Goal: Task Accomplishment & Management: Complete application form

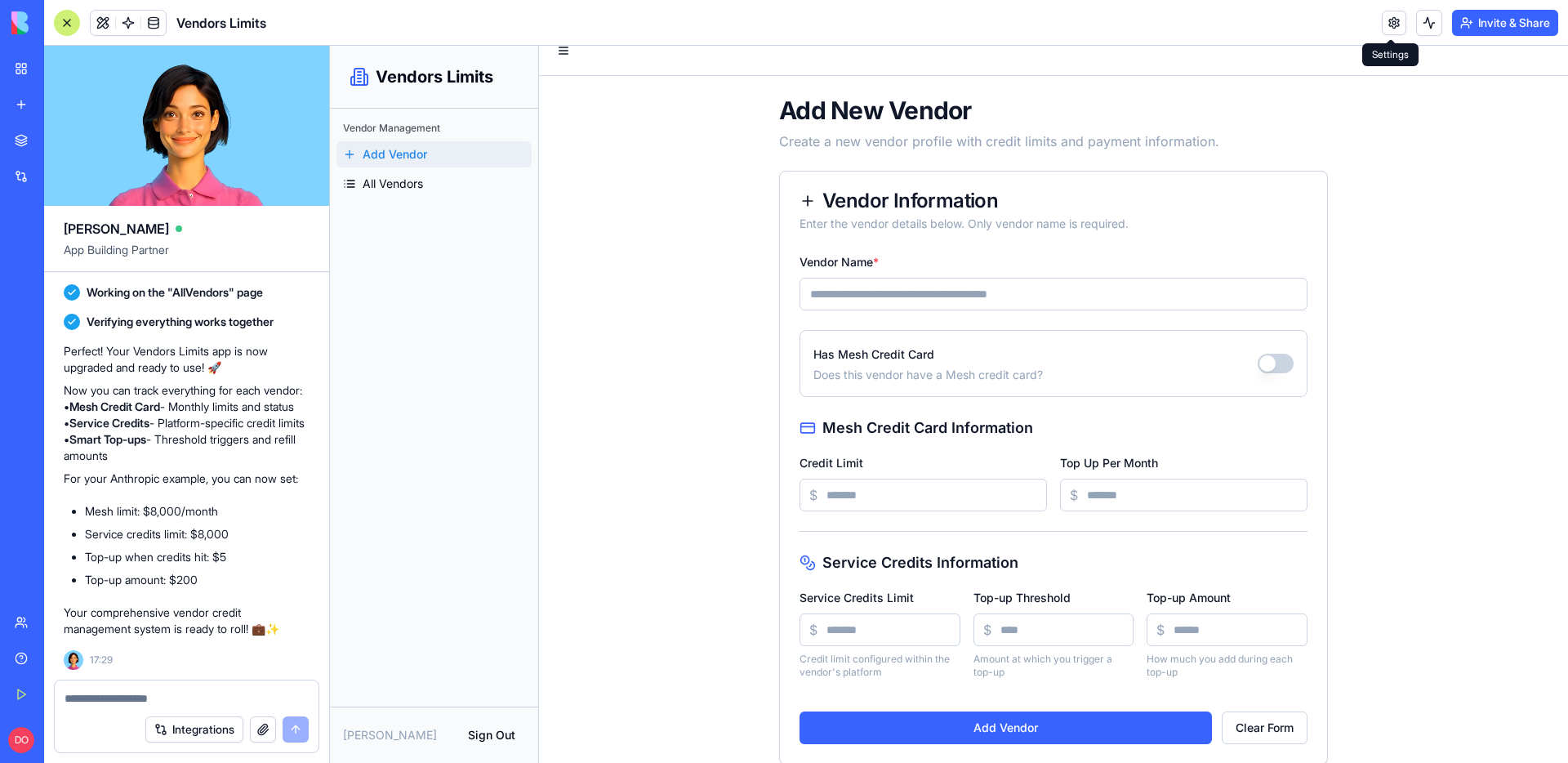
scroll to position [41, 0]
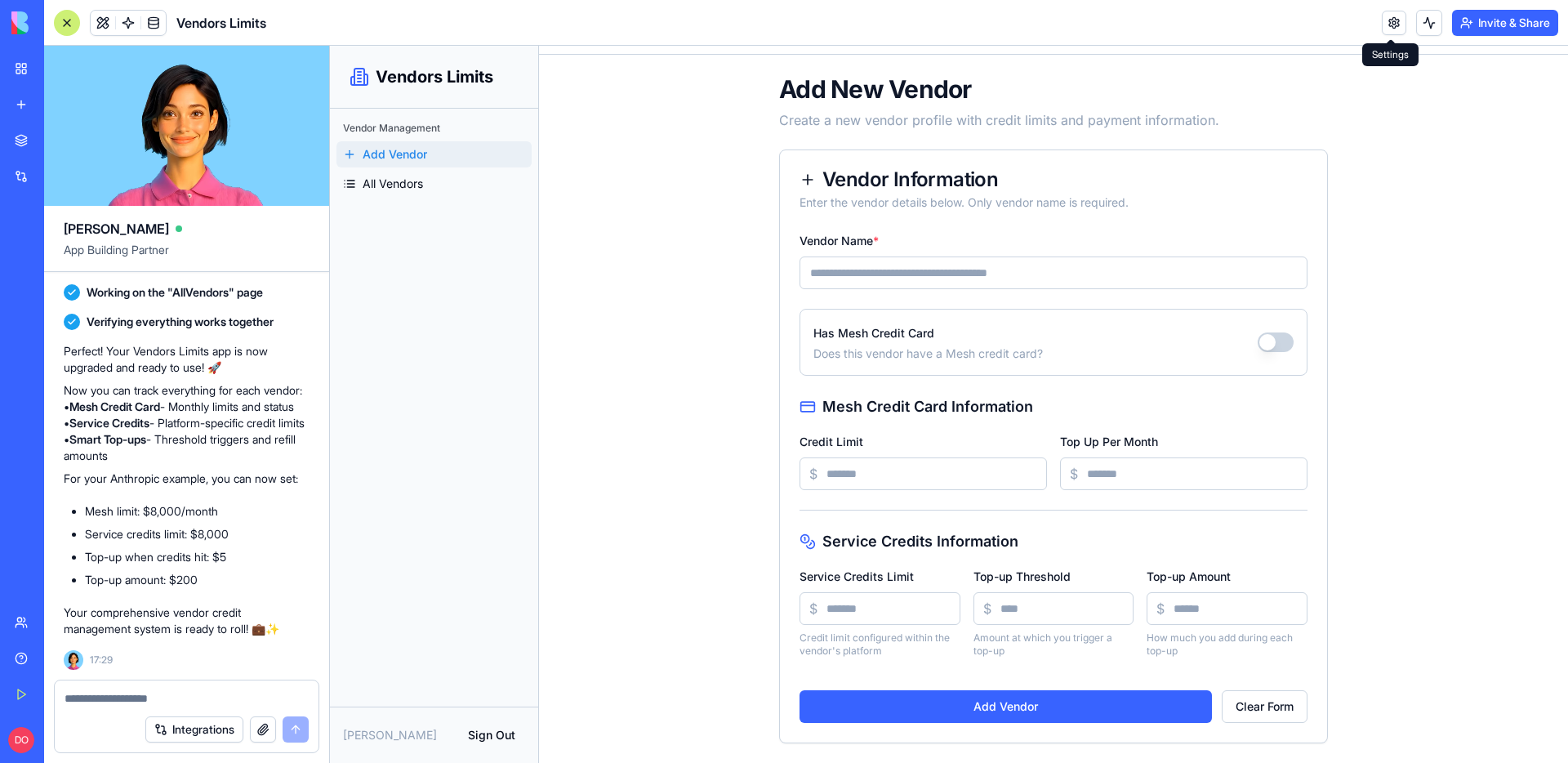
click at [1000, 271] on input "Vendor Name *" at bounding box center [1053, 272] width 508 height 33
type input "*********"
click at [1271, 351] on button "Has Mesh Credit Card" at bounding box center [1275, 342] width 36 height 19
click at [913, 473] on input "Credit Limit" at bounding box center [923, 473] width 247 height 33
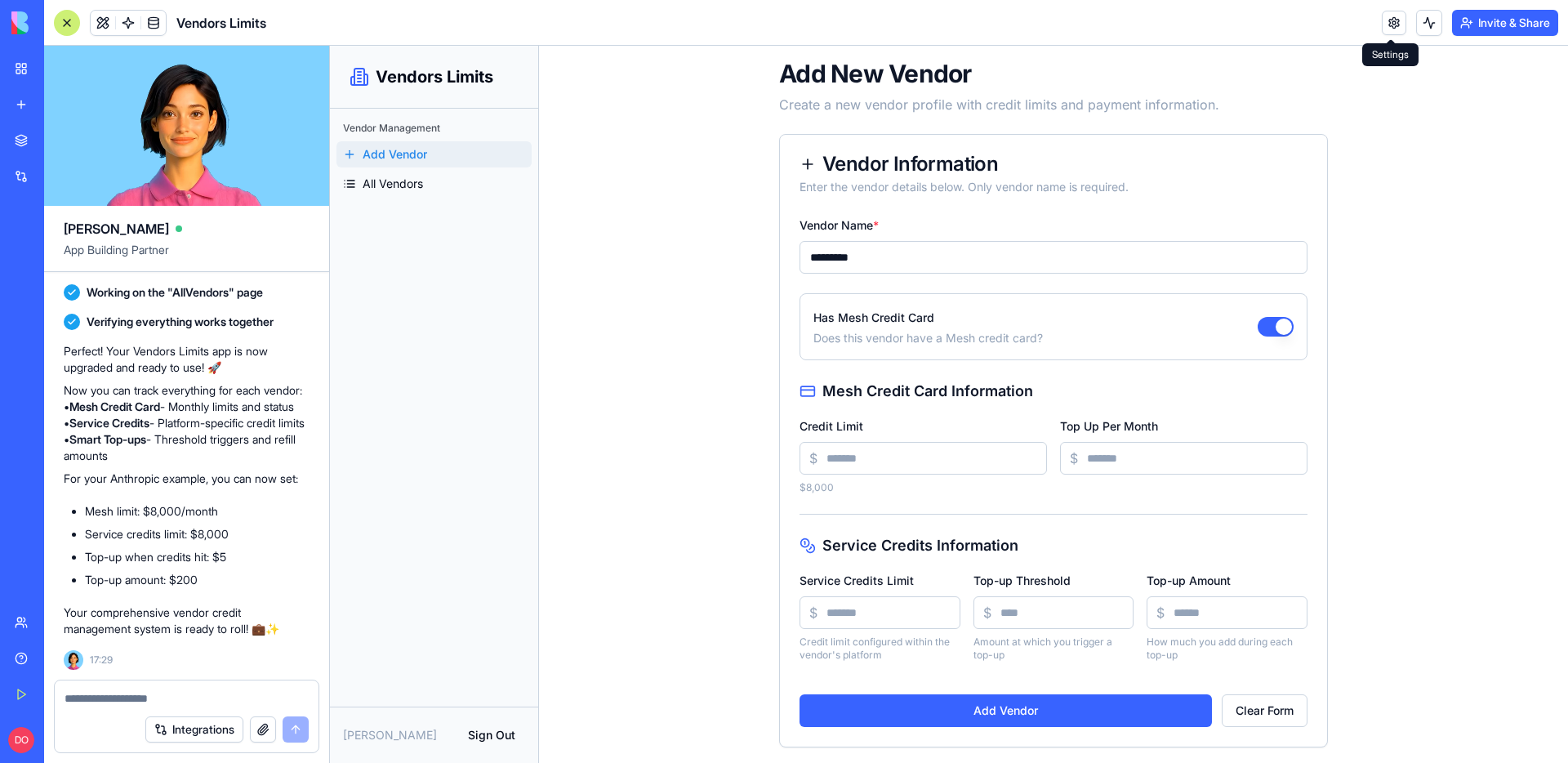
scroll to position [60, 0]
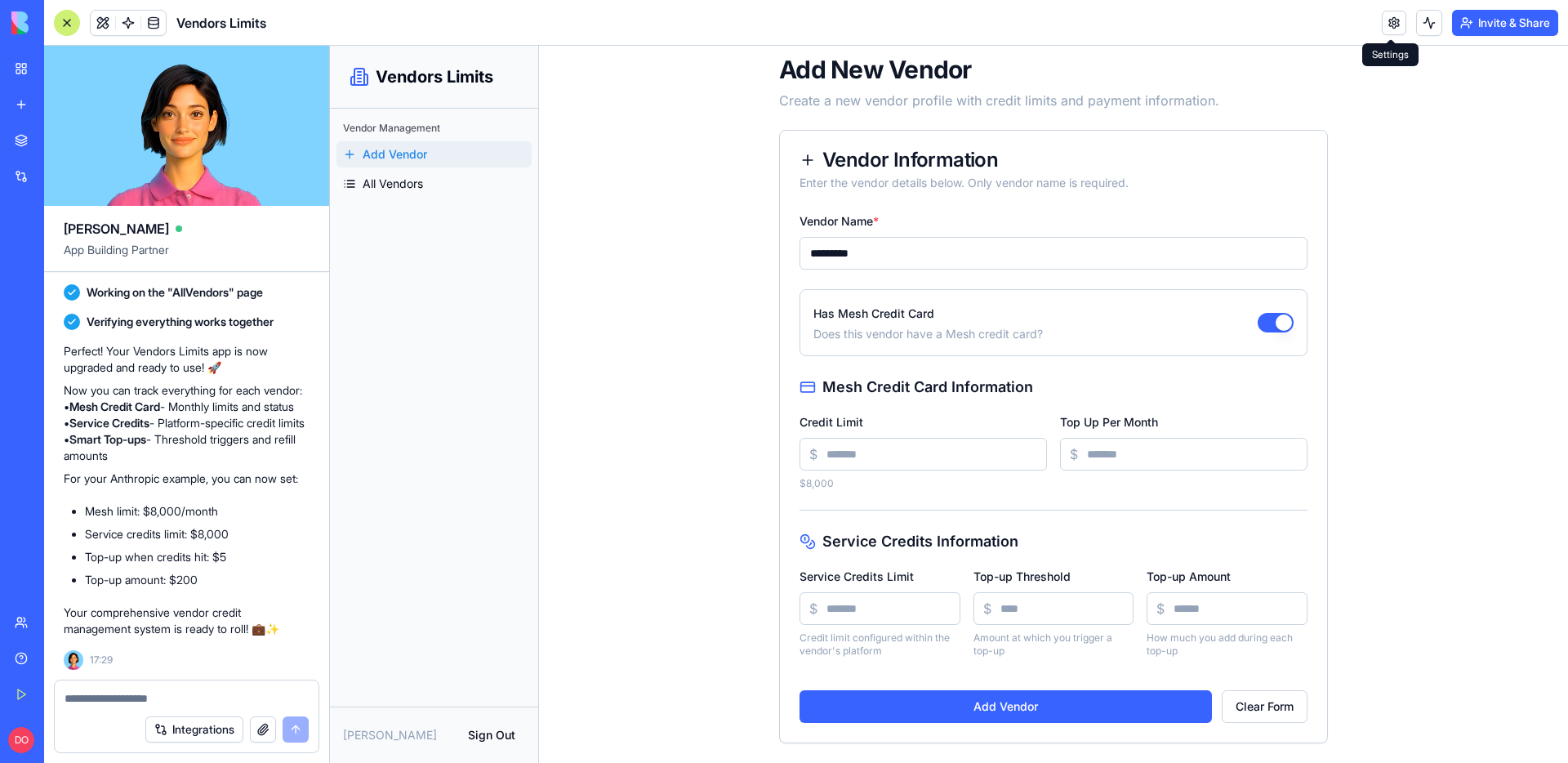
type input "****"
click at [867, 602] on input "Service Credits Limit" at bounding box center [879, 608] width 160 height 33
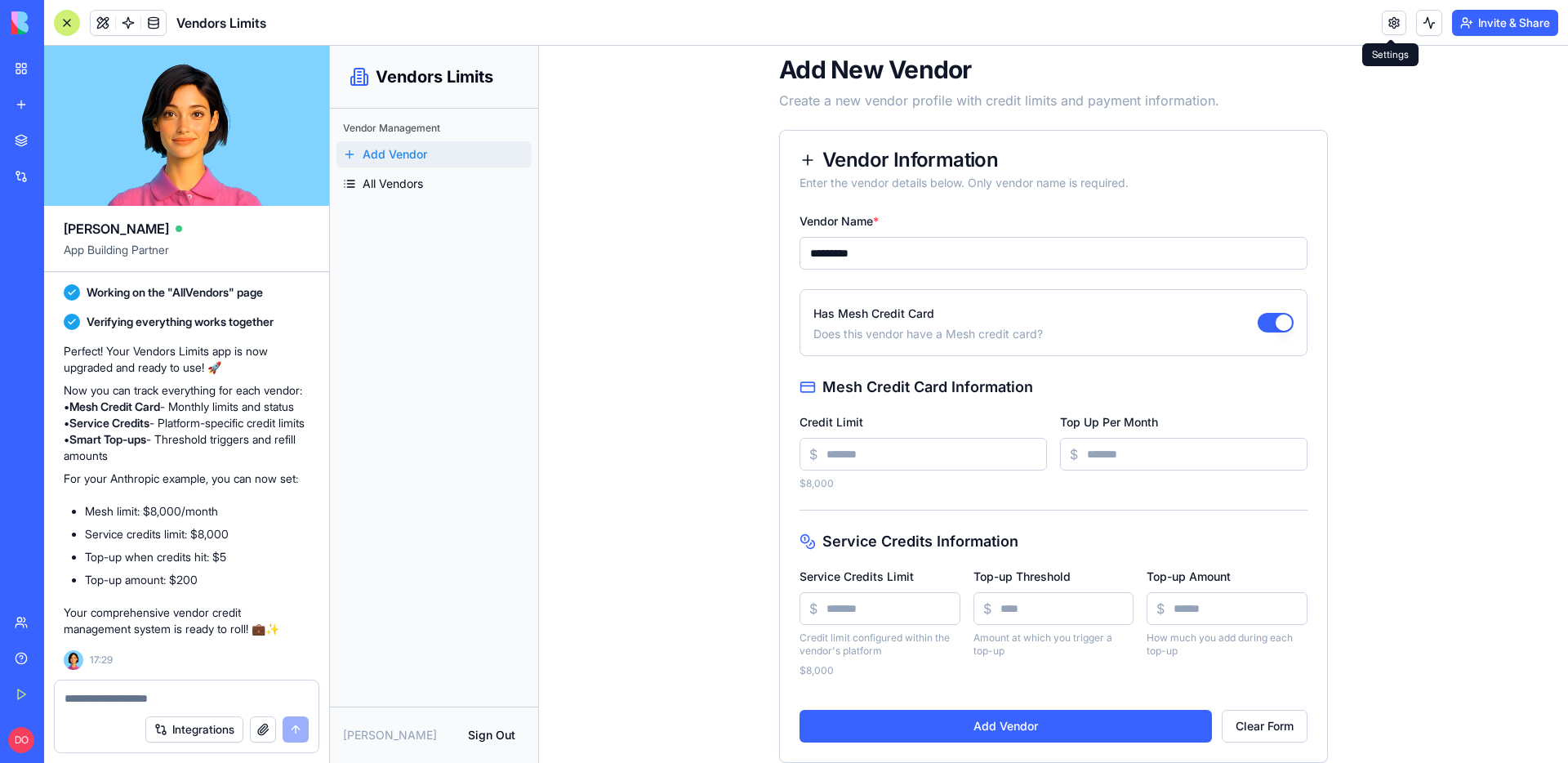
type input "****"
click at [1038, 611] on input "Top-up Threshold" at bounding box center [1054, 608] width 160 height 33
type input "*"
click at [1192, 616] on input "Top-up Amount" at bounding box center [1227, 608] width 160 height 33
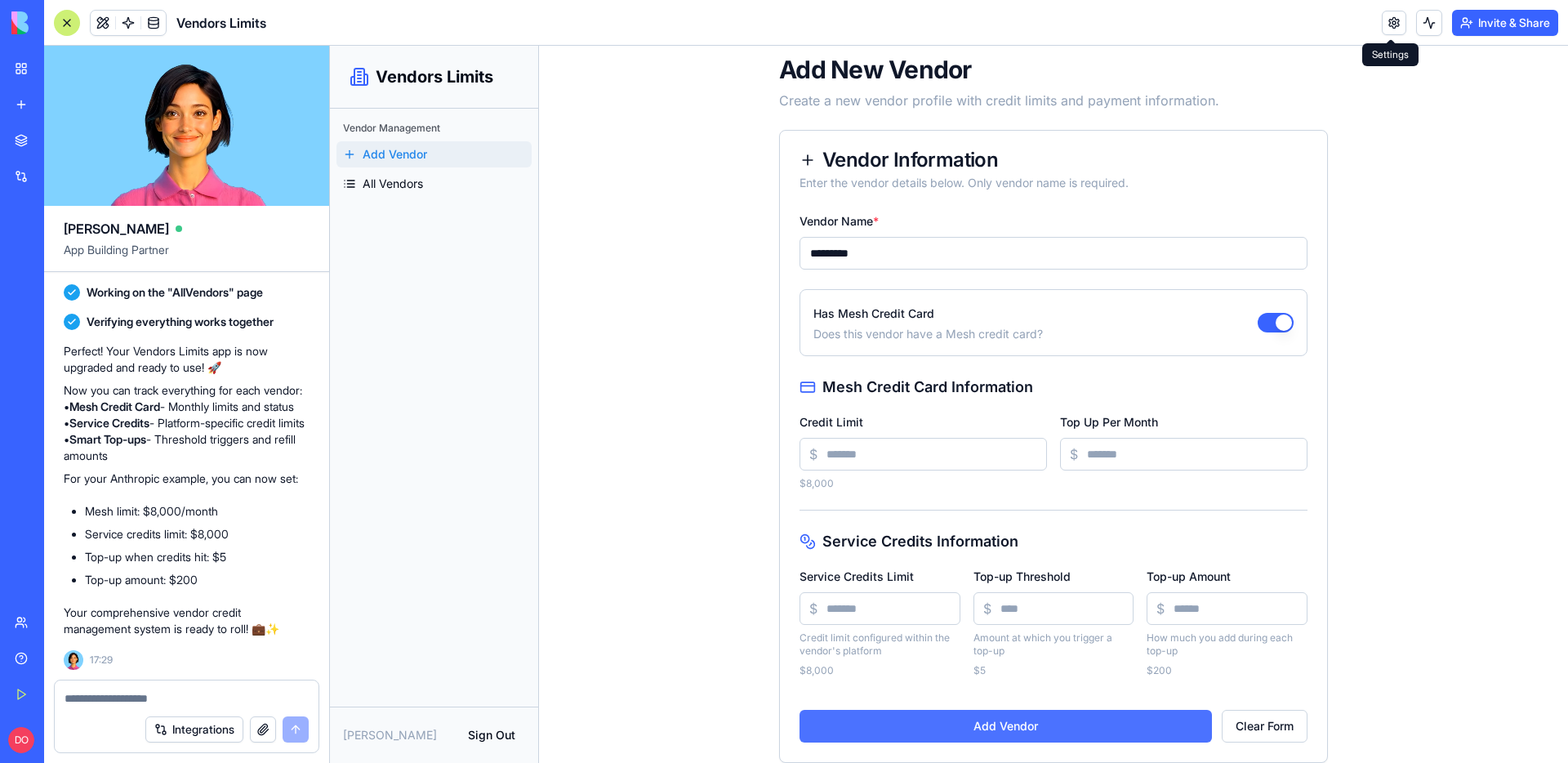
type input "***"
click at [1023, 731] on button "Add Vendor" at bounding box center [1005, 725] width 412 height 33
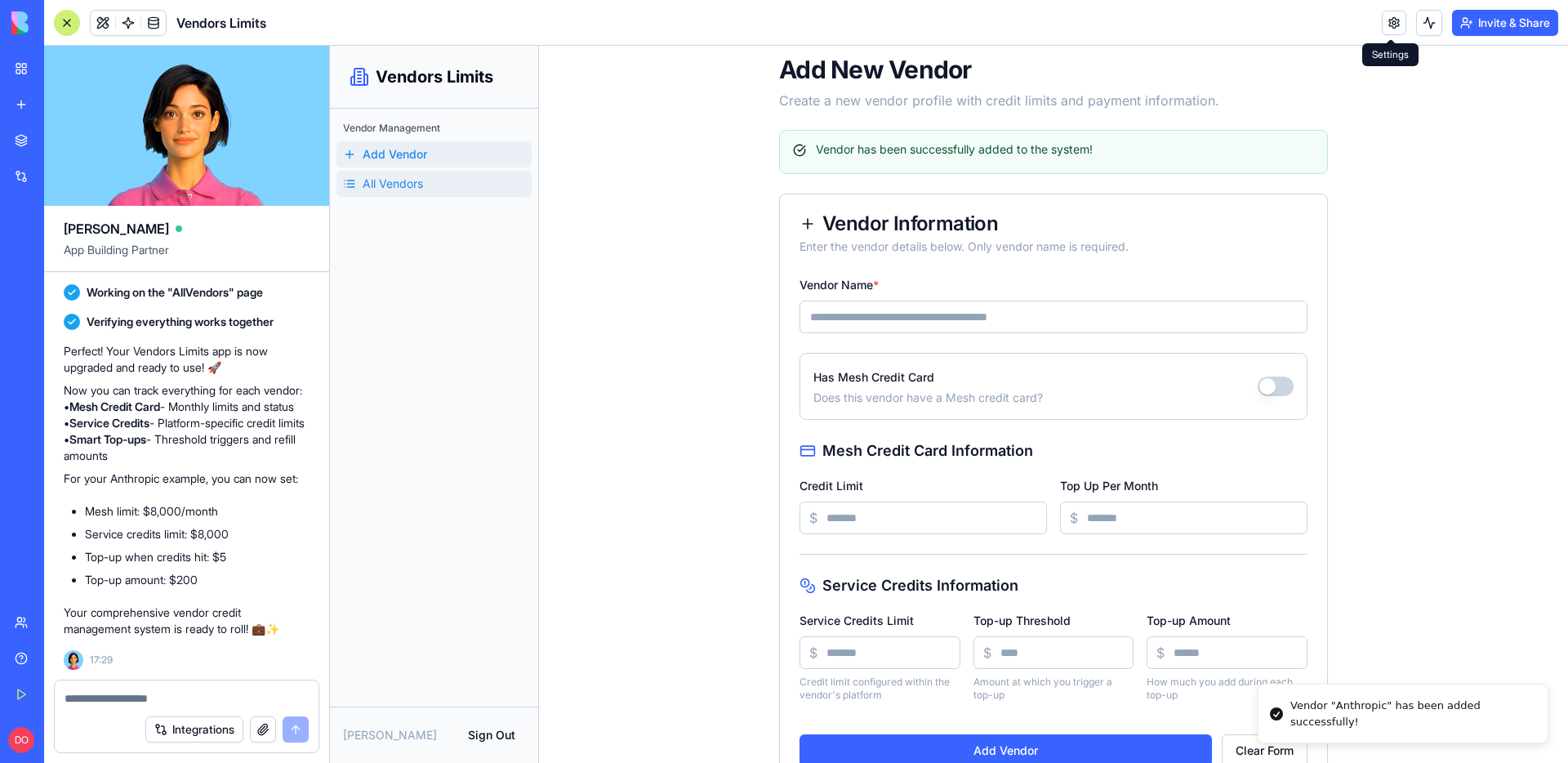
click at [431, 186] on link "All Vendors" at bounding box center [435, 183] width 196 height 26
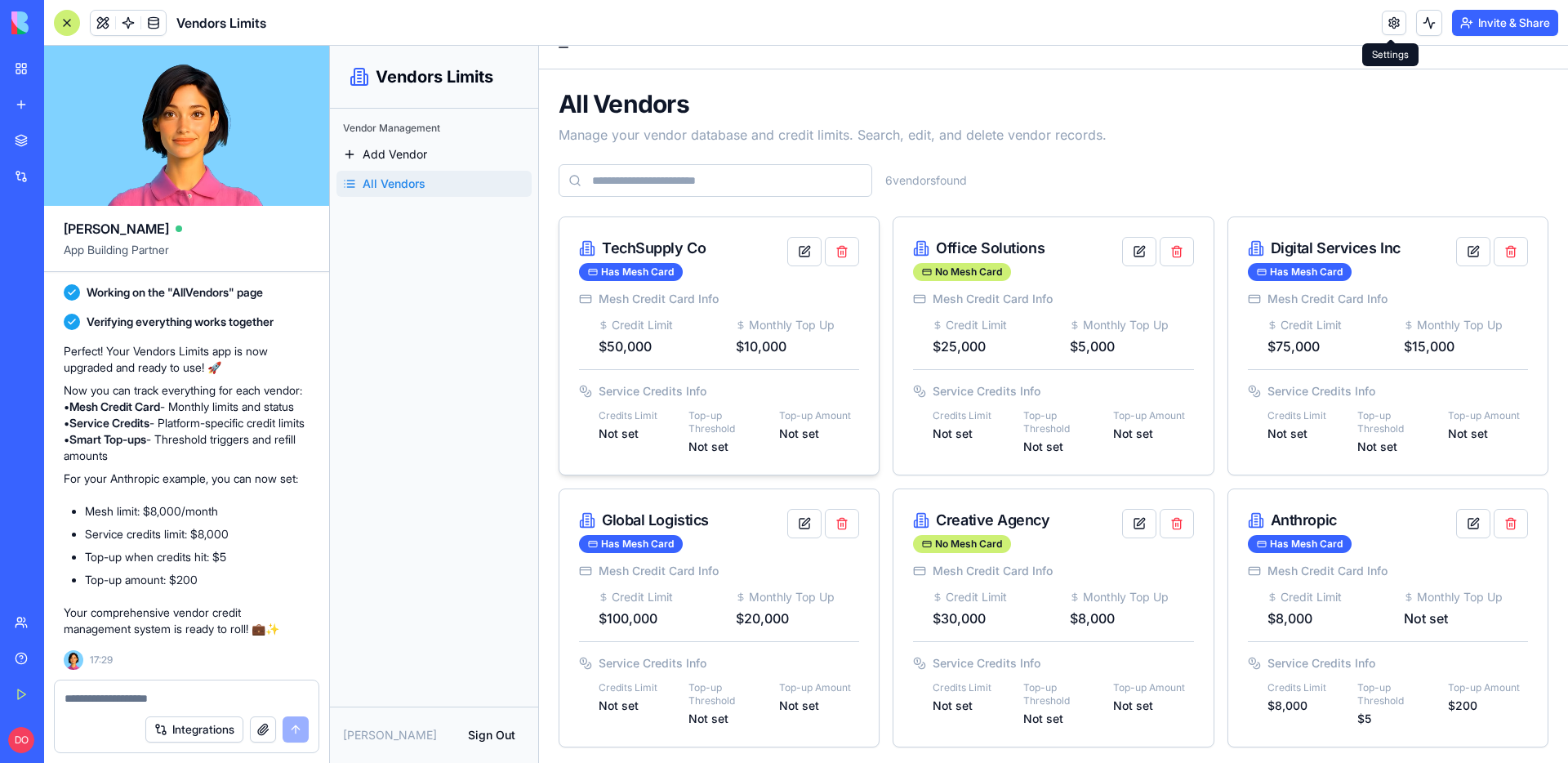
scroll to position [30, 0]
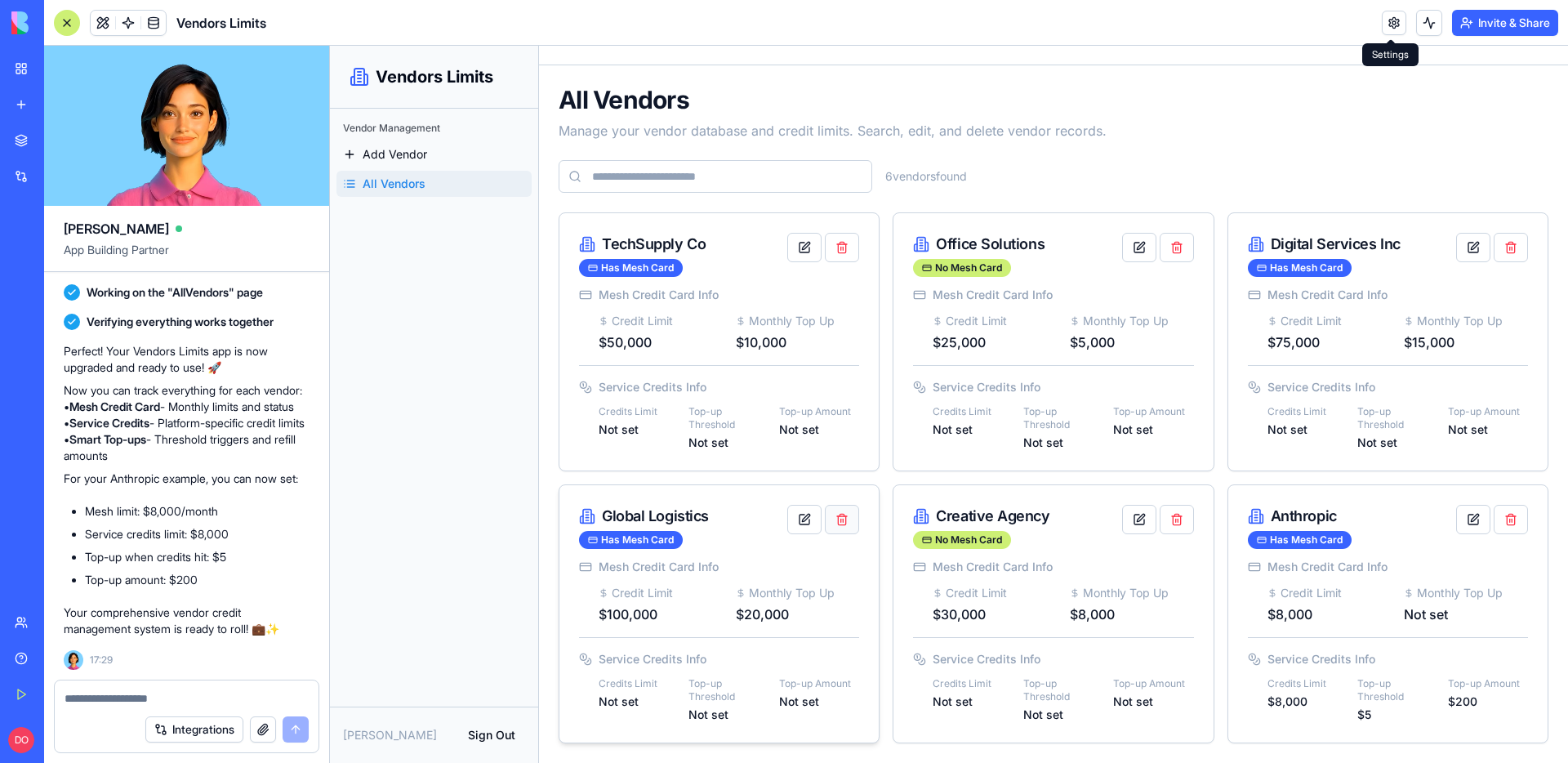
click at [844, 517] on button "button" at bounding box center [842, 519] width 34 height 29
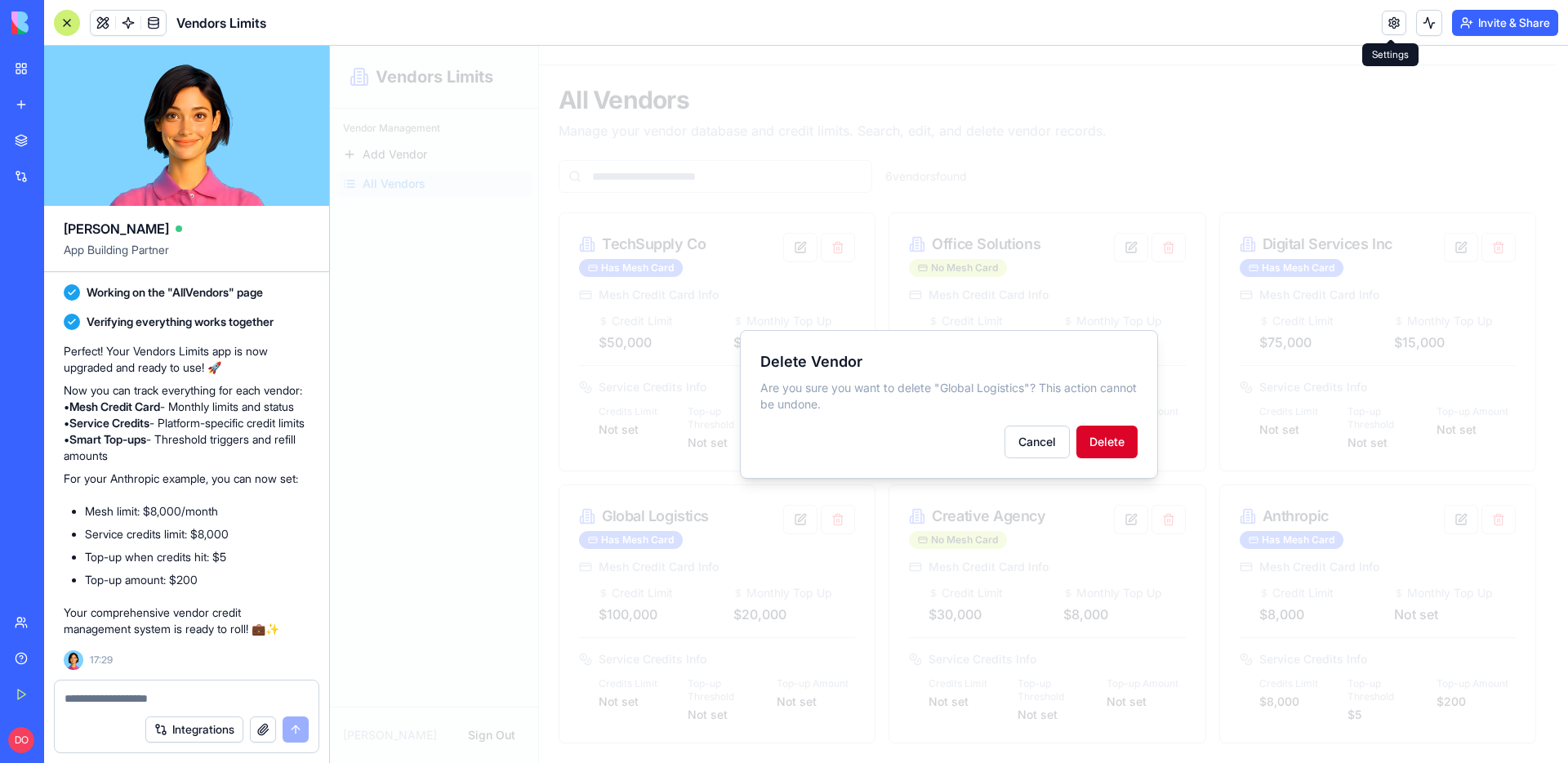
click at [1117, 442] on button "Delete" at bounding box center [1107, 441] width 61 height 33
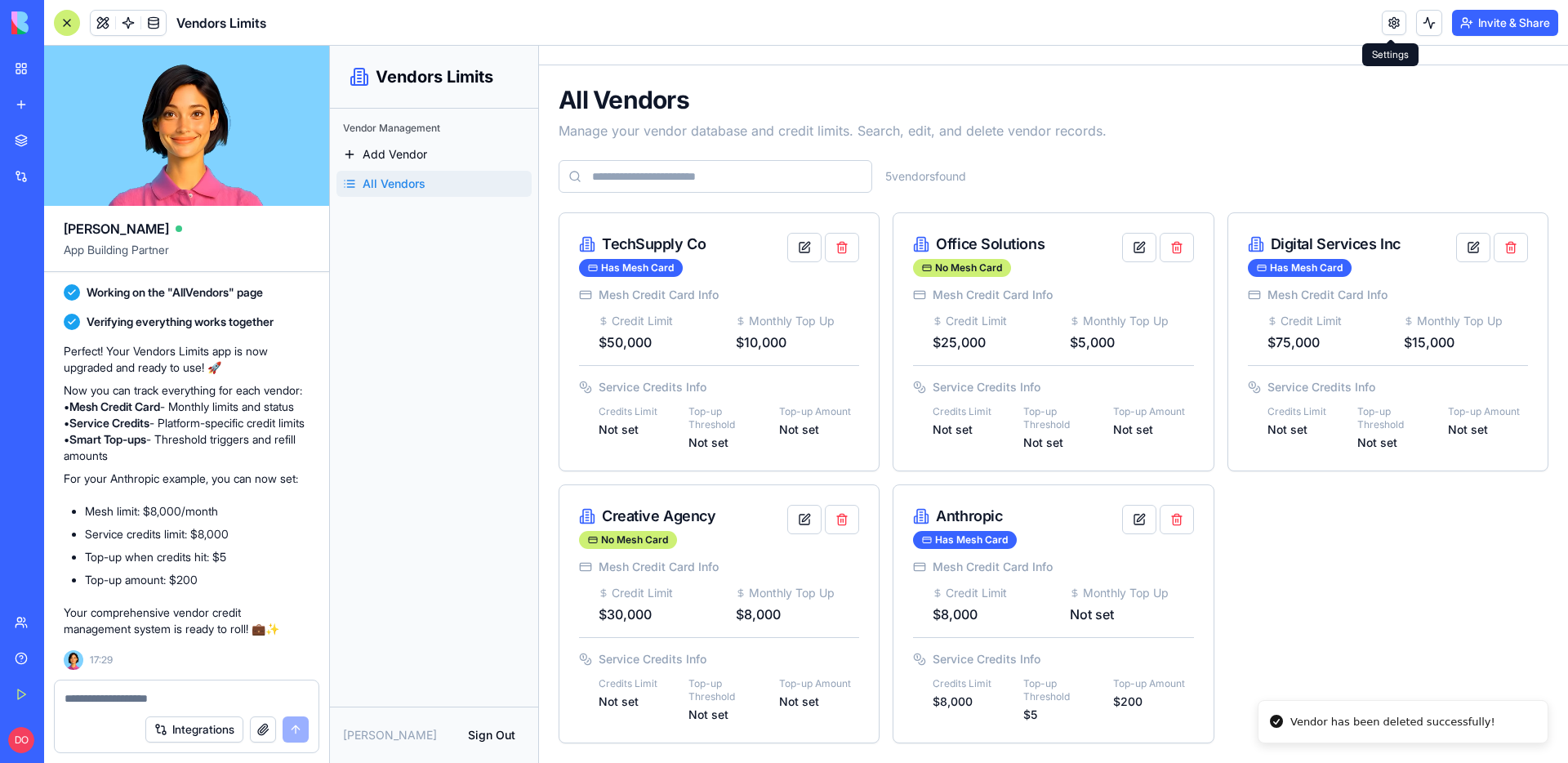
click at [841, 522] on button "button" at bounding box center [842, 519] width 34 height 29
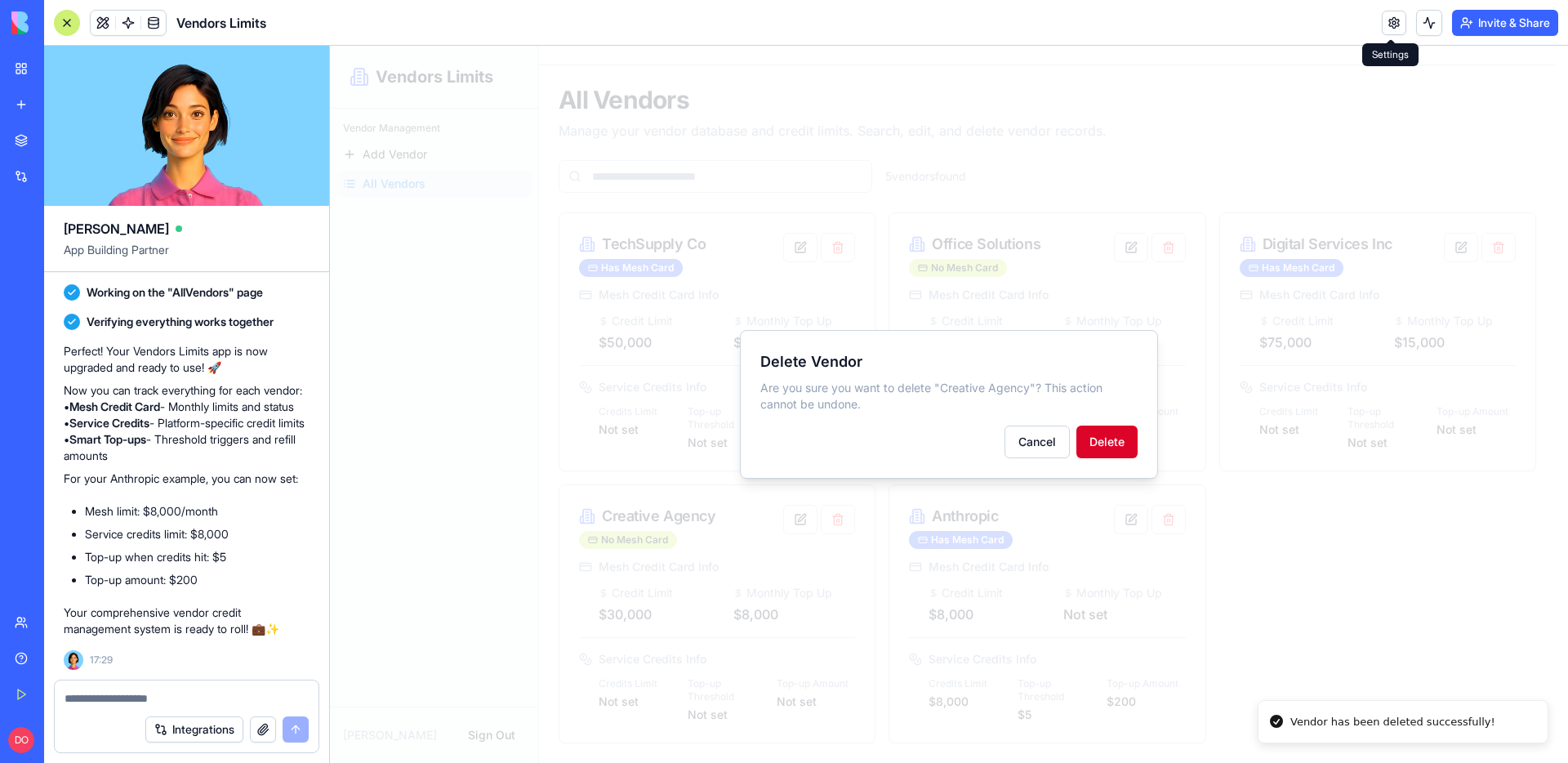
click at [1116, 446] on button "Delete" at bounding box center [1107, 441] width 61 height 33
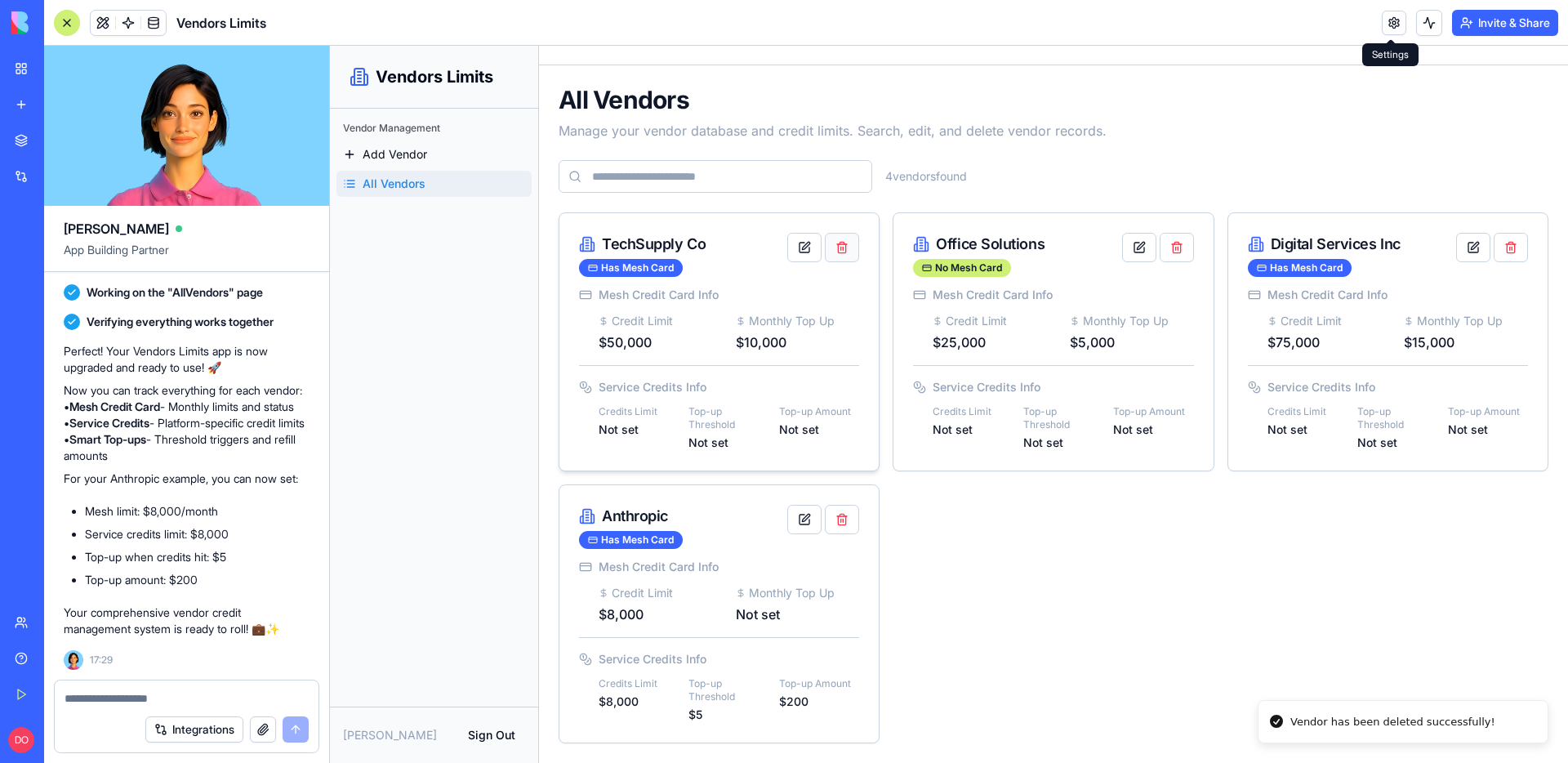
click at [844, 253] on button "button" at bounding box center [842, 247] width 34 height 29
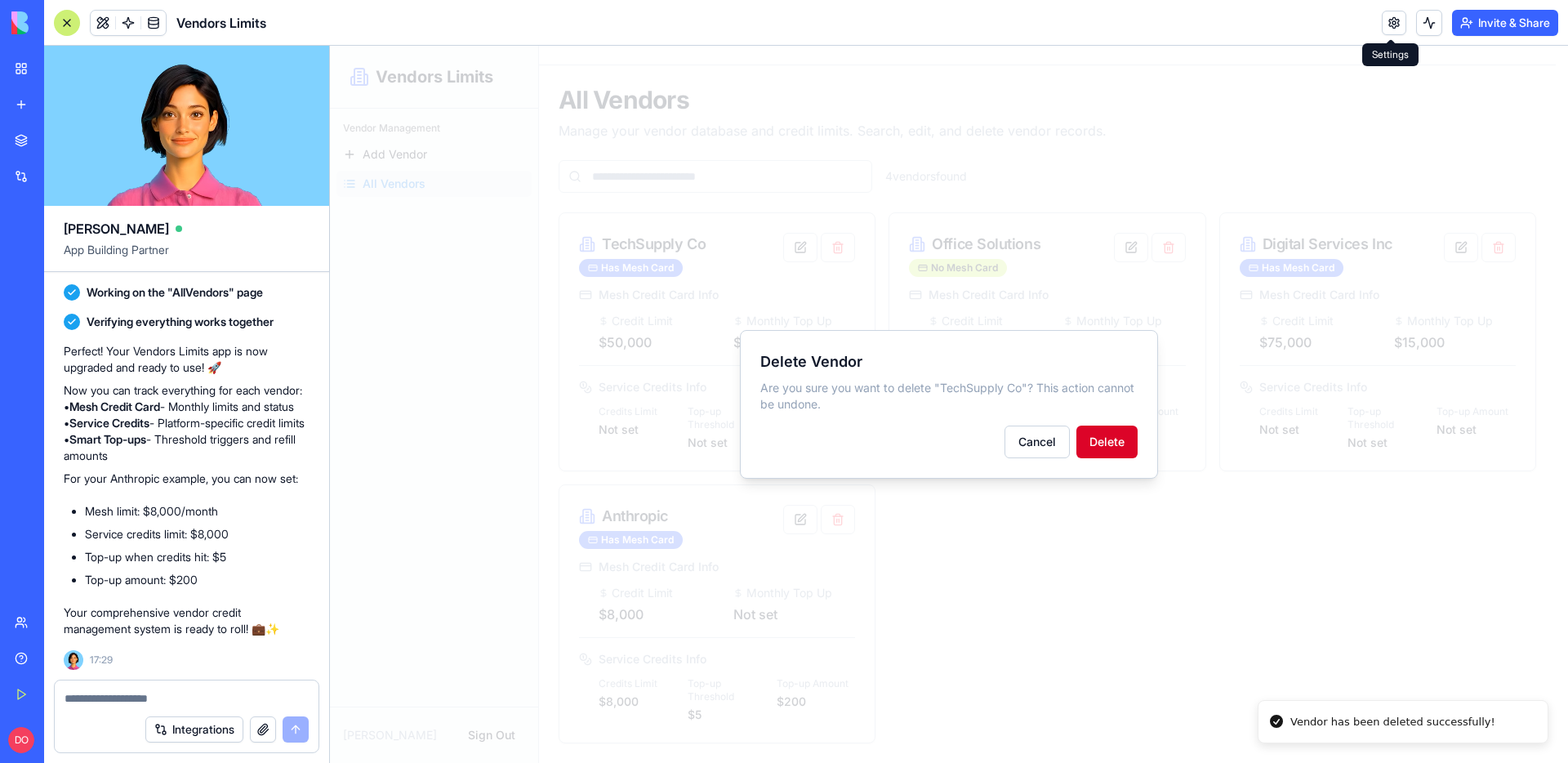
click at [1118, 441] on button "Delete" at bounding box center [1107, 441] width 61 height 33
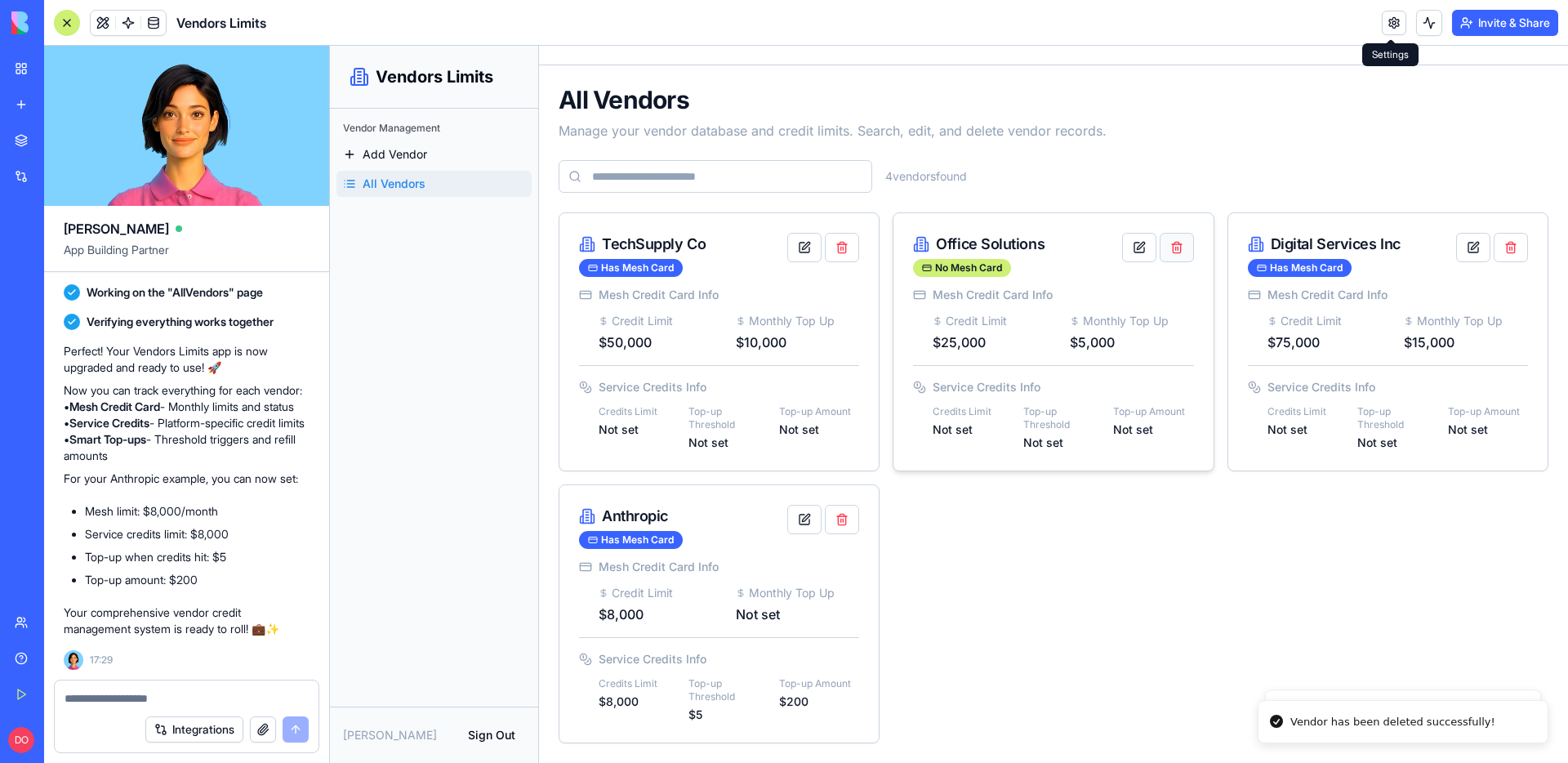
scroll to position [0, 0]
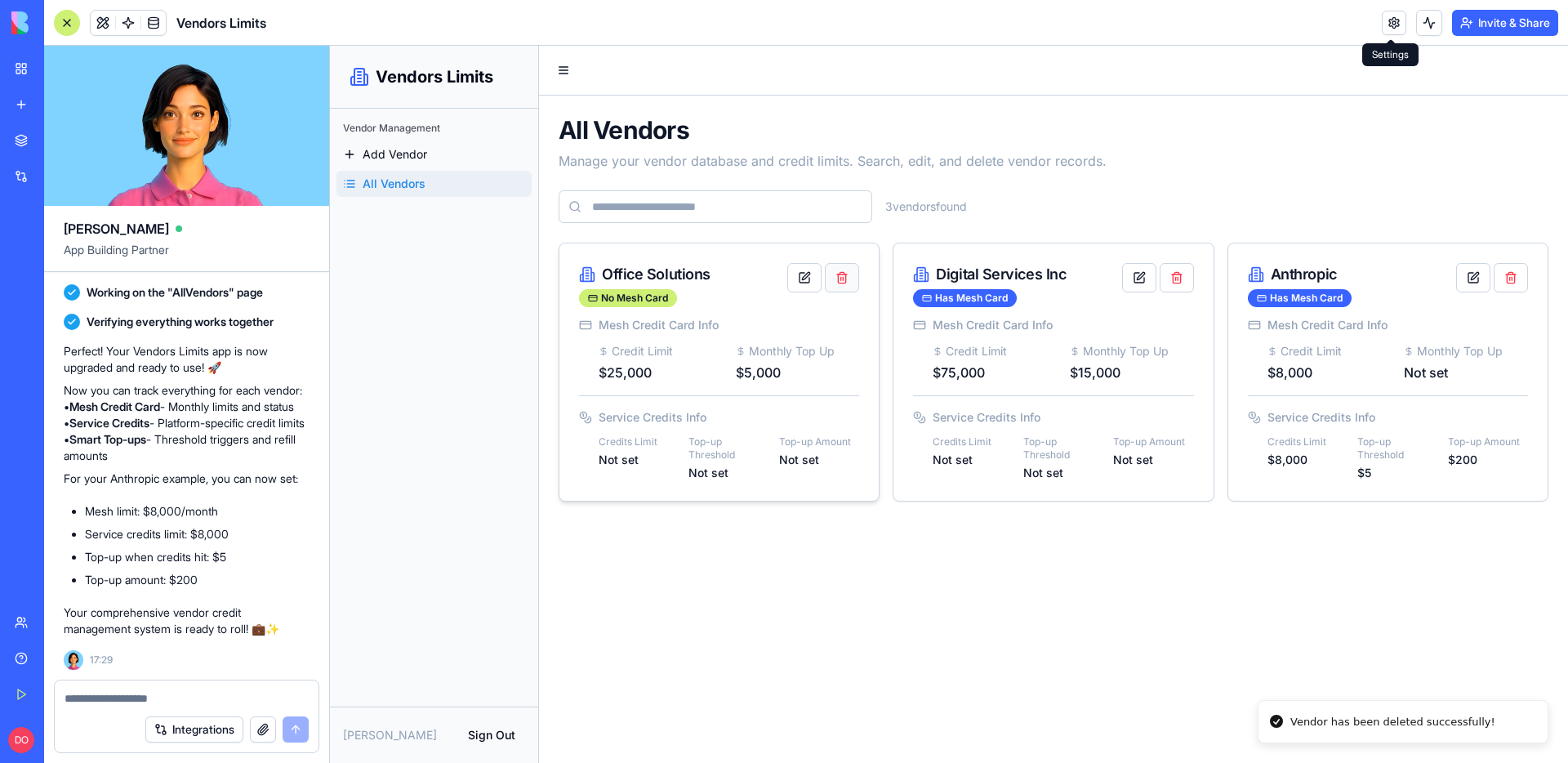
click at [843, 278] on button "button" at bounding box center [842, 277] width 34 height 29
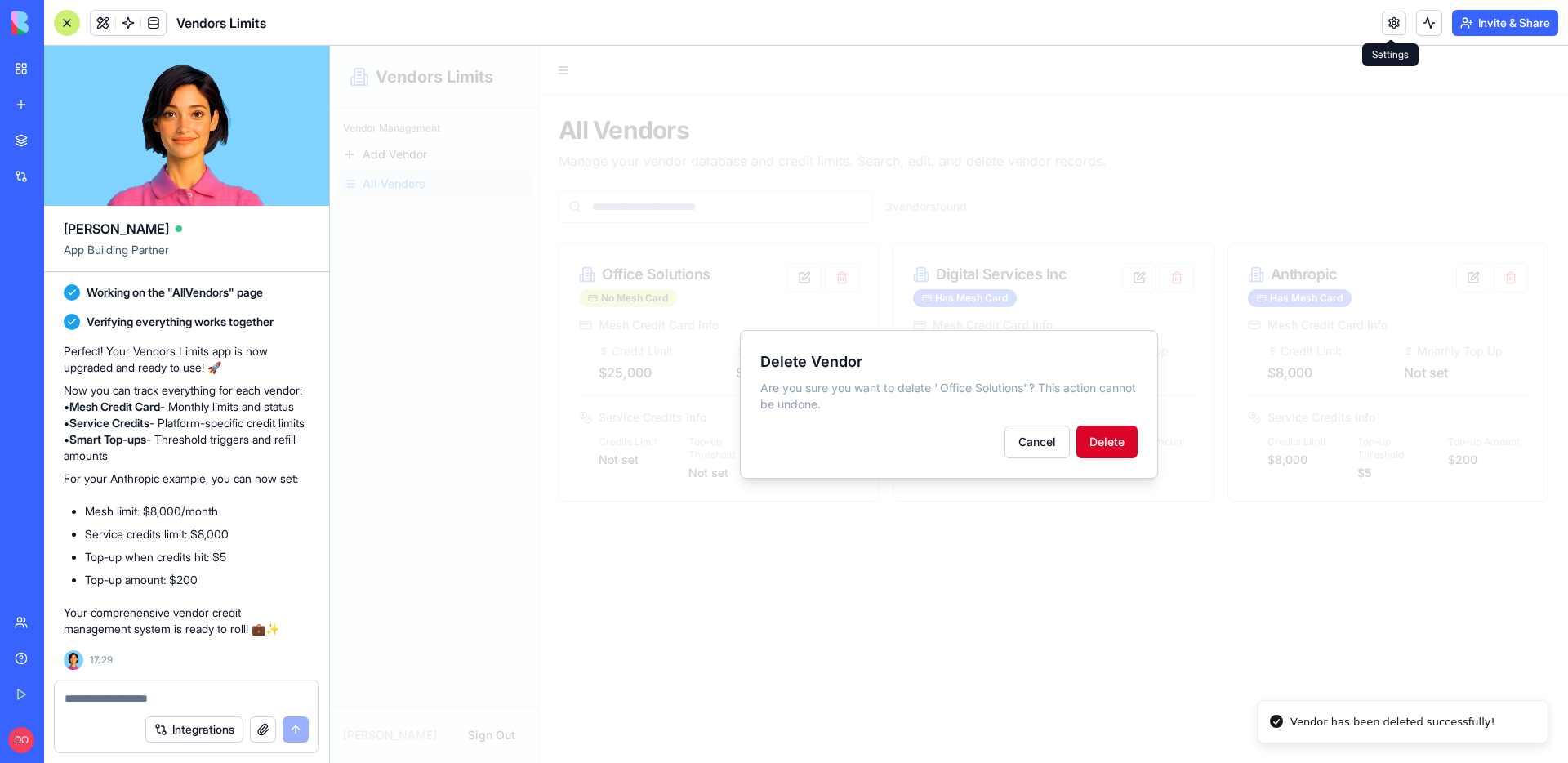
click at [1119, 449] on button "Delete" at bounding box center [1107, 441] width 61 height 33
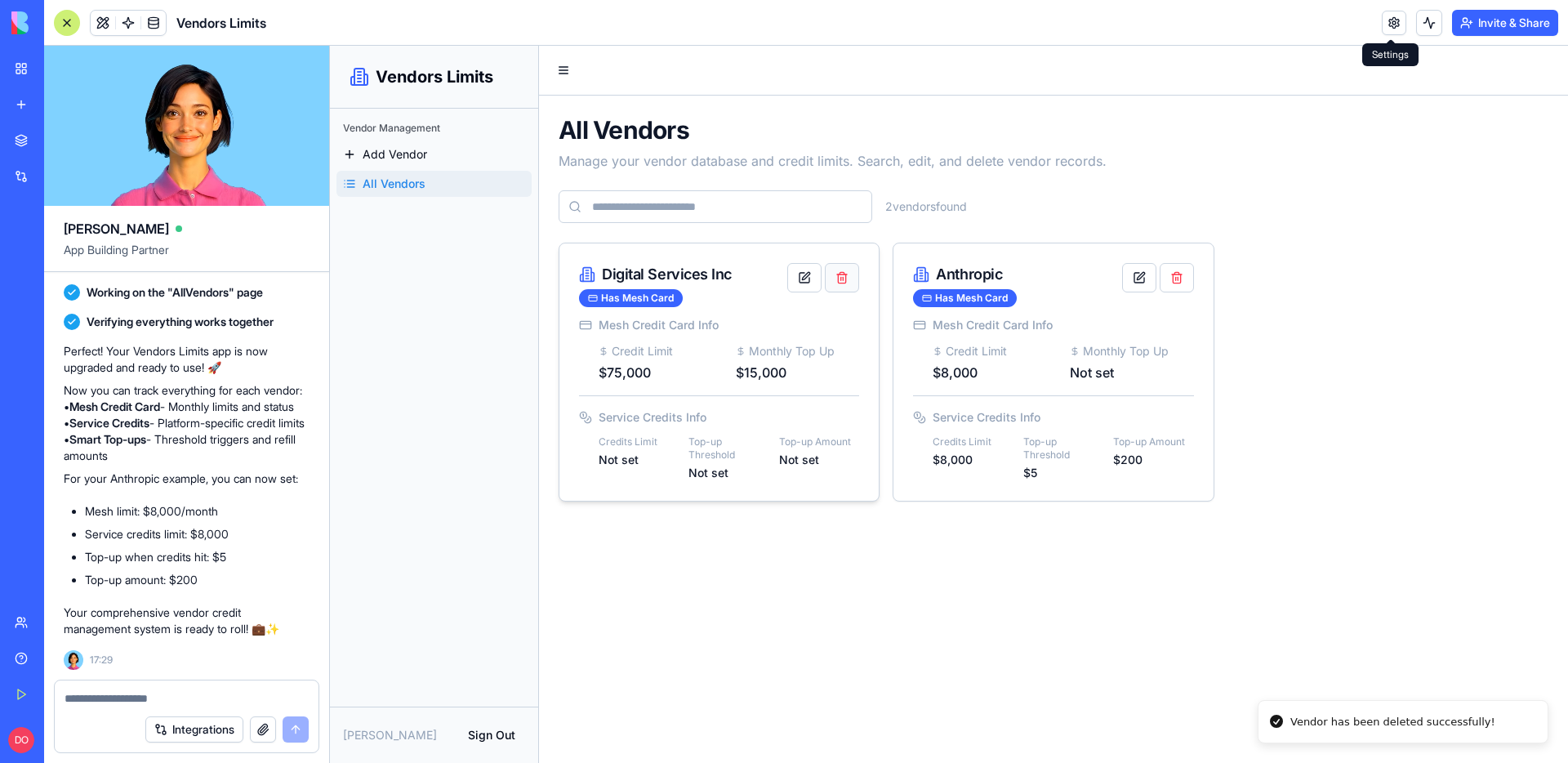
click at [848, 285] on button "button" at bounding box center [842, 277] width 34 height 29
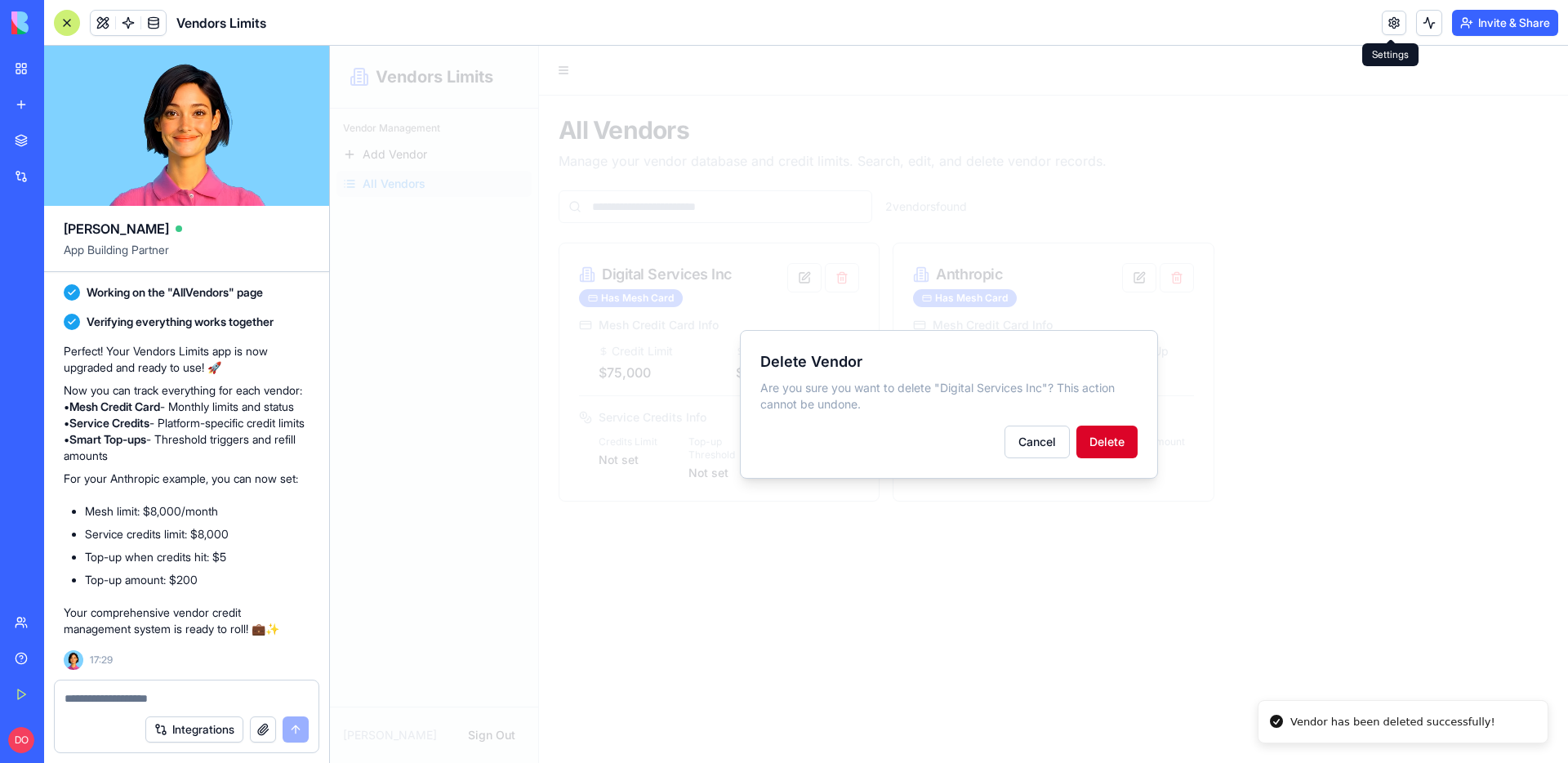
click at [1126, 448] on button "Delete" at bounding box center [1107, 441] width 61 height 33
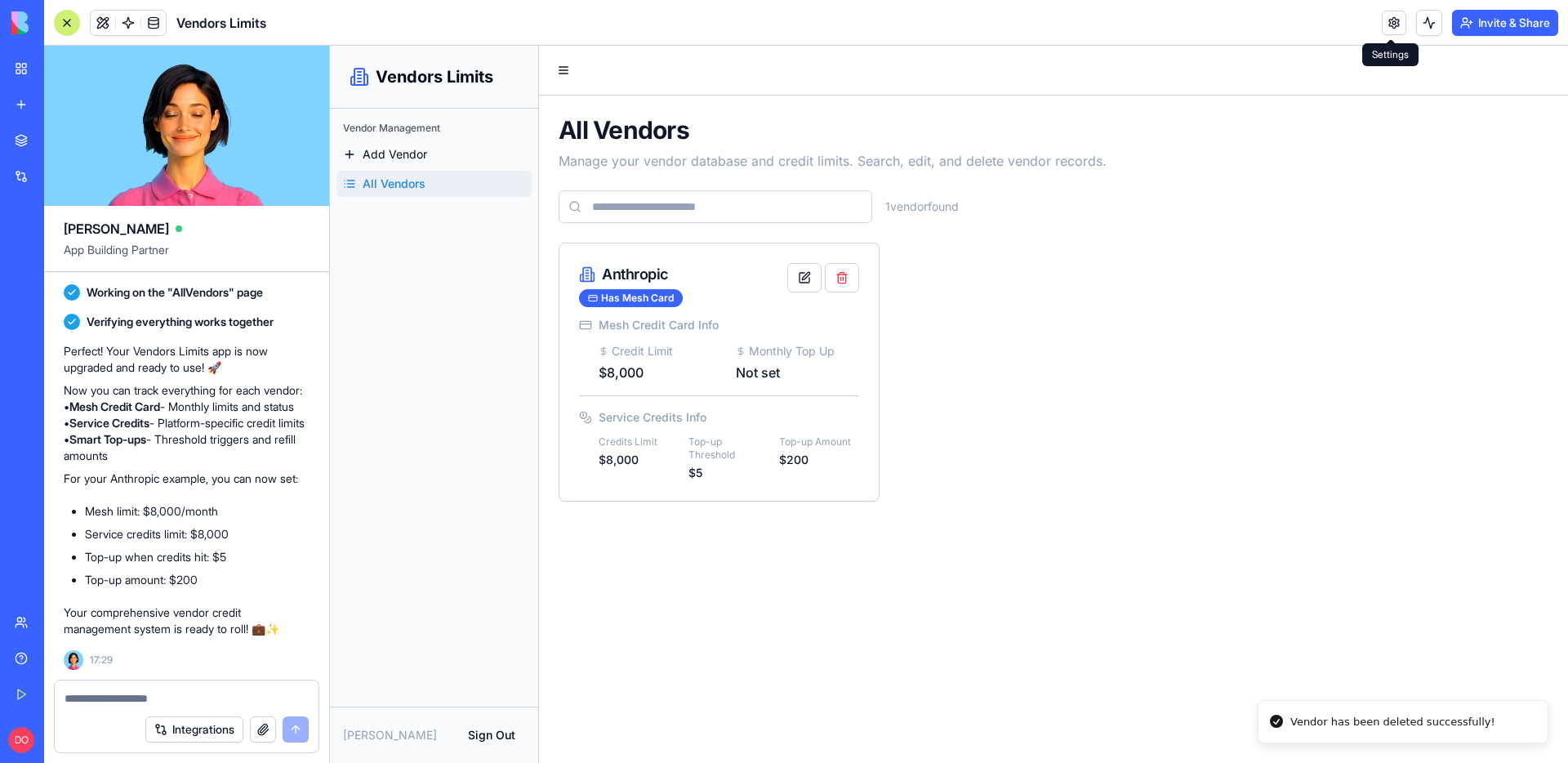
click at [1046, 442] on div "Anthropic Has Mesh Card Mesh Credit Card Info Credit Limit $8,000 Monthly Top U…" at bounding box center [1053, 372] width 990 height 259
click at [808, 496] on div "Mesh Credit Card Info Credit Limit $8,000 Monthly Top Up Not set Service Credit…" at bounding box center [719, 409] width 319 height 184
click at [810, 483] on div "Mesh Credit Card Info Credit Limit $8,000 Monthly Top Up Not set Service Credit…" at bounding box center [719, 409] width 319 height 184
click at [624, 303] on div "Has Mesh Card" at bounding box center [631, 298] width 104 height 18
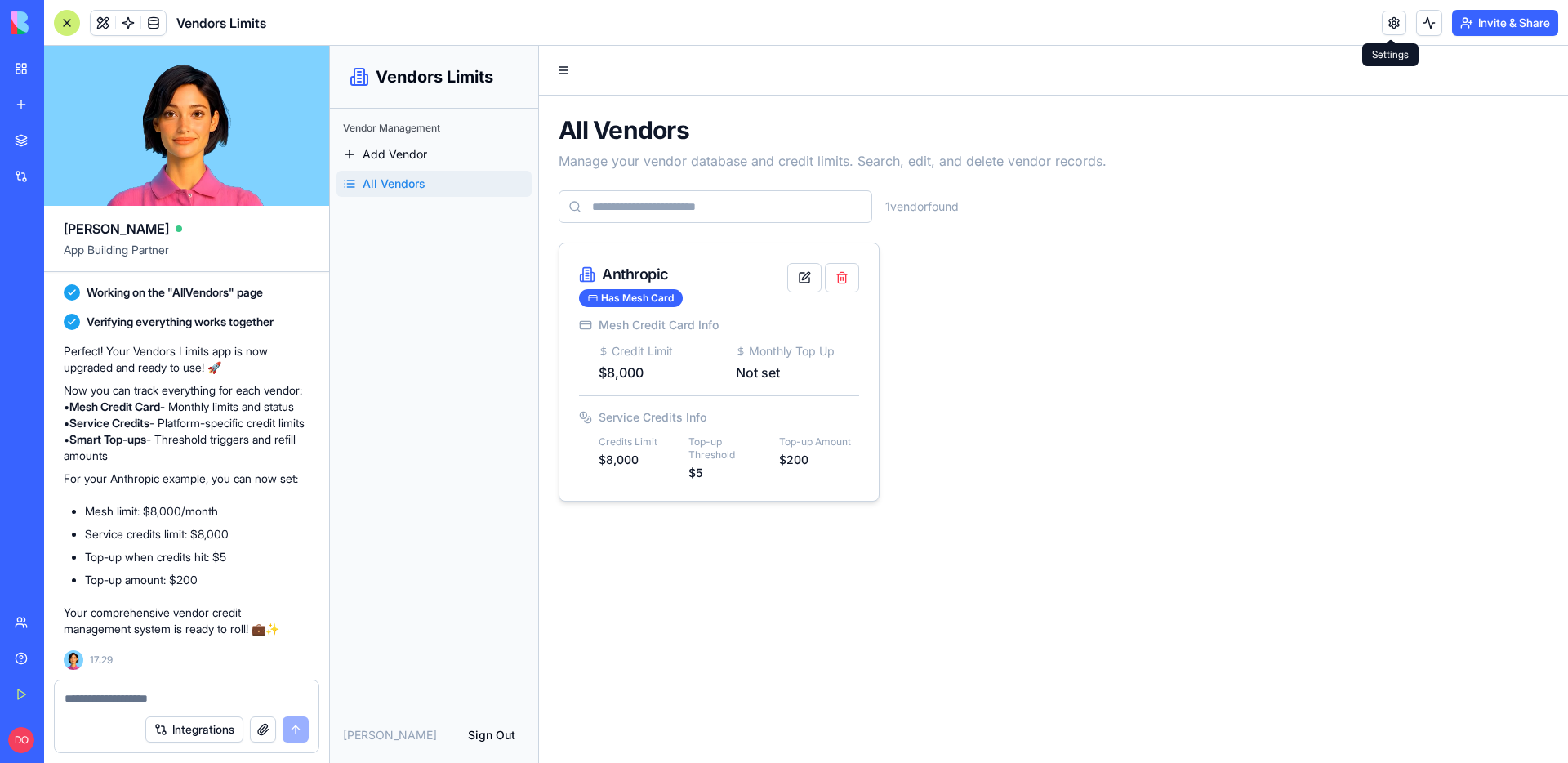
click at [619, 271] on div "Anthropic" at bounding box center [631, 274] width 104 height 23
click at [644, 211] on input at bounding box center [715, 206] width 313 height 33
click at [990, 204] on div "1 vendor found" at bounding box center [1053, 206] width 990 height 33
click at [635, 298] on div "Has Mesh Card" at bounding box center [631, 298] width 104 height 18
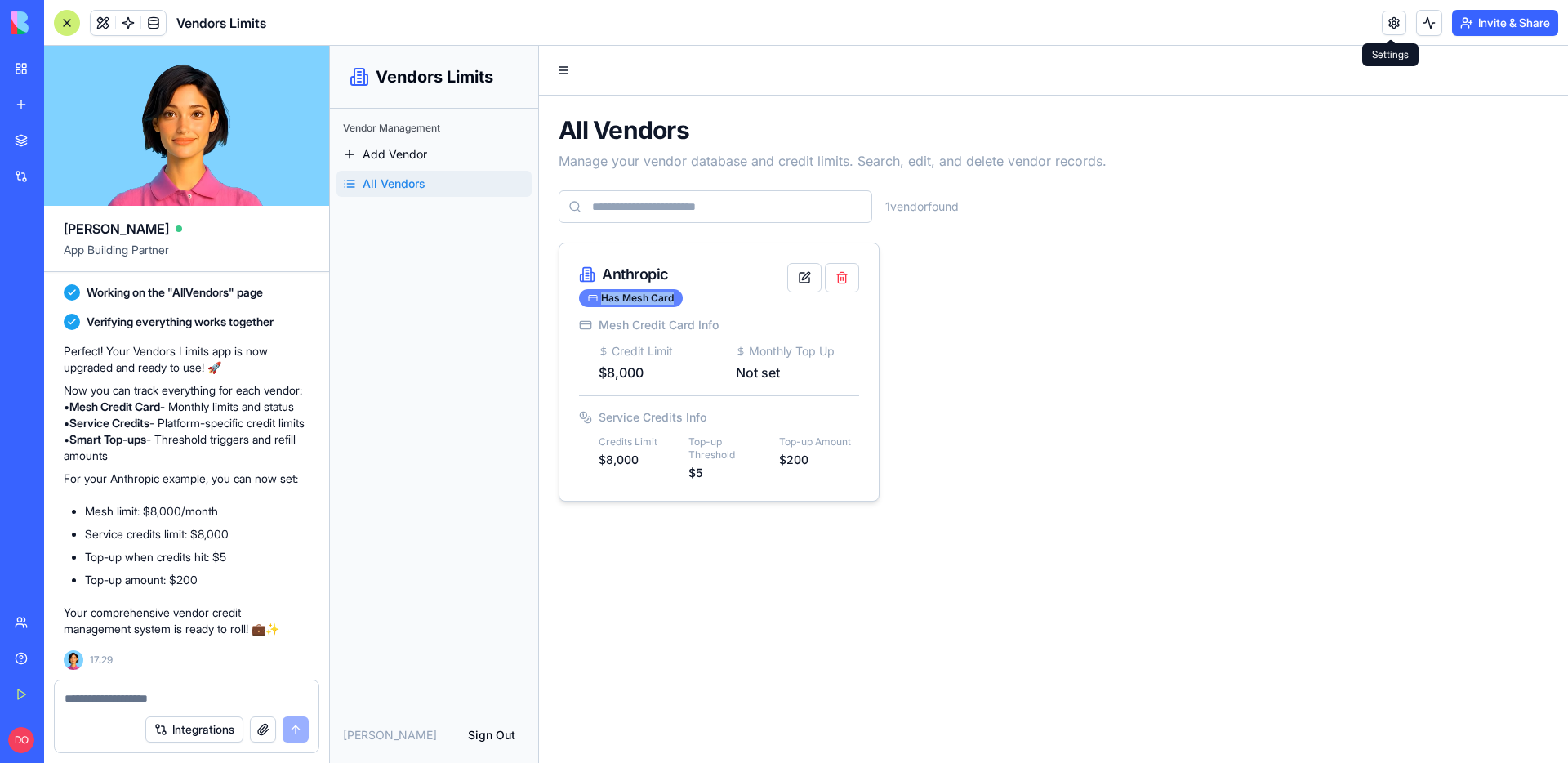
click at [636, 298] on div "Has Mesh Card" at bounding box center [631, 298] width 104 height 18
click at [1002, 330] on div "Anthropic Has Mesh Card Mesh Credit Card Info Credit Limit $8,000 Monthly Top U…" at bounding box center [1053, 372] width 990 height 259
click at [798, 285] on button "button" at bounding box center [804, 277] width 34 height 29
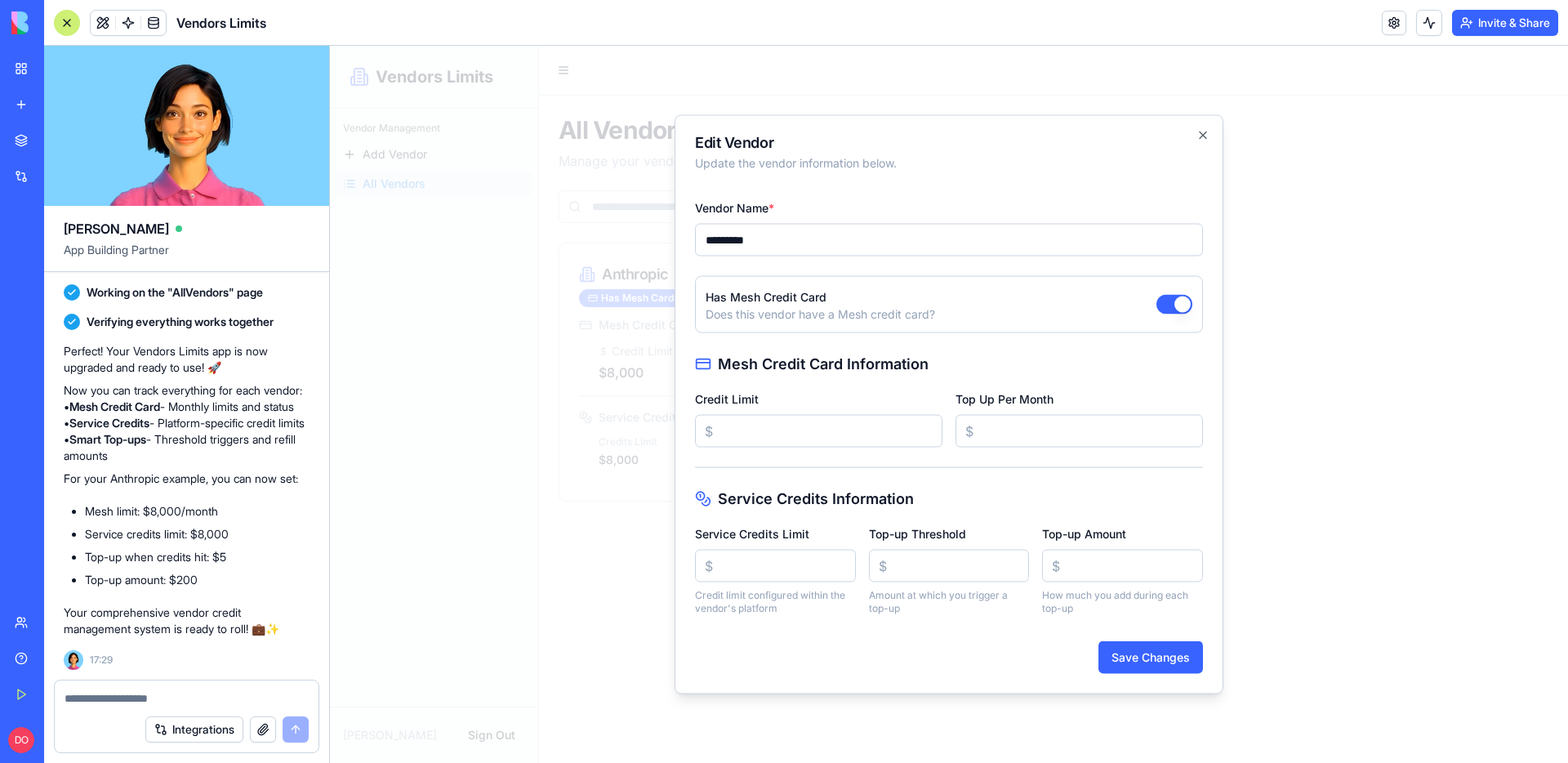
click at [899, 570] on input "*" at bounding box center [949, 566] width 160 height 33
type input "**"
click at [1182, 651] on button "Save Changes" at bounding box center [1150, 657] width 104 height 33
click at [1293, 373] on div at bounding box center [949, 404] width 1238 height 717
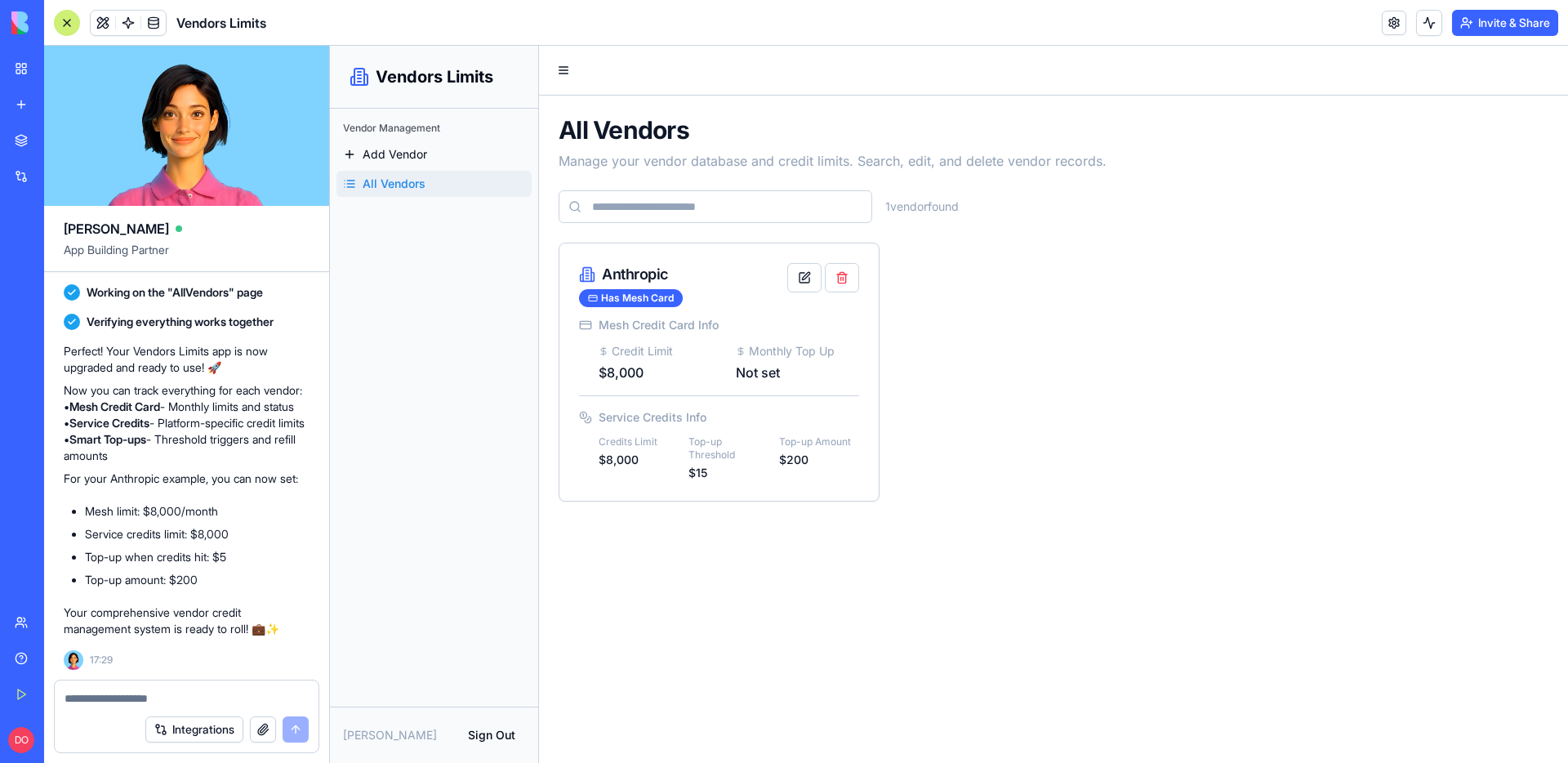
click at [1110, 348] on div "Anthropic Has Mesh Card Mesh Credit Card Info Credit Limit $8,000 Monthly Top U…" at bounding box center [1053, 372] width 990 height 259
click at [644, 301] on div "Has Mesh Card" at bounding box center [631, 298] width 104 height 18
click at [485, 298] on div "Vendor Management Add Vendor All Vendors" at bounding box center [434, 407] width 208 height 598
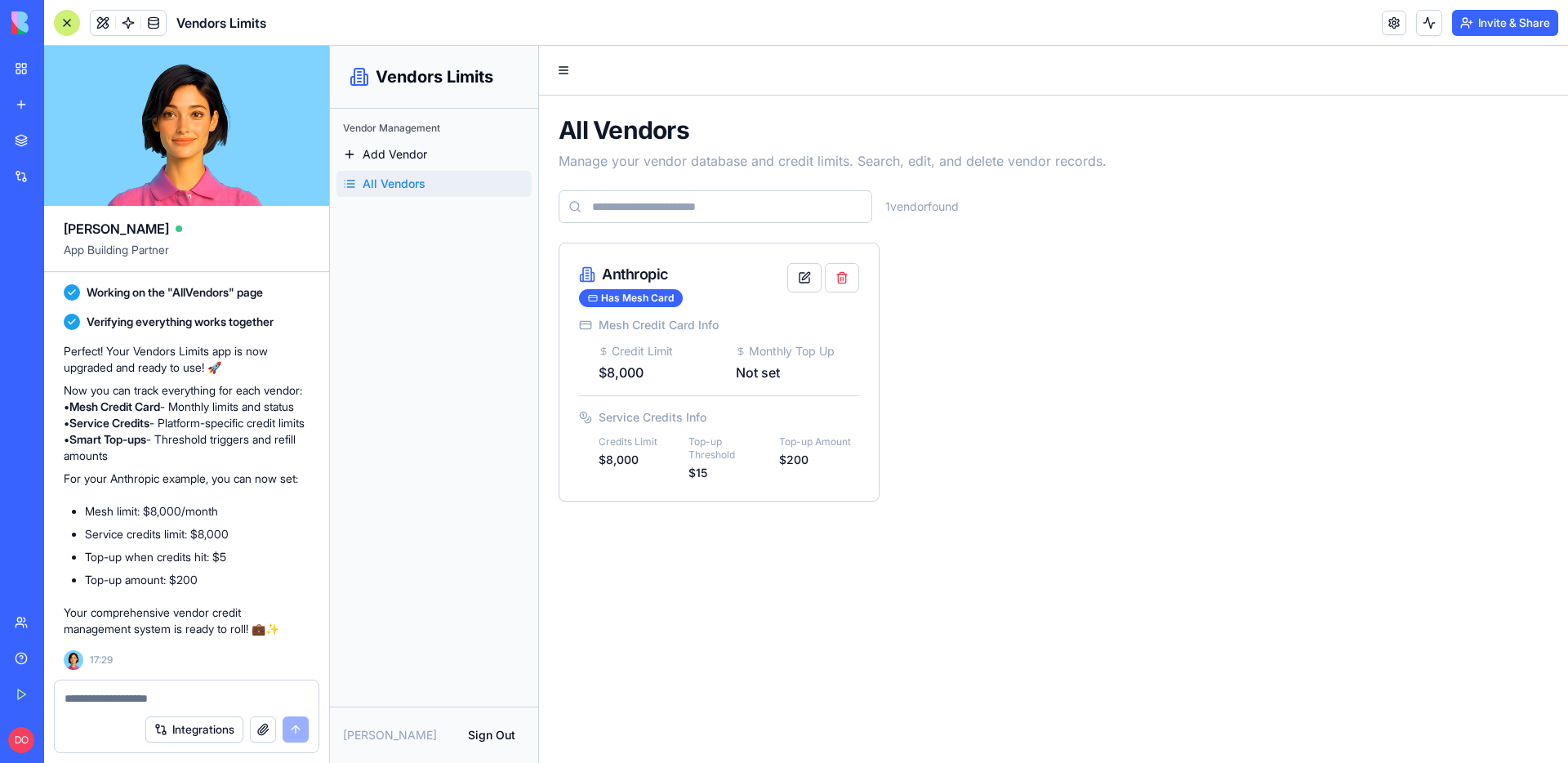
click at [479, 609] on div "Vendor Management Add Vendor All Vendors" at bounding box center [434, 407] width 208 height 598
click at [18, 56] on link "My Workspace" at bounding box center [38, 69] width 65 height 33
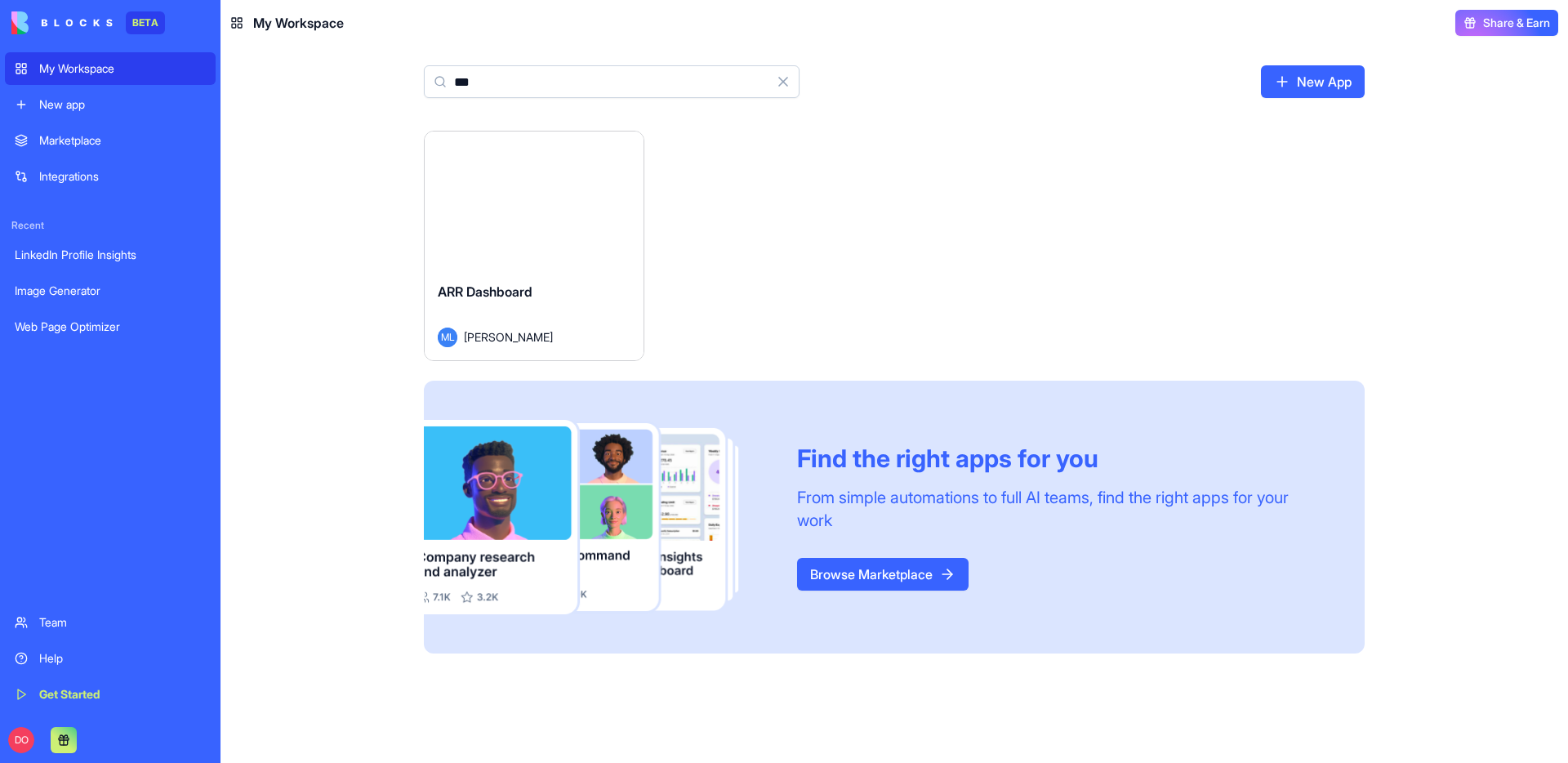
type input "***"
click at [534, 206] on button "Launch" at bounding box center [534, 200] width 123 height 33
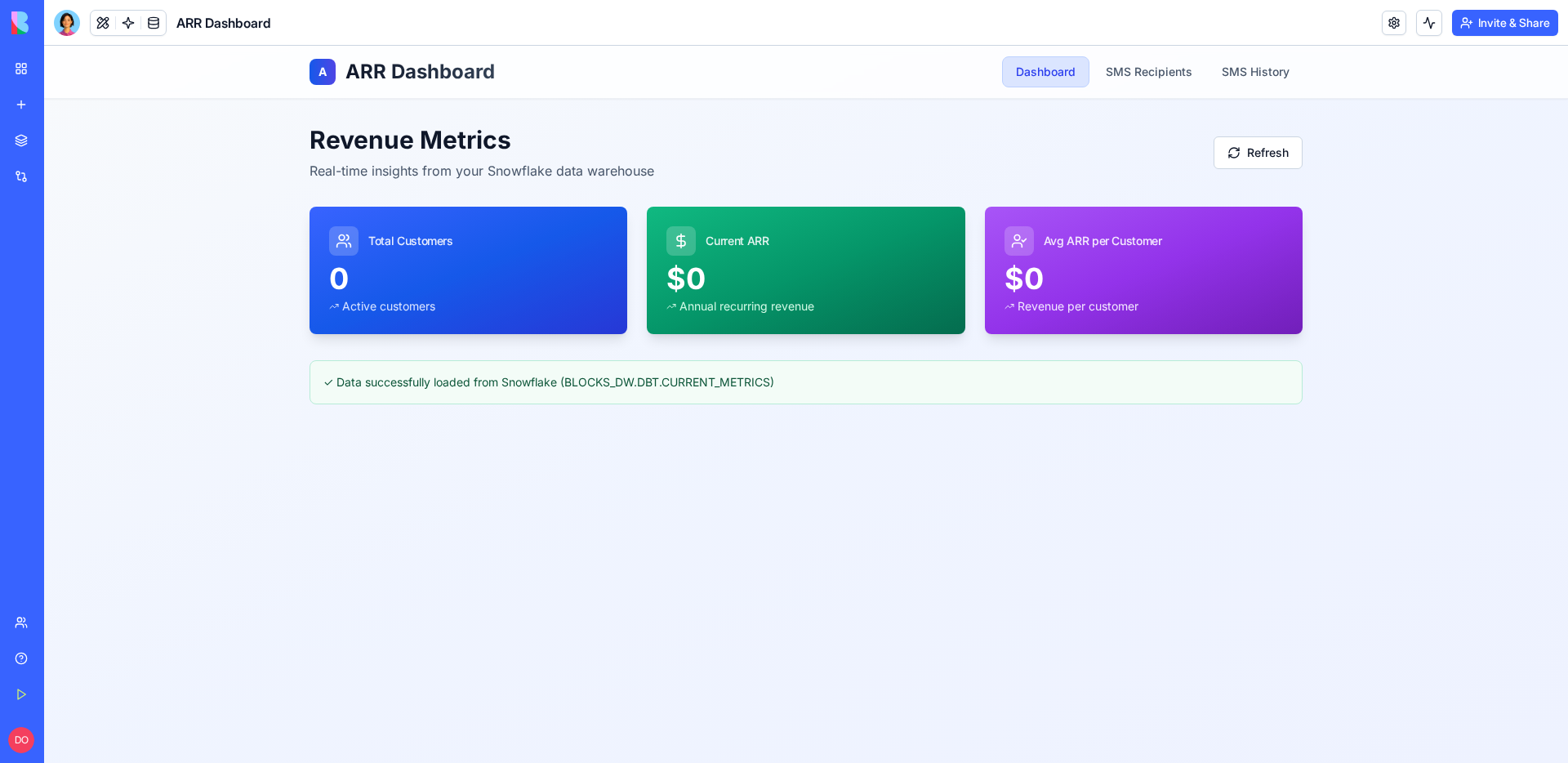
click at [598, 435] on div "A ARR Dashboard Dashboard SMS Recipients SMS History Revenue Metrics Real-time …" at bounding box center [806, 404] width 1524 height 717
click at [1500, 155] on div "A ARR Dashboard Dashboard SMS Recipients SMS History Revenue Metrics Real-time …" at bounding box center [806, 404] width 1524 height 717
click at [136, 34] on link at bounding box center [128, 23] width 24 height 24
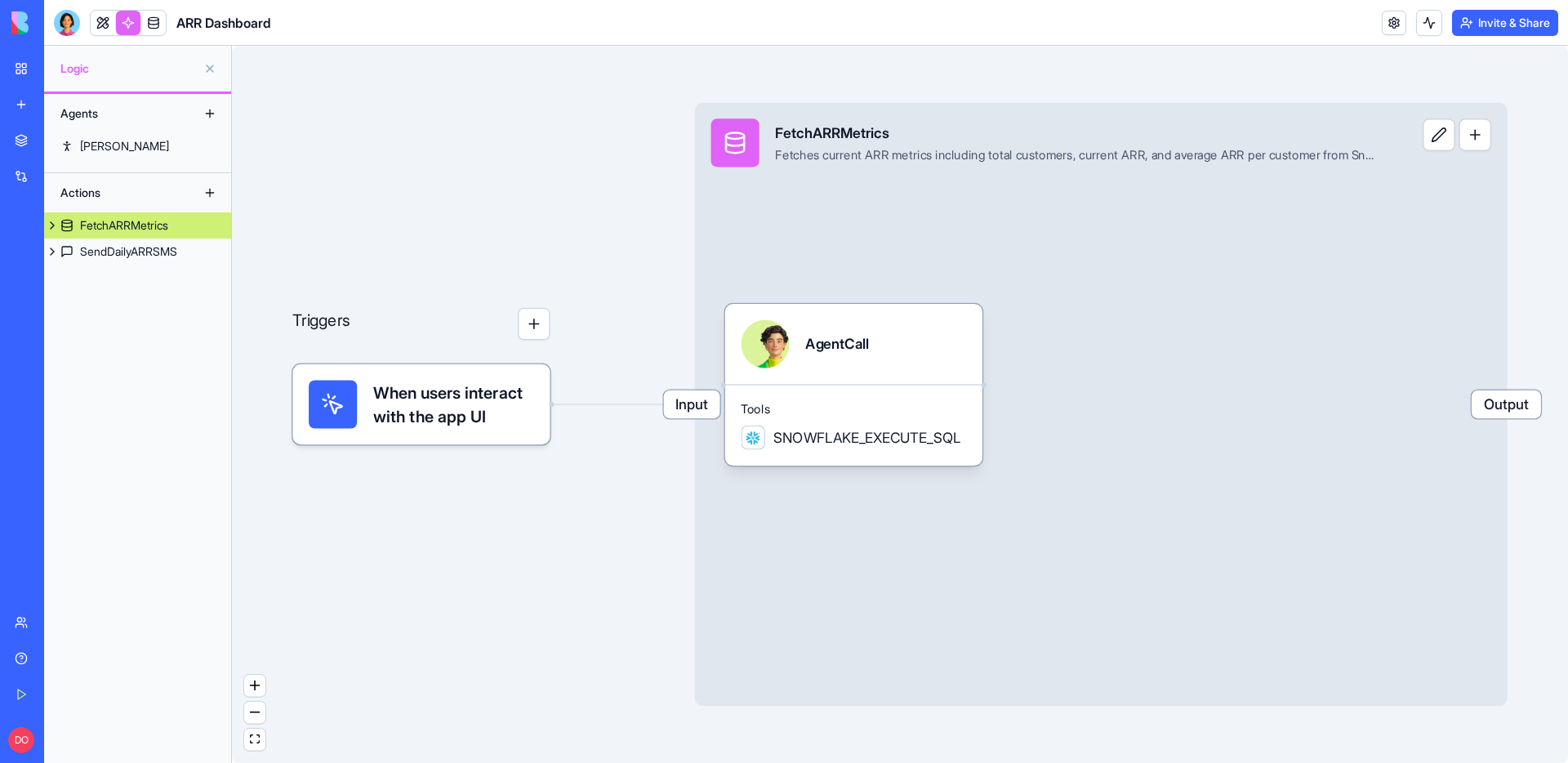
click at [831, 449] on div "Tools SNOWFLAKE_EXECUTE_SQL" at bounding box center [854, 425] width 257 height 82
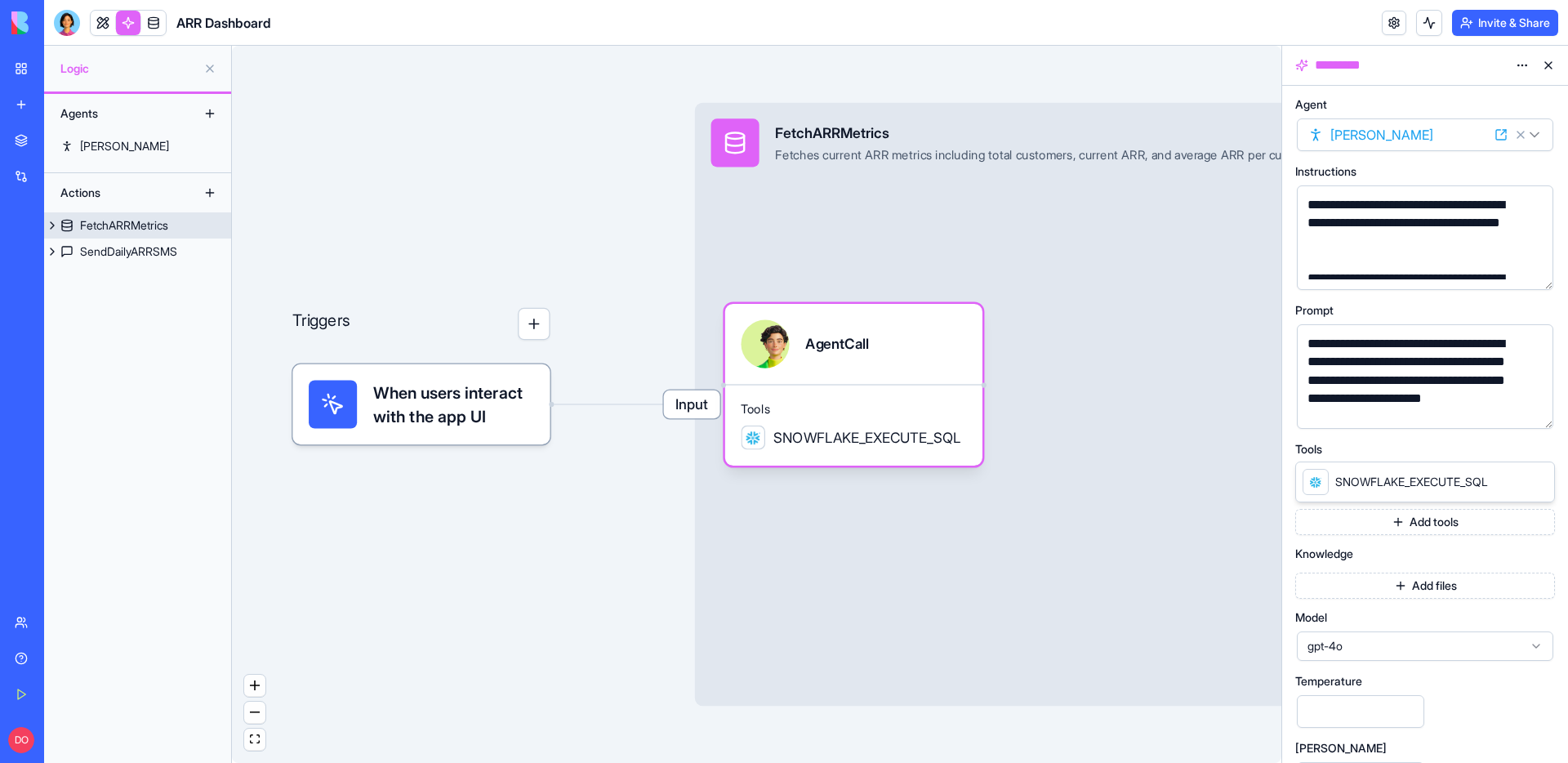
click at [1151, 331] on div "Input FetchARRMetrics Fetches current ARR metrics including total customers, cu…" at bounding box center [1101, 404] width 812 height 603
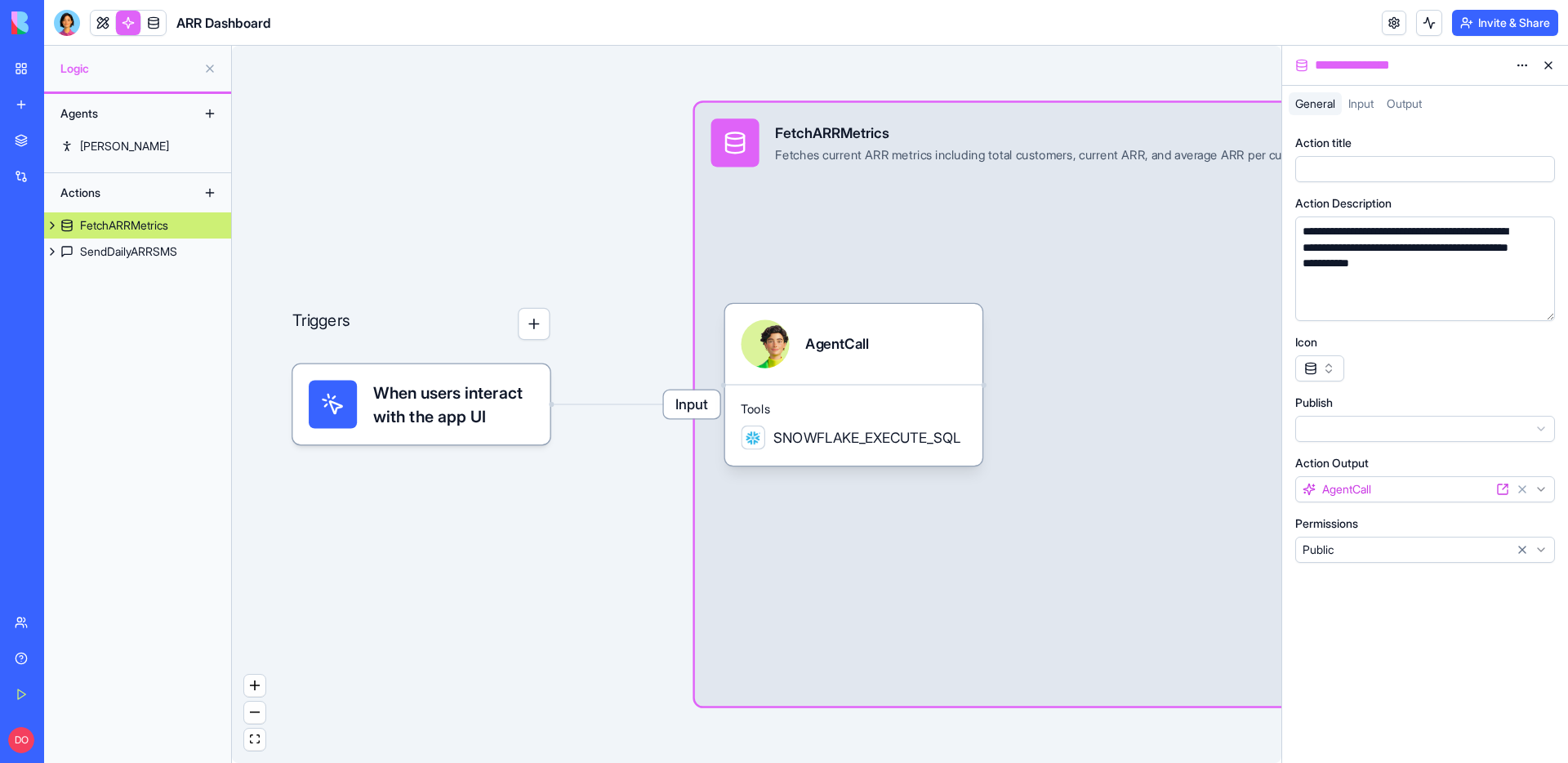
click at [1367, 108] on span "Input" at bounding box center [1361, 103] width 25 height 14
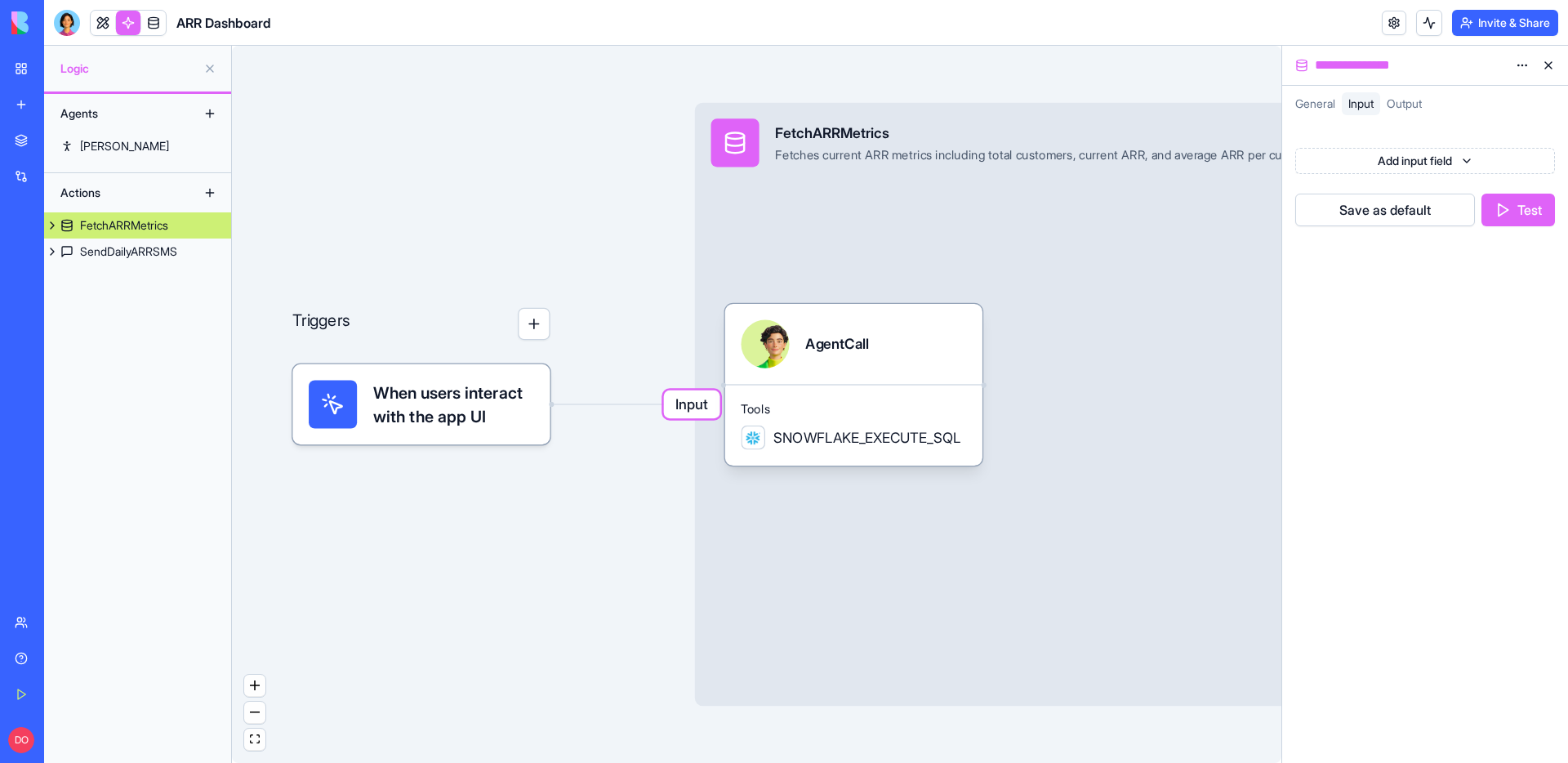
click at [1525, 211] on button "Test" at bounding box center [1518, 210] width 74 height 33
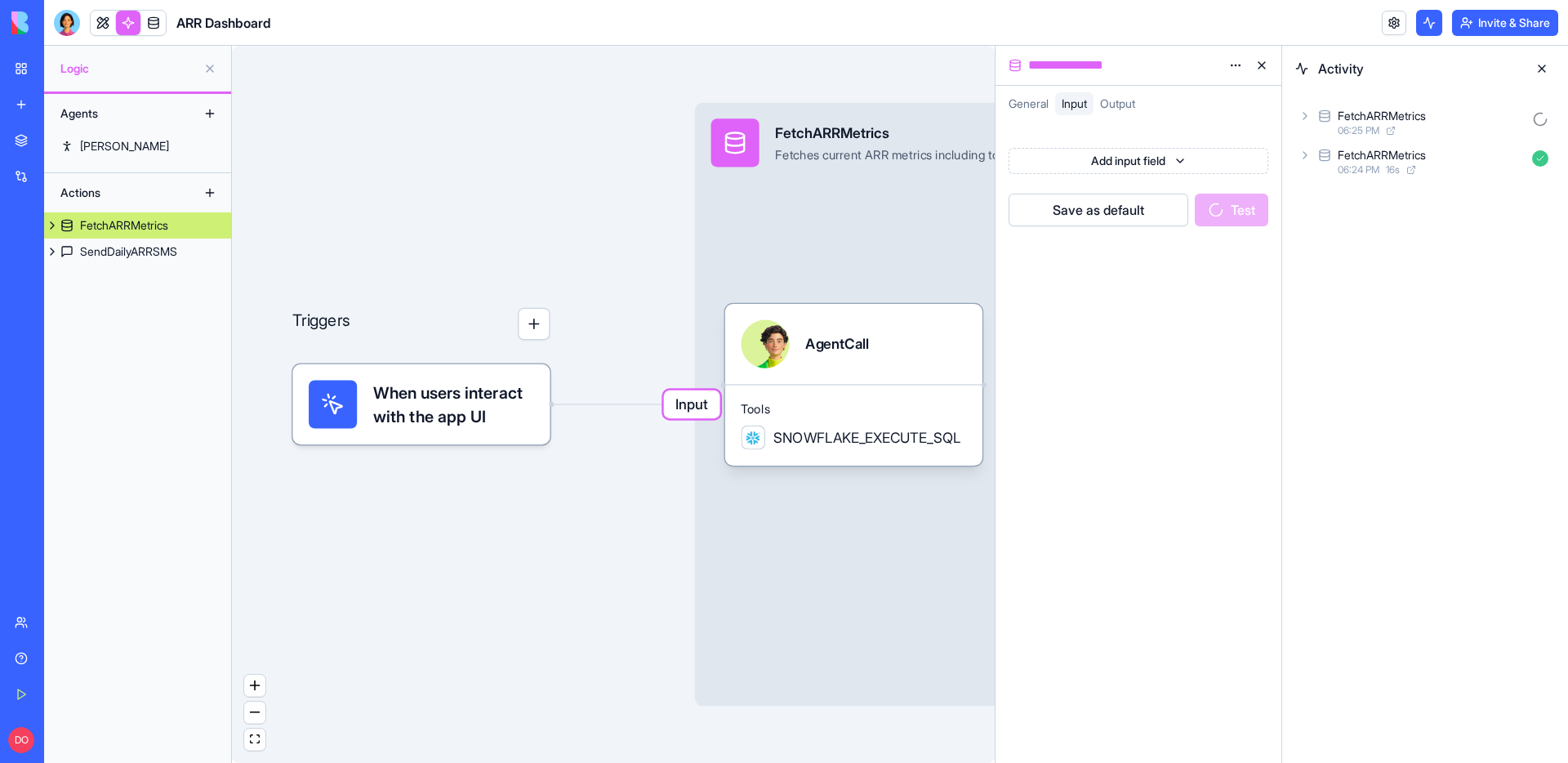
click at [1299, 116] on icon at bounding box center [1305, 116] width 13 height 13
click at [1332, 189] on icon at bounding box center [1332, 188] width 13 height 13
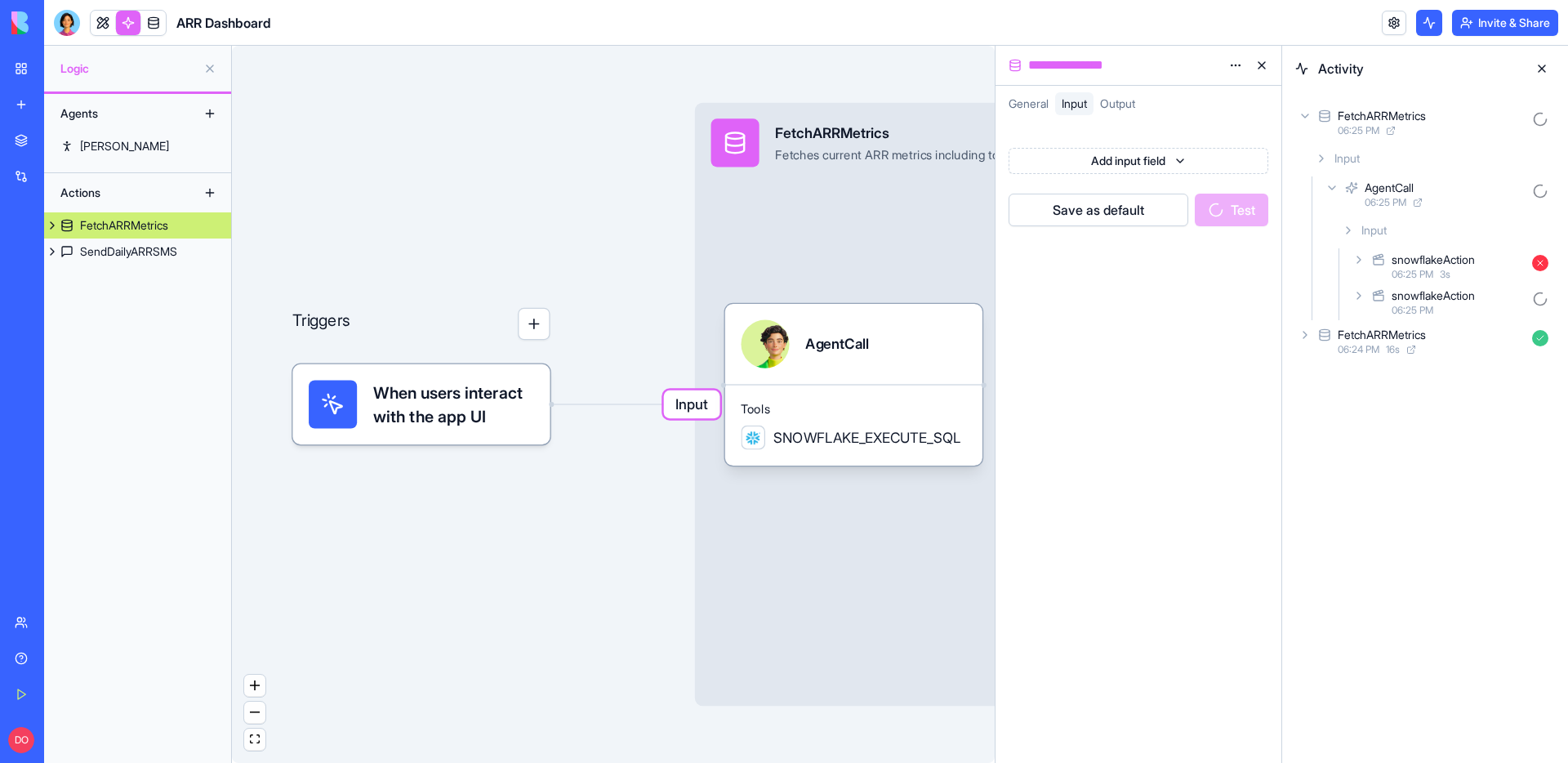
click at [1354, 266] on icon at bounding box center [1359, 260] width 13 height 13
click at [1373, 323] on div "Output" at bounding box center [1459, 334] width 193 height 29
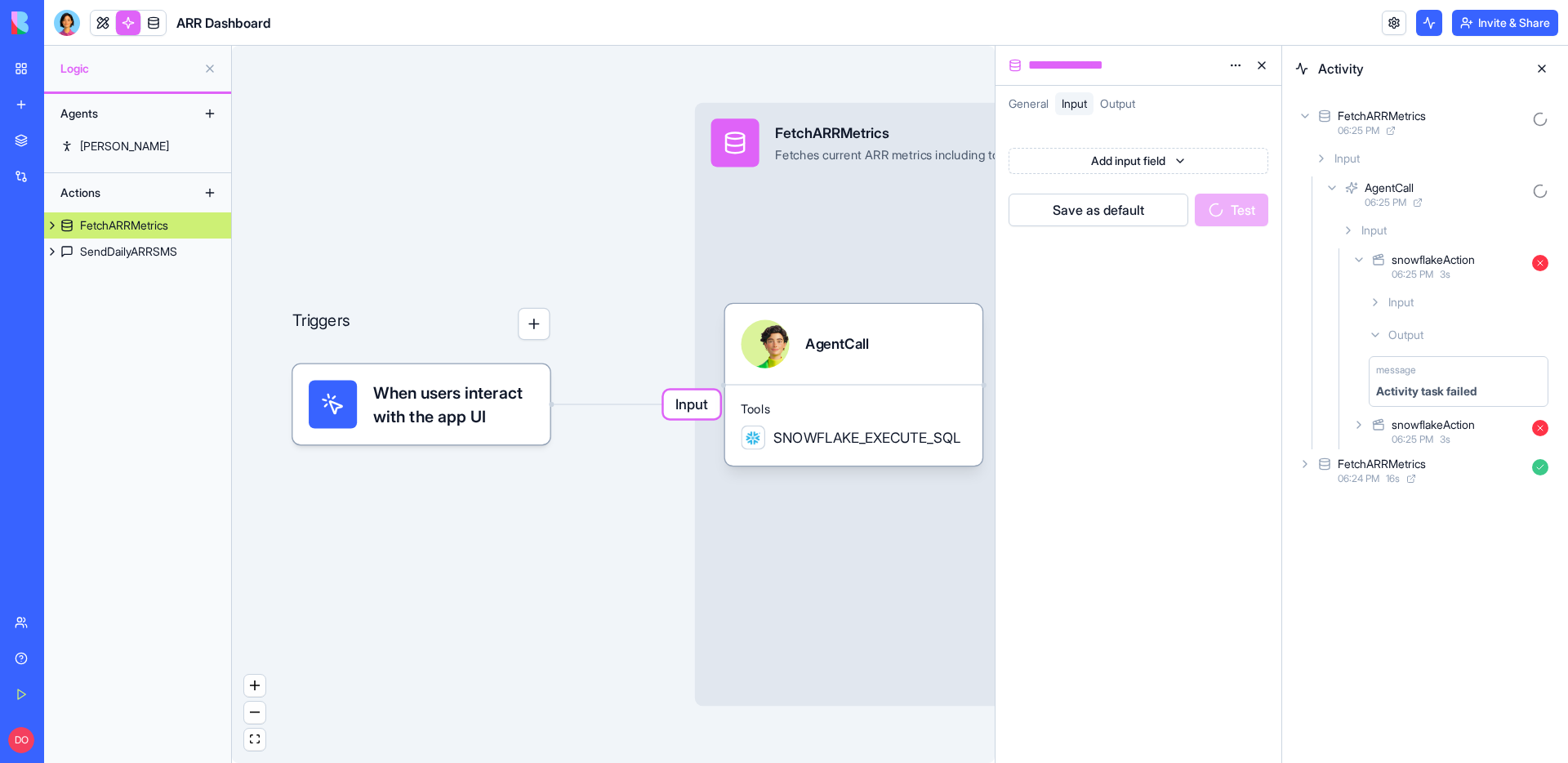
click at [1418, 379] on div "message Activity task failed" at bounding box center [1458, 381] width 180 height 51
click at [1372, 292] on div "Input" at bounding box center [1459, 302] width 193 height 29
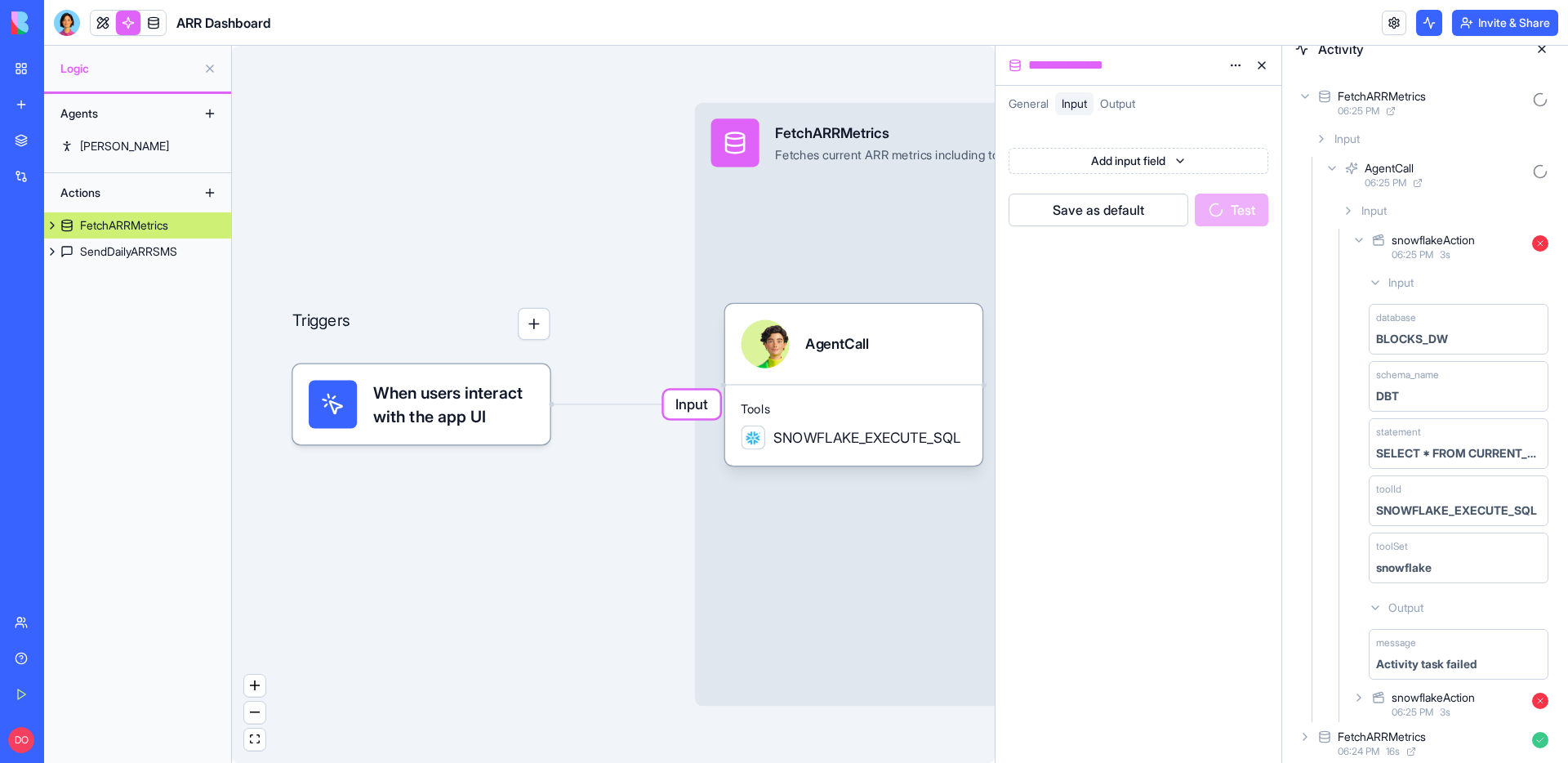
scroll to position [31, 0]
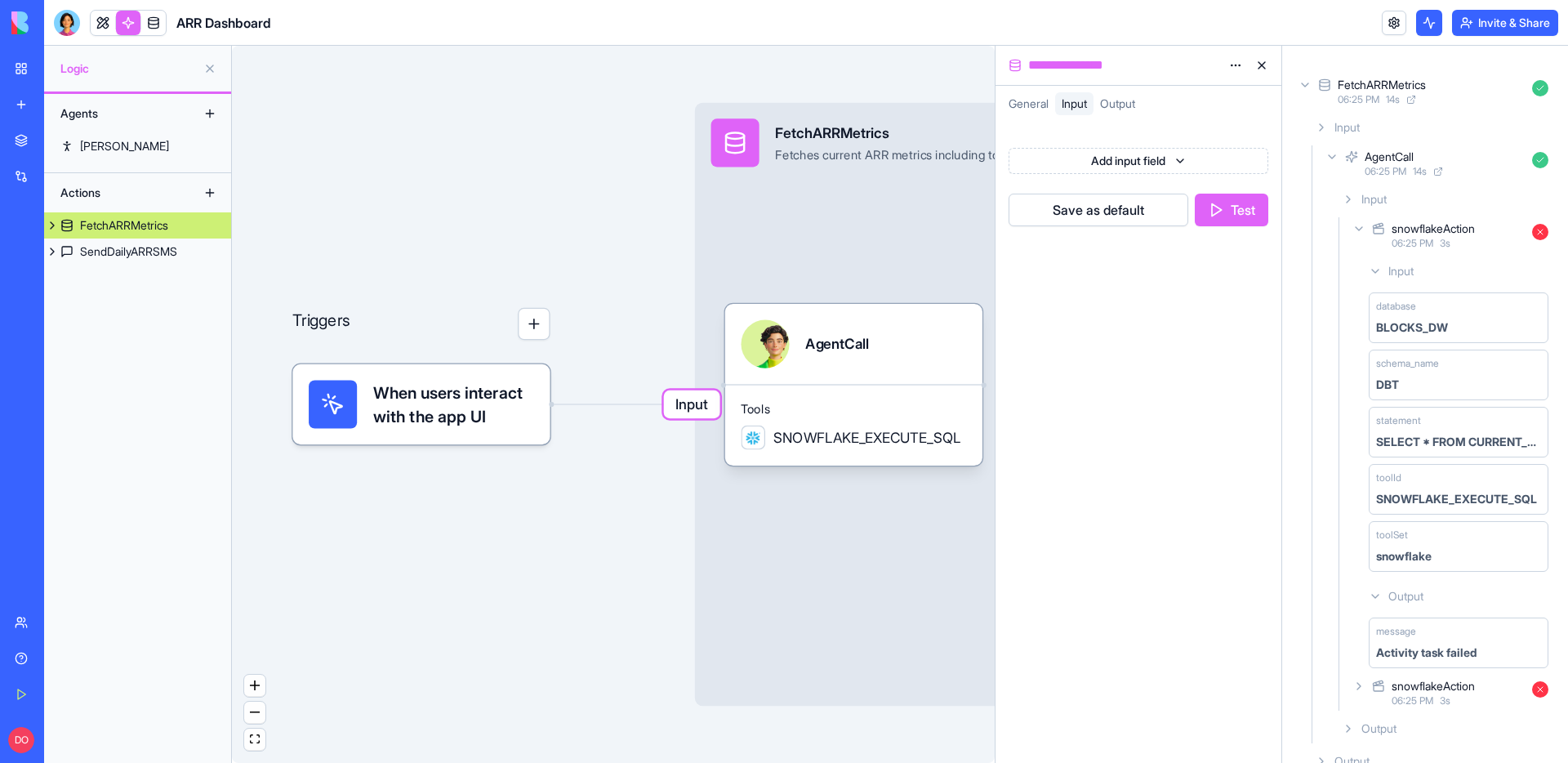
click at [1357, 677] on div "snowflakeAction 06:25 PM 3 s" at bounding box center [1452, 692] width 206 height 36
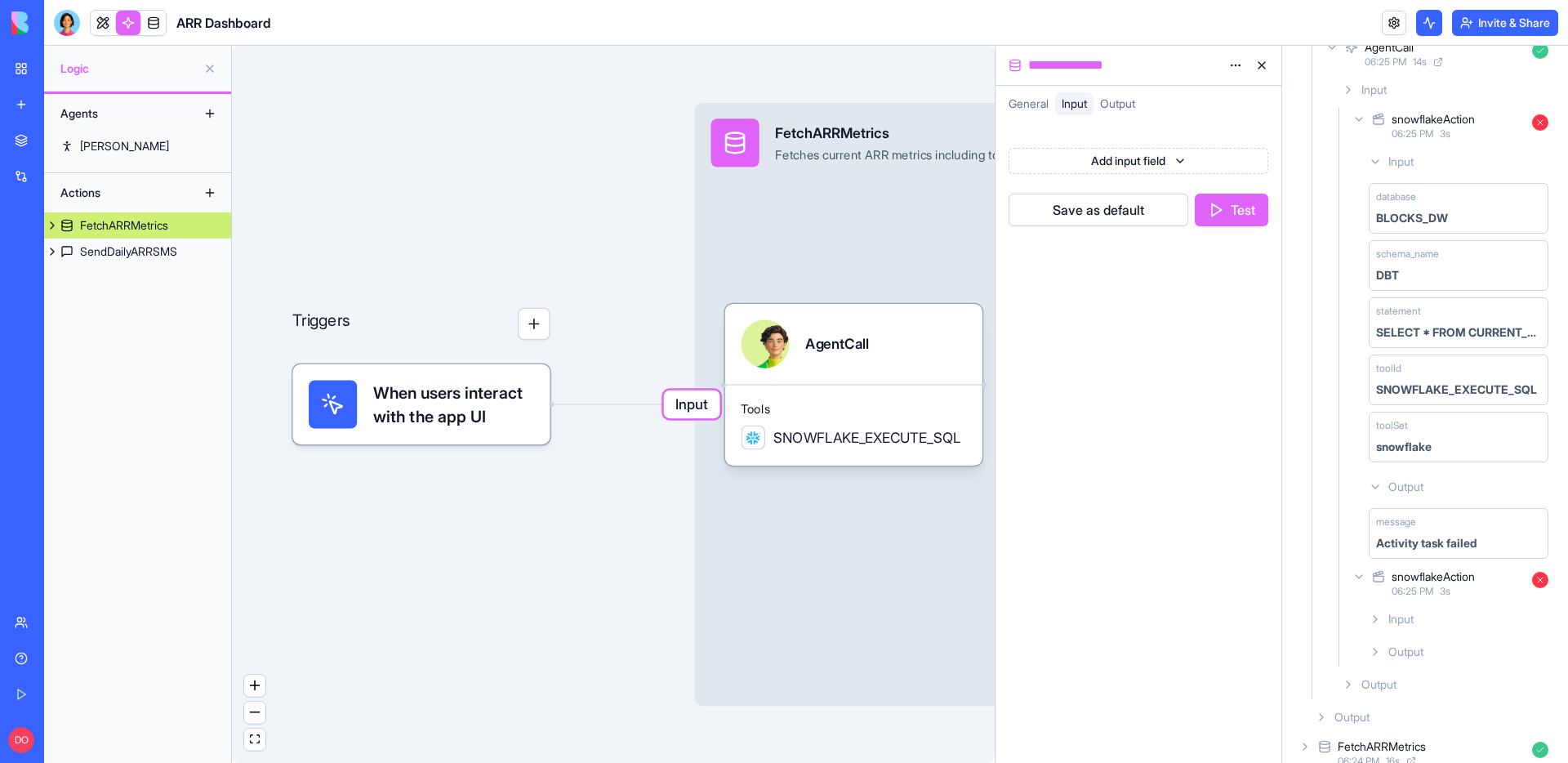
scroll to position [161, 0]
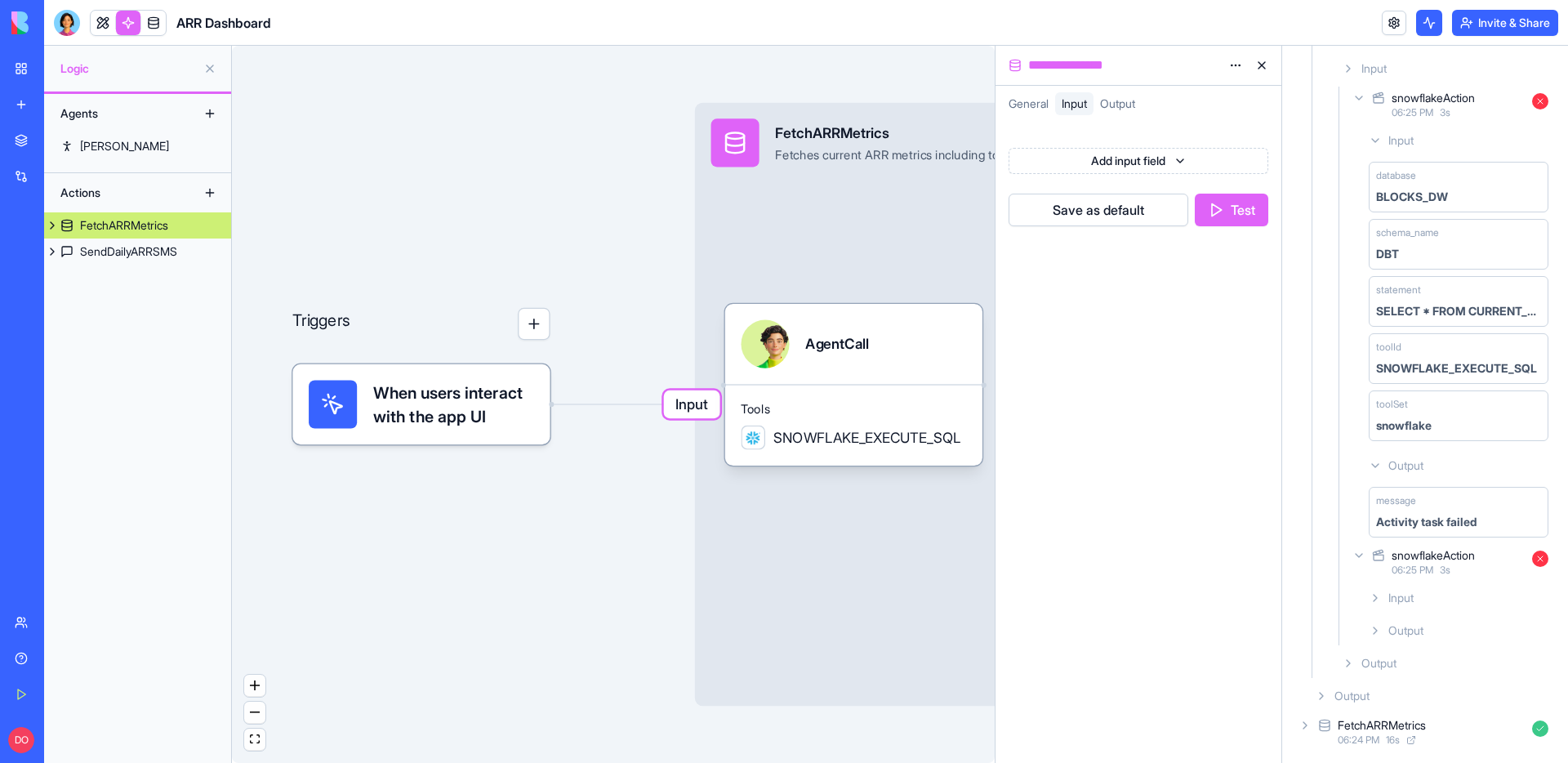
click at [1443, 634] on div "Output" at bounding box center [1459, 630] width 193 height 29
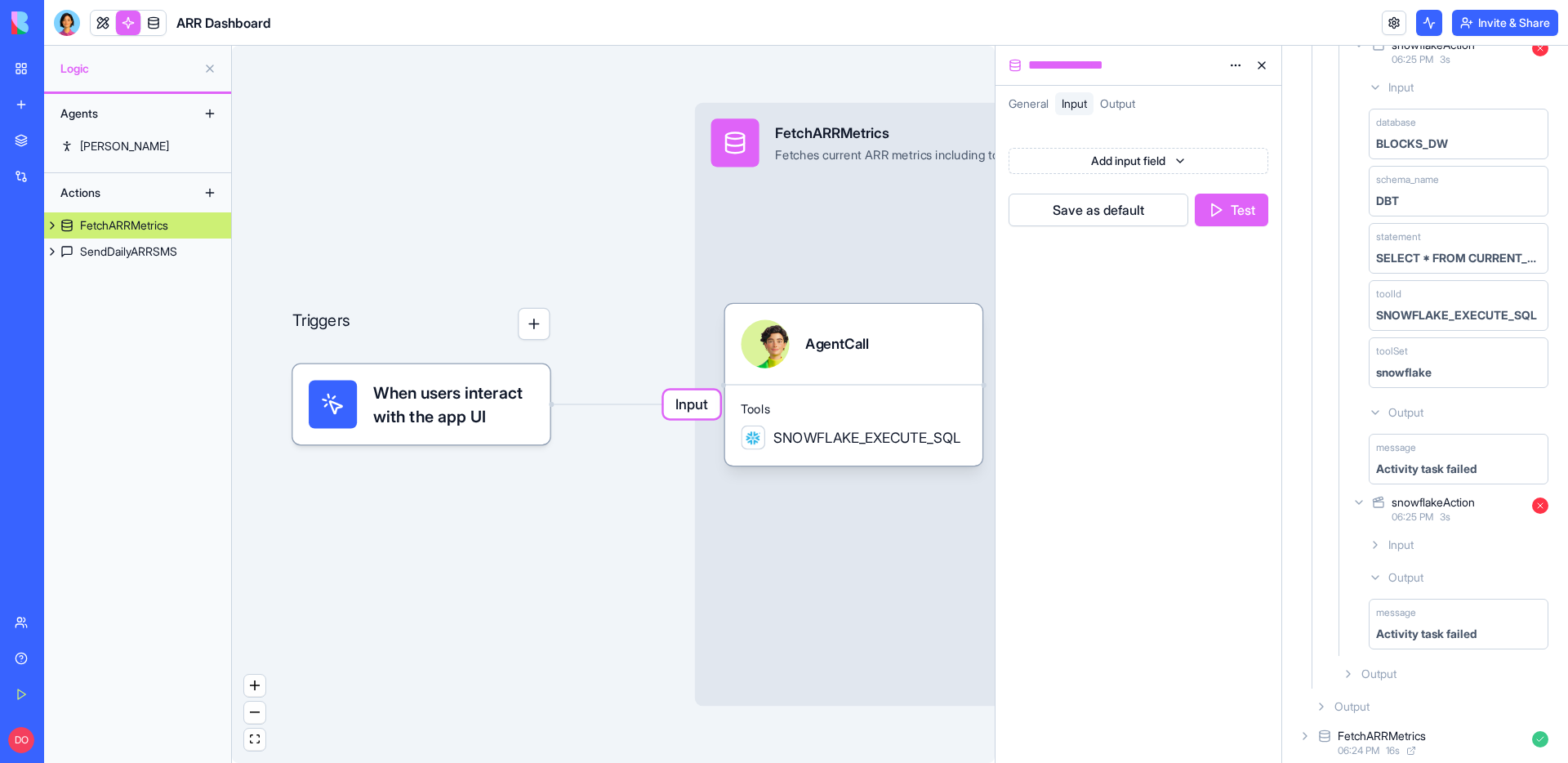
scroll to position [226, 0]
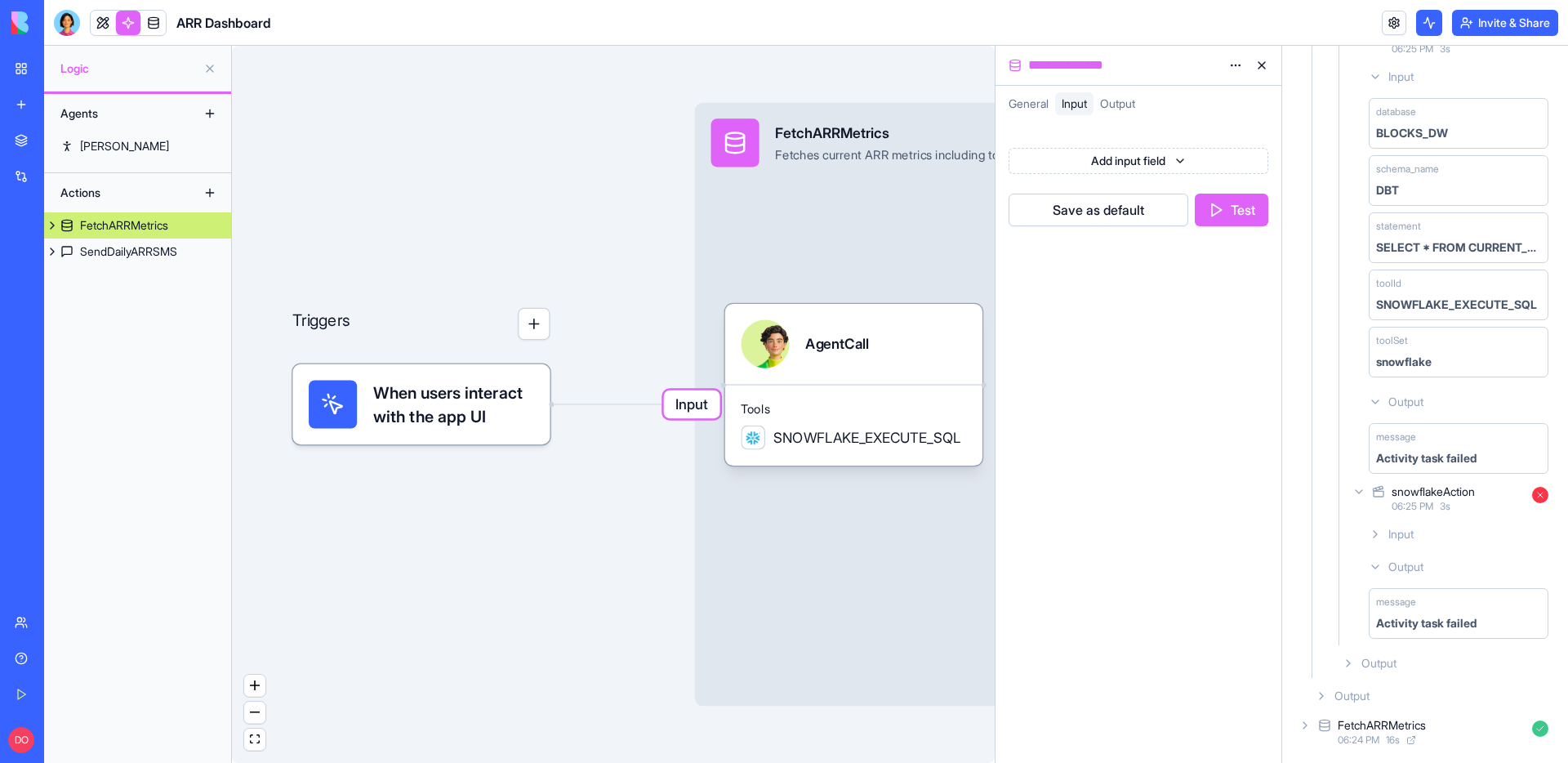
click at [1433, 618] on div "Activity task failed" at bounding box center [1426, 623] width 100 height 17
click at [1434, 622] on div "Activity task failed" at bounding box center [1426, 623] width 100 height 17
click at [1381, 661] on span "Output" at bounding box center [1379, 664] width 35 height 17
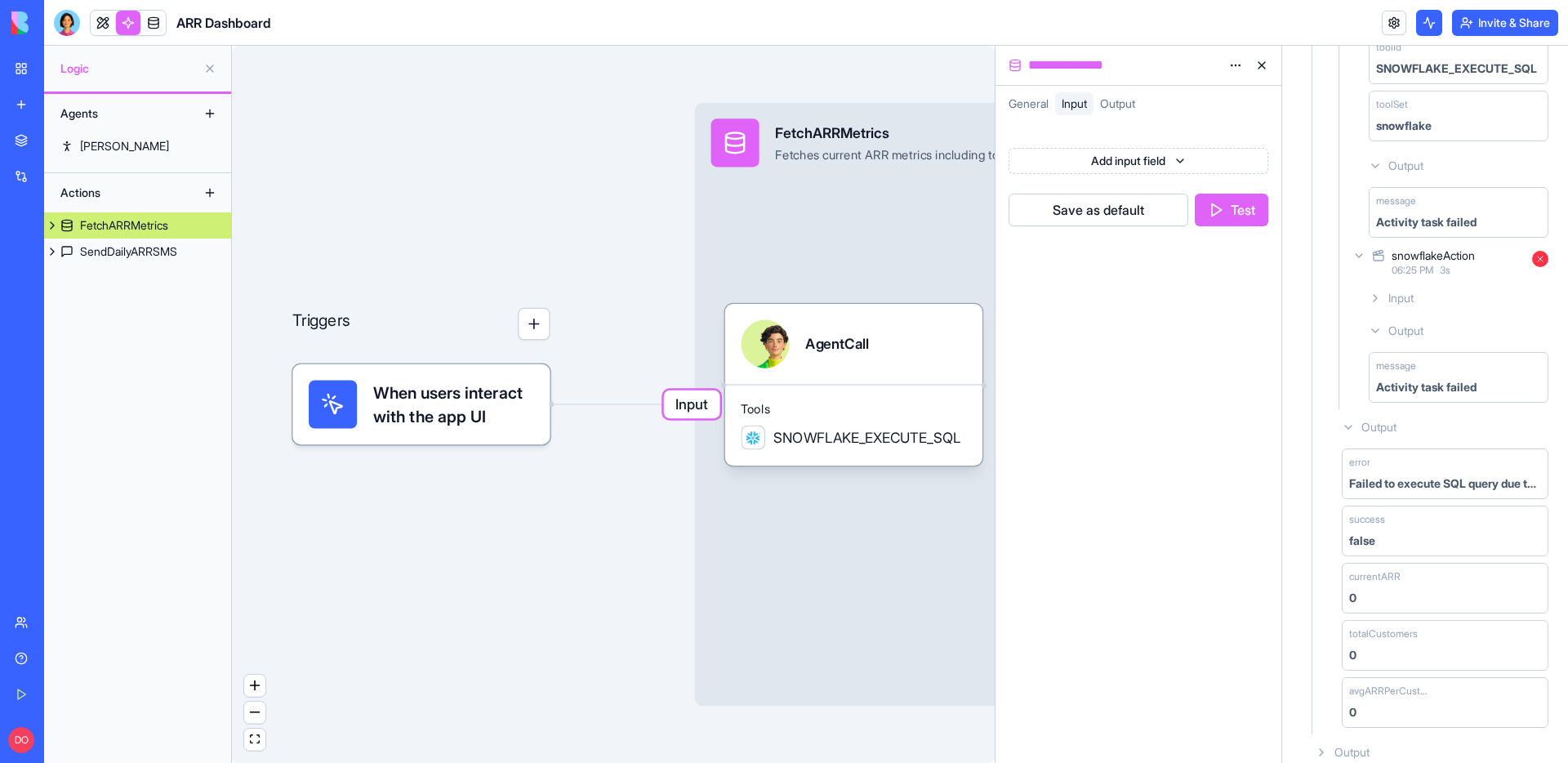
scroll to position [517, 0]
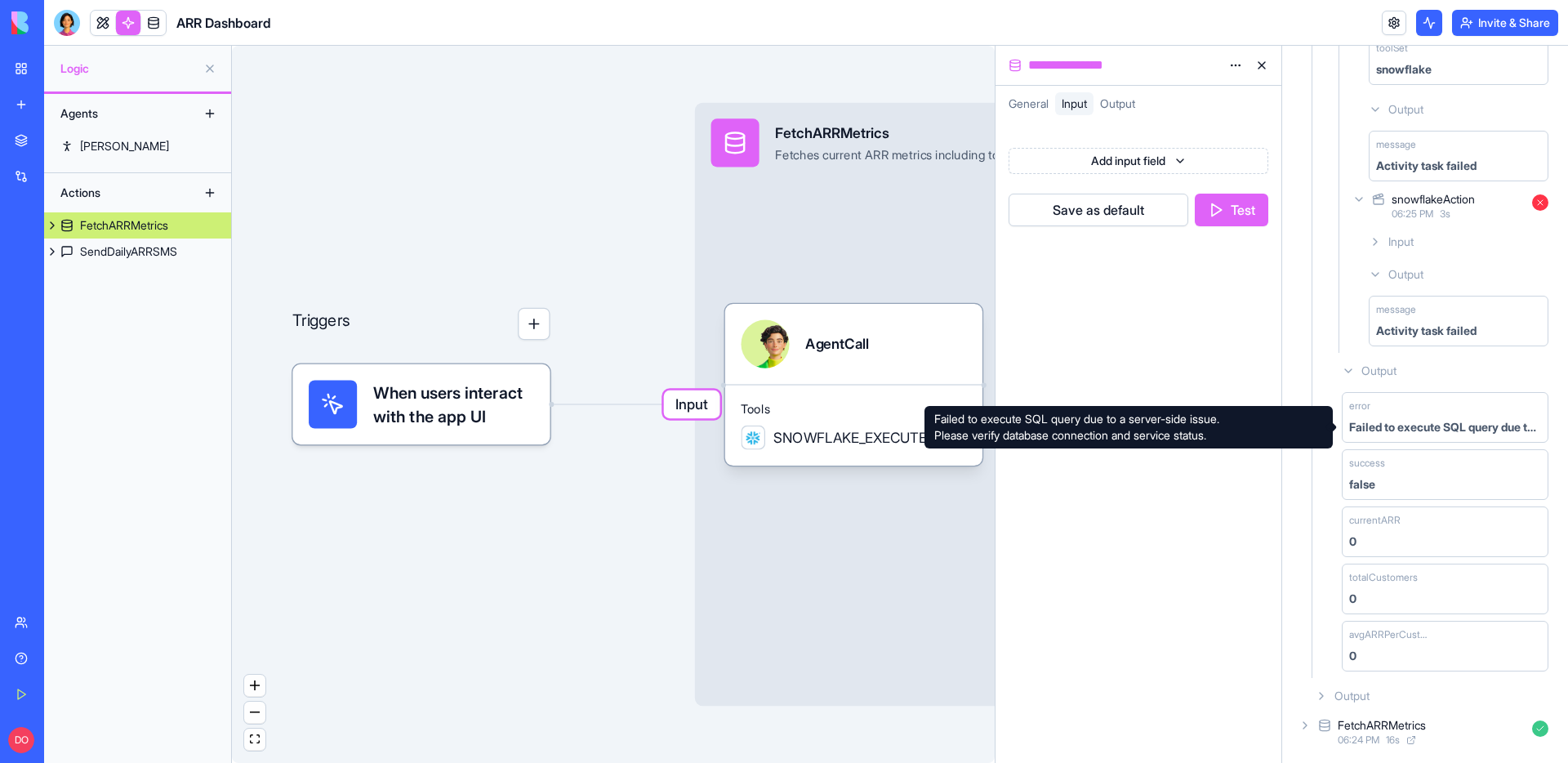
click at [1433, 428] on div "Failed to execute SQL query due to a server-side issue. Please verify database …" at bounding box center [1445, 427] width 192 height 17
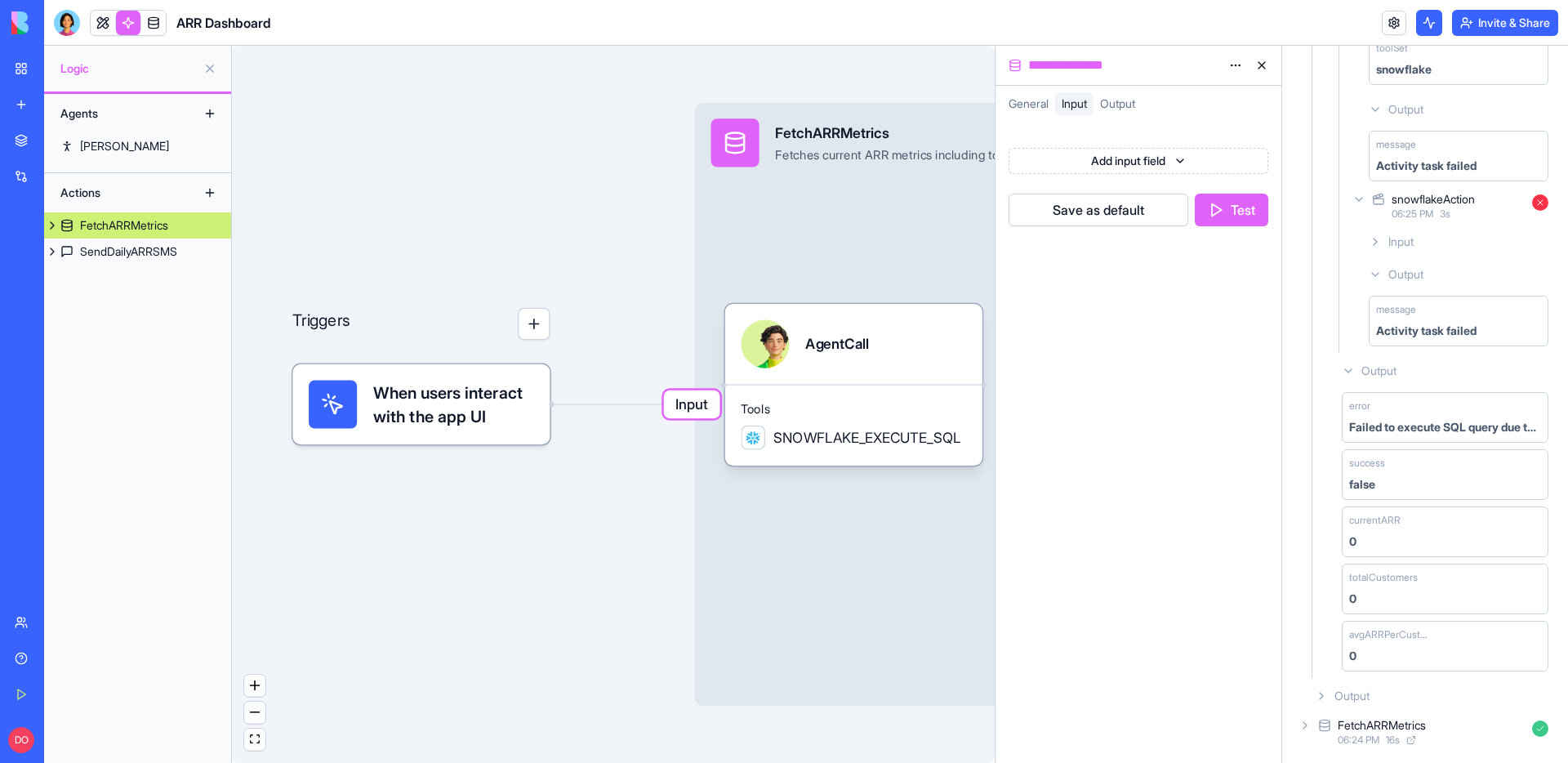
click at [1418, 472] on div "success false" at bounding box center [1444, 474] width 206 height 51
click at [1413, 526] on div "currentARR" at bounding box center [1388, 521] width 79 height 13
drag, startPoint x: 1417, startPoint y: 582, endPoint x: 1418, endPoint y: 649, distance: 67.0
click at [1417, 582] on span "totalCustomers" at bounding box center [1383, 577] width 69 height 13
click at [1418, 649] on div "0" at bounding box center [1445, 656] width 192 height 17
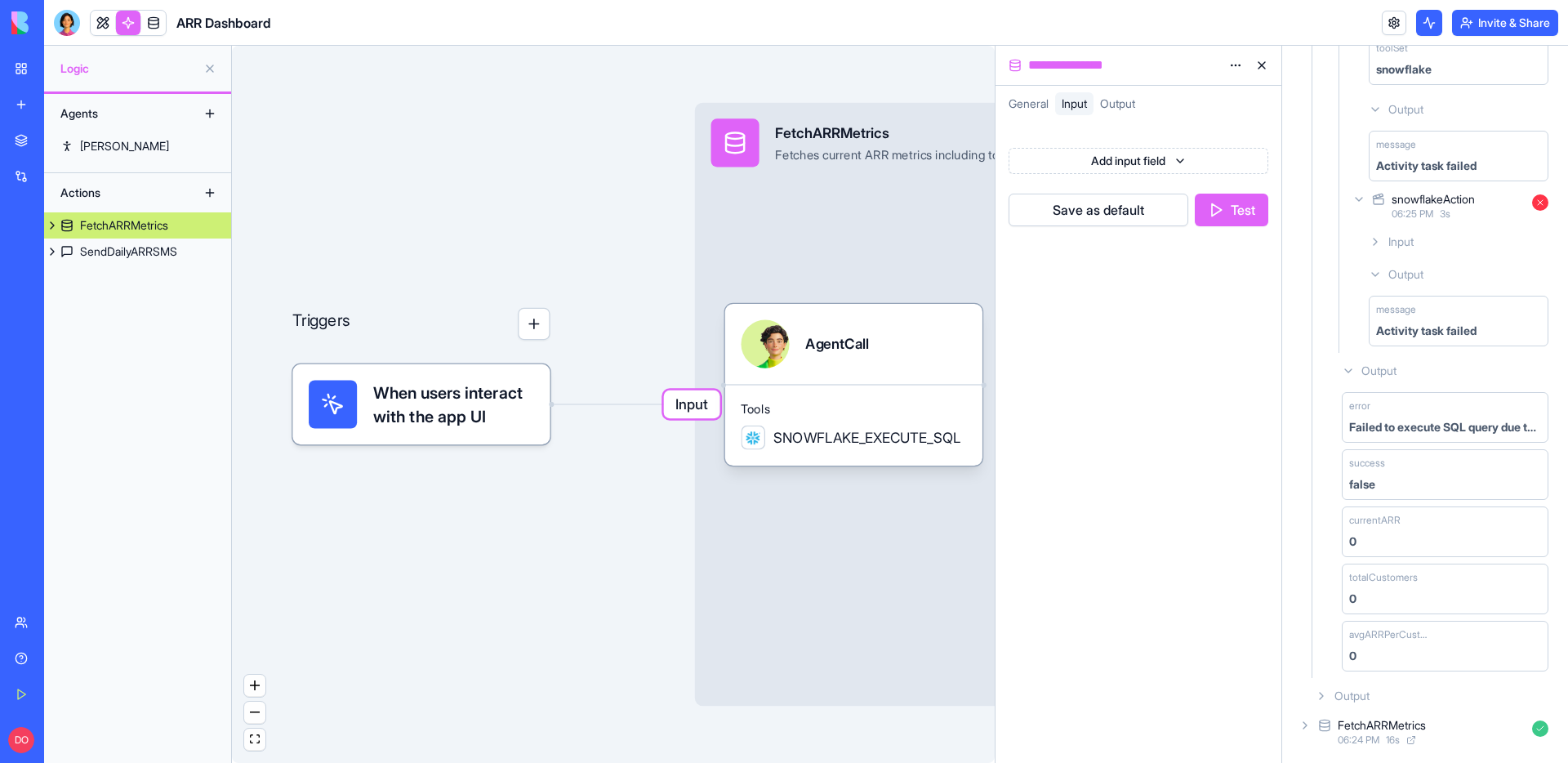
click at [1360, 697] on span "Output" at bounding box center [1352, 696] width 35 height 17
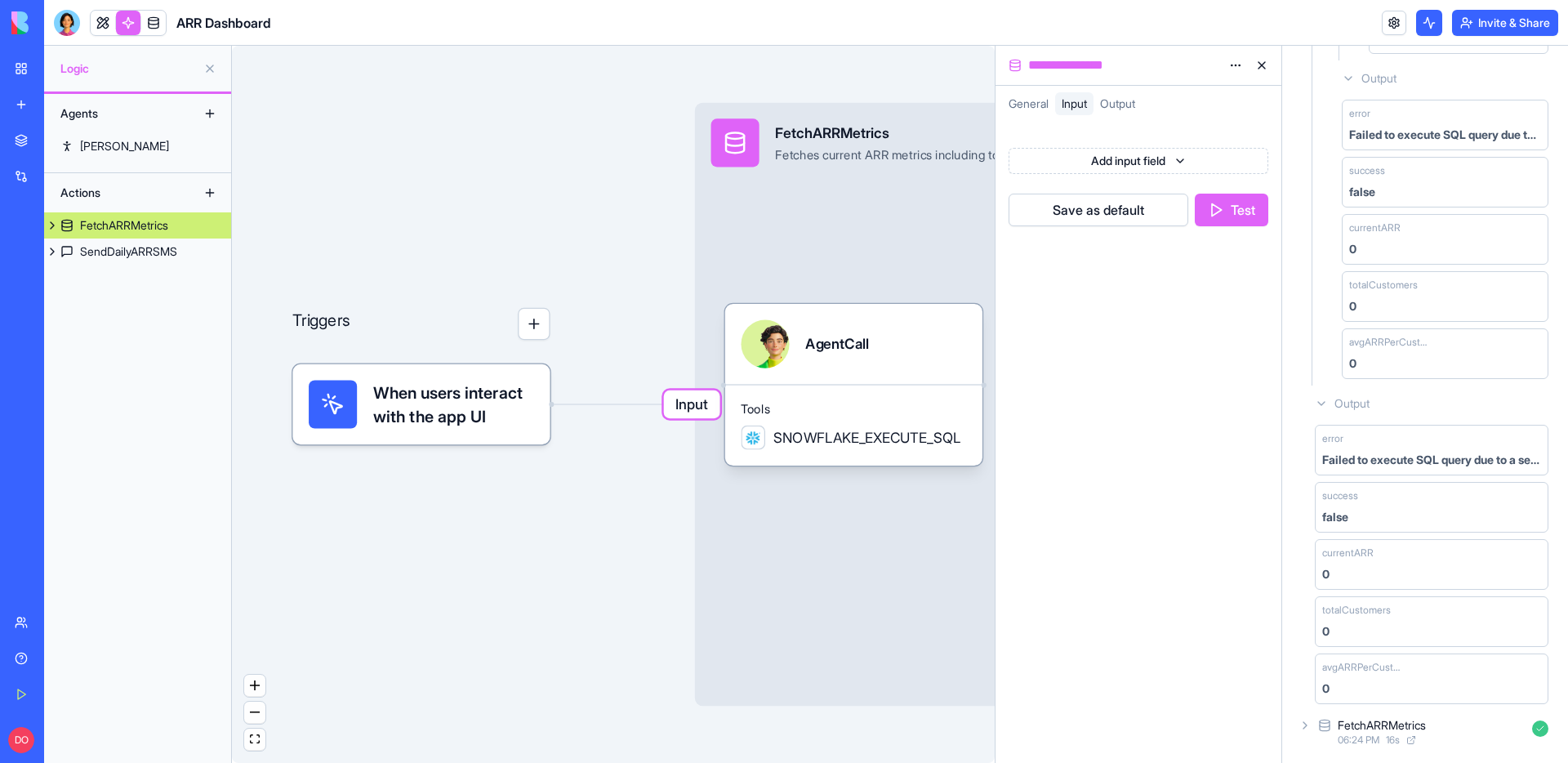
scroll to position [0, 0]
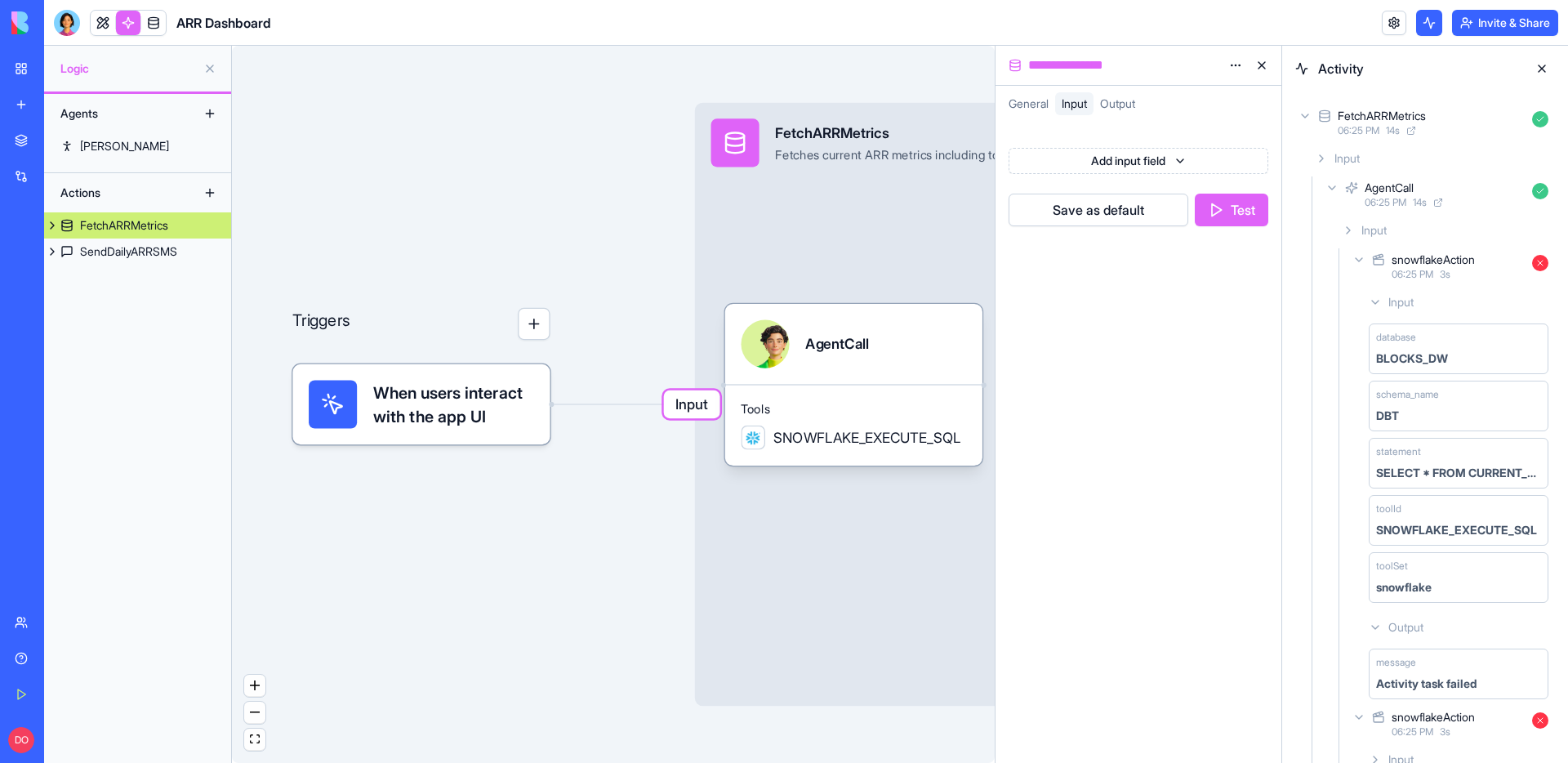
click at [1352, 212] on div "Input snowflakeAction 06:25 PM 3 s Input database BLOCKS_DW schema_name DBT sta…" at bounding box center [1438, 704] width 232 height 983
click at [1357, 225] on div "Input" at bounding box center [1444, 230] width 220 height 29
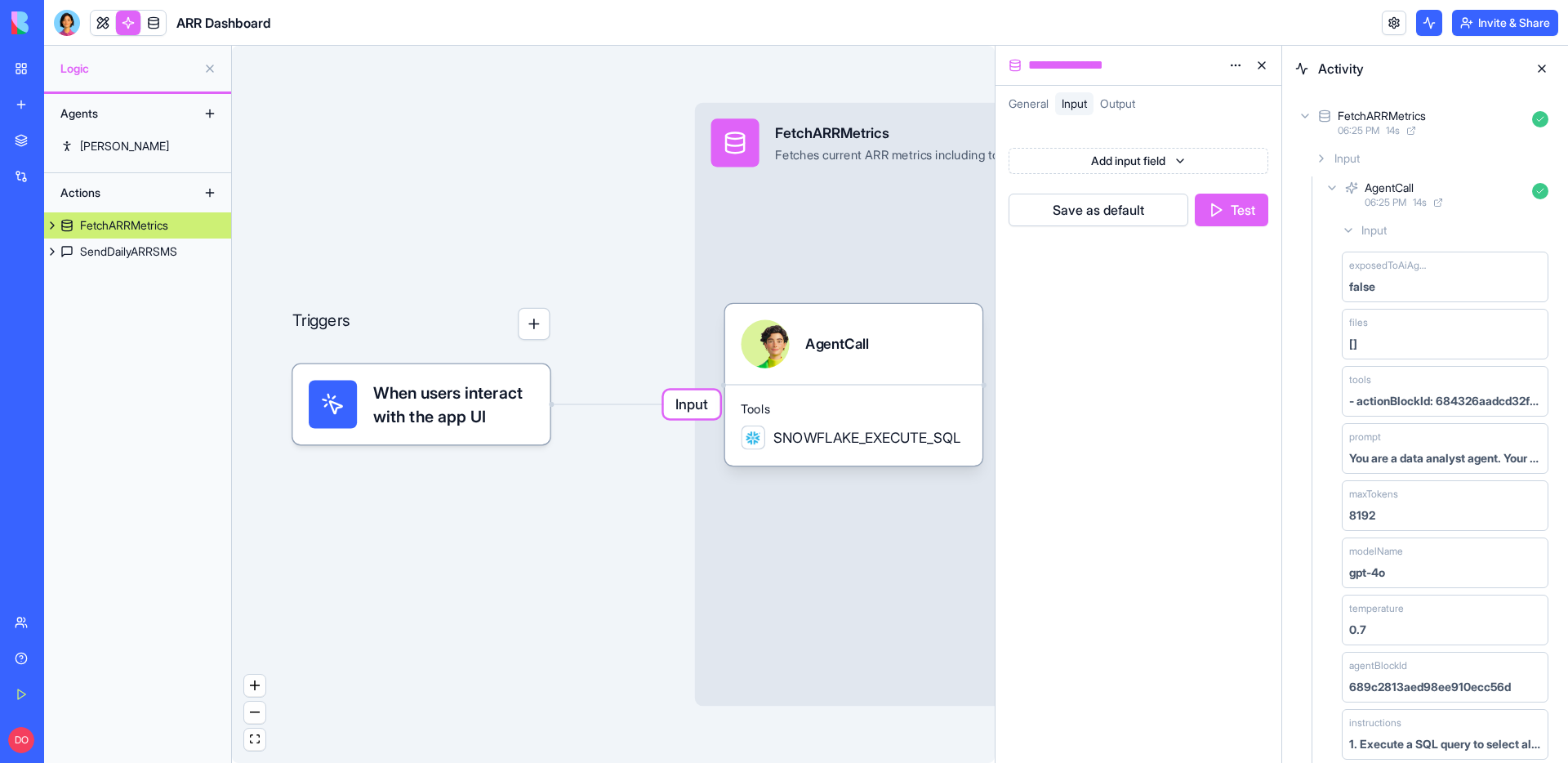
click at [1357, 225] on div "Input" at bounding box center [1444, 230] width 220 height 29
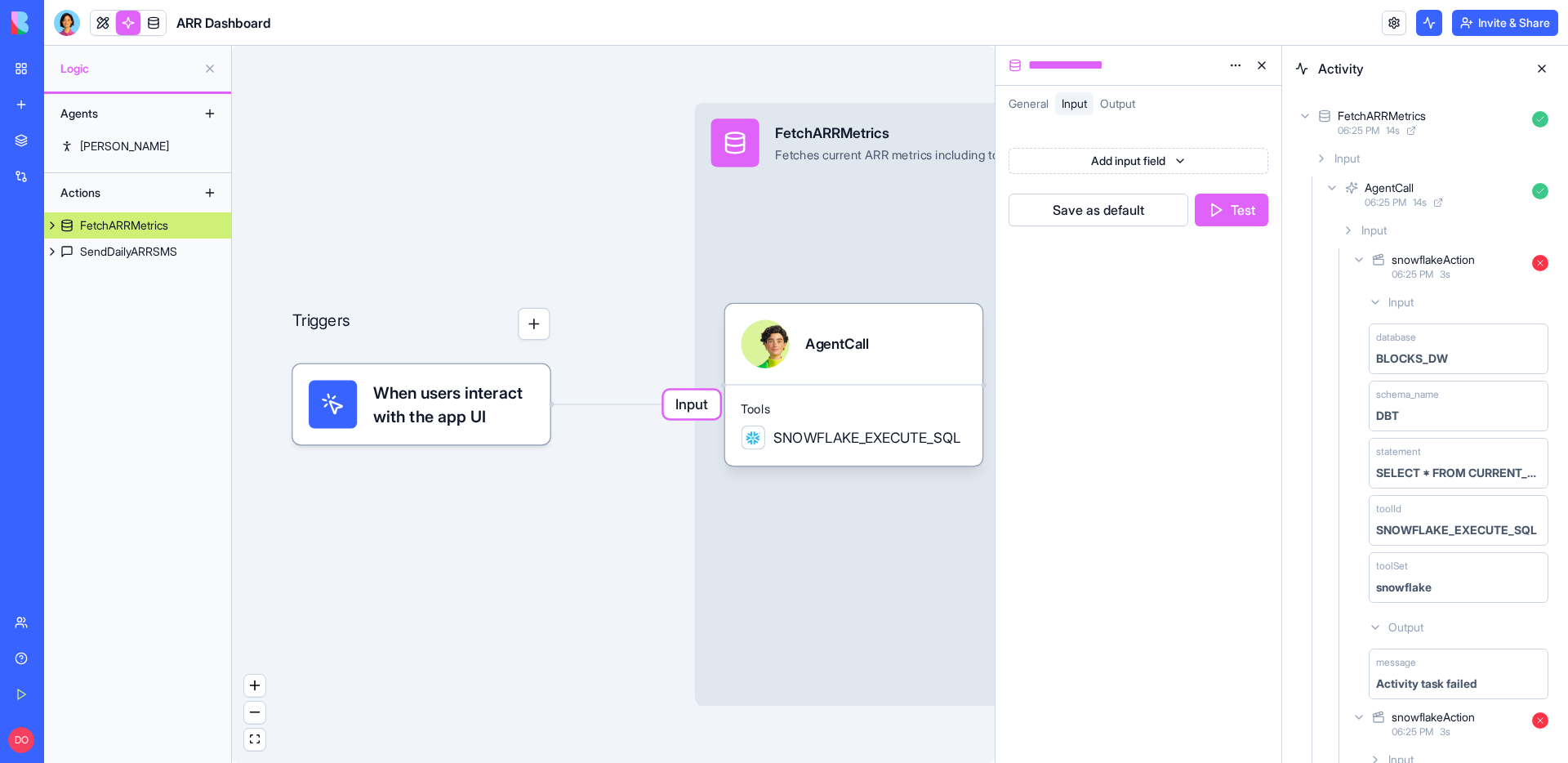
click at [1381, 308] on icon at bounding box center [1375, 303] width 13 height 13
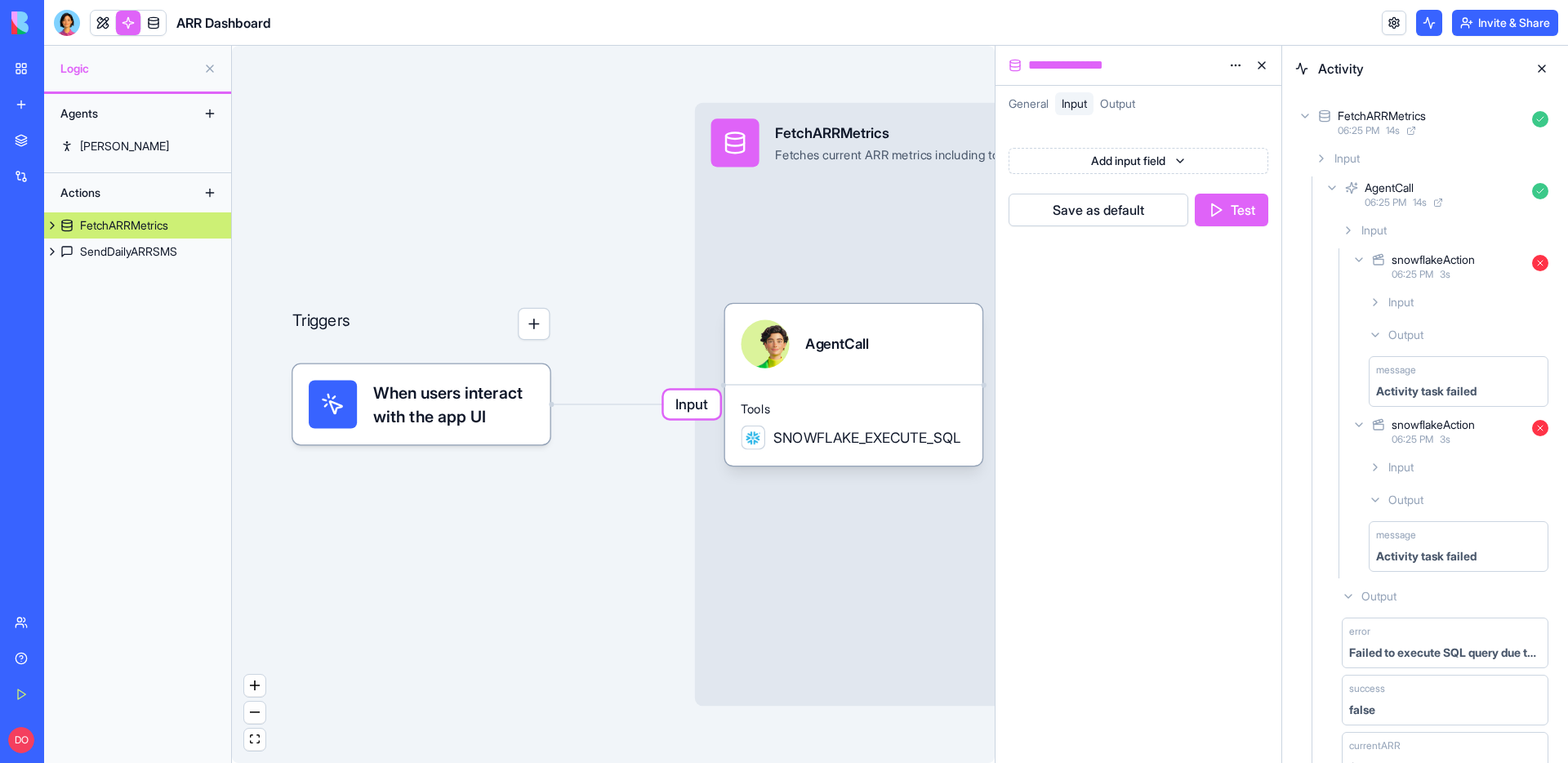
click at [1360, 423] on icon at bounding box center [1359, 425] width 13 height 13
drag, startPoint x: 1352, startPoint y: 231, endPoint x: 1349, endPoint y: 221, distance: 10.4
click at [1352, 231] on icon at bounding box center [1348, 231] width 13 height 13
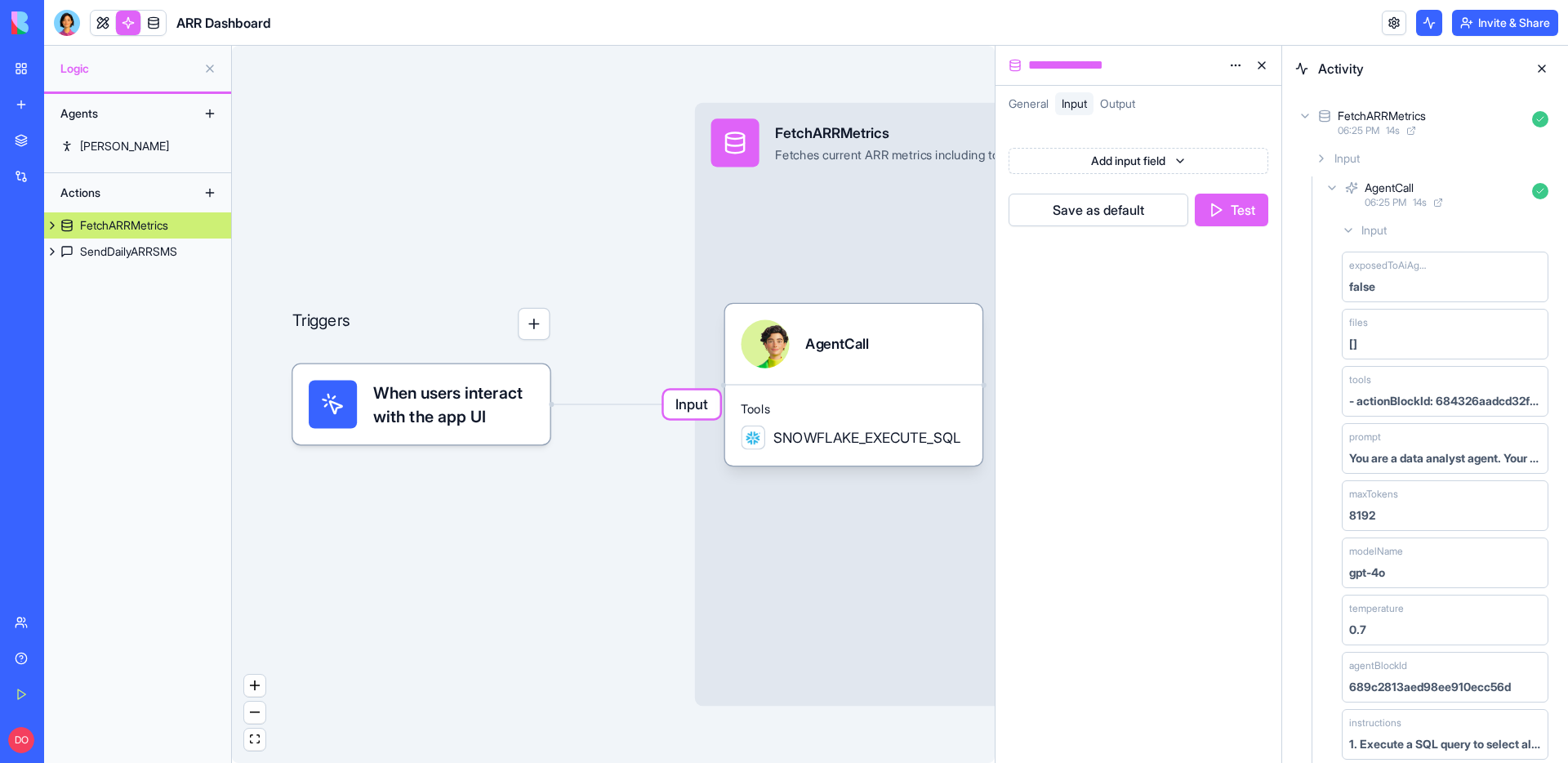
click at [1334, 191] on icon at bounding box center [1332, 188] width 13 height 13
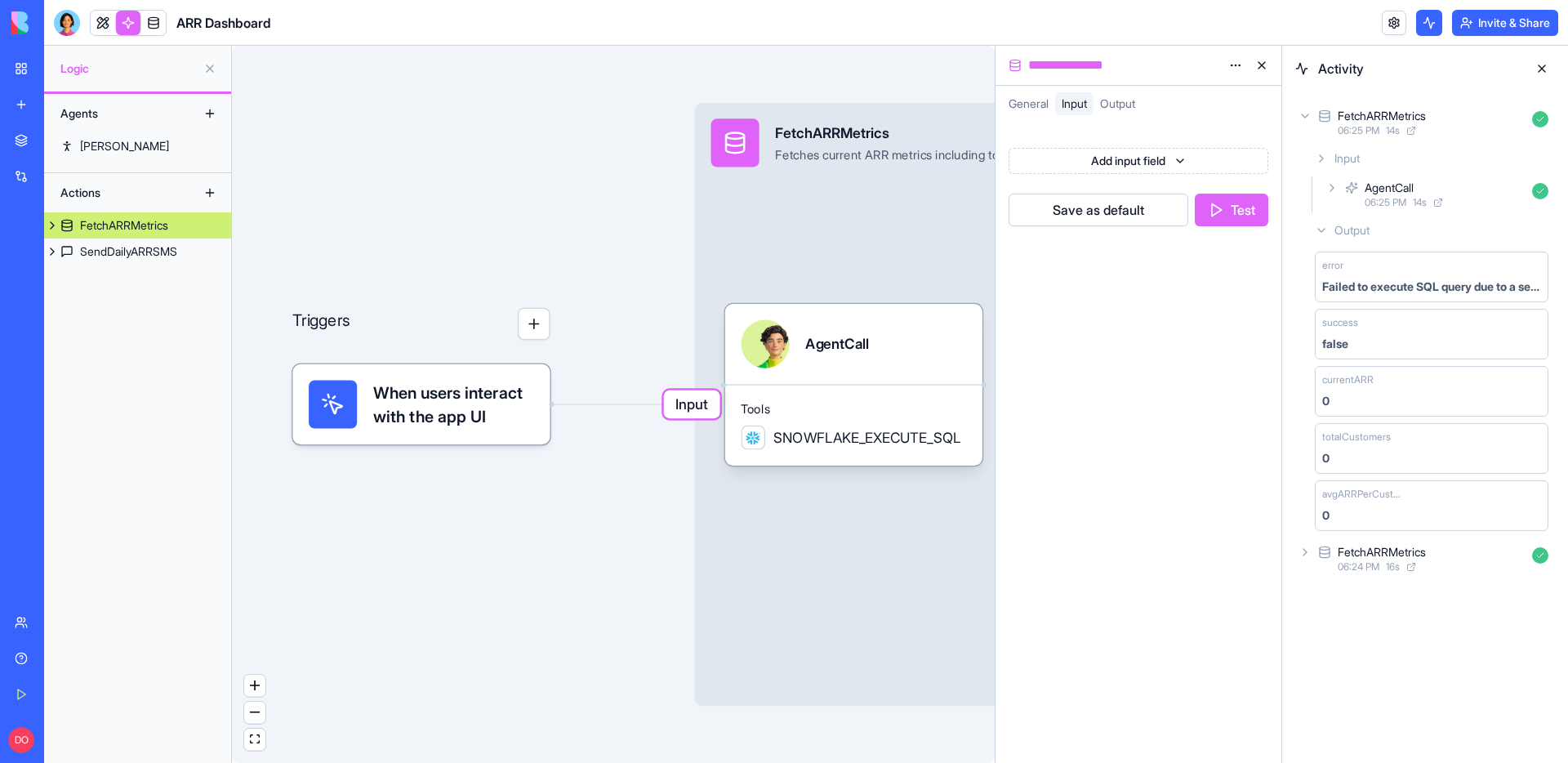
click at [1322, 161] on icon at bounding box center [1321, 159] width 13 height 13
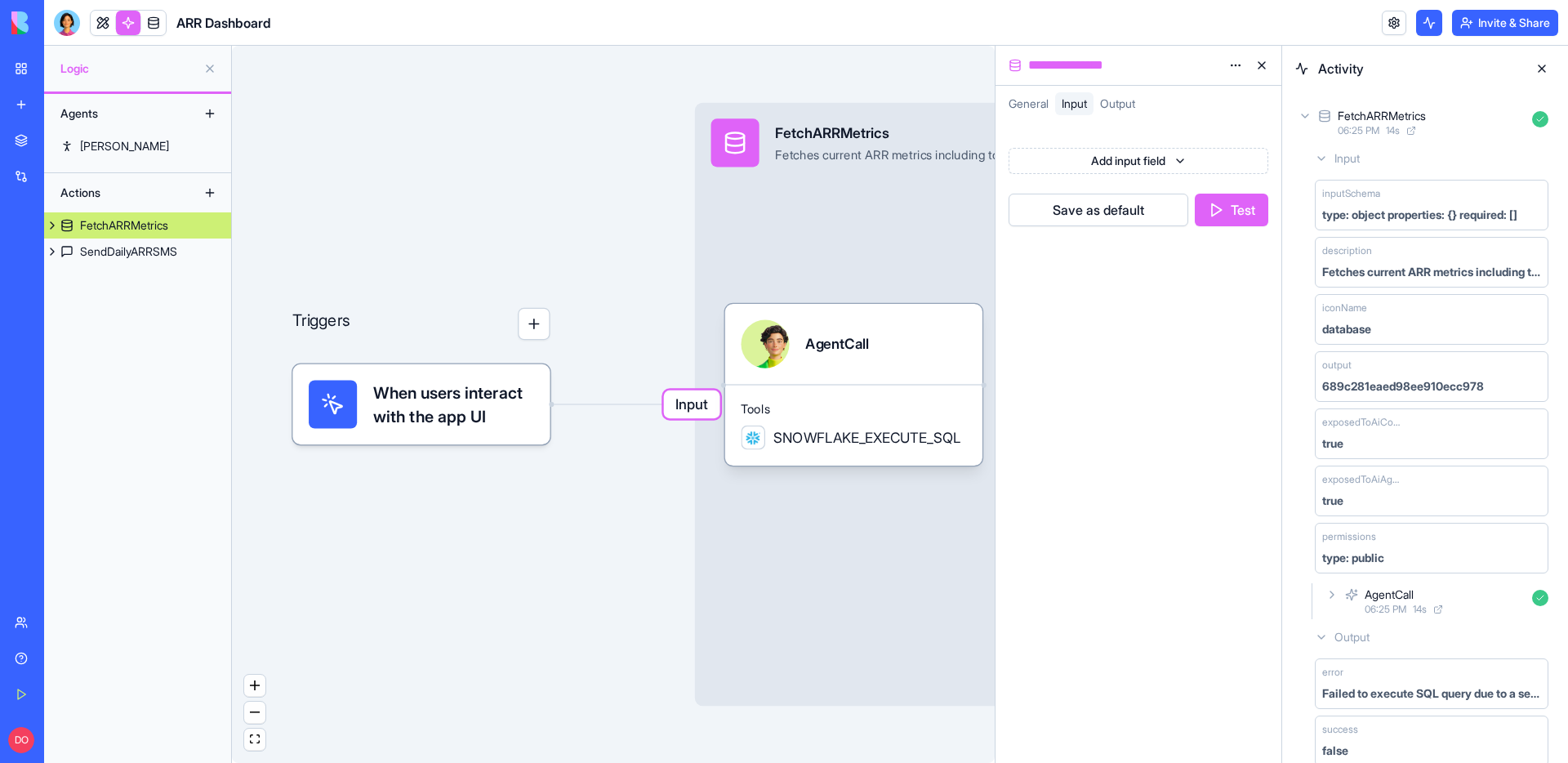
click at [1308, 117] on icon at bounding box center [1305, 116] width 13 height 13
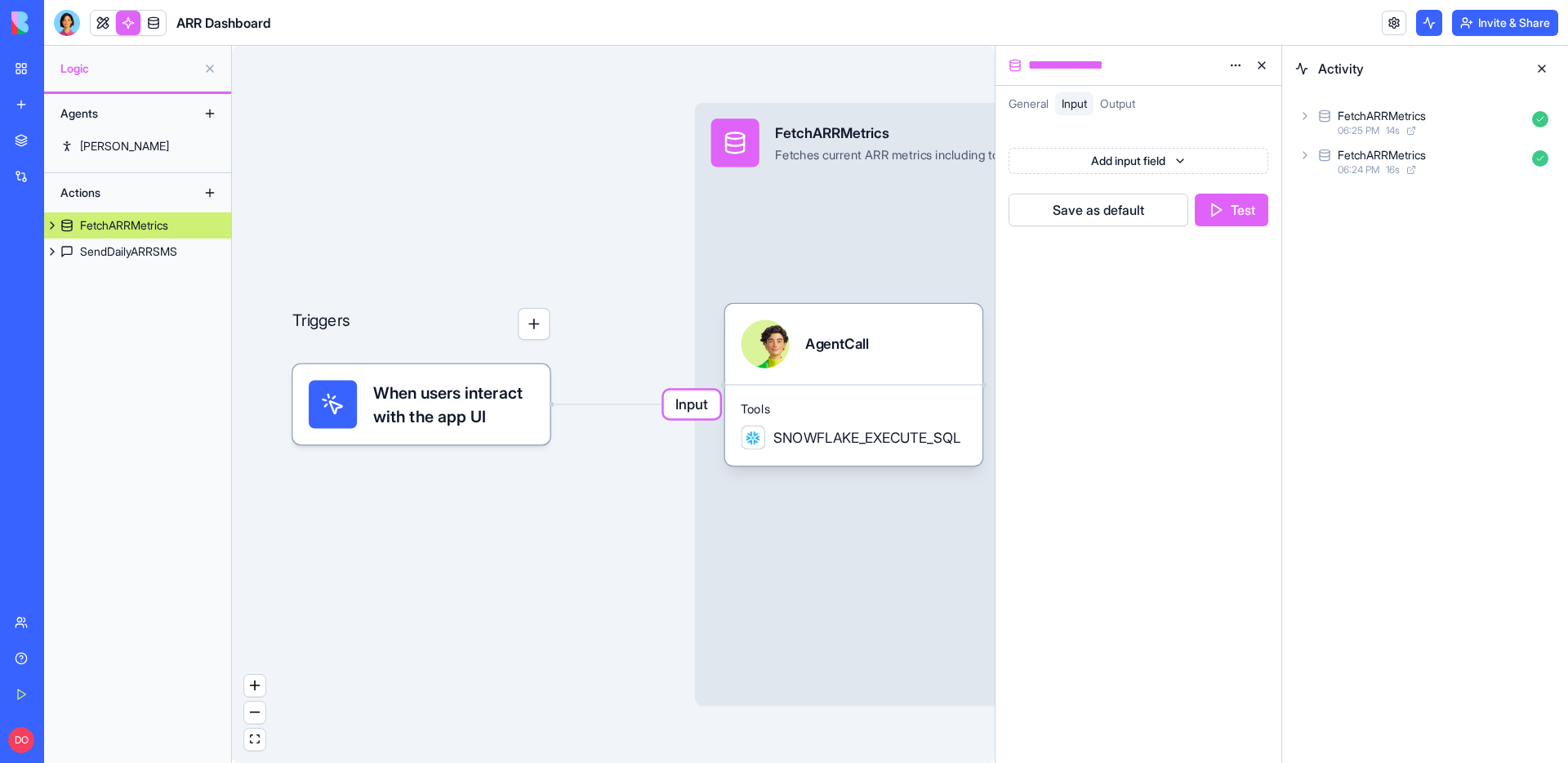
click at [1365, 289] on div "Activity FetchARRMetrics 06:25 PM 14 s FetchARRMetrics 06:24 PM 16 s" at bounding box center [1425, 404] width 286 height 717
click at [60, 71] on div "My Workspace" at bounding box center [49, 69] width 21 height 17
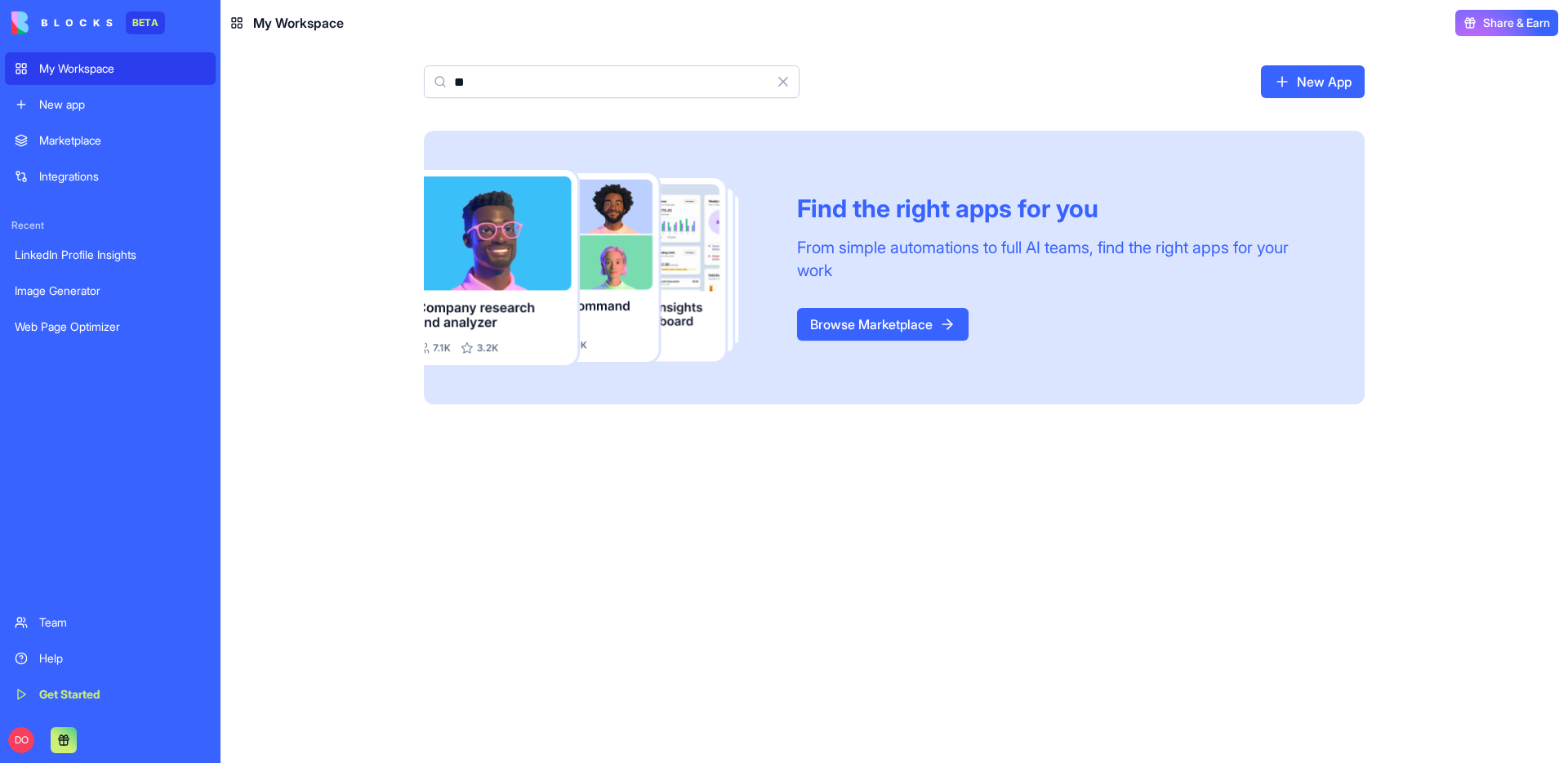
type input "*"
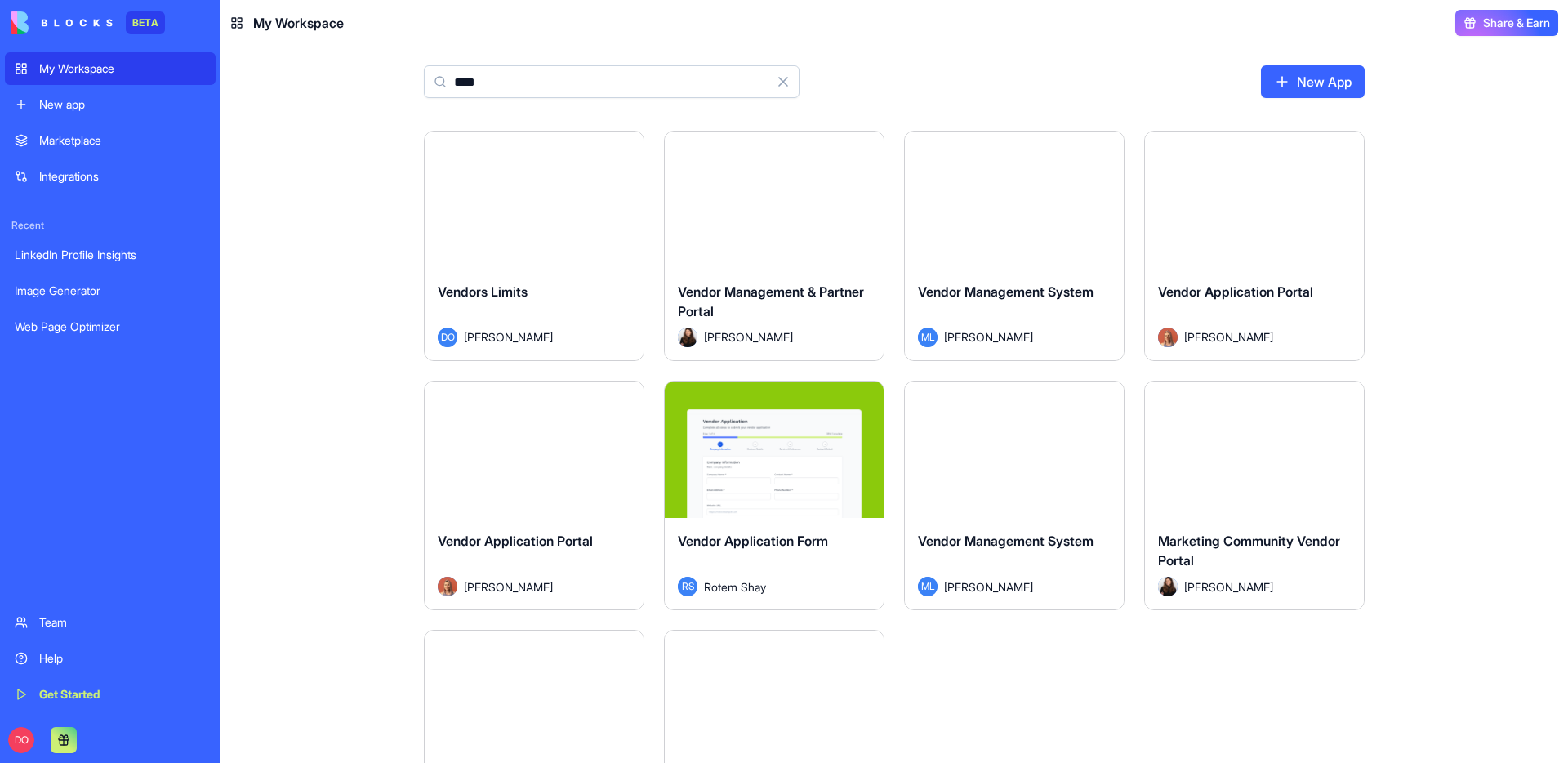
type input "****"
click at [557, 199] on button "Launch" at bounding box center [534, 200] width 123 height 33
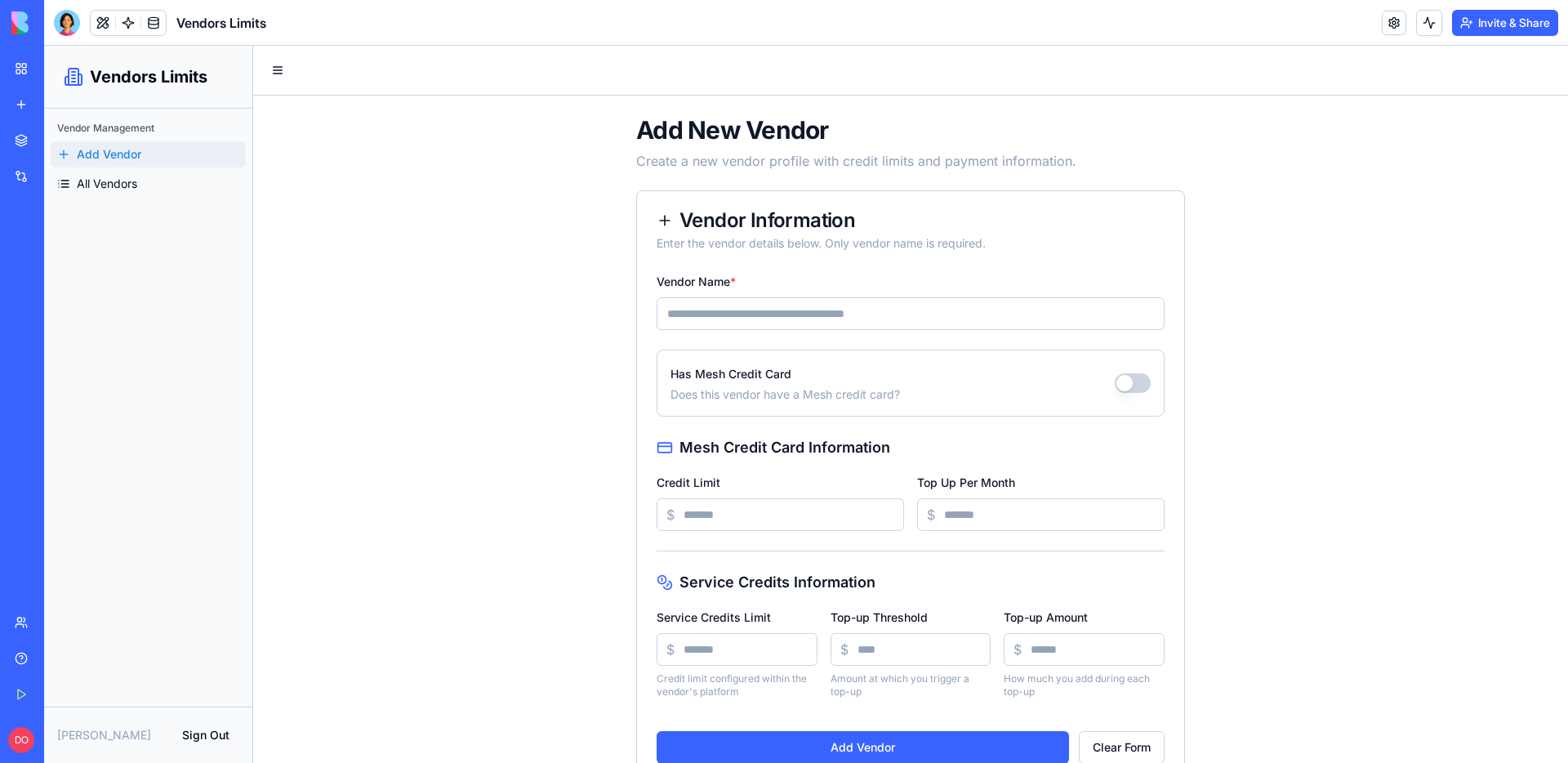
click at [746, 307] on input "Vendor Name *" at bounding box center [911, 313] width 508 height 33
type input "******"
click at [1121, 383] on button "Has Mesh Credit Card" at bounding box center [1133, 382] width 36 height 19
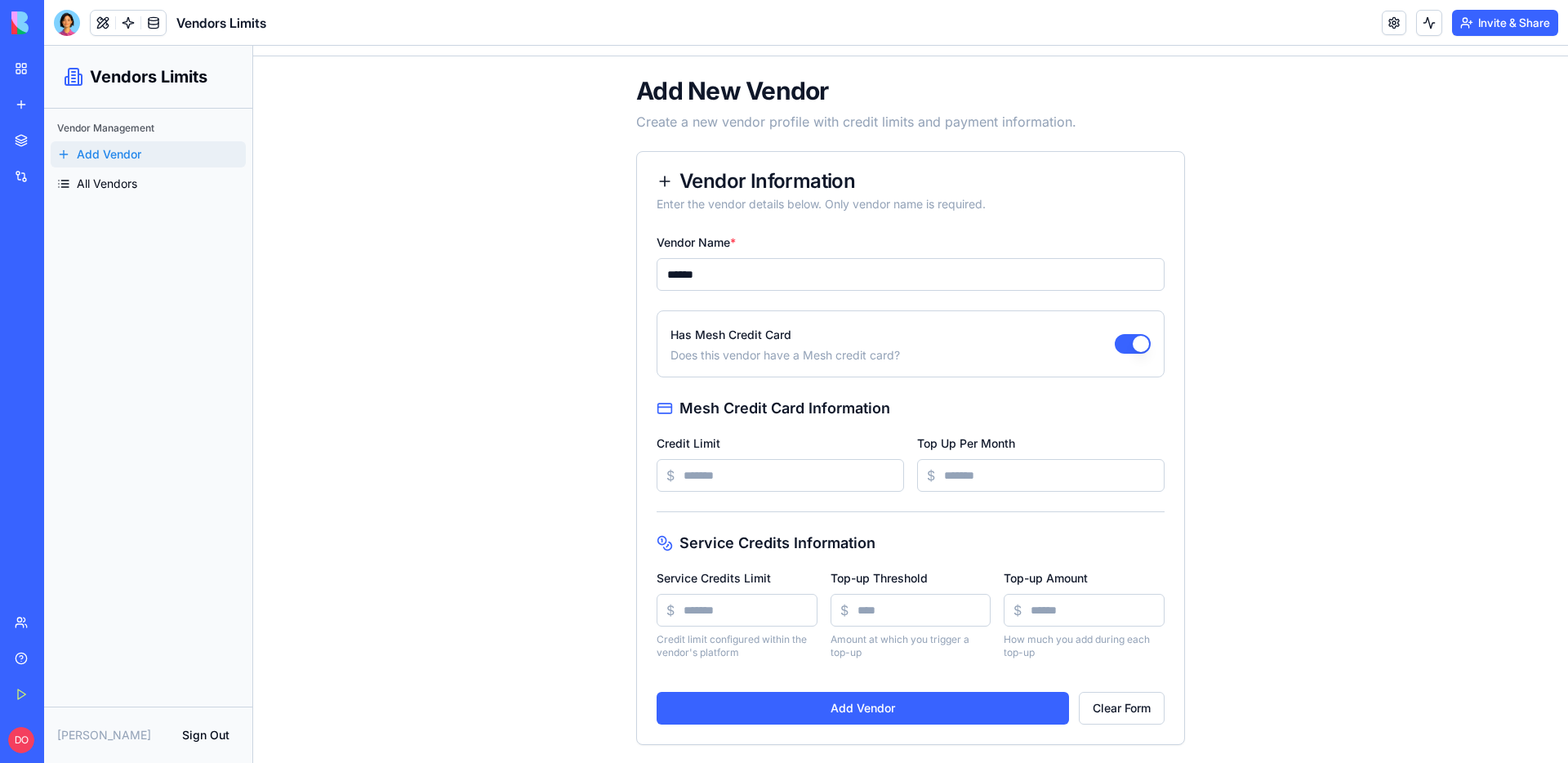
scroll to position [41, 0]
click at [743, 613] on input "Service Credits Limit" at bounding box center [737, 608] width 160 height 33
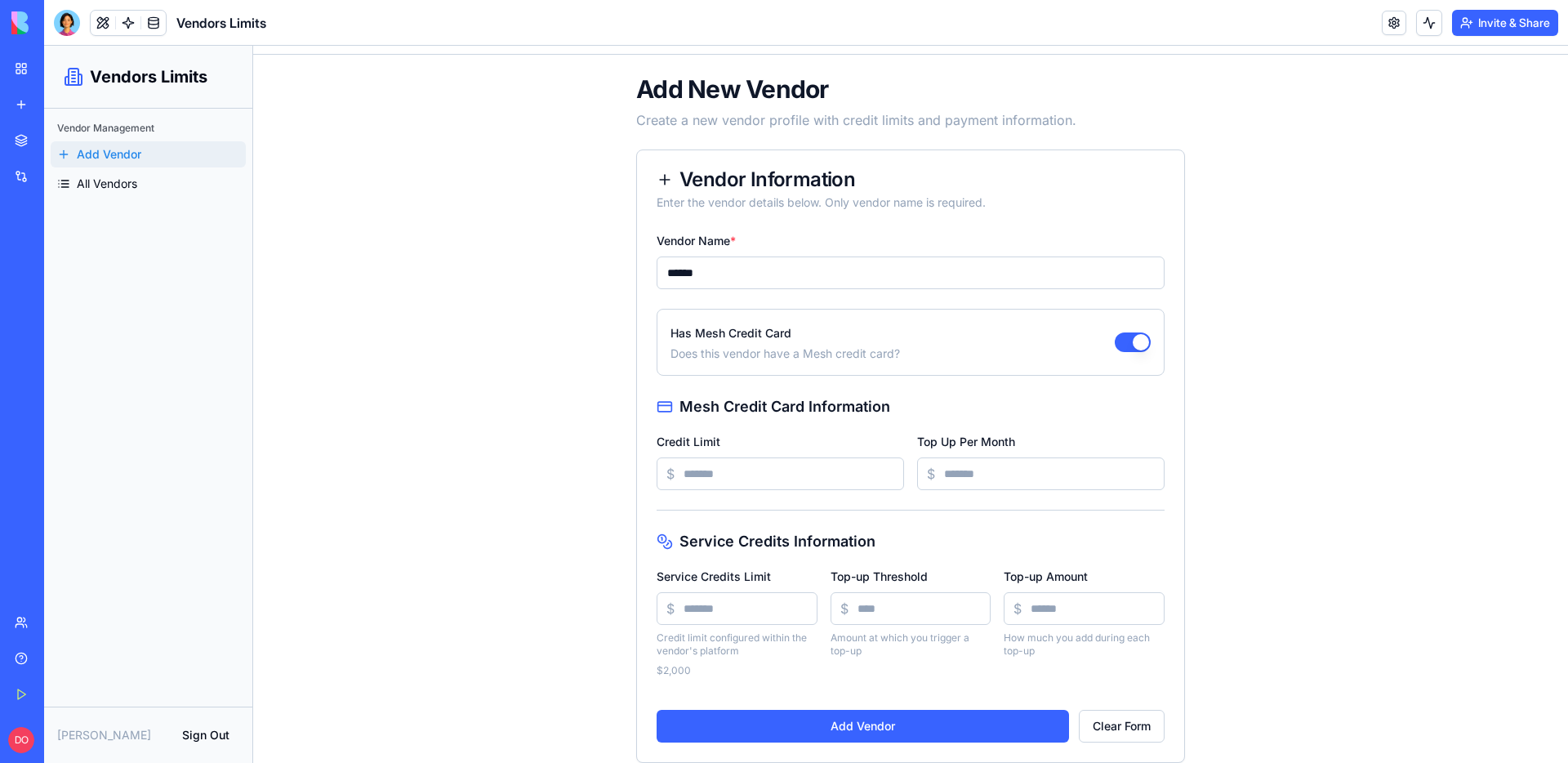
type input "****"
click at [882, 609] on input "Top-up Threshold" at bounding box center [911, 608] width 160 height 33
type input "*"
click at [1020, 609] on input "Top-up Amount" at bounding box center [1084, 608] width 160 height 33
type input "***"
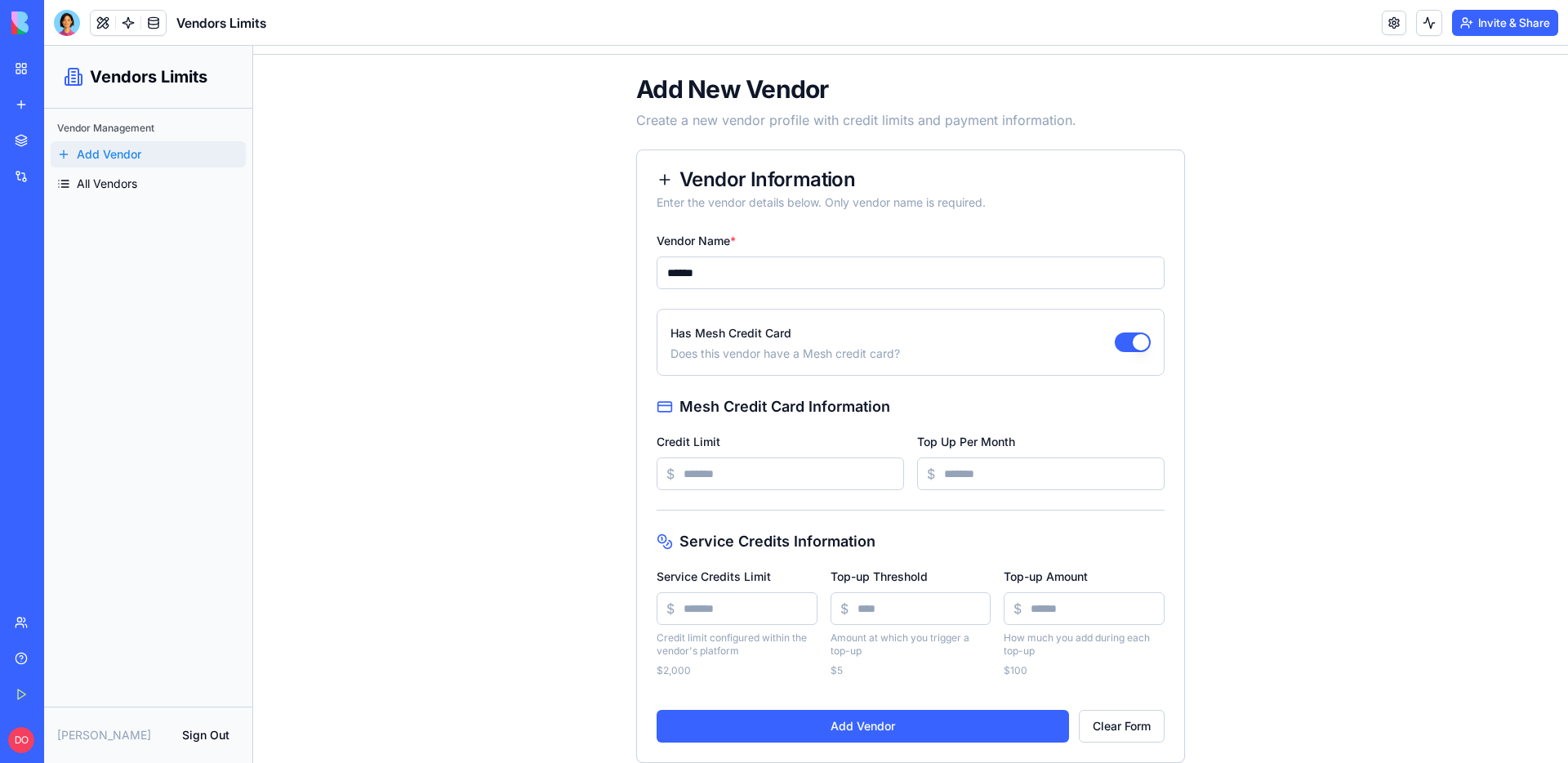
click at [831, 474] on input "Credit Limit" at bounding box center [781, 473] width 247 height 33
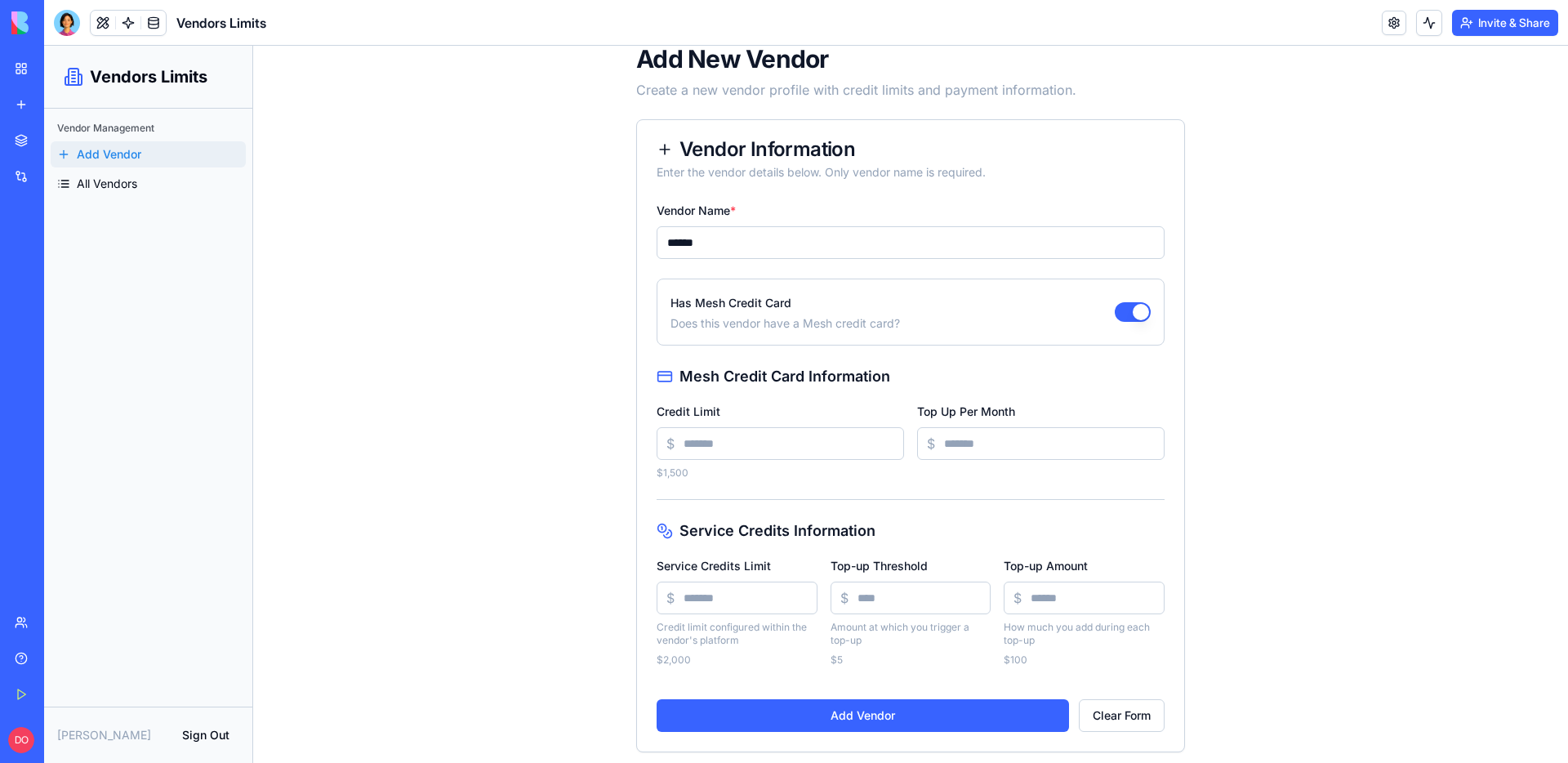
scroll to position [80, 0]
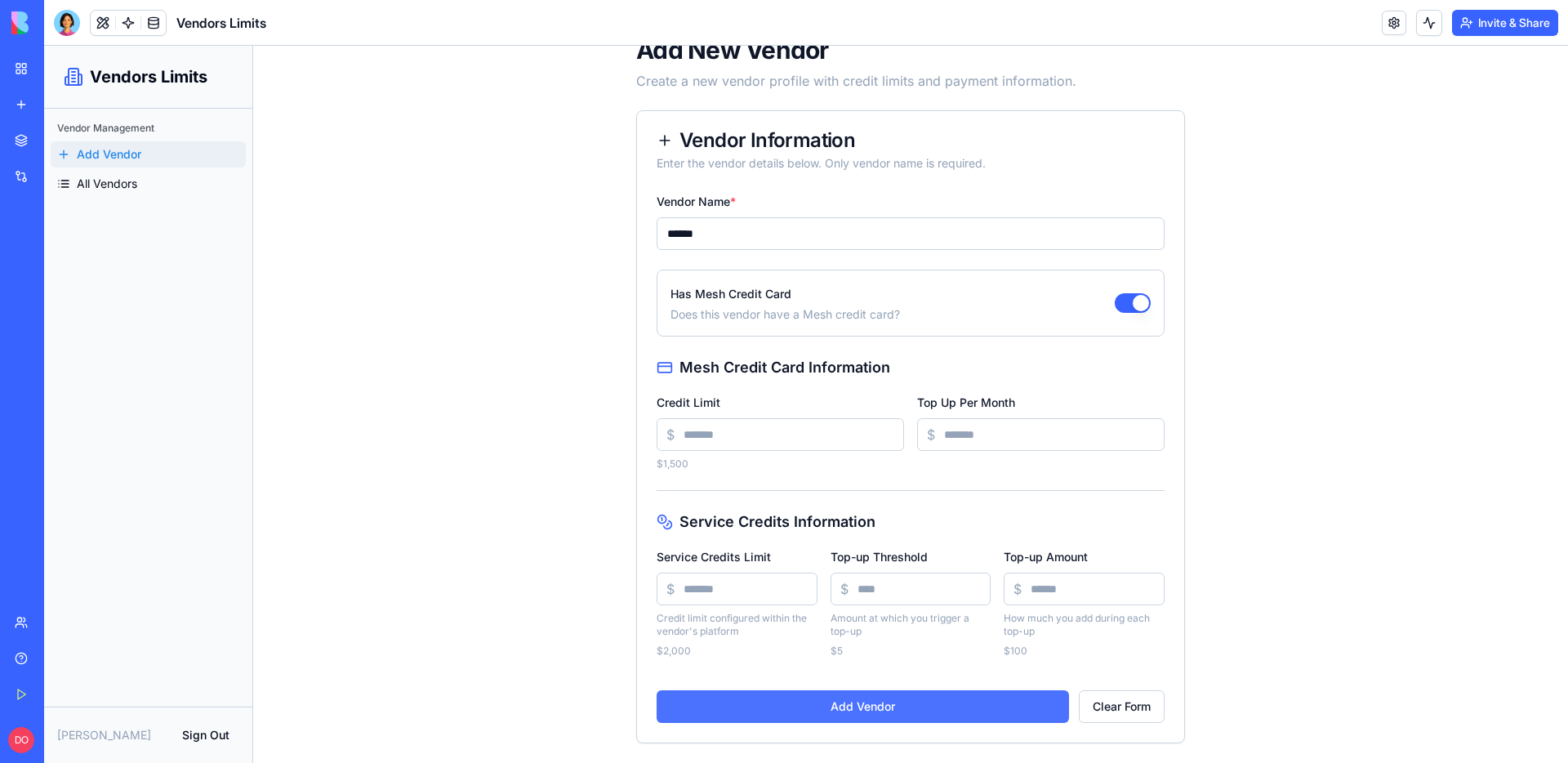
type input "****"
click at [852, 715] on button "Add Vendor" at bounding box center [863, 706] width 412 height 33
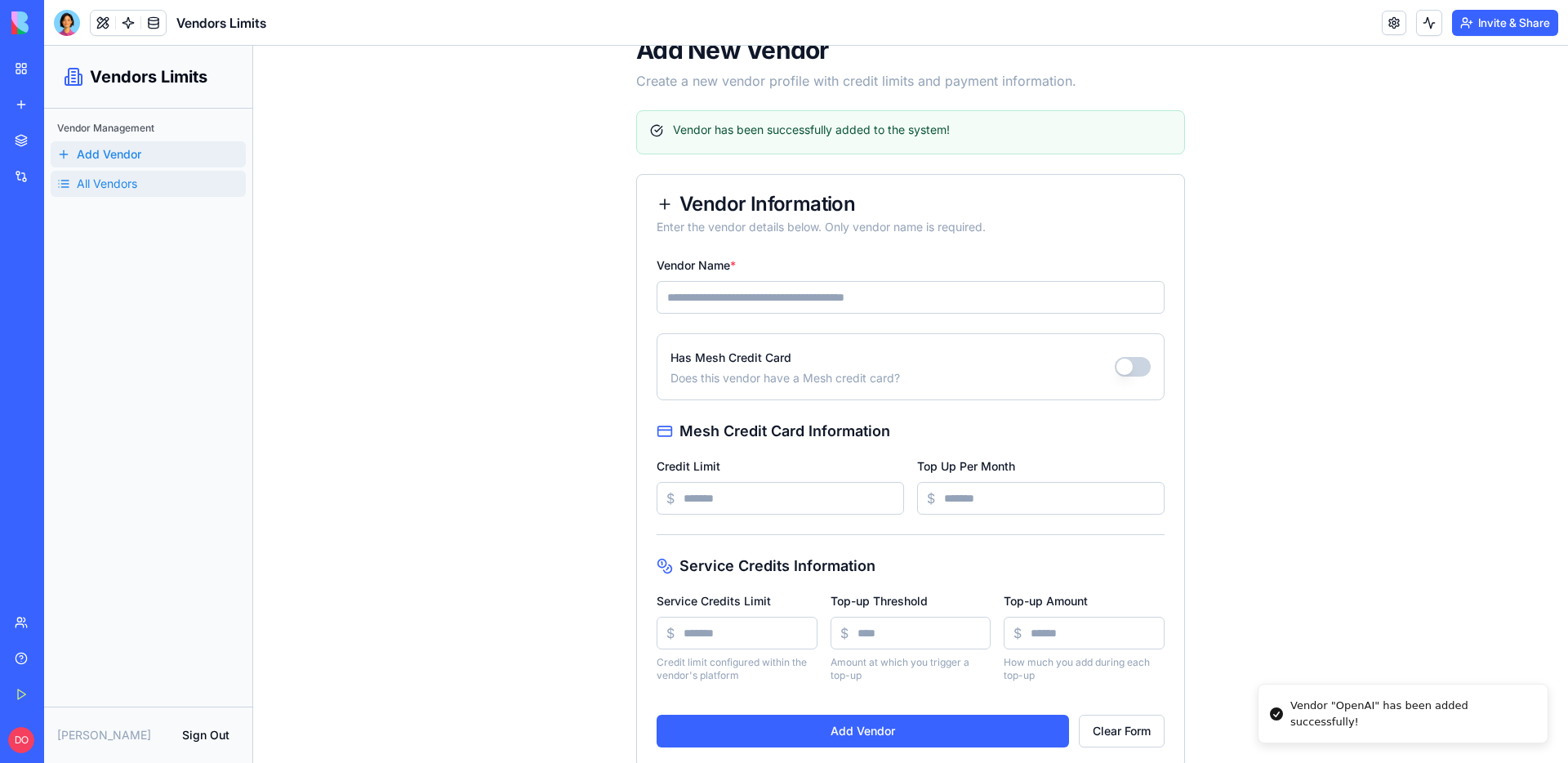
click at [155, 183] on link "All Vendors" at bounding box center [149, 183] width 196 height 26
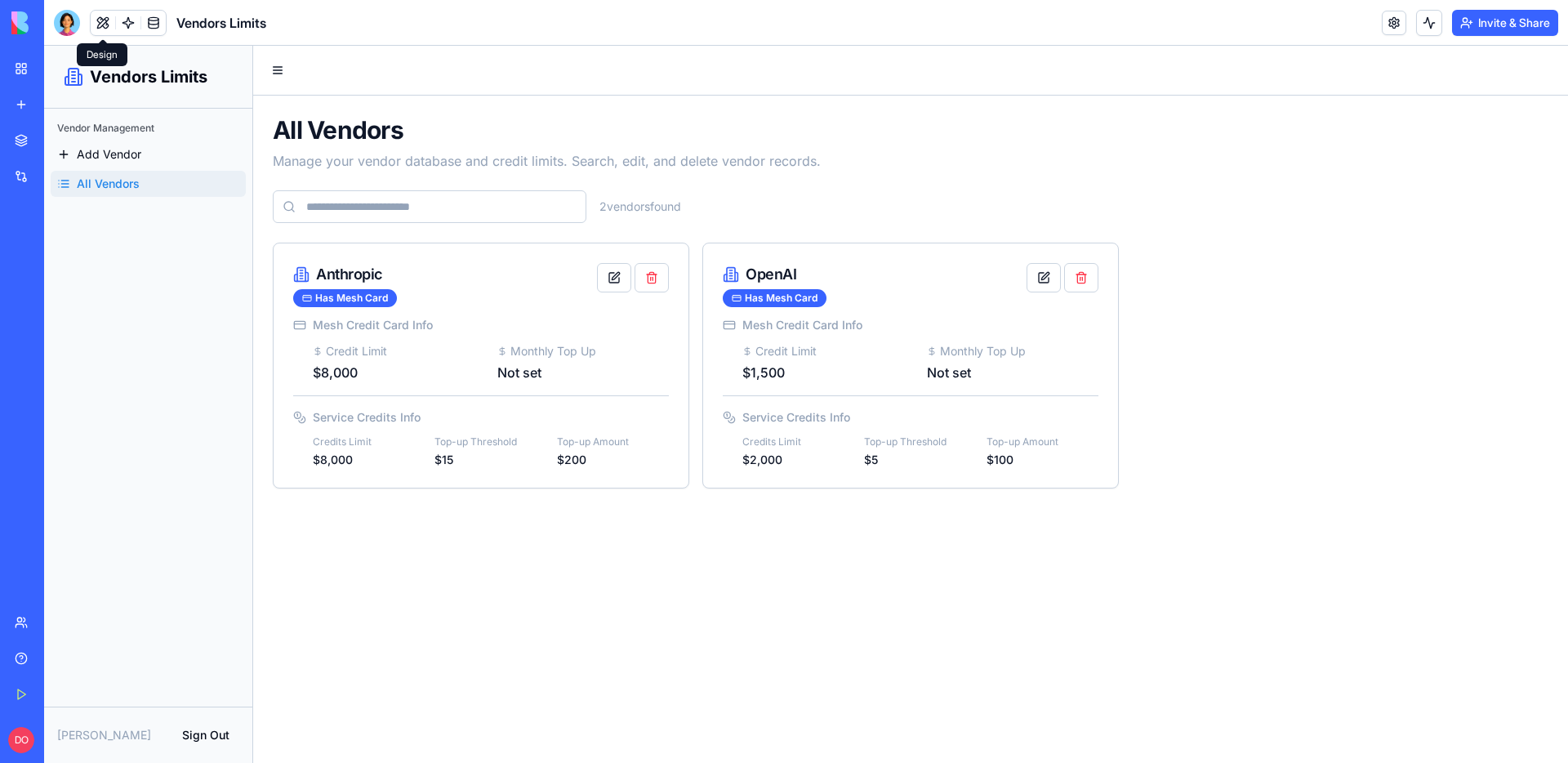
click at [77, 28] on div at bounding box center [66, 23] width 26 height 26
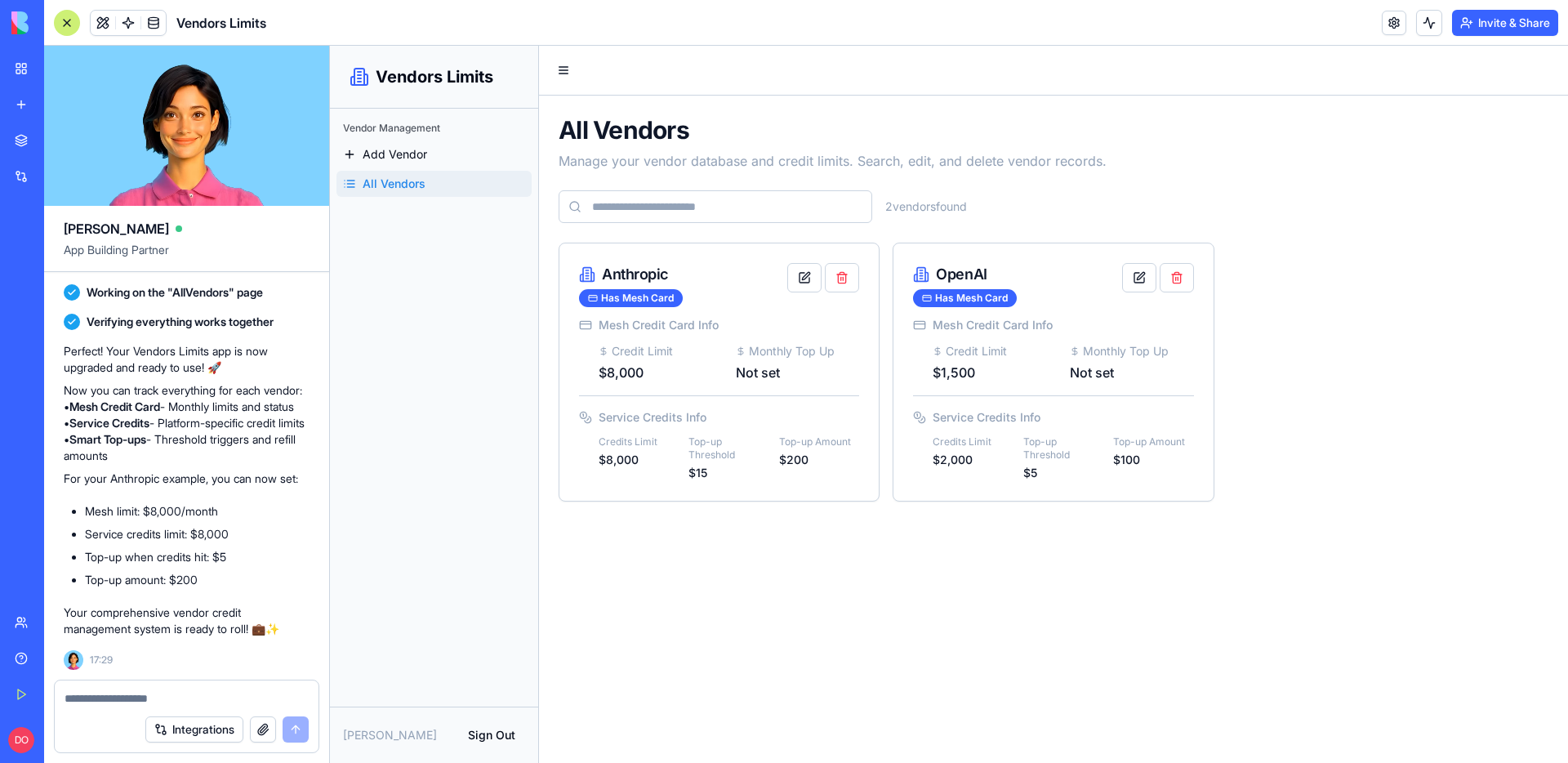
click at [139, 690] on textarea at bounding box center [186, 699] width 244 height 17
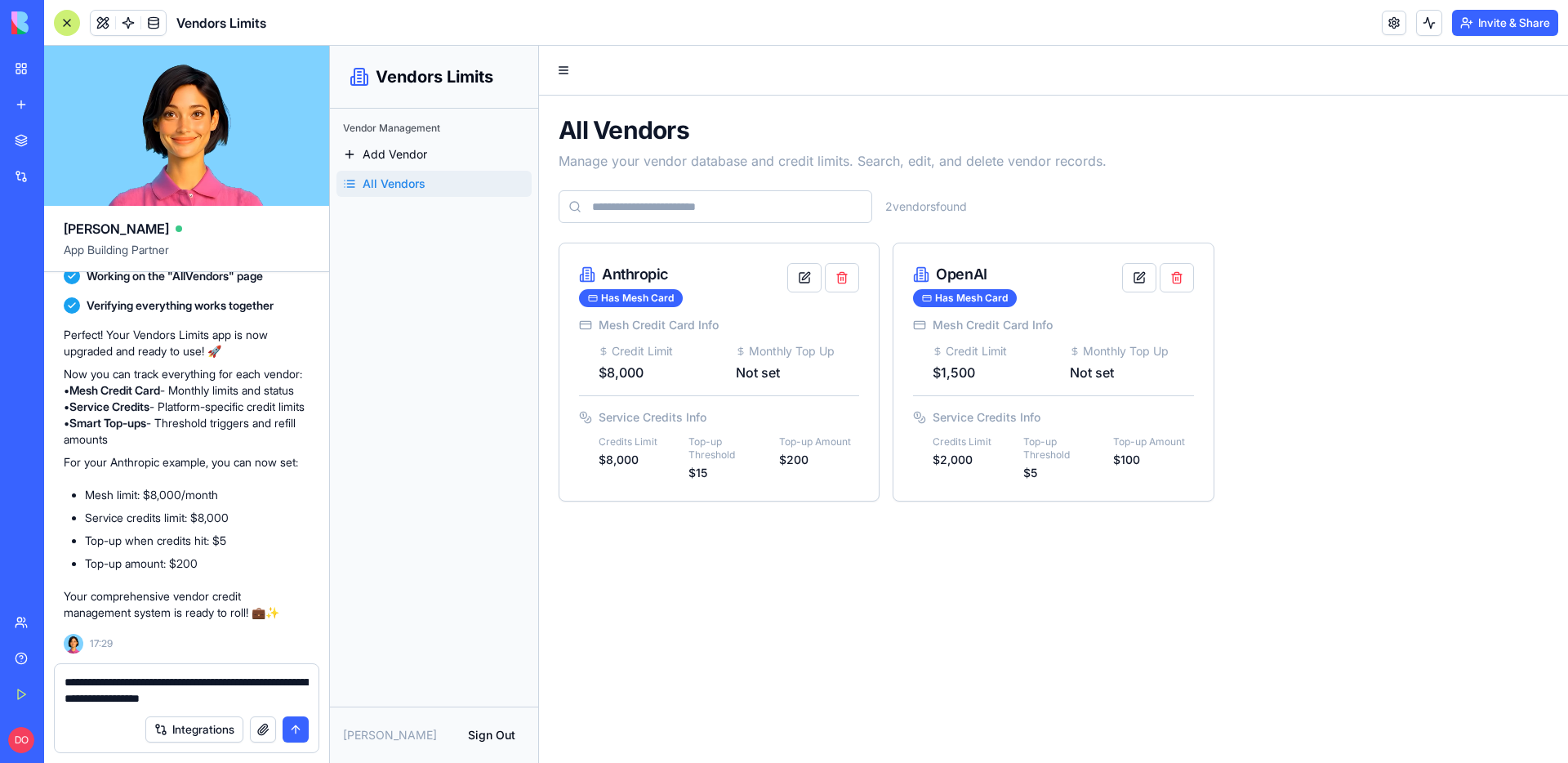
type textarea "**********"
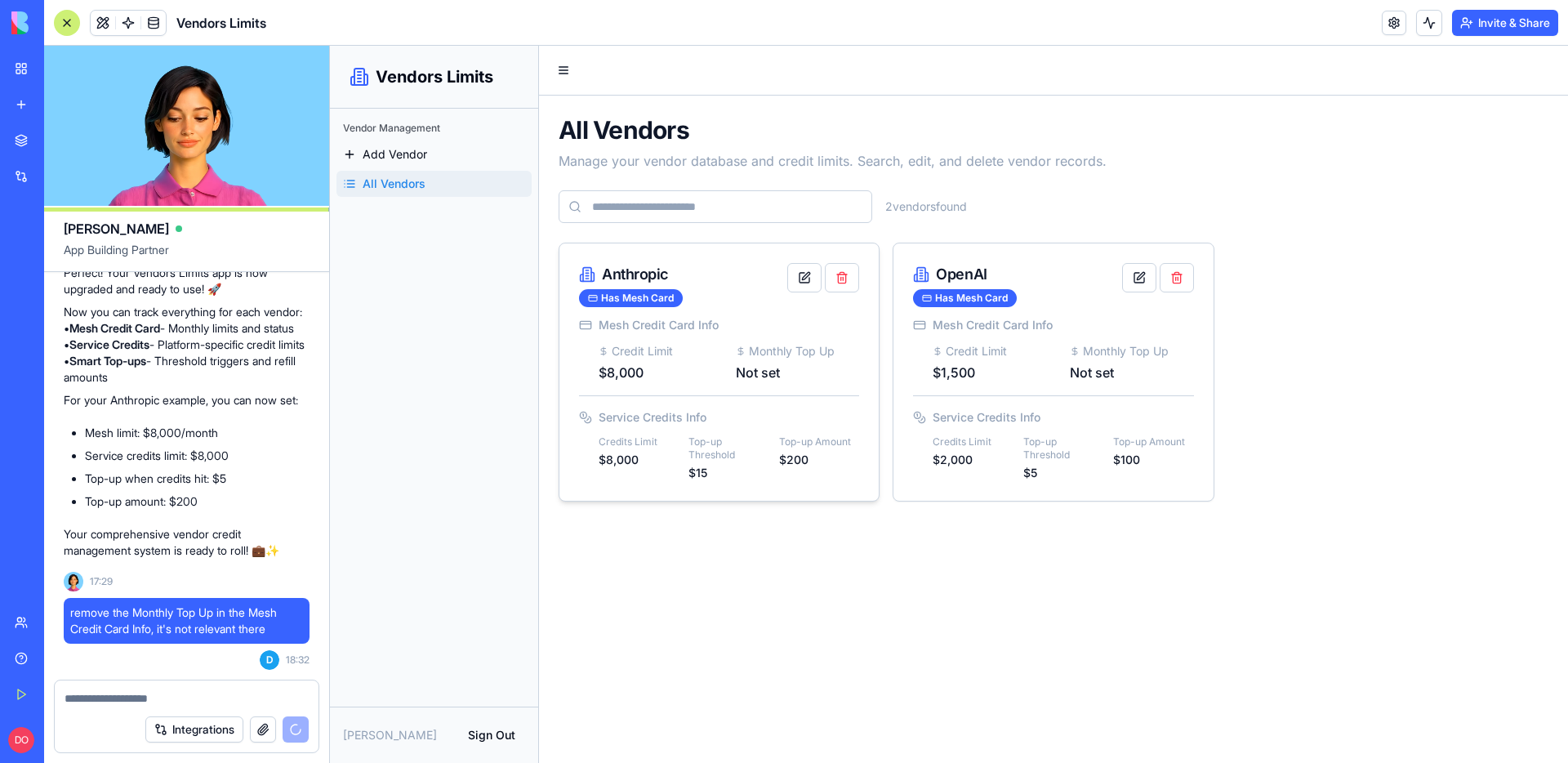
click at [586, 274] on icon at bounding box center [588, 275] width 17 height 17
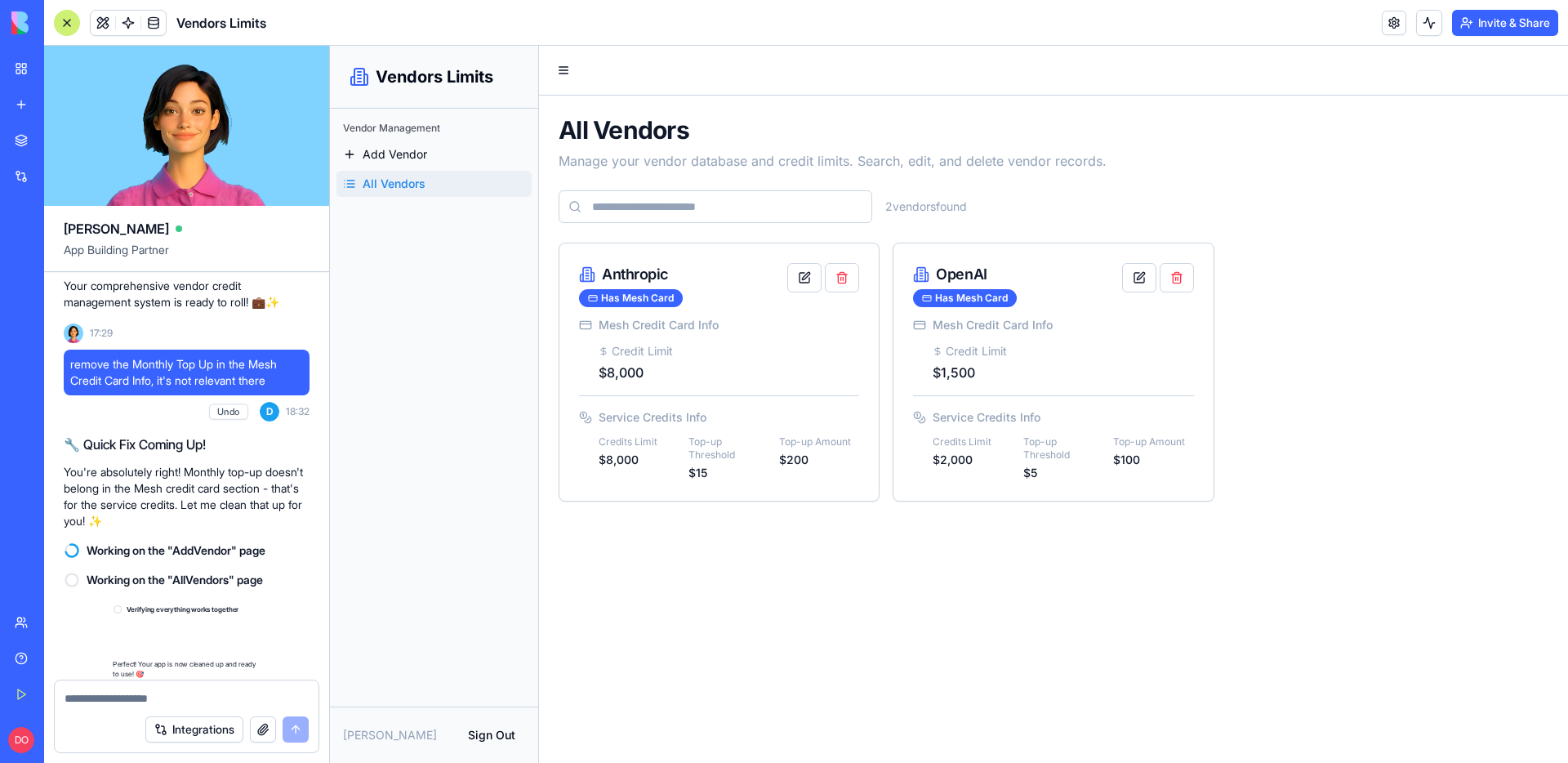
scroll to position [1598, 0]
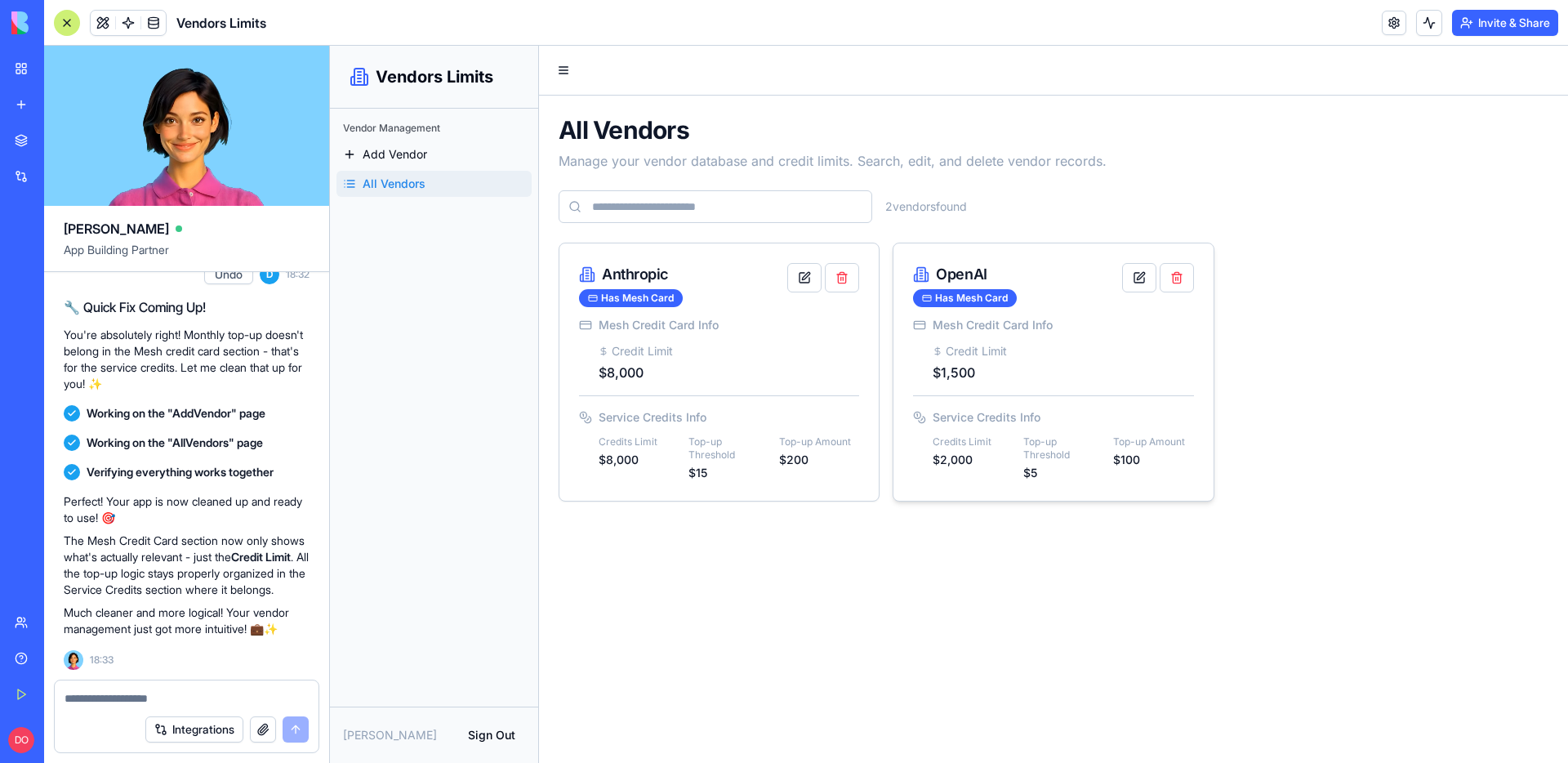
click at [981, 354] on div "Credit Limit" at bounding box center [995, 351] width 125 height 17
drag, startPoint x: 946, startPoint y: 353, endPoint x: 1007, endPoint y: 354, distance: 61.0
click at [1007, 354] on div "Credit Limit" at bounding box center [995, 351] width 125 height 17
copy div "Credit Limit"
click at [108, 24] on button at bounding box center [102, 23] width 24 height 24
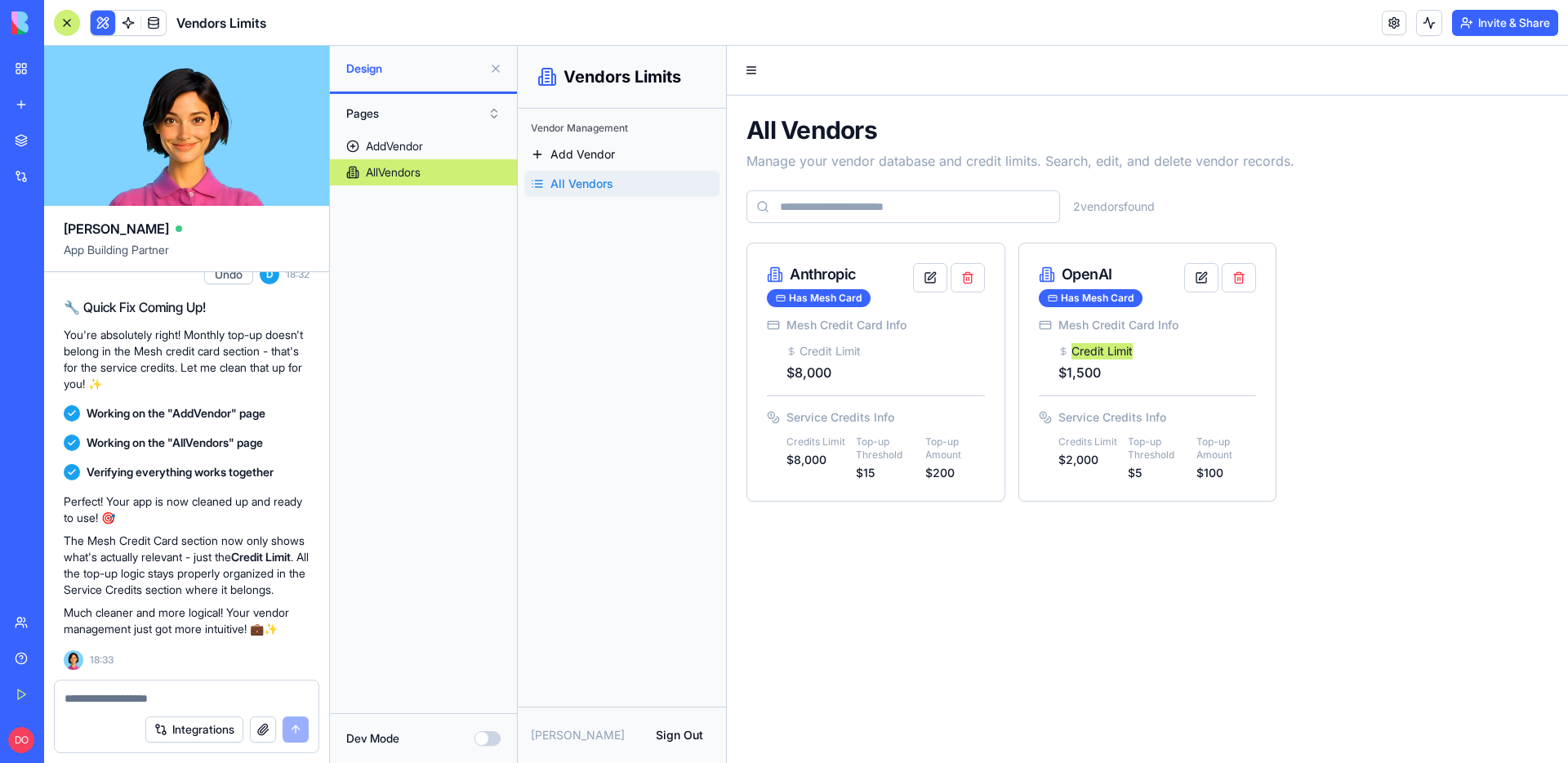
click at [490, 738] on button "Dev Mode" at bounding box center [487, 738] width 26 height 15
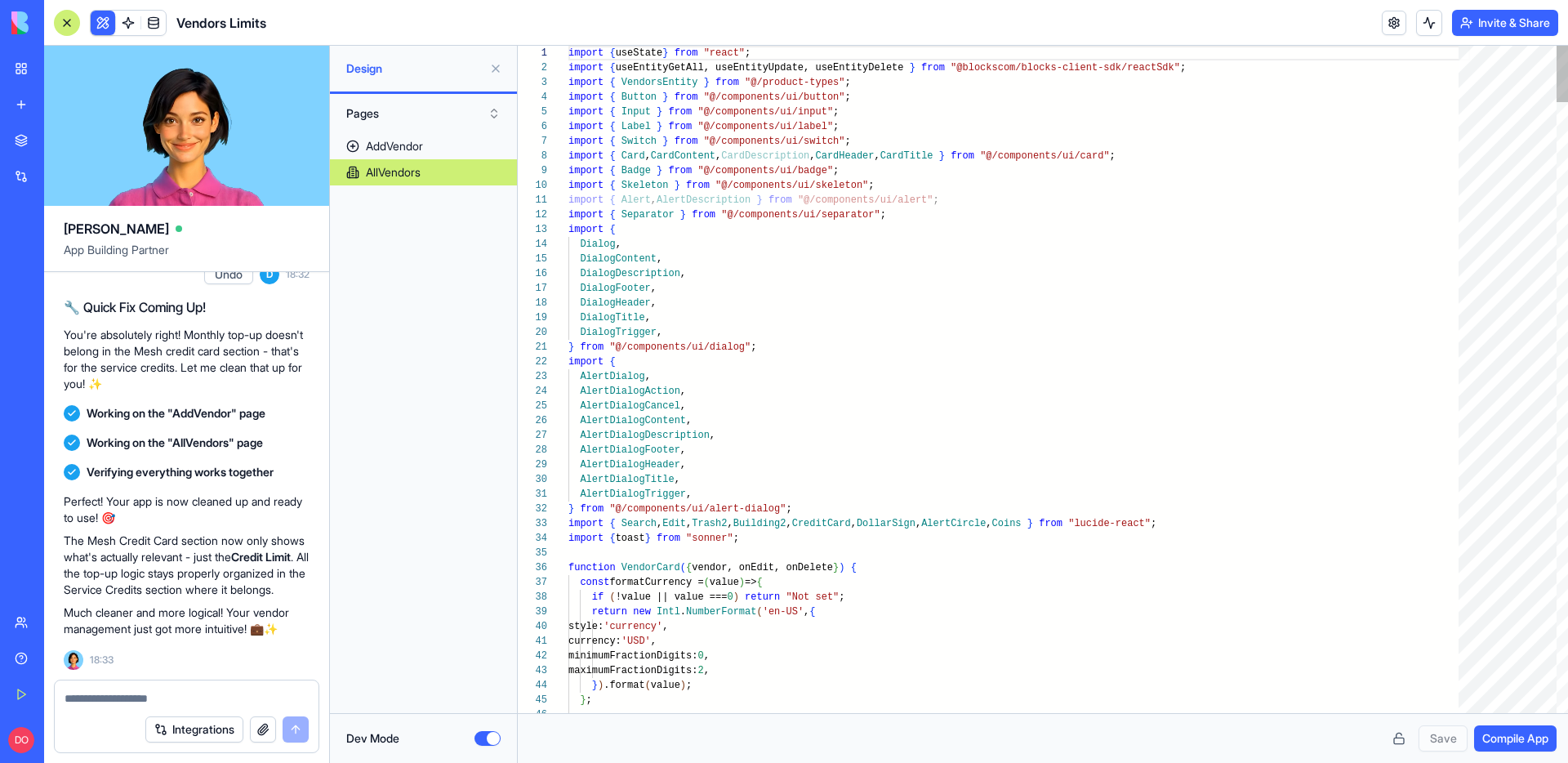
scroll to position [132, 112]
click at [400, 146] on div "AddVendor" at bounding box center [395, 146] width 57 height 17
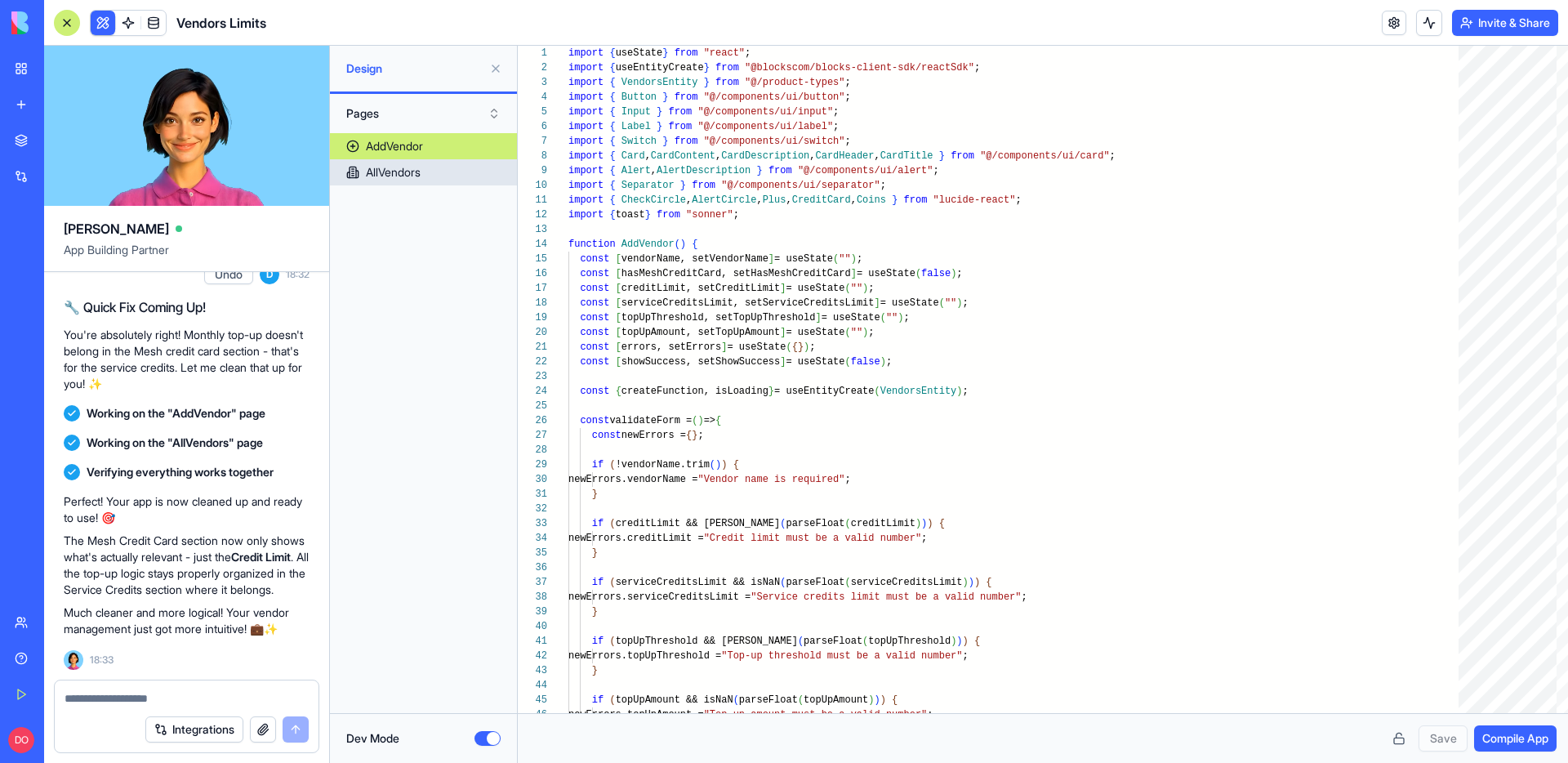
click at [430, 170] on link "AllVendors" at bounding box center [424, 172] width 187 height 26
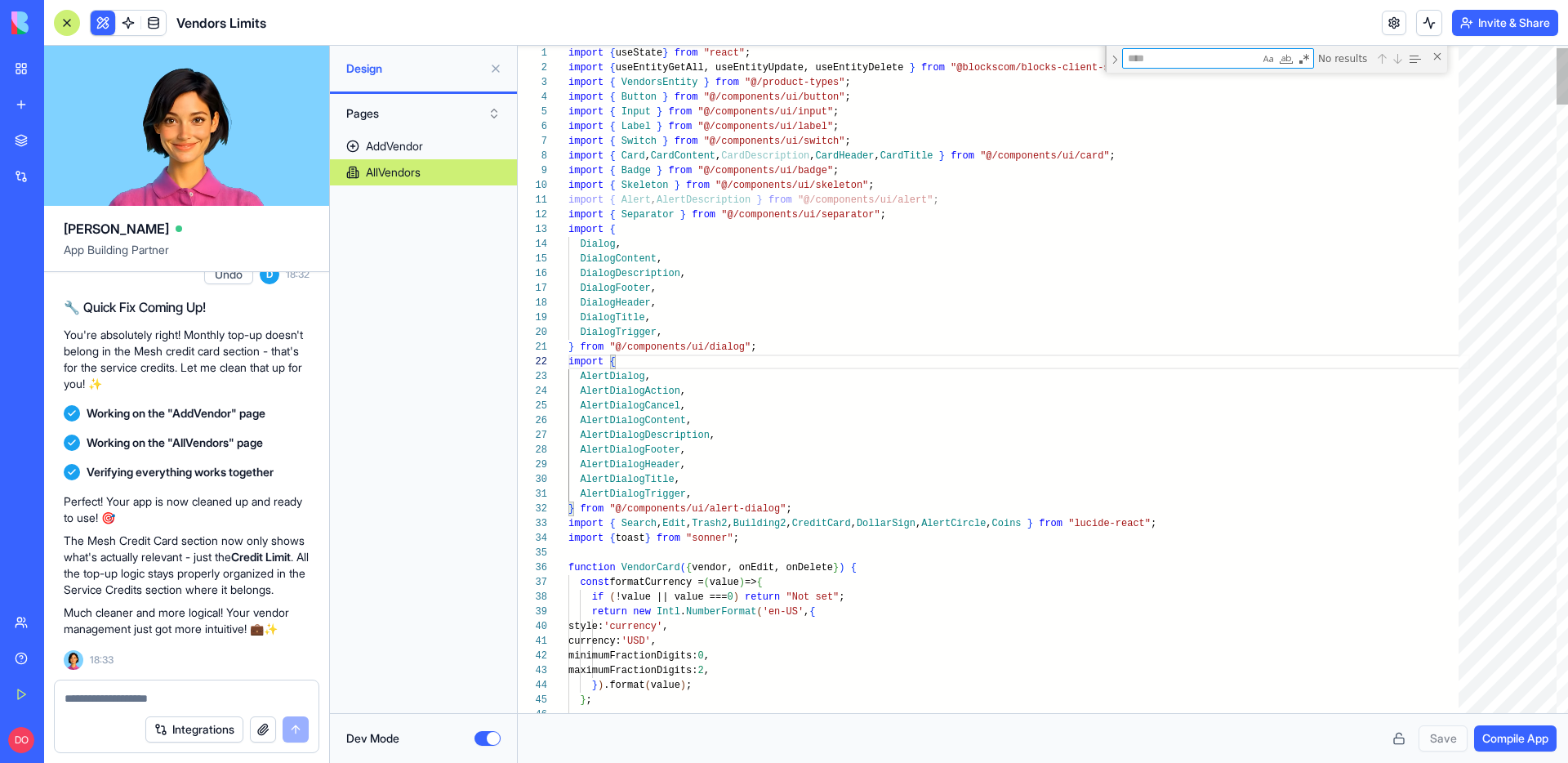
type textarea "**********"
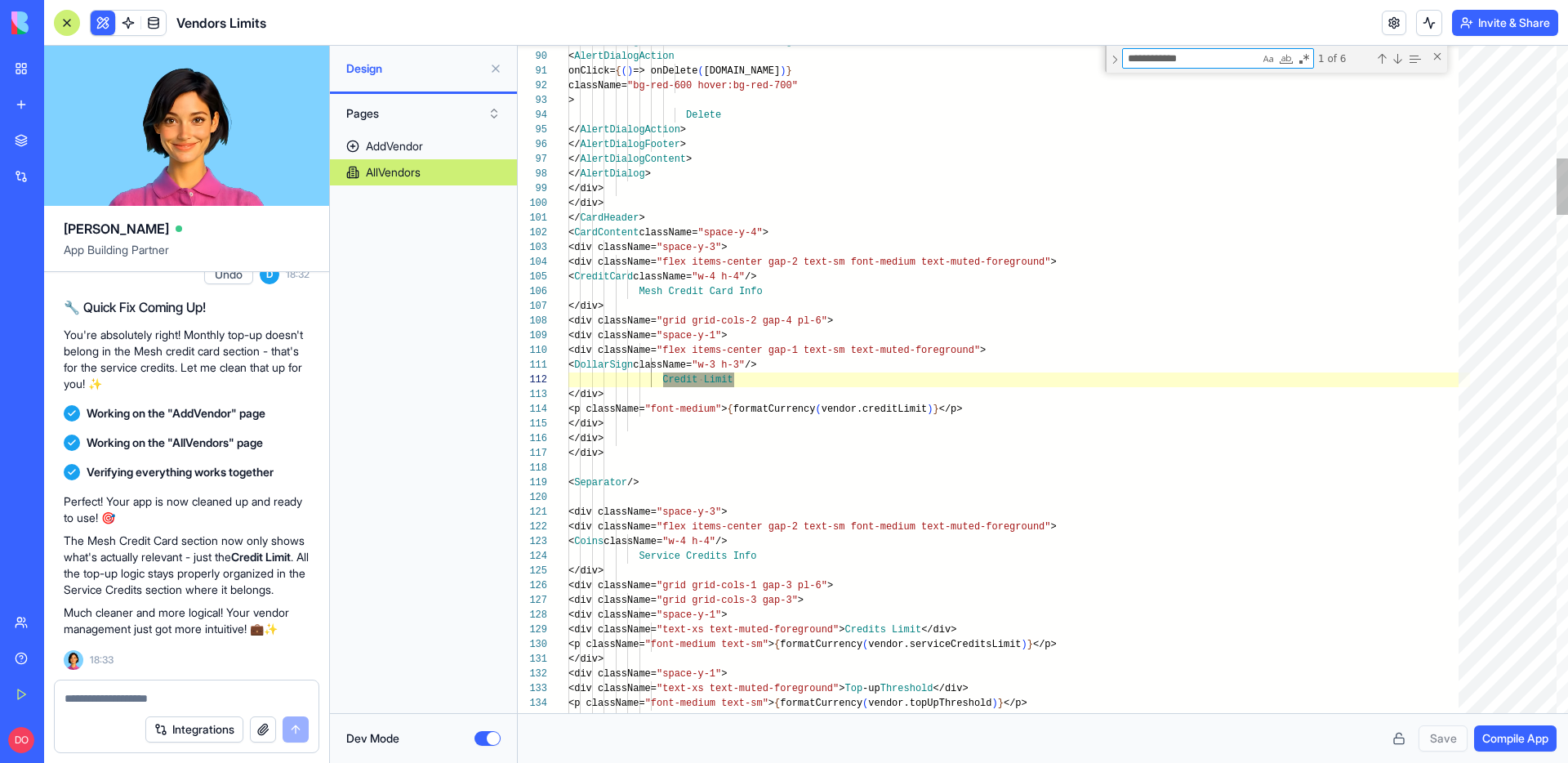
type textarea "**********"
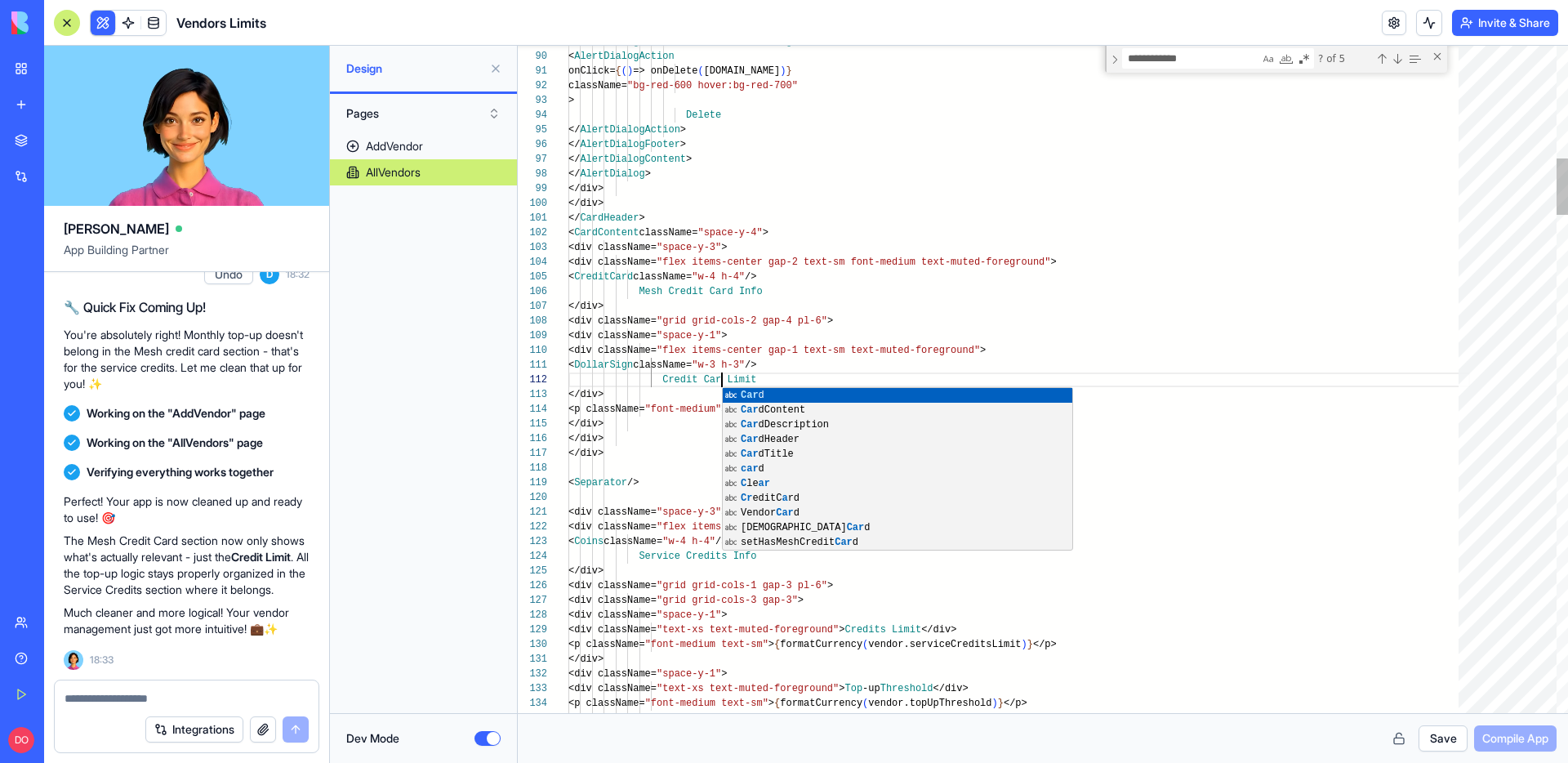
scroll to position [15, 160]
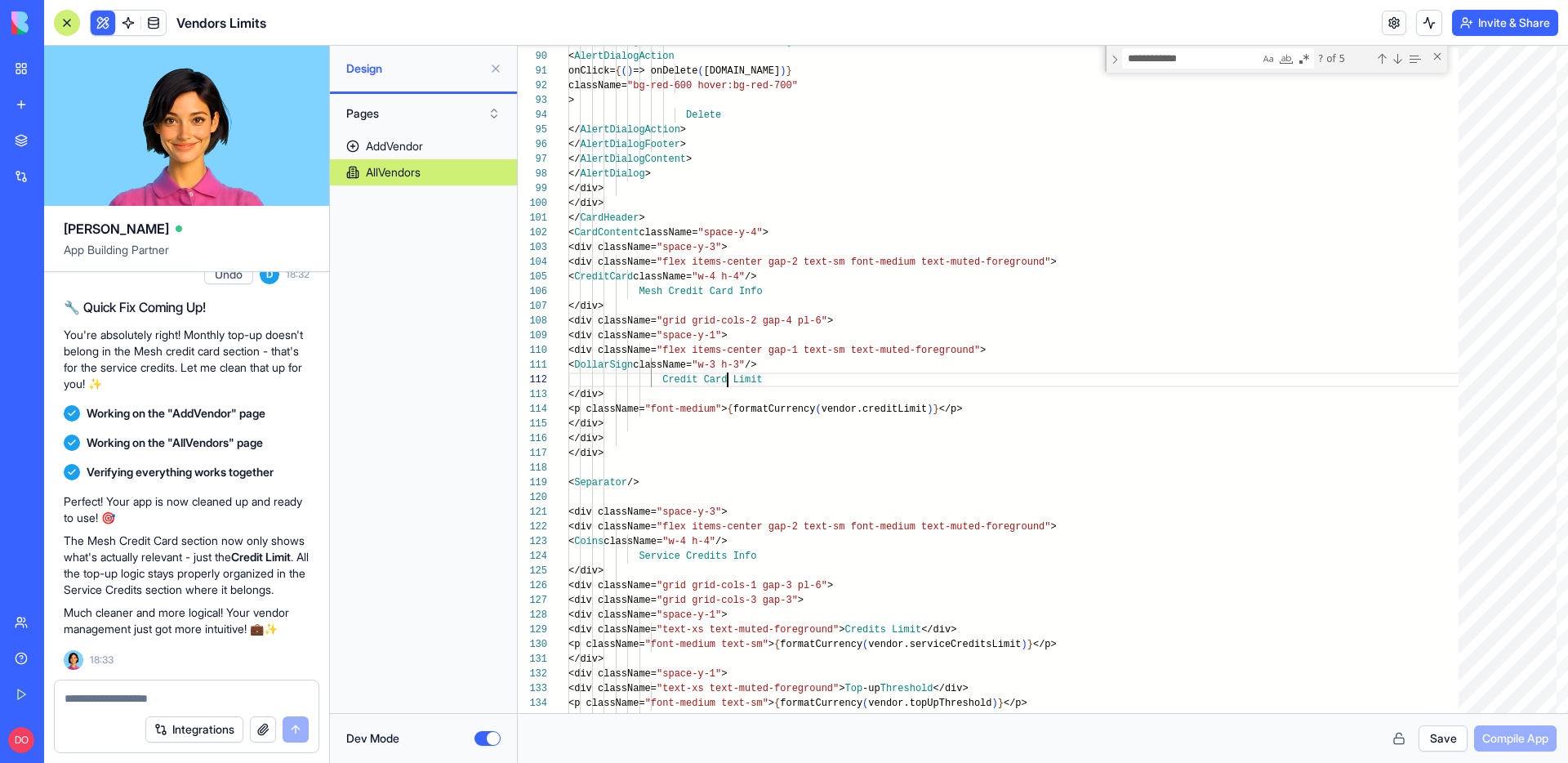
click at [1423, 740] on button "Save" at bounding box center [1443, 738] width 49 height 26
click at [1500, 746] on button "Compile App" at bounding box center [1515, 738] width 83 height 26
click at [399, 143] on div "AddVendor" at bounding box center [395, 146] width 57 height 17
type textarea "**********"
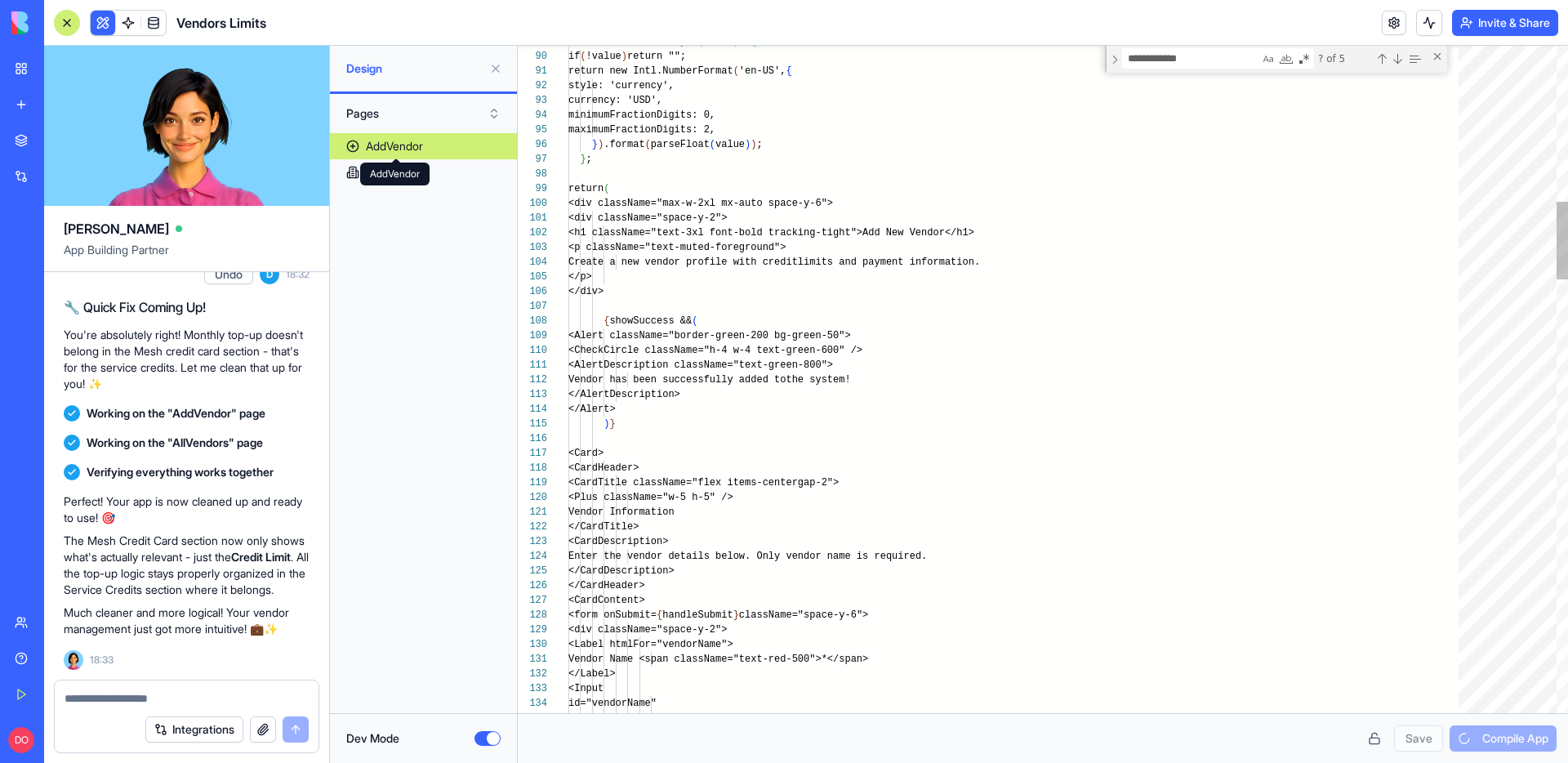
scroll to position [15, 147]
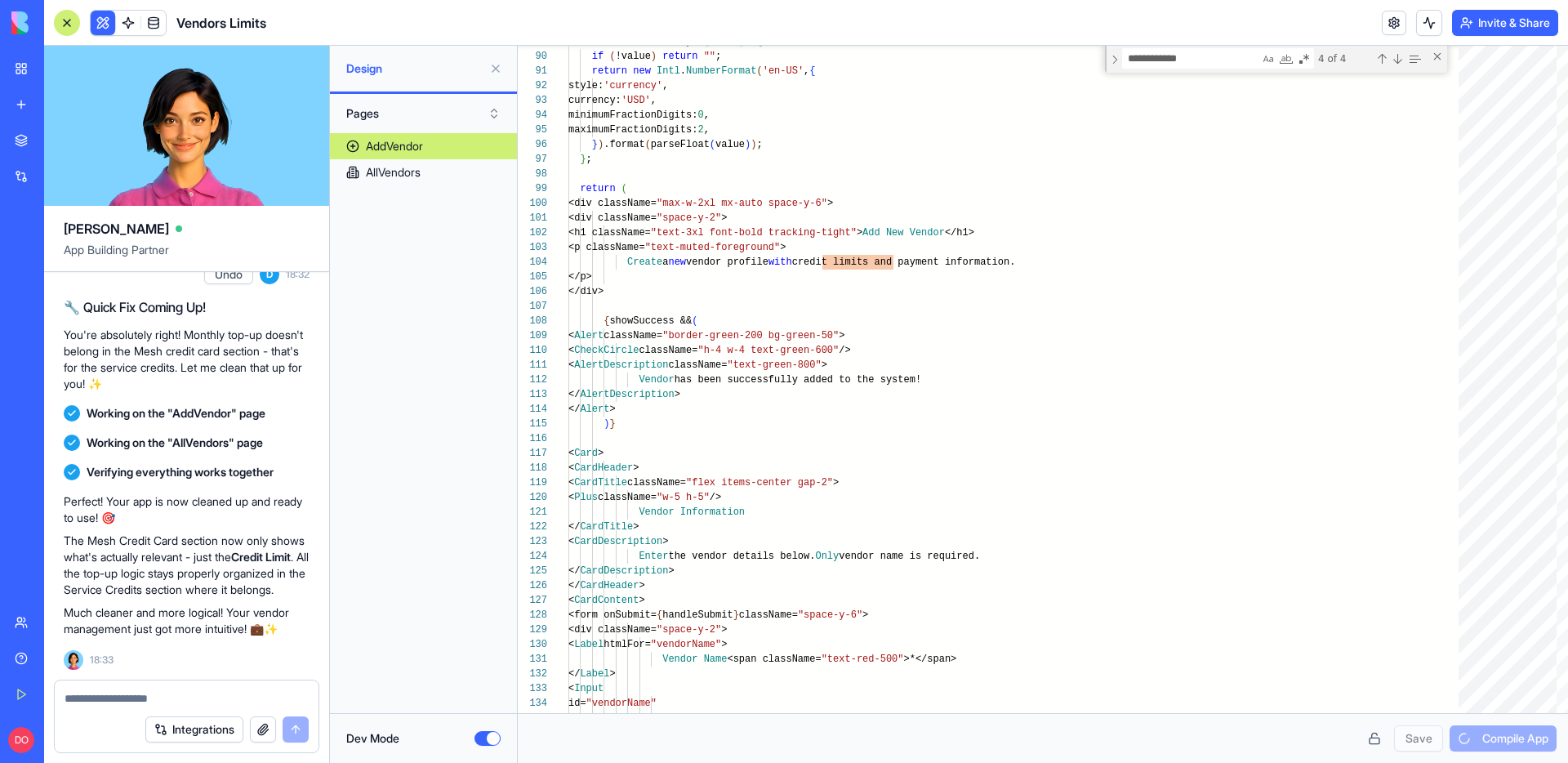
click at [488, 737] on button "Dev Mode" at bounding box center [487, 738] width 26 height 15
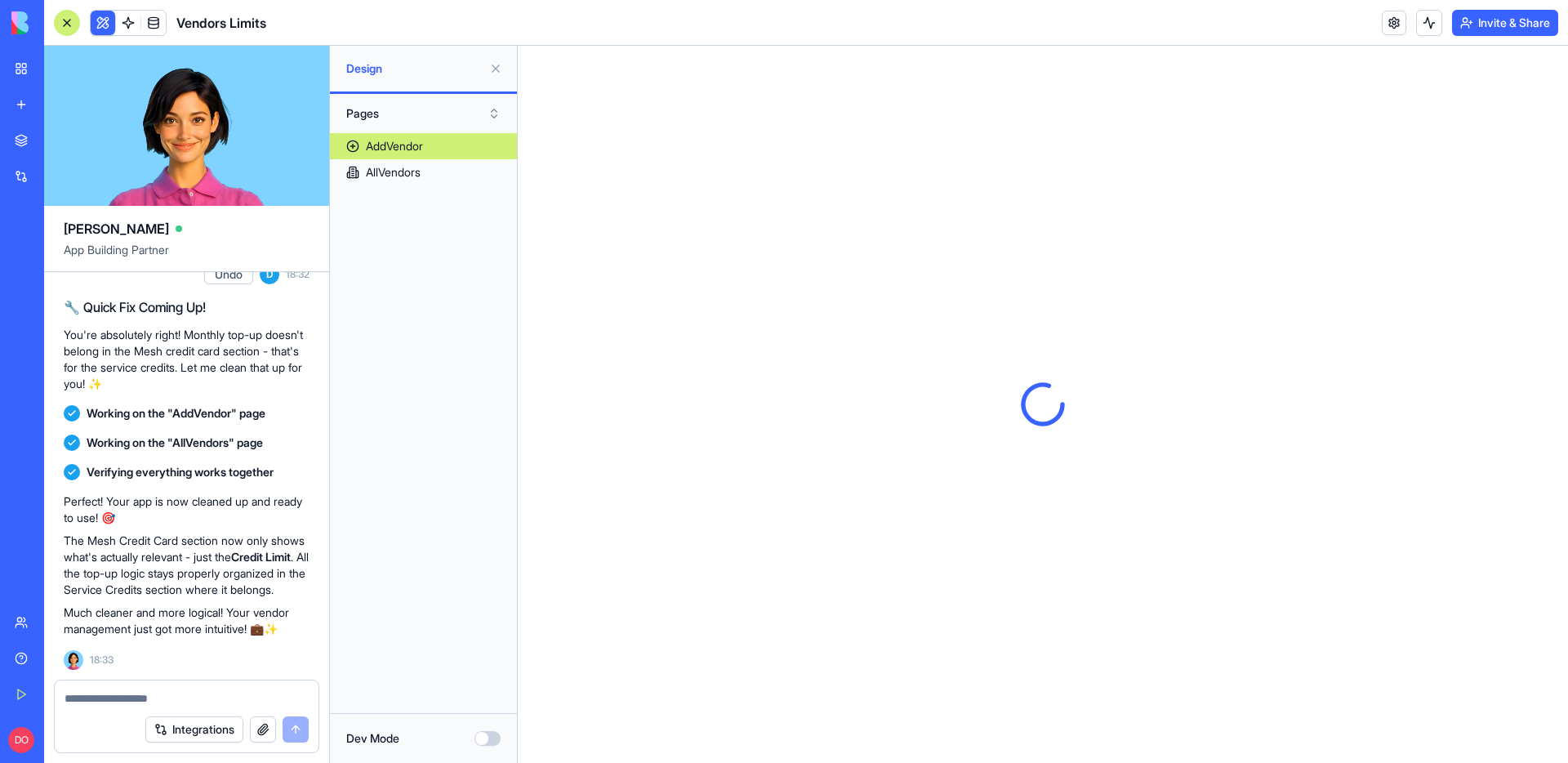
scroll to position [0, 0]
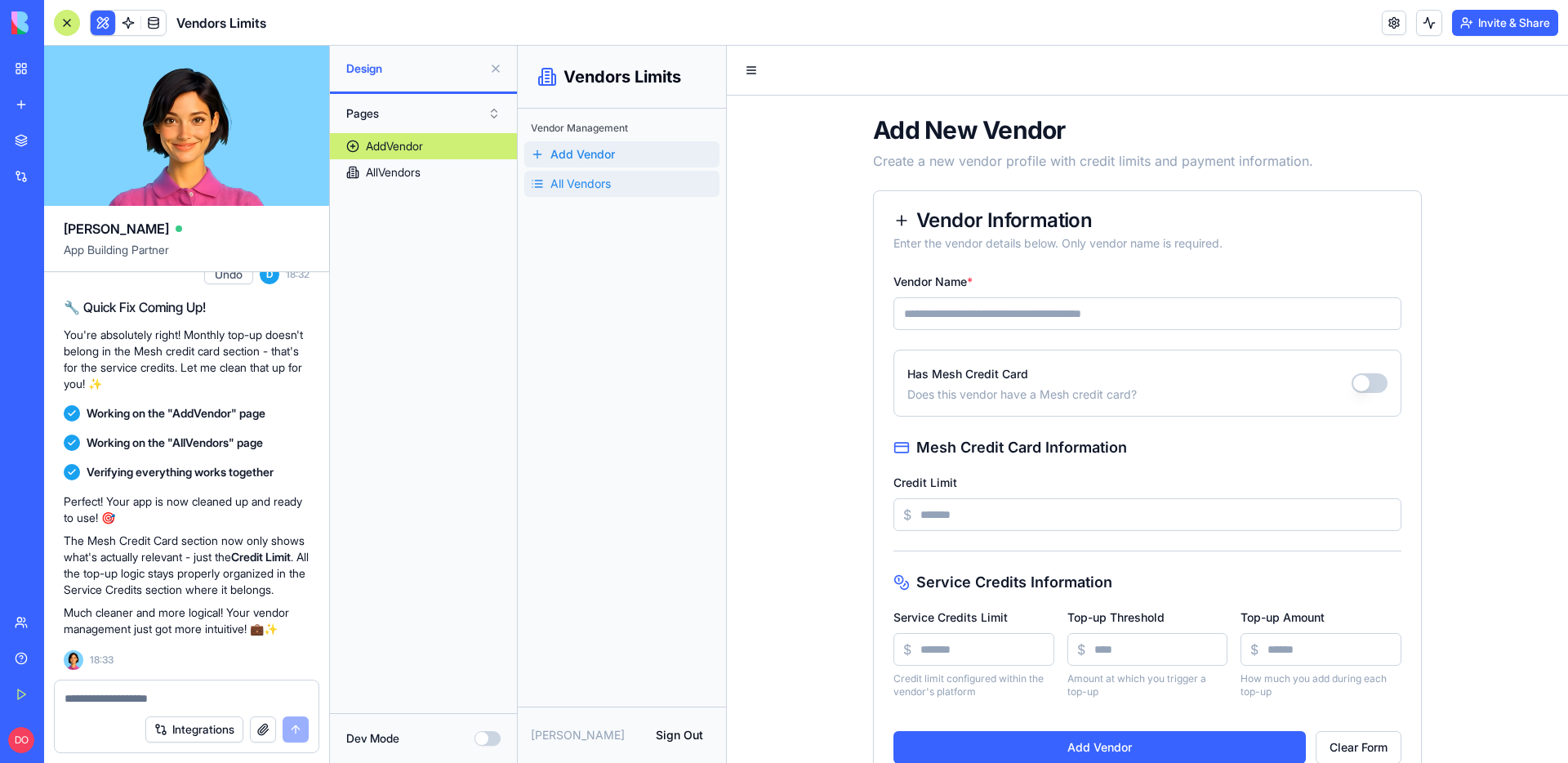
click at [581, 182] on span "All Vendors" at bounding box center [580, 184] width 60 height 17
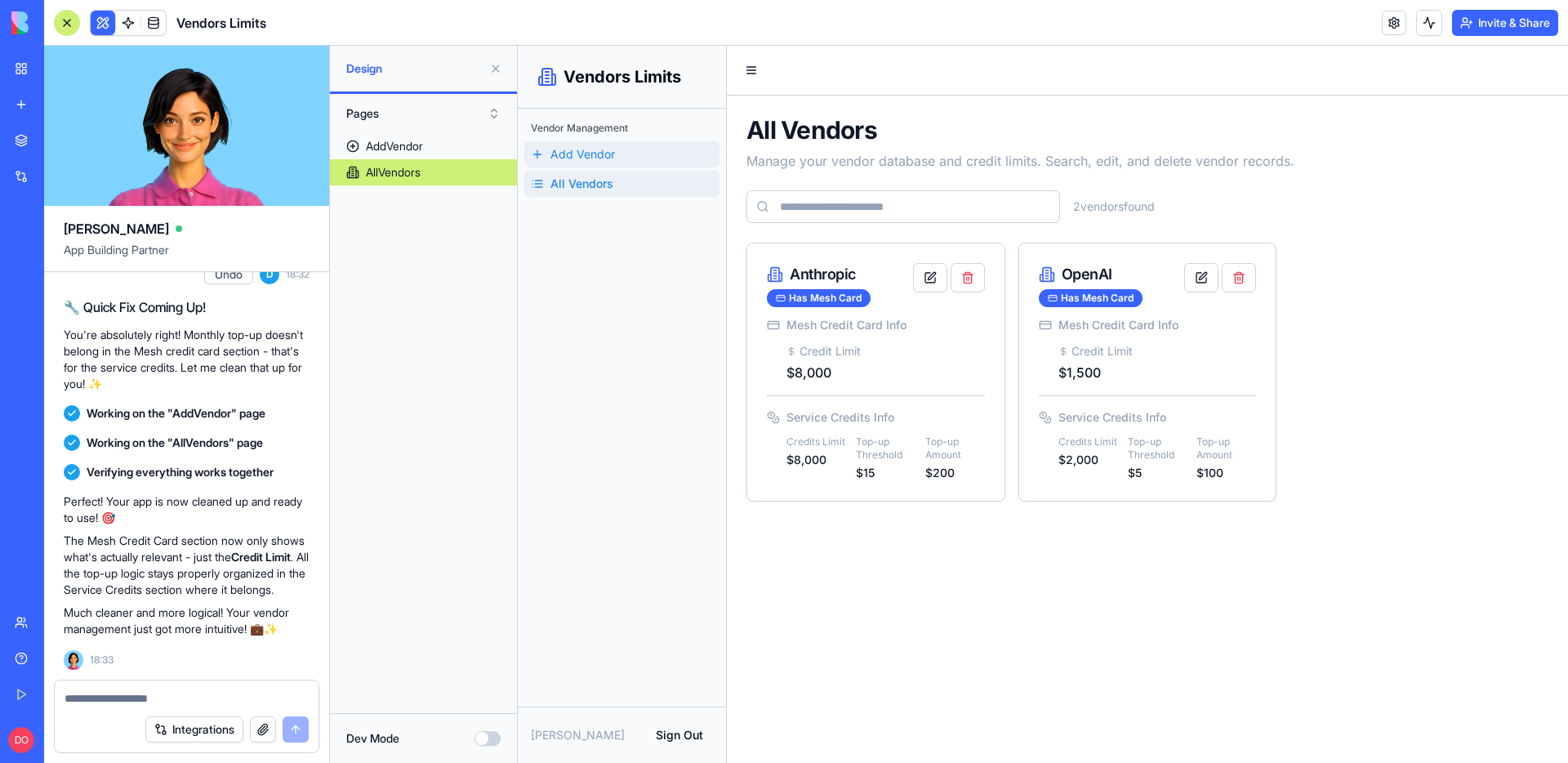
click at [583, 160] on span "Add Vendor" at bounding box center [582, 155] width 64 height 17
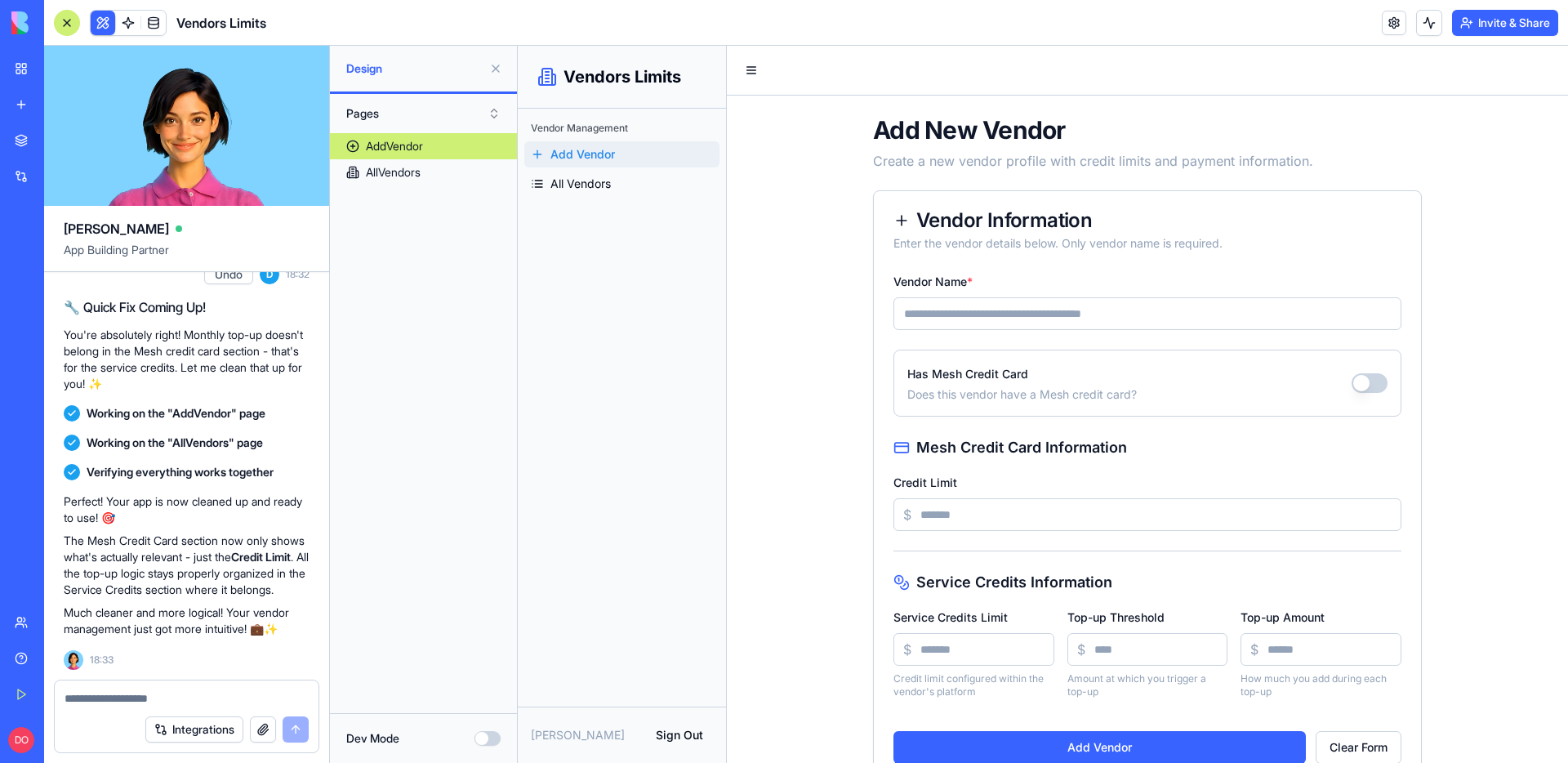
click at [109, 24] on button at bounding box center [102, 23] width 24 height 24
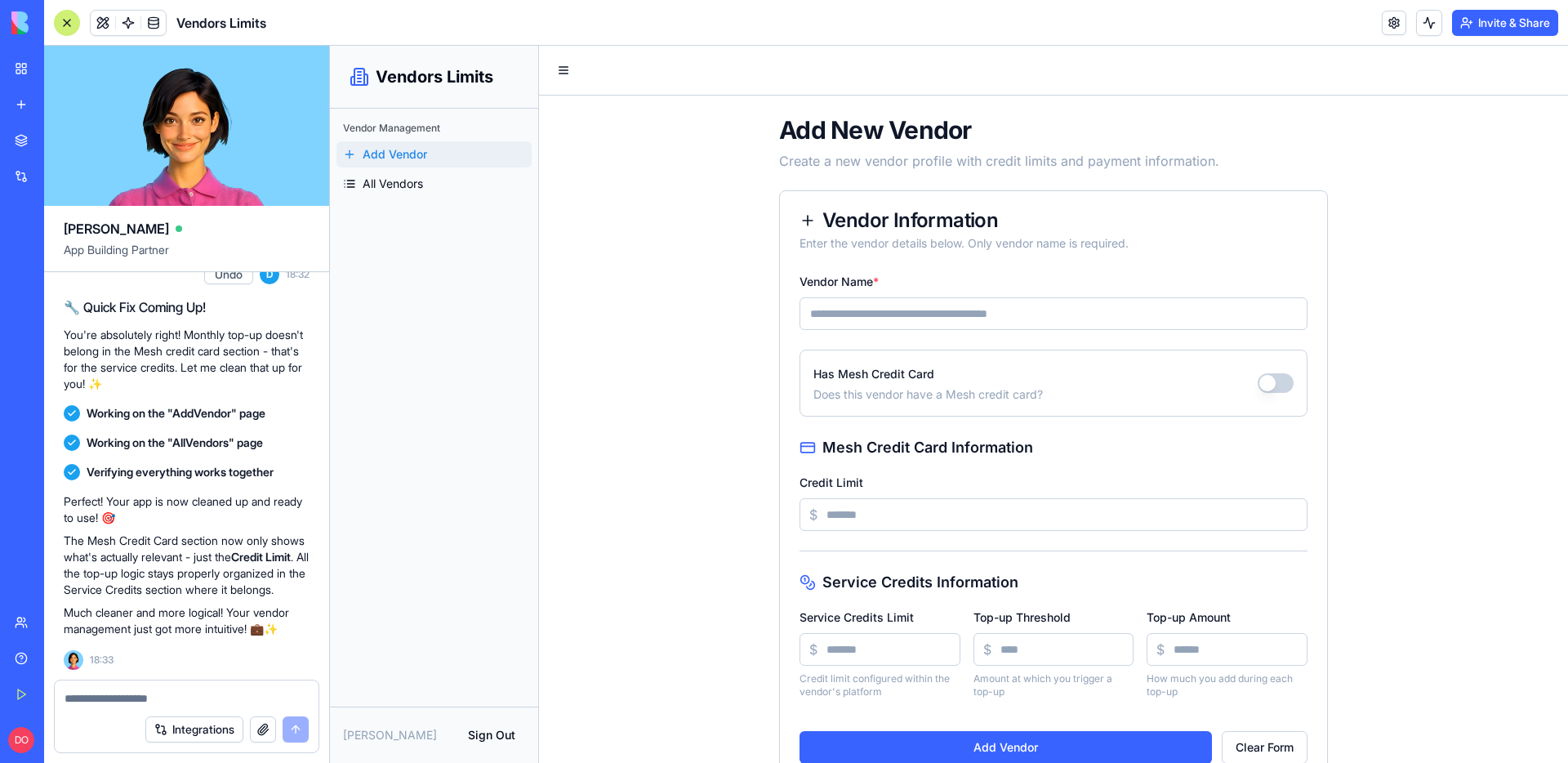
click at [449, 315] on div "Vendor Management Add Vendor All Vendors" at bounding box center [434, 407] width 208 height 598
click at [871, 308] on input "Vendor Name *" at bounding box center [1053, 313] width 508 height 33
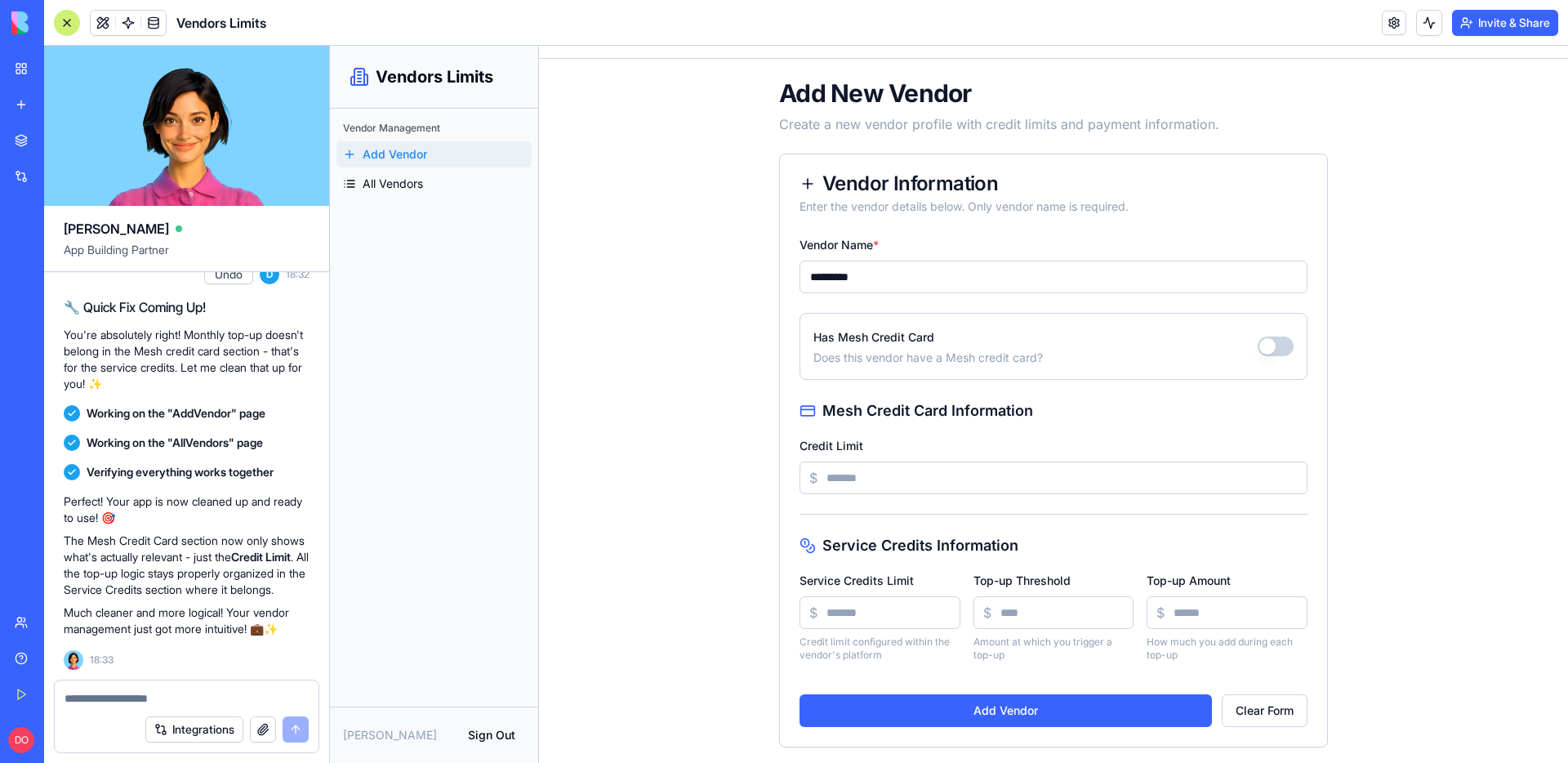
scroll to position [41, 0]
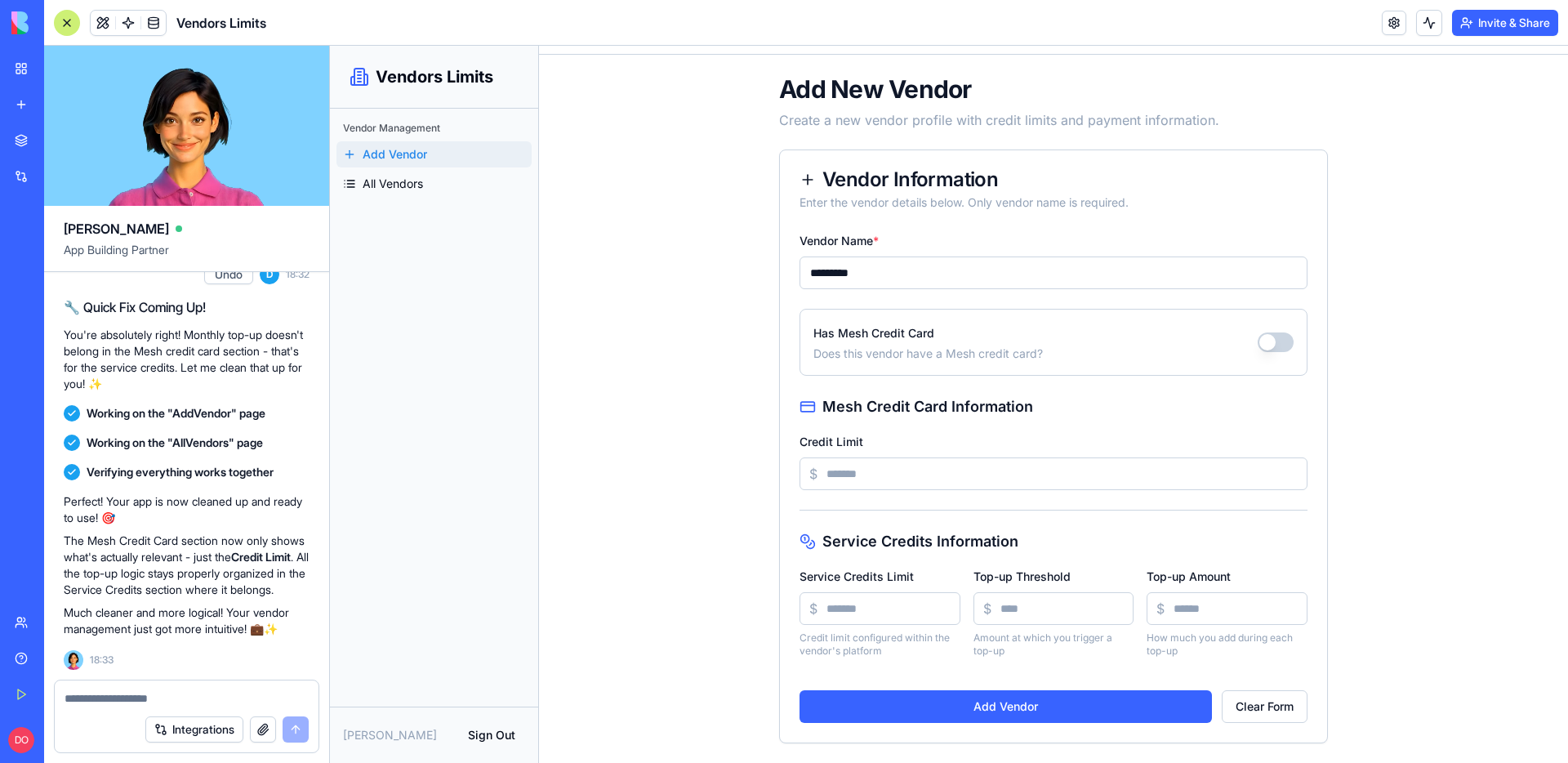
type input "*********"
click at [890, 475] on input "Credit Limit" at bounding box center [1053, 473] width 508 height 33
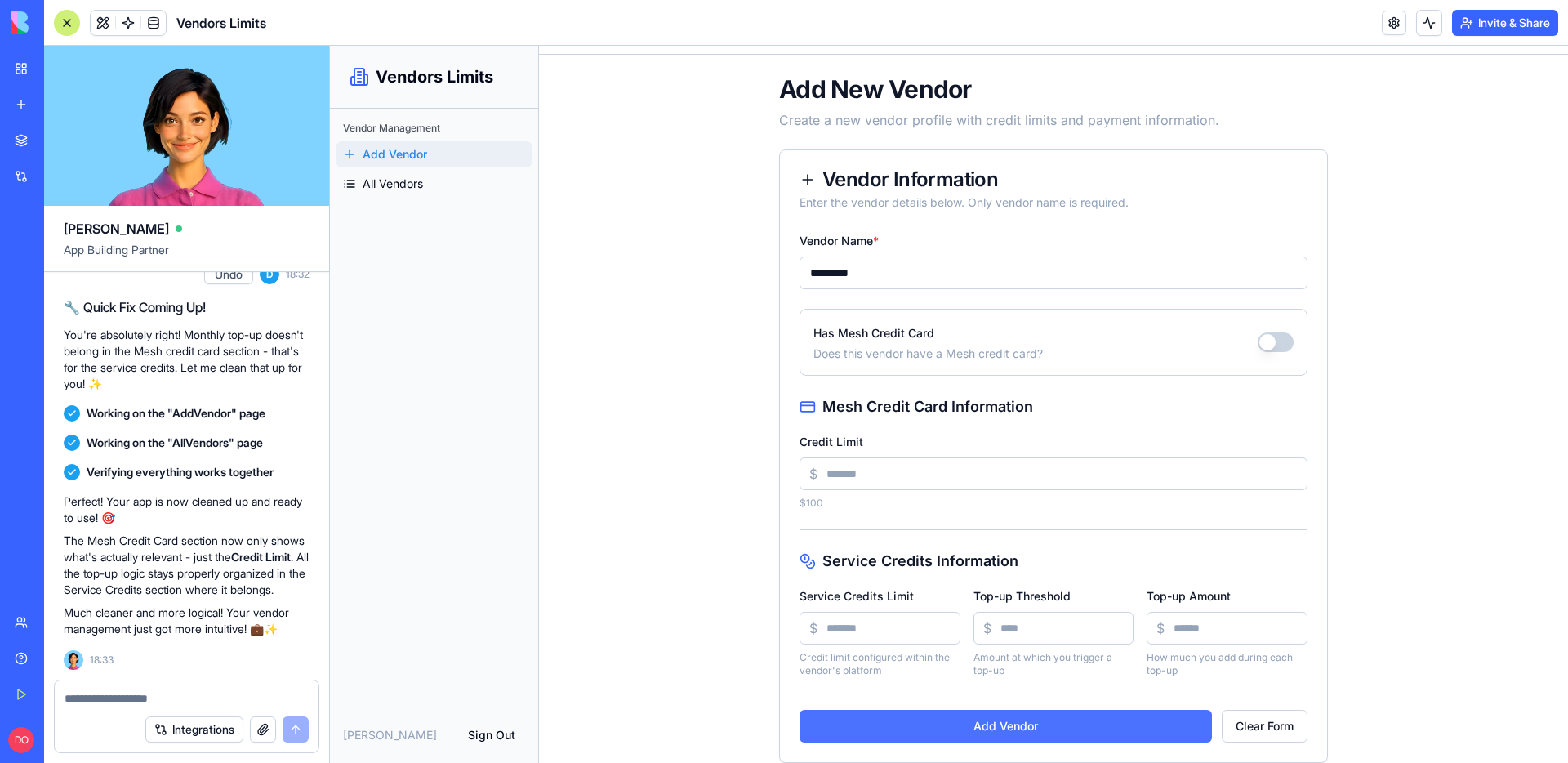
type input "***"
click at [1008, 738] on button "Add Vendor" at bounding box center [1005, 725] width 412 height 33
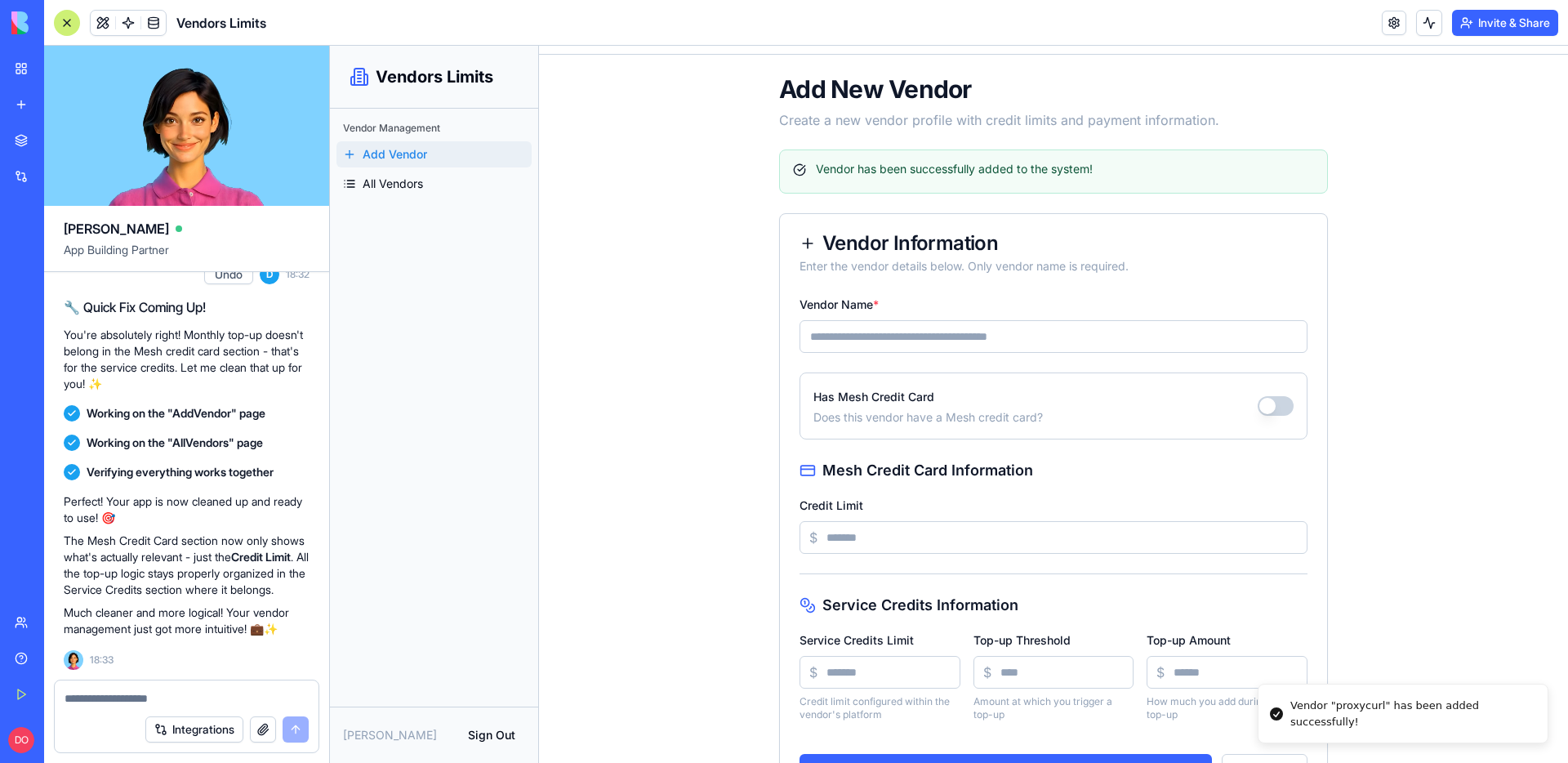
click at [869, 344] on input "Vendor Name *" at bounding box center [1053, 336] width 508 height 33
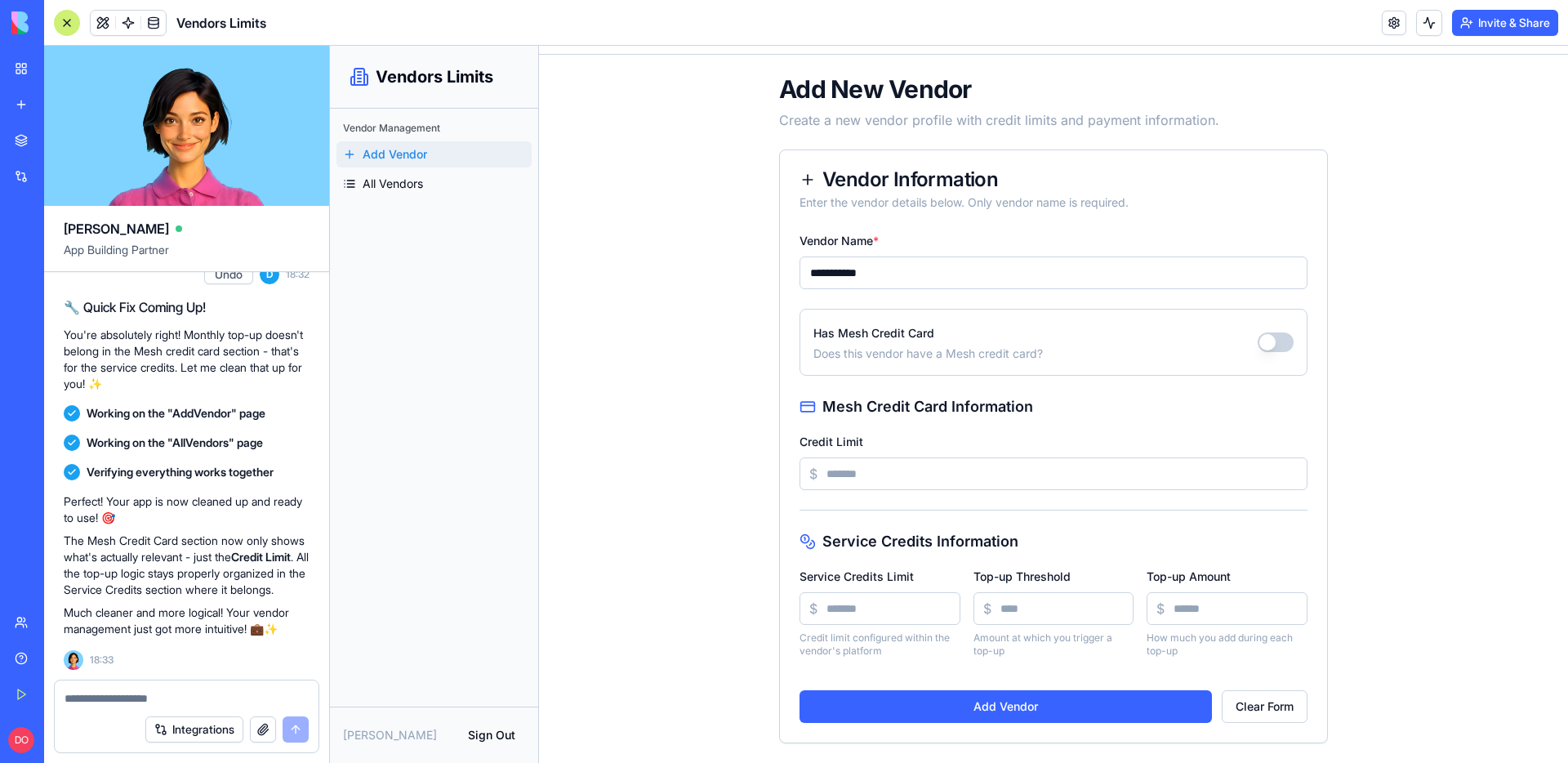
type input "**********"
click at [1258, 340] on button "Has Mesh Credit Card" at bounding box center [1275, 342] width 36 height 19
click at [944, 470] on input "Credit Limit" at bounding box center [1053, 473] width 508 height 33
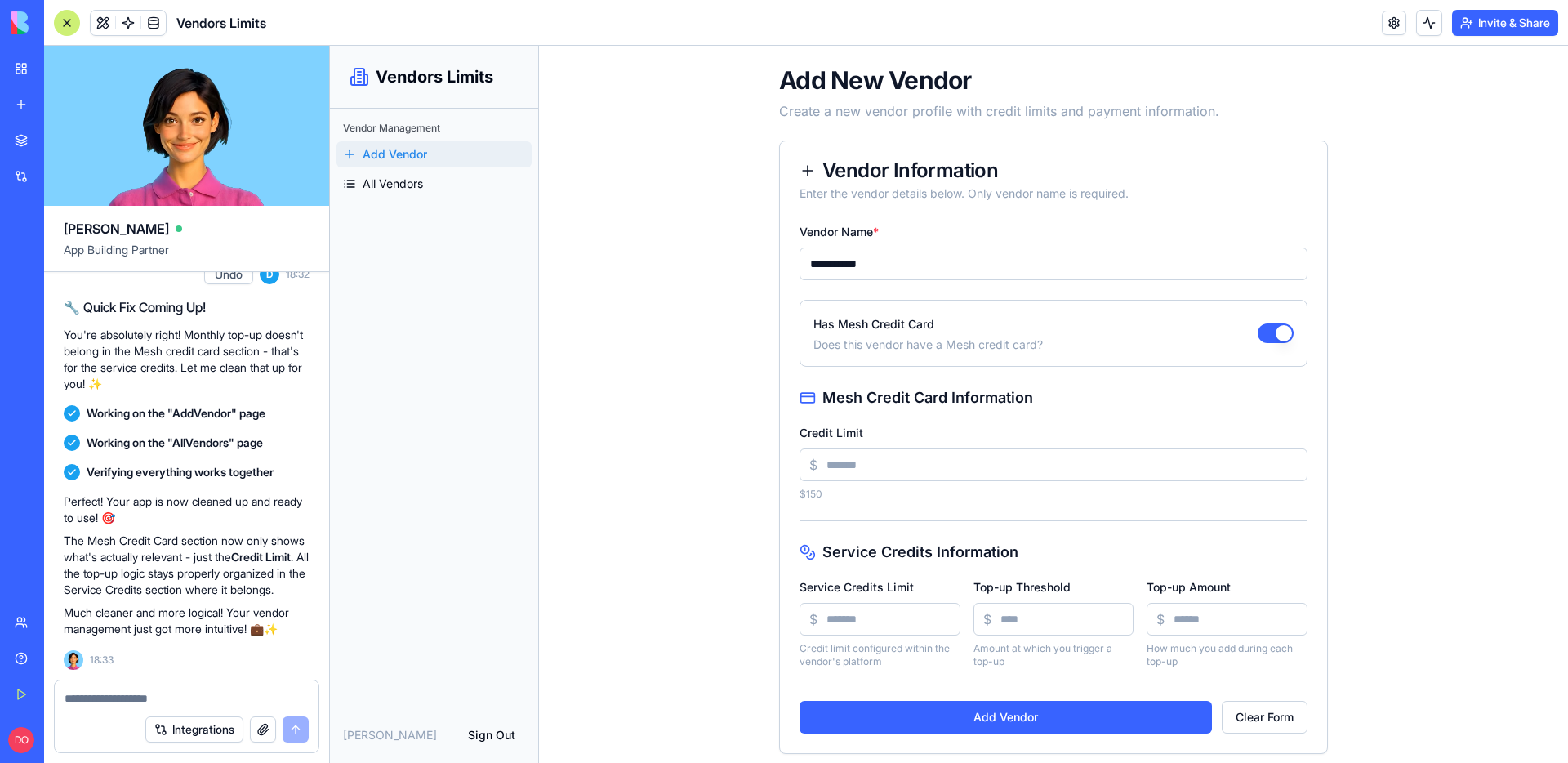
scroll to position [60, 0]
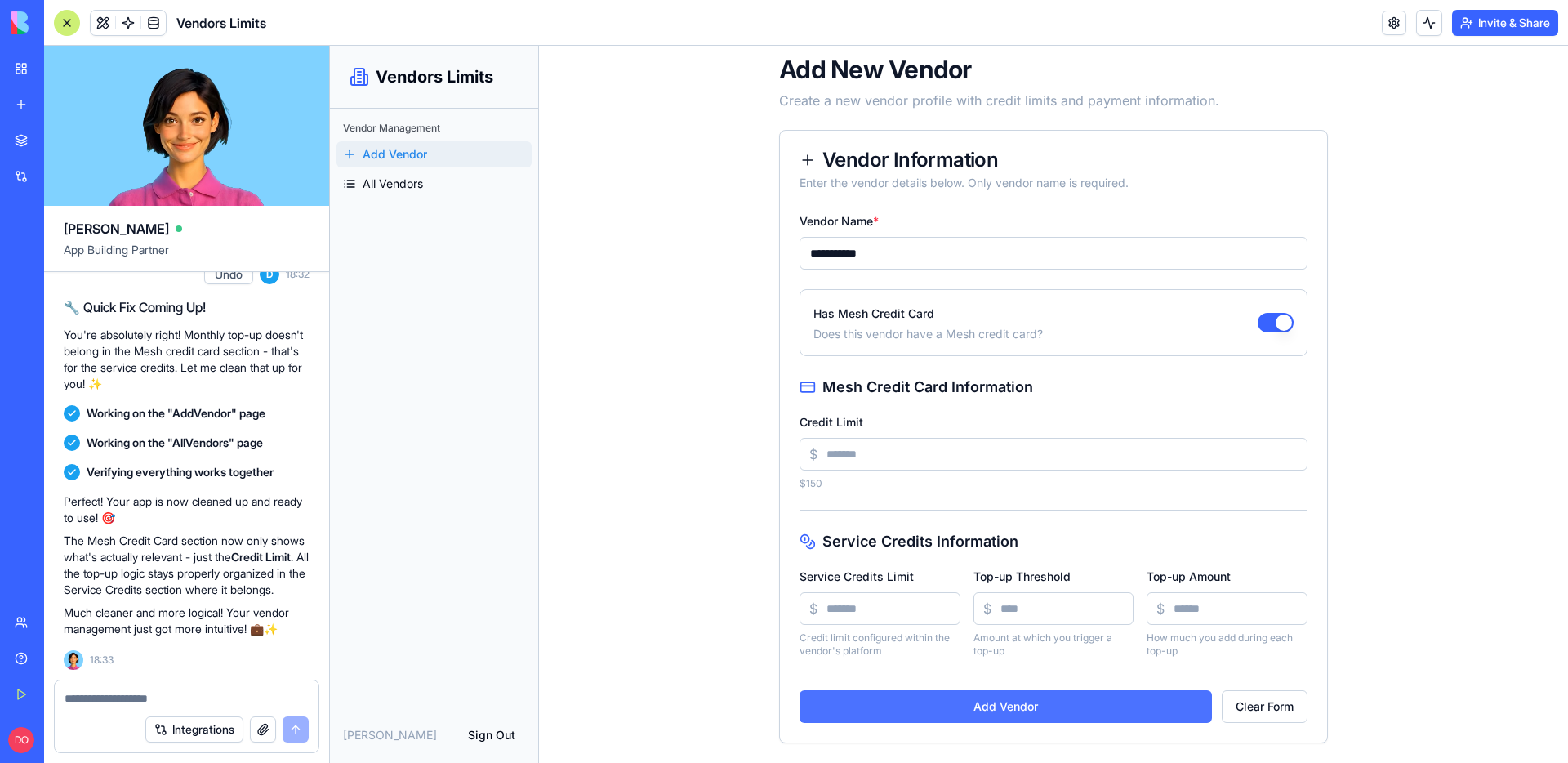
type input "***"
click at [930, 708] on button "Add Vendor" at bounding box center [1005, 706] width 412 height 33
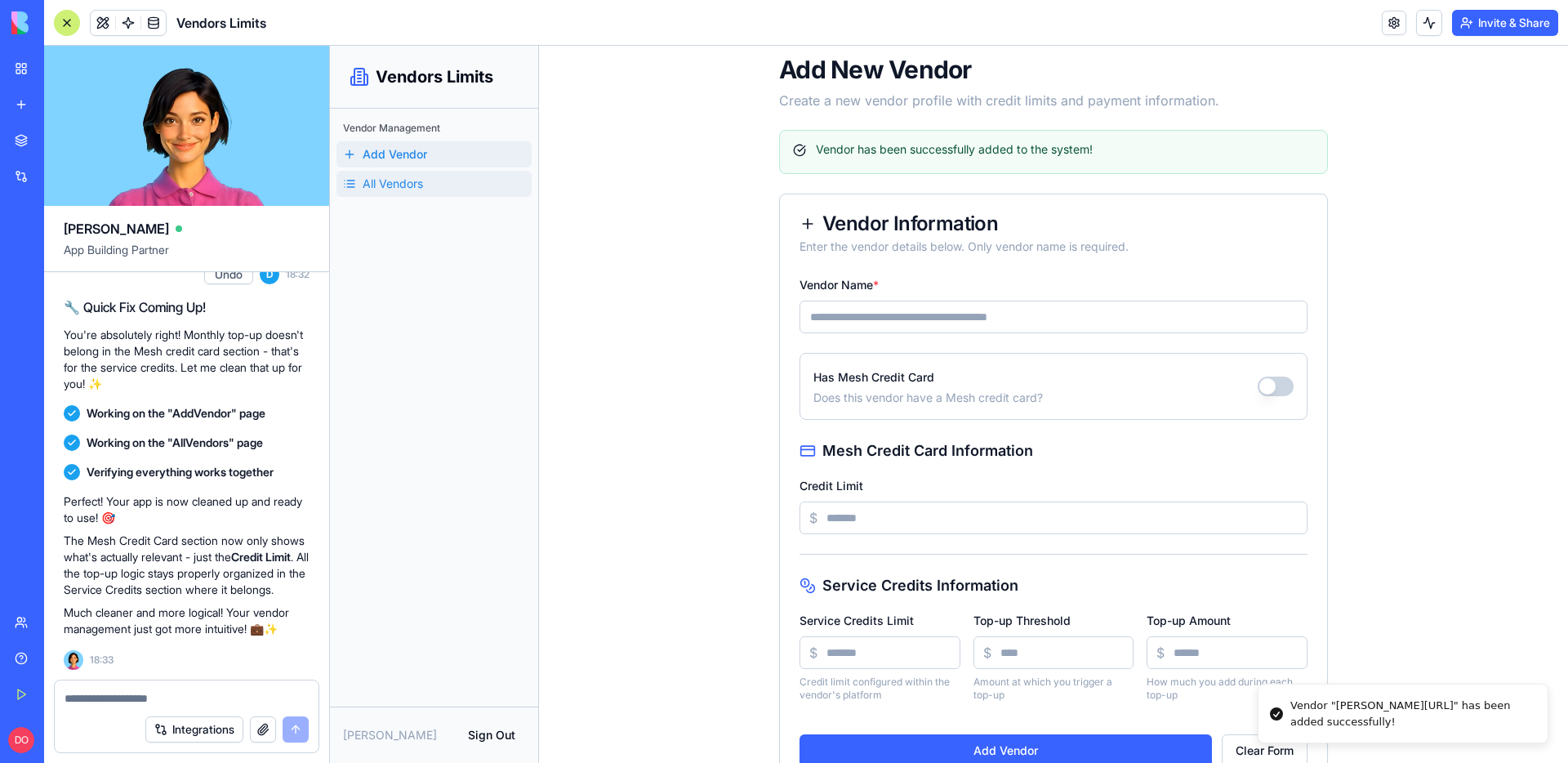
click at [422, 180] on span "All Vendors" at bounding box center [393, 184] width 60 height 17
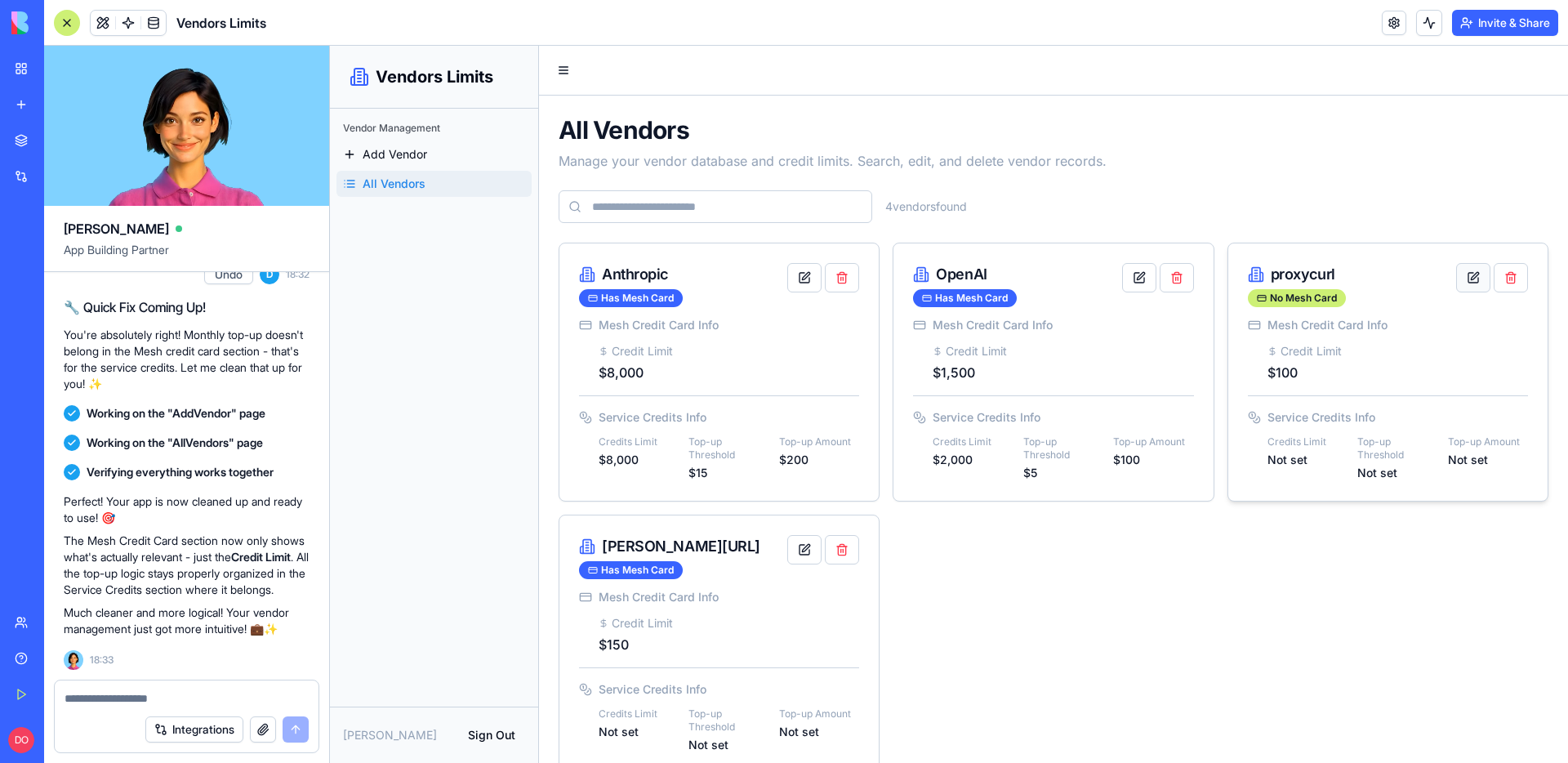
click at [1462, 277] on button "button" at bounding box center [1473, 277] width 34 height 29
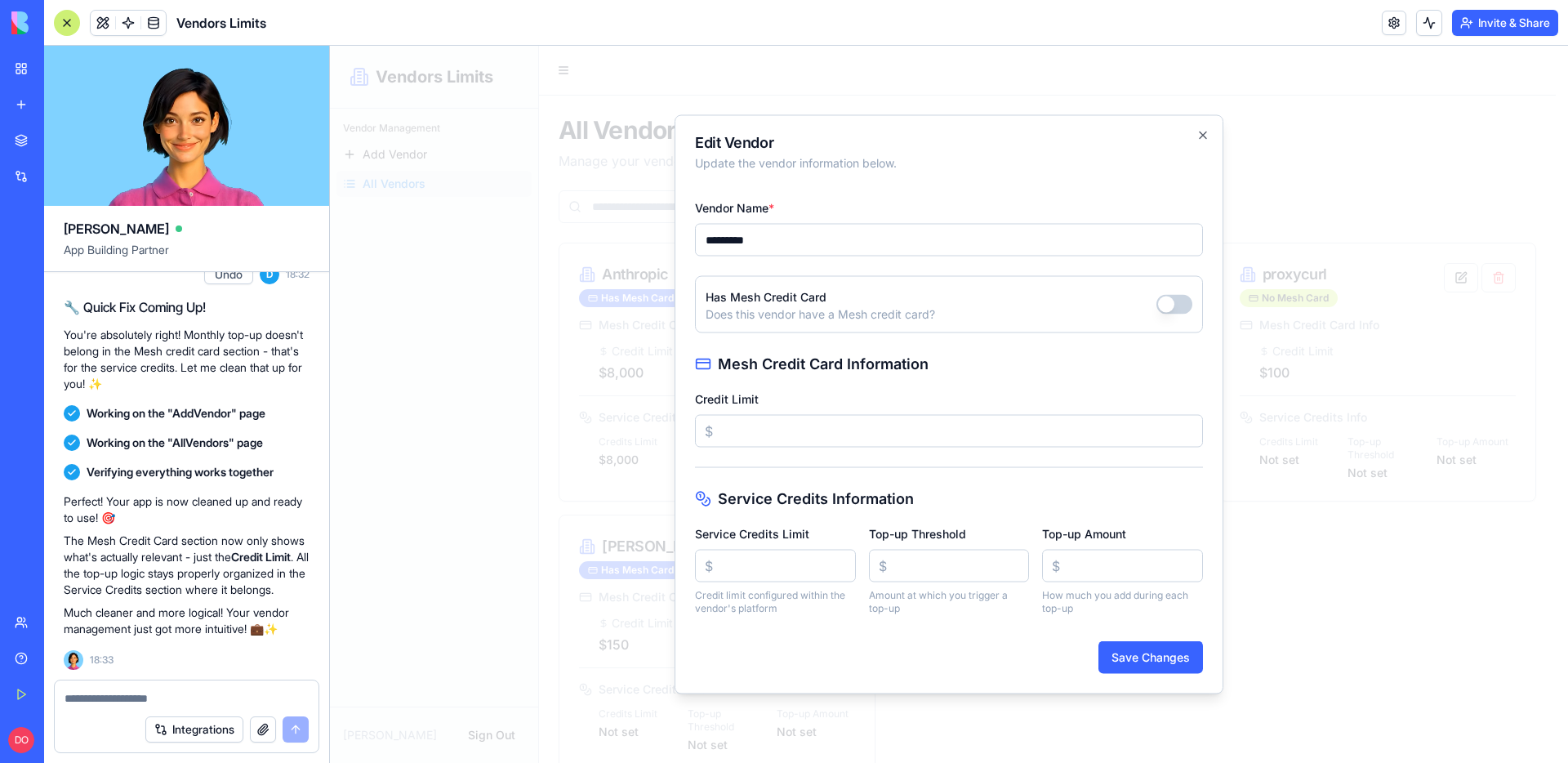
click at [1184, 297] on button "button" at bounding box center [1173, 304] width 36 height 19
click at [1140, 659] on button "Save Changes" at bounding box center [1150, 657] width 104 height 33
click at [1353, 651] on div at bounding box center [949, 404] width 1238 height 717
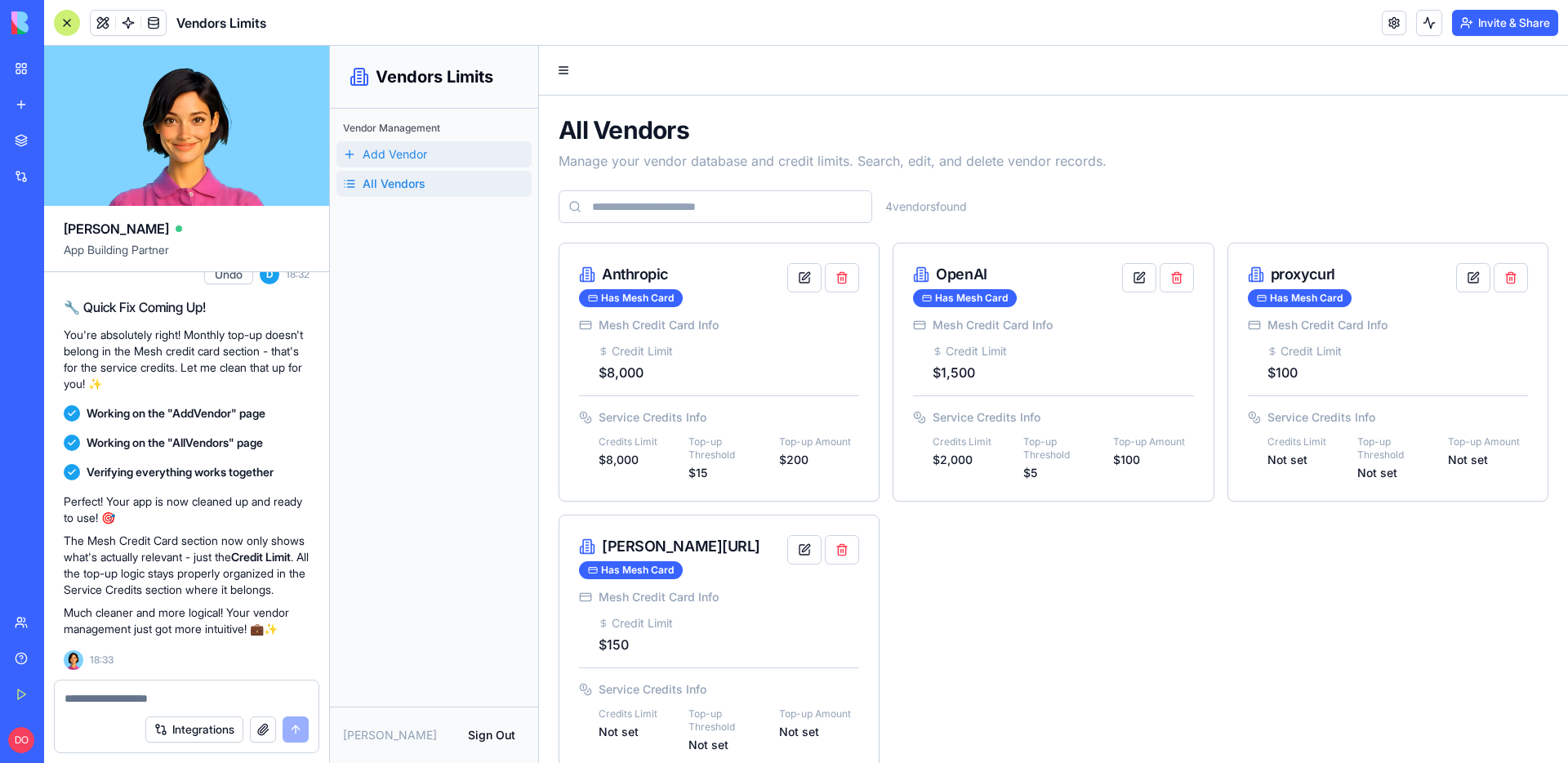
click at [431, 163] on link "Add Vendor" at bounding box center [435, 154] width 196 height 26
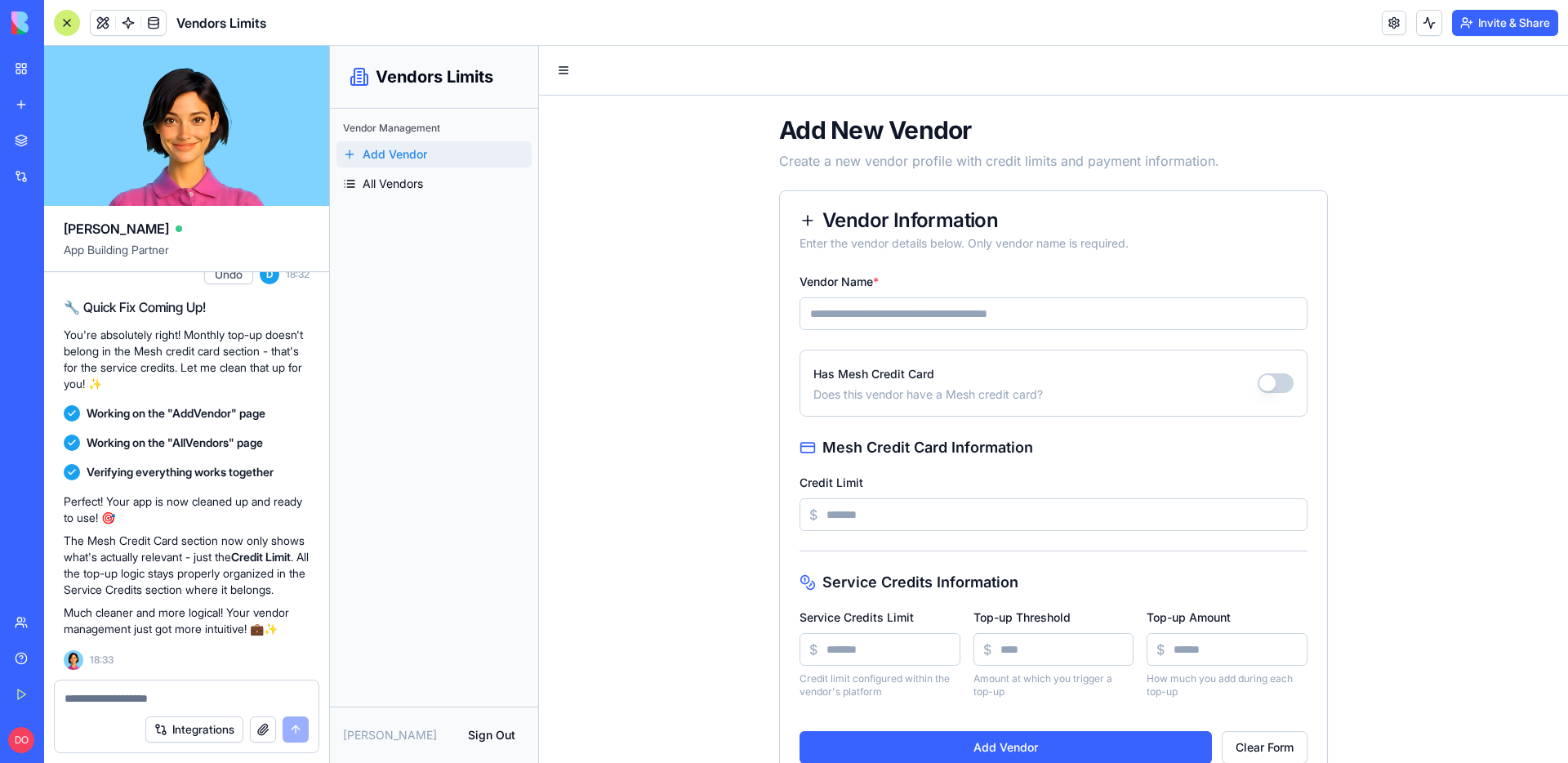
click at [975, 316] on input "Vendor Name *" at bounding box center [1053, 313] width 508 height 33
type input "******"
click at [1274, 384] on button "Has Mesh Credit Card" at bounding box center [1275, 382] width 36 height 19
click at [861, 513] on input "Credit Limit" at bounding box center [1053, 514] width 508 height 33
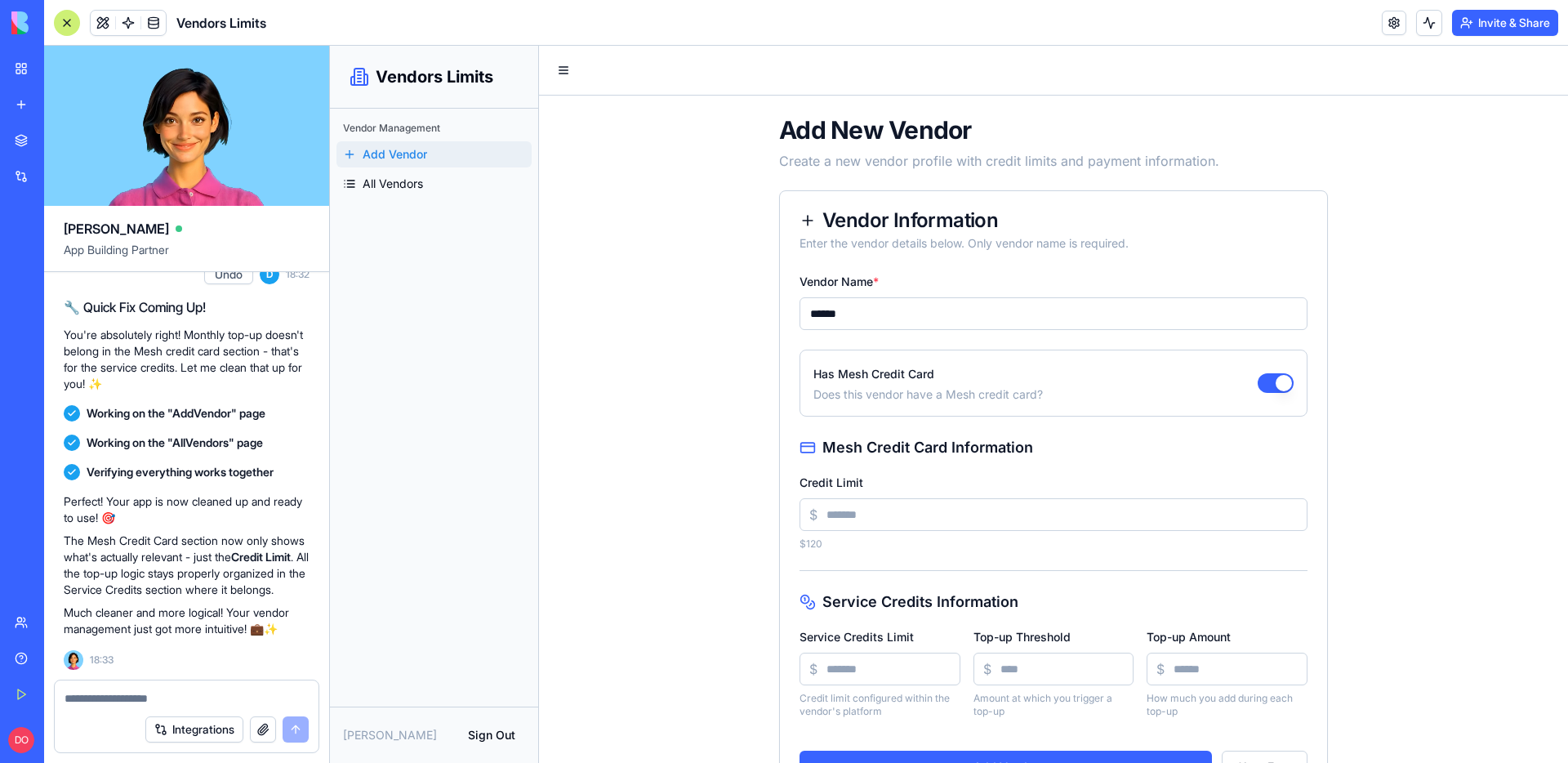
type input "***"
click at [1408, 528] on div "Add New Vendor Create a new vendor profile with credit limits and payment infor…" at bounding box center [1053, 459] width 1029 height 728
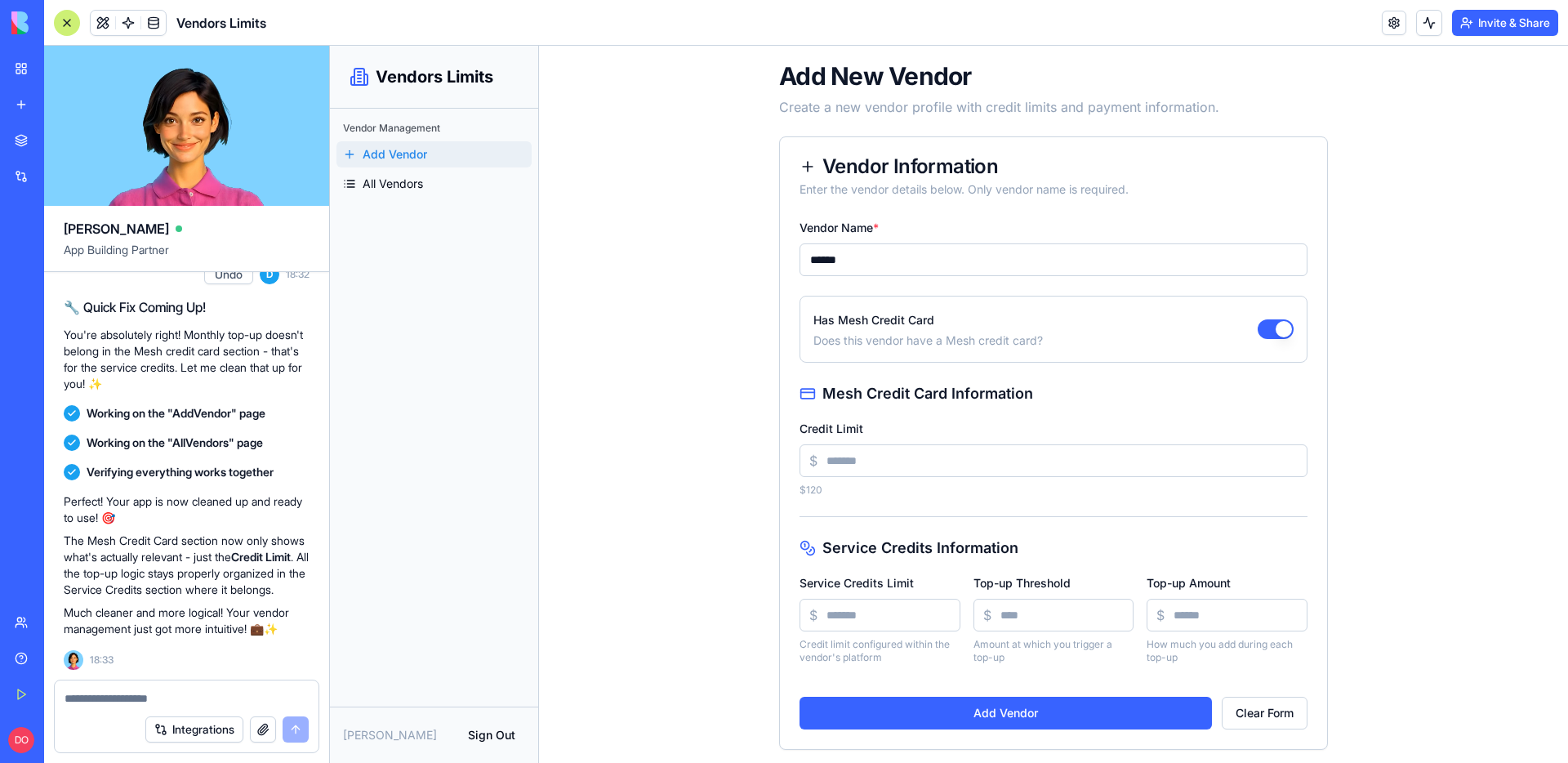
scroll to position [60, 0]
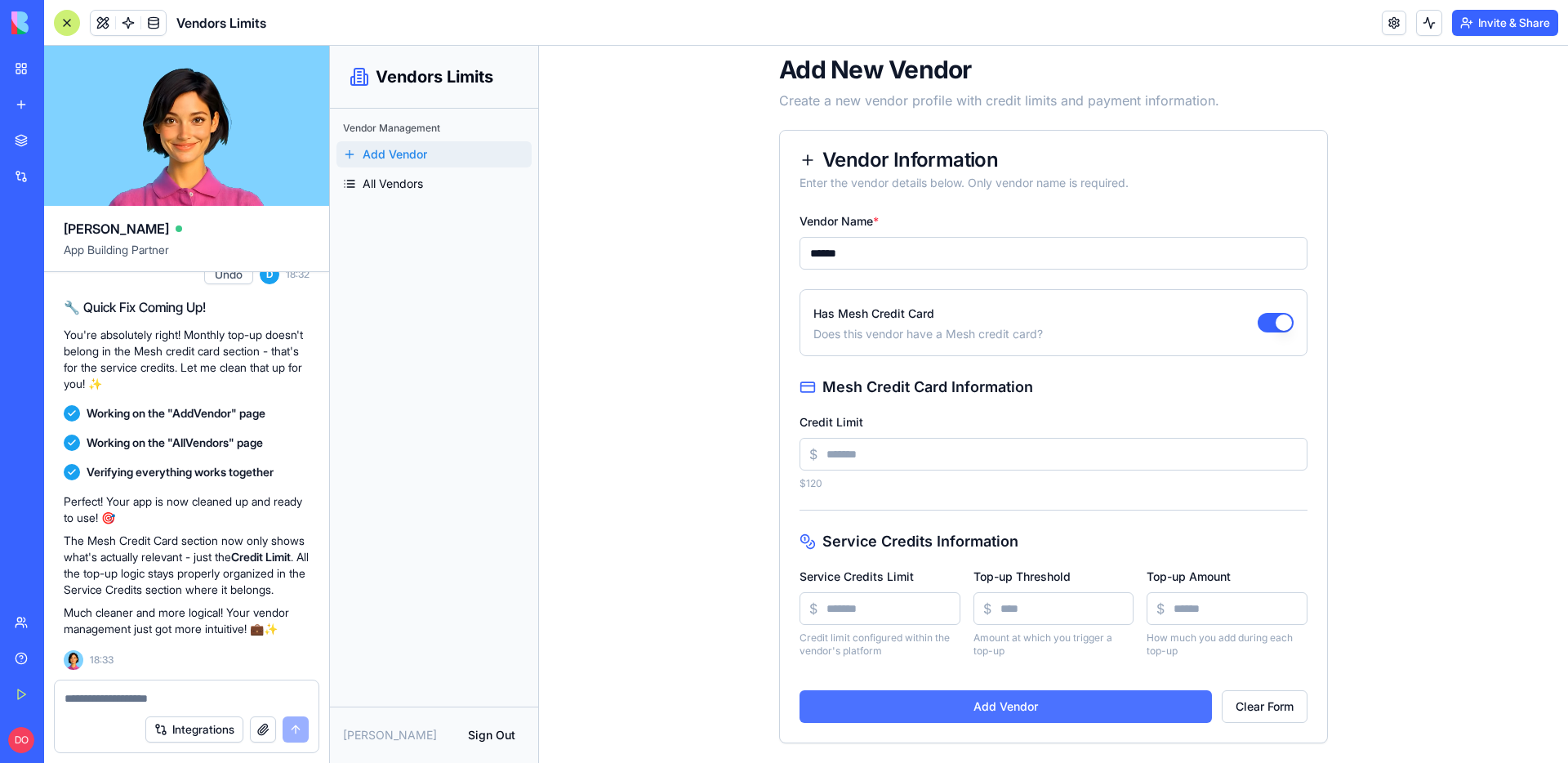
click at [1021, 697] on button "Add Vendor" at bounding box center [1005, 706] width 412 height 33
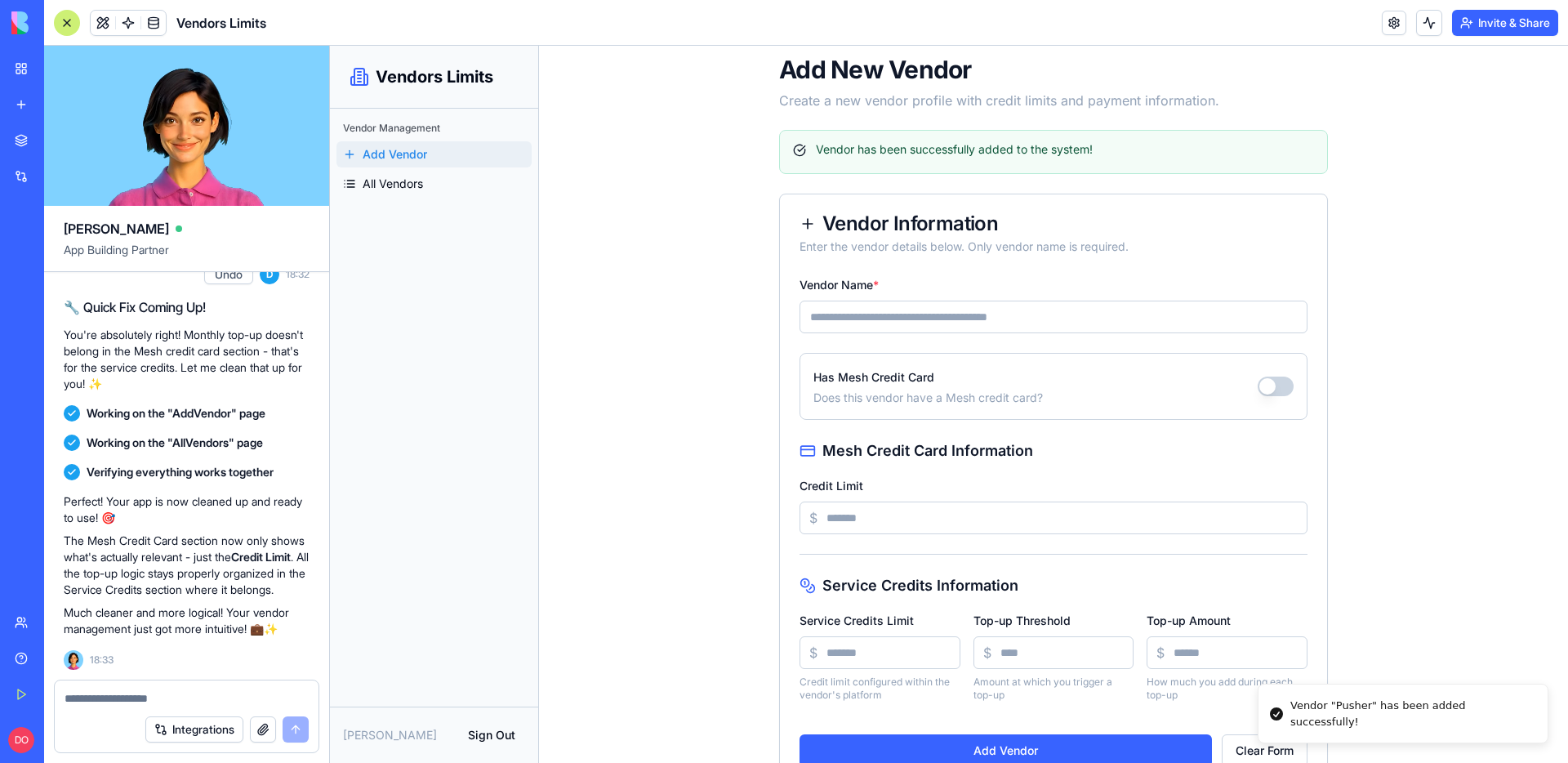
click at [860, 308] on input "Vendor Name *" at bounding box center [1053, 317] width 508 height 33
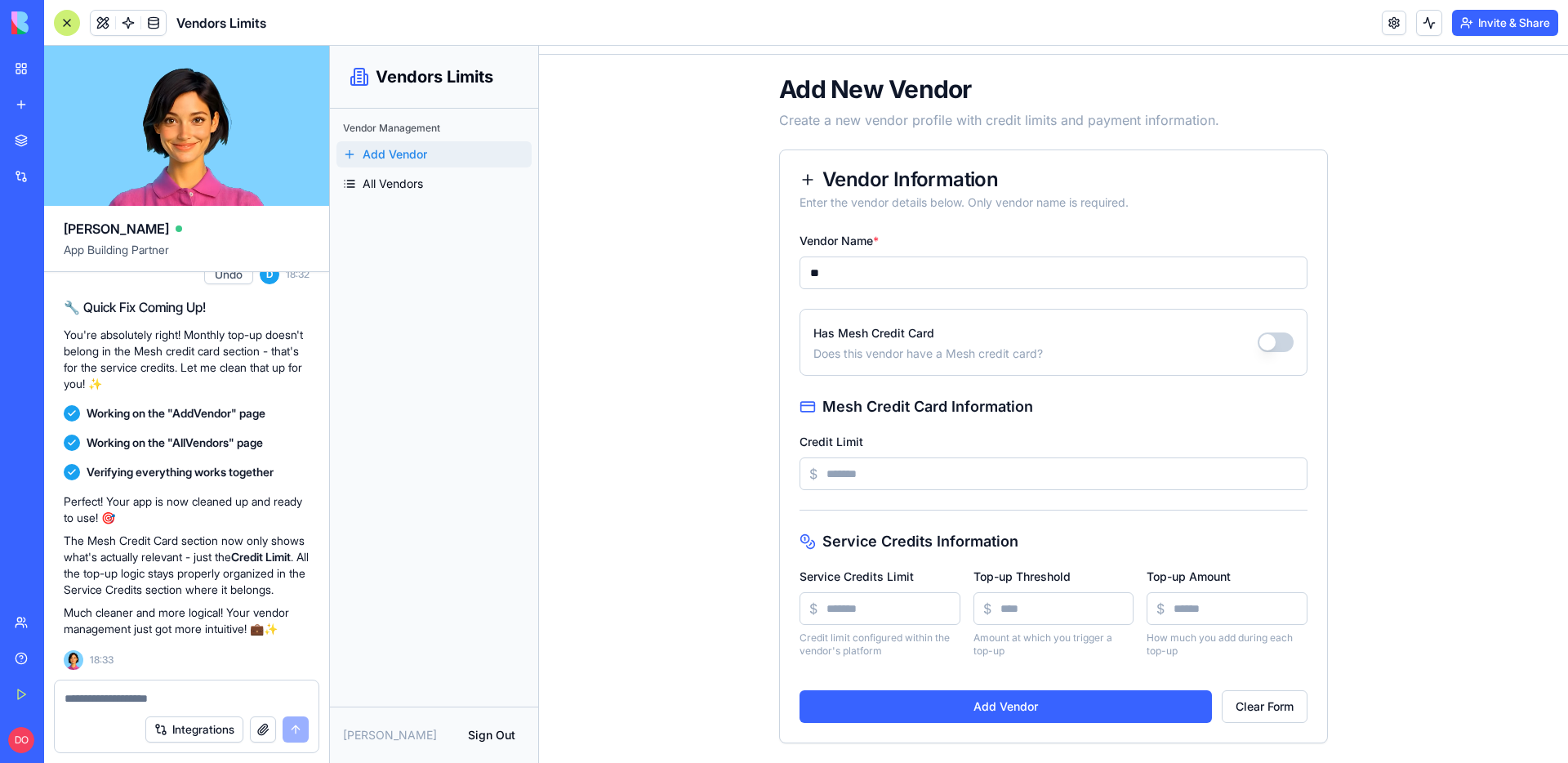
type input "*"
type input "*****"
click at [1273, 344] on button "Has Mesh Credit Card" at bounding box center [1275, 342] width 36 height 19
click at [924, 476] on input "Credit Limit" at bounding box center [1053, 473] width 508 height 33
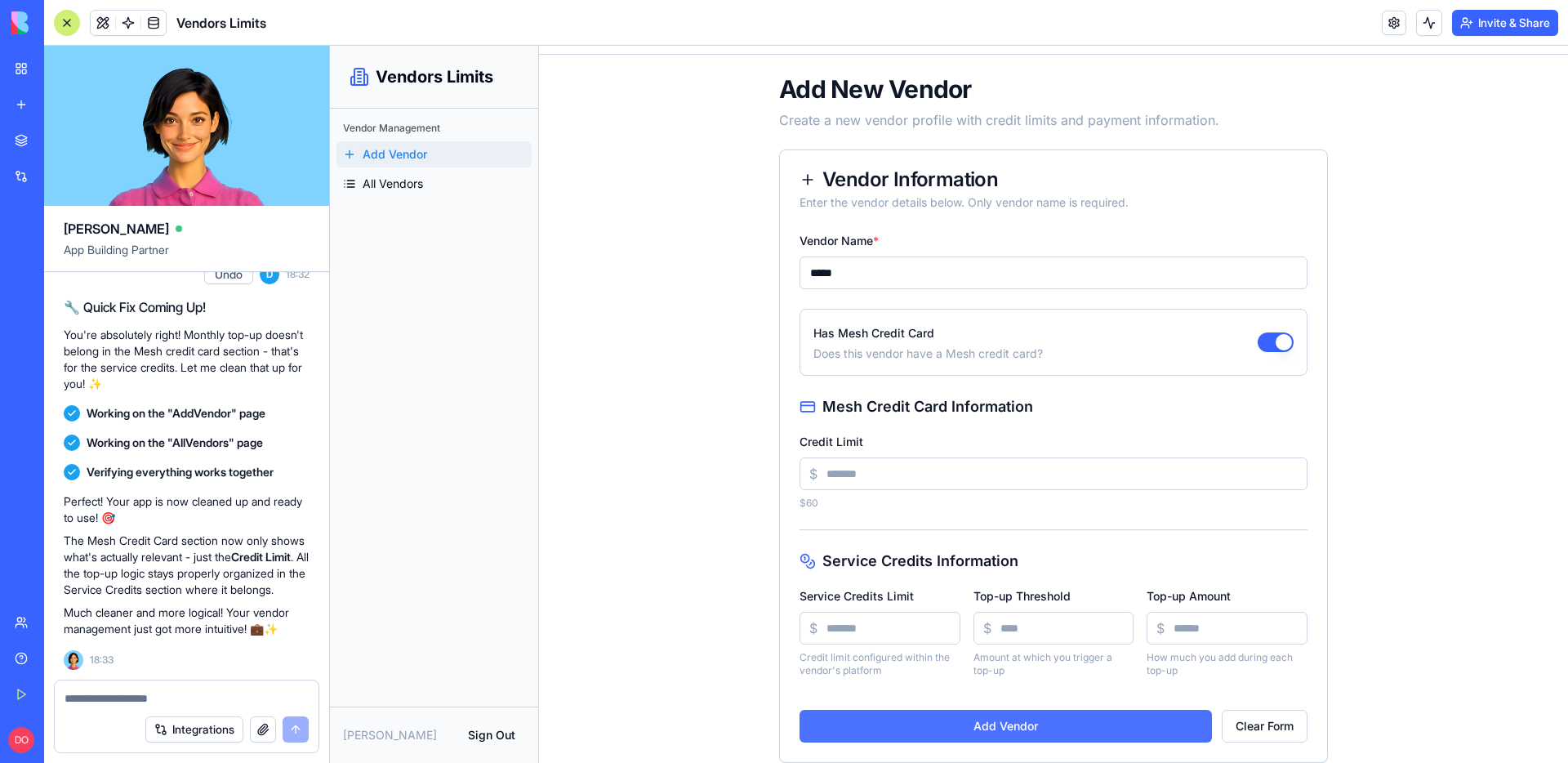
type input "**"
click at [1041, 725] on button "Add Vendor" at bounding box center [1005, 725] width 412 height 33
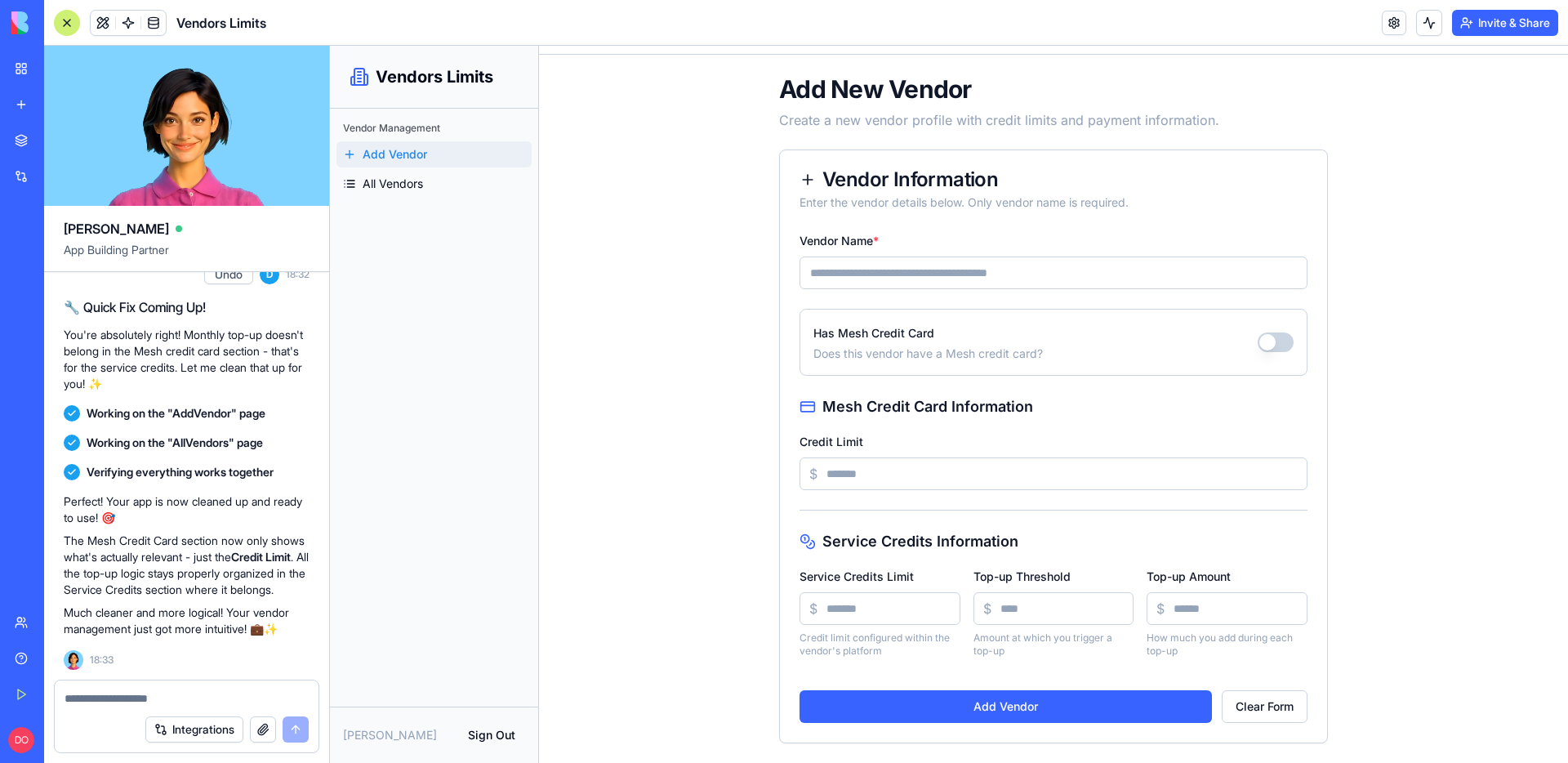
click at [873, 283] on input "Vendor Name *" at bounding box center [1053, 272] width 508 height 33
type input "********"
click at [1275, 346] on button "Has Mesh Credit Card" at bounding box center [1275, 342] width 36 height 19
click at [904, 474] on input "Credit Limit" at bounding box center [1053, 473] width 508 height 33
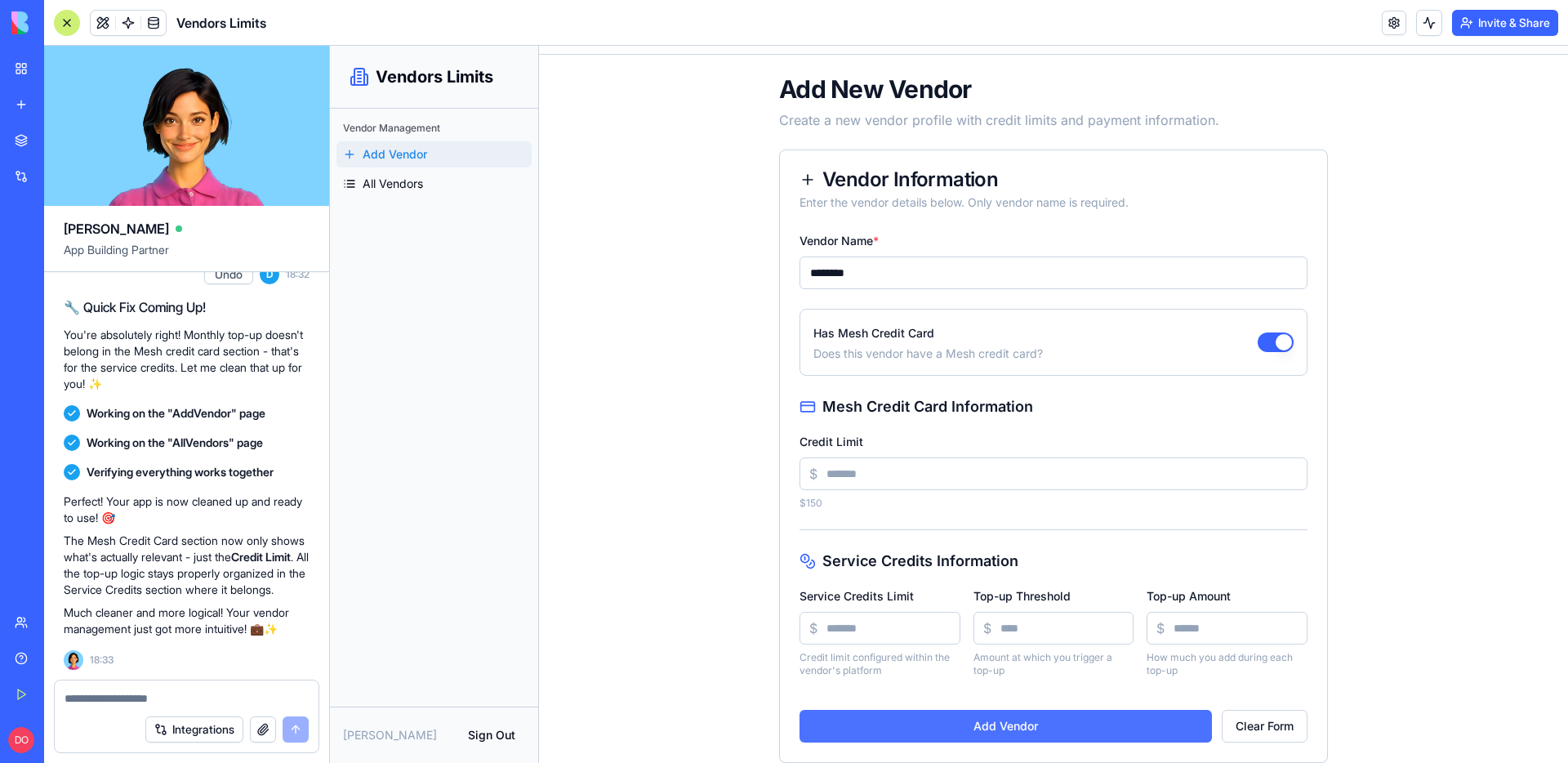
type input "***"
click at [1009, 723] on button "Add Vendor" at bounding box center [1005, 725] width 412 height 33
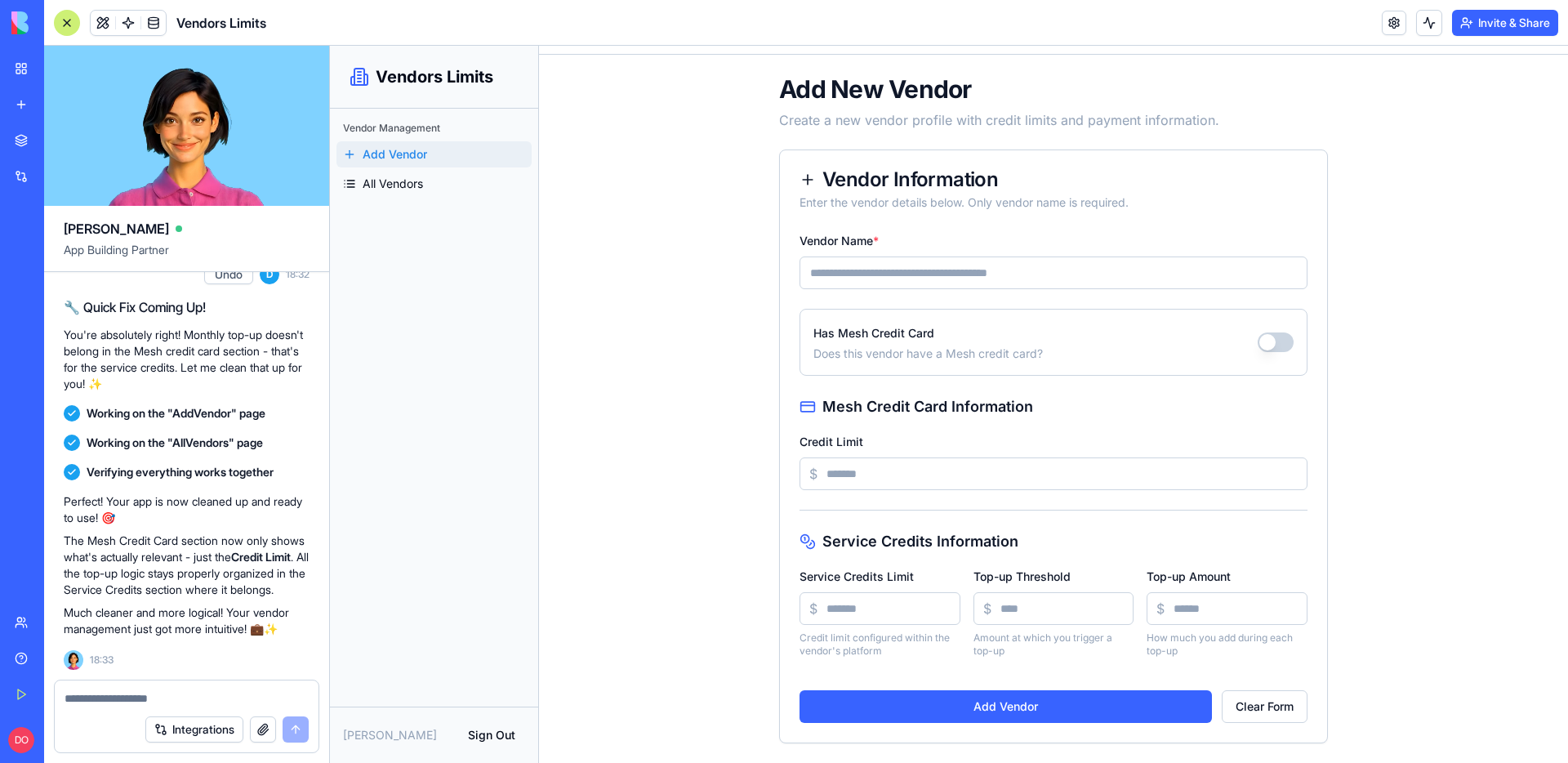
click at [856, 266] on input "Vendor Name *" at bounding box center [1053, 272] width 508 height 33
type input "********"
click at [846, 476] on input "Credit Limit" at bounding box center [1053, 473] width 508 height 33
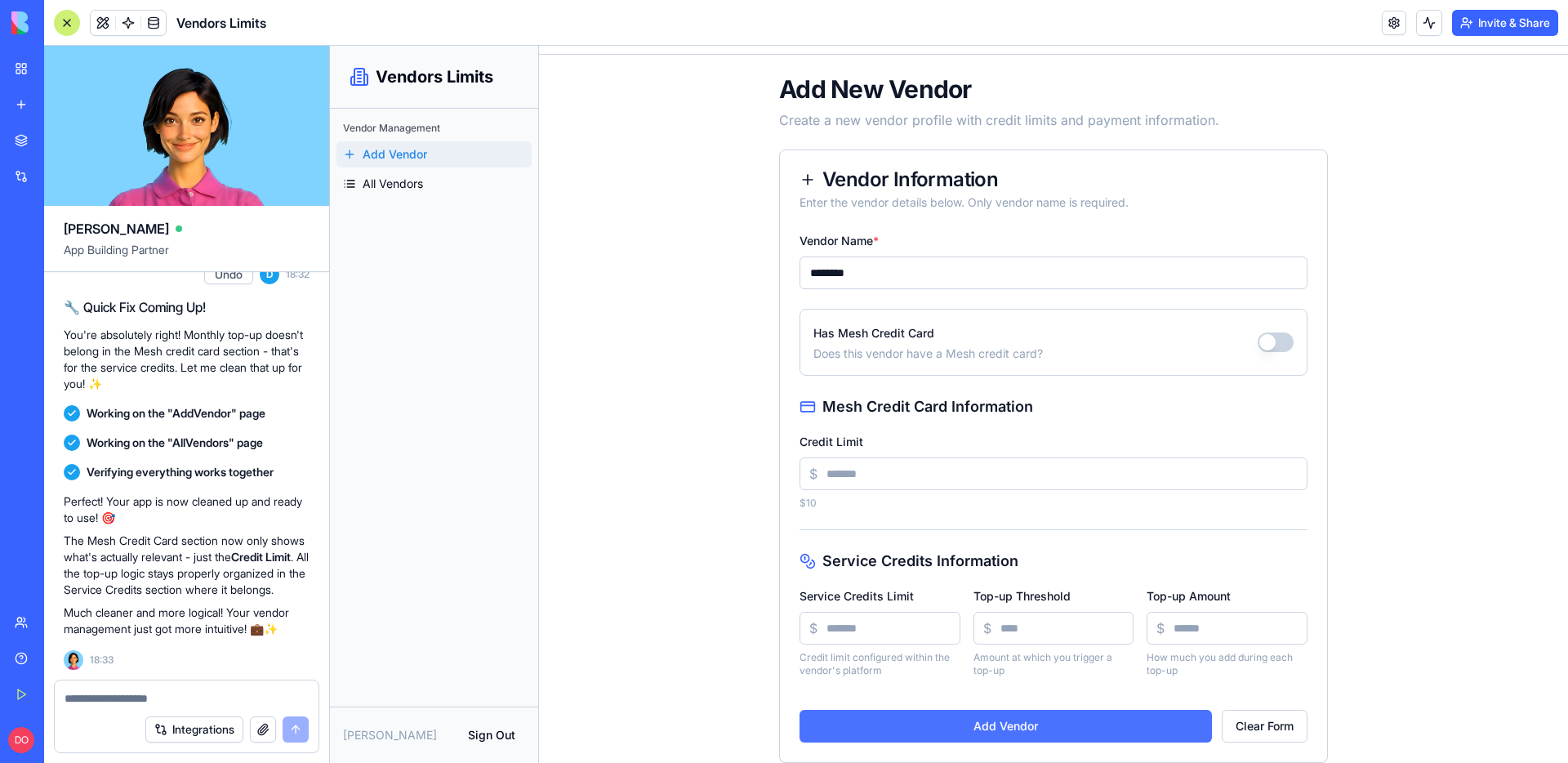
type input "**"
click at [976, 721] on button "Add Vendor" at bounding box center [1005, 725] width 412 height 33
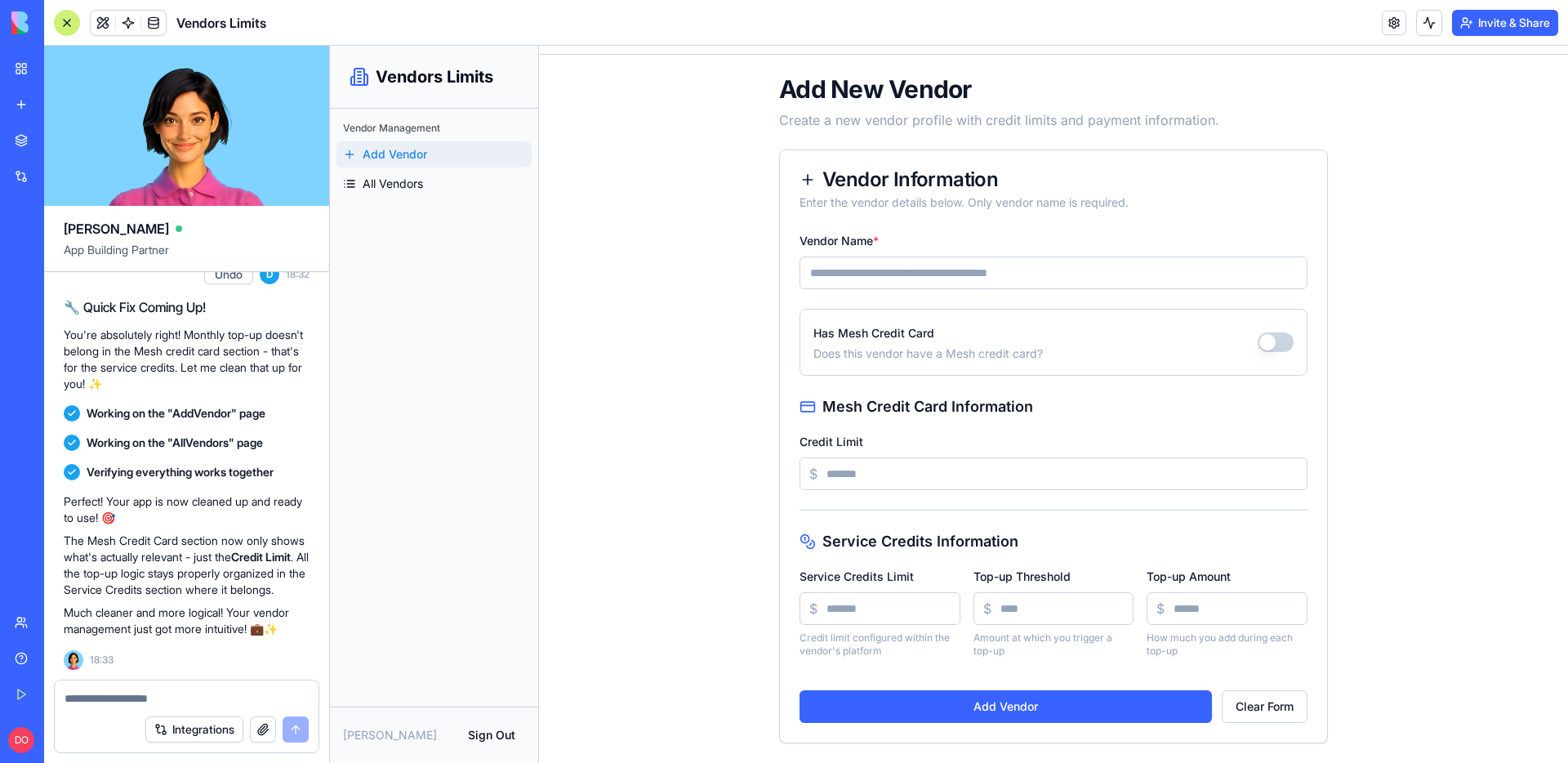
click at [911, 270] on input "Vendor Name *" at bounding box center [1053, 272] width 508 height 33
type input "********"
click at [1260, 342] on button "Has Mesh Credit Card" at bounding box center [1275, 342] width 36 height 19
click at [870, 480] on input "Credit Limit" at bounding box center [1053, 473] width 508 height 33
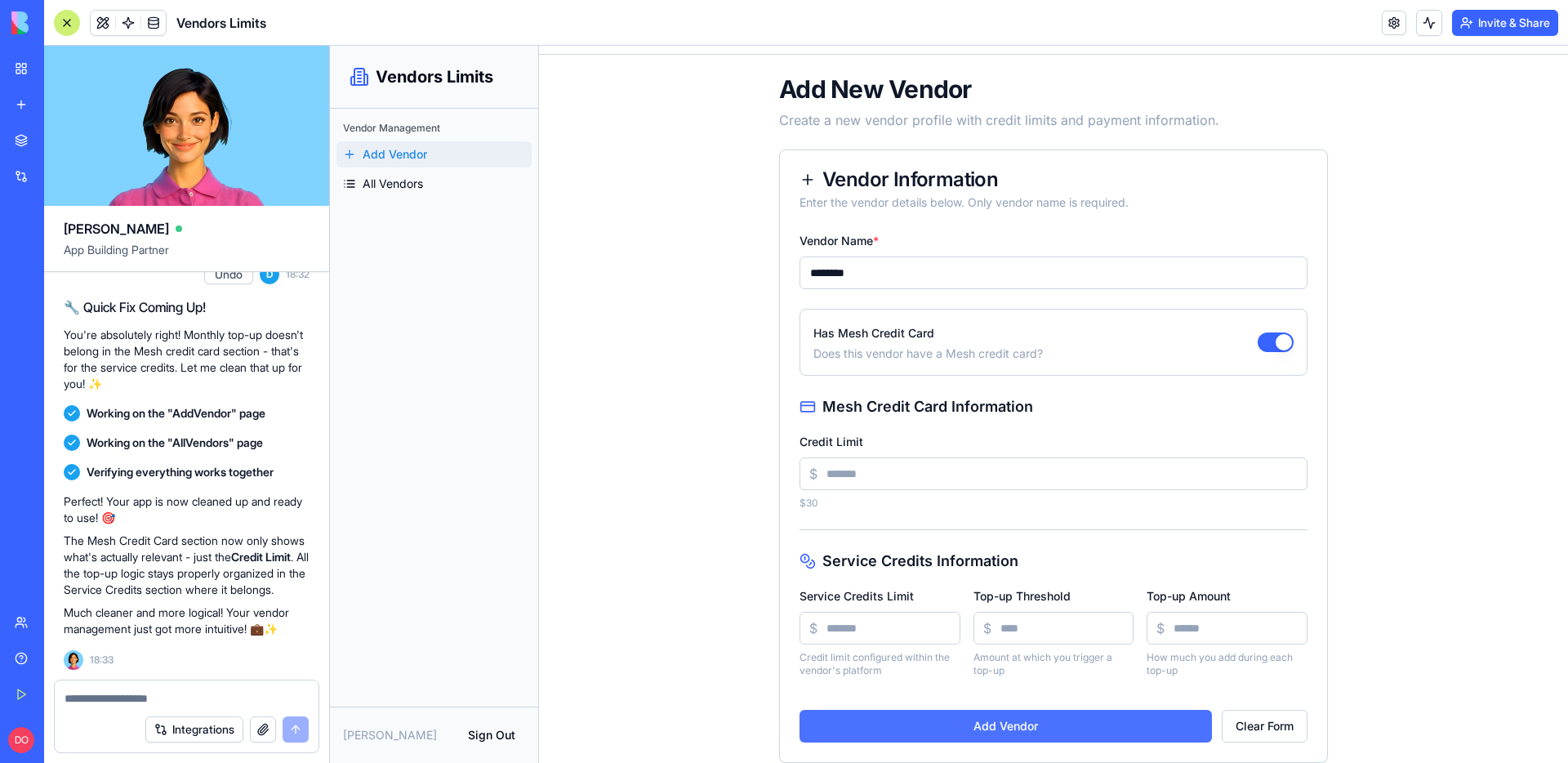
type input "**"
click at [1007, 715] on button "Add Vendor" at bounding box center [1005, 725] width 412 height 33
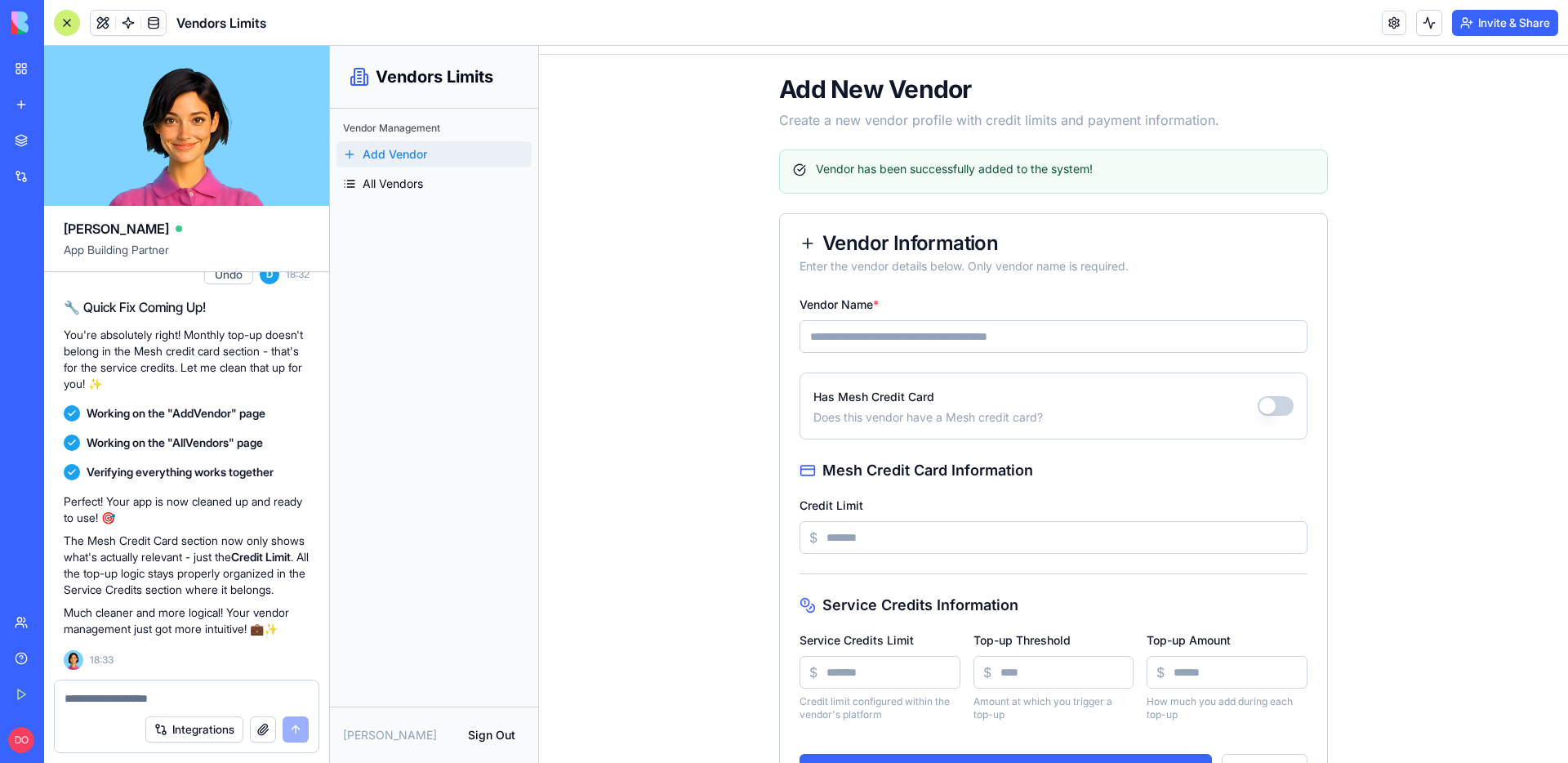
click at [877, 318] on div "Vendor Name *" at bounding box center [1053, 323] width 508 height 58
click at [902, 330] on input "Vendor Name *" at bounding box center [1053, 336] width 508 height 33
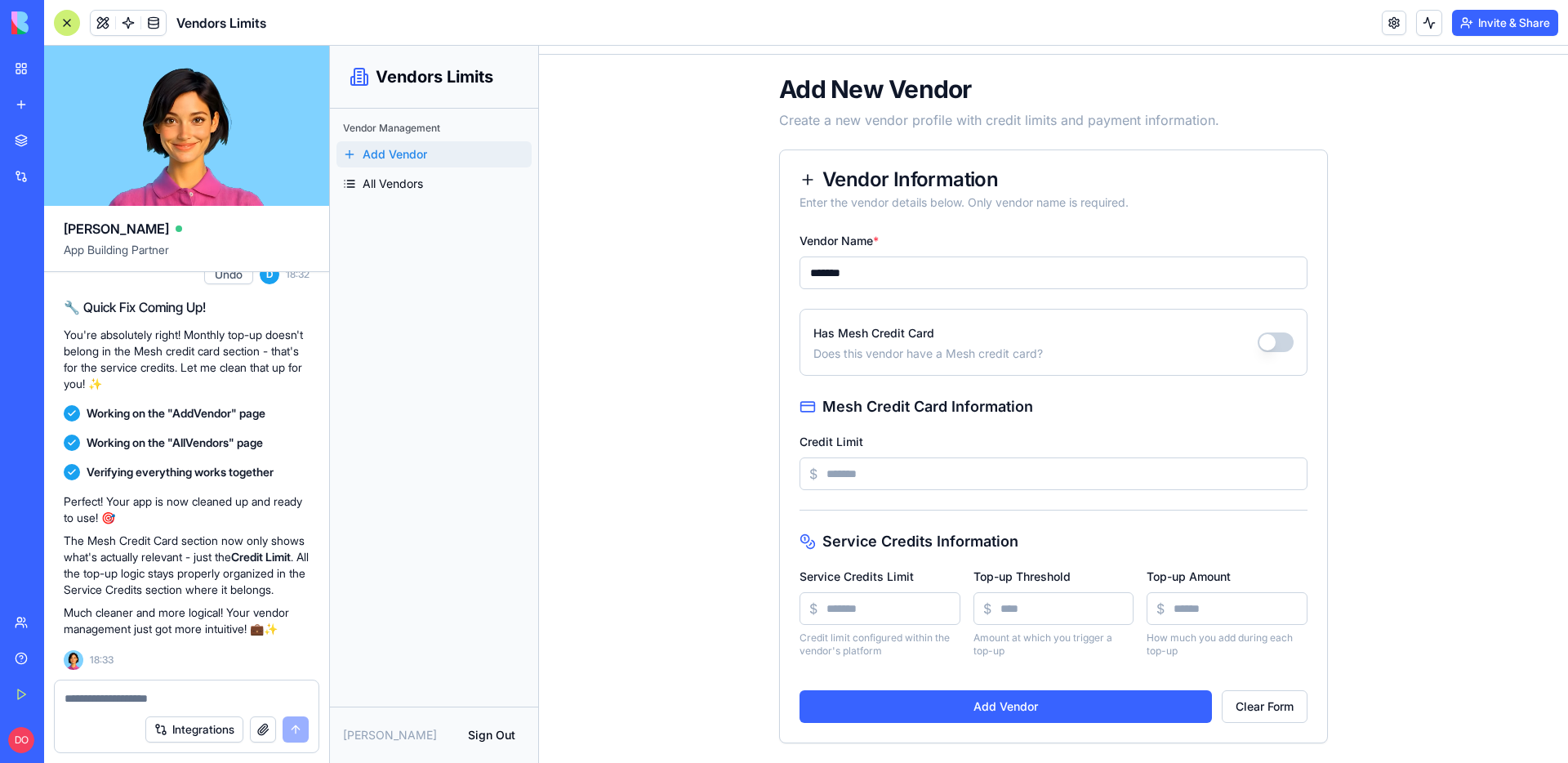
type input "*******"
drag, startPoint x: 1270, startPoint y: 338, endPoint x: 1187, endPoint y: 389, distance: 97.4
click at [1270, 338] on button "Has Mesh Credit Card" at bounding box center [1275, 342] width 36 height 19
click at [889, 481] on input "Credit Limit" at bounding box center [1053, 473] width 508 height 33
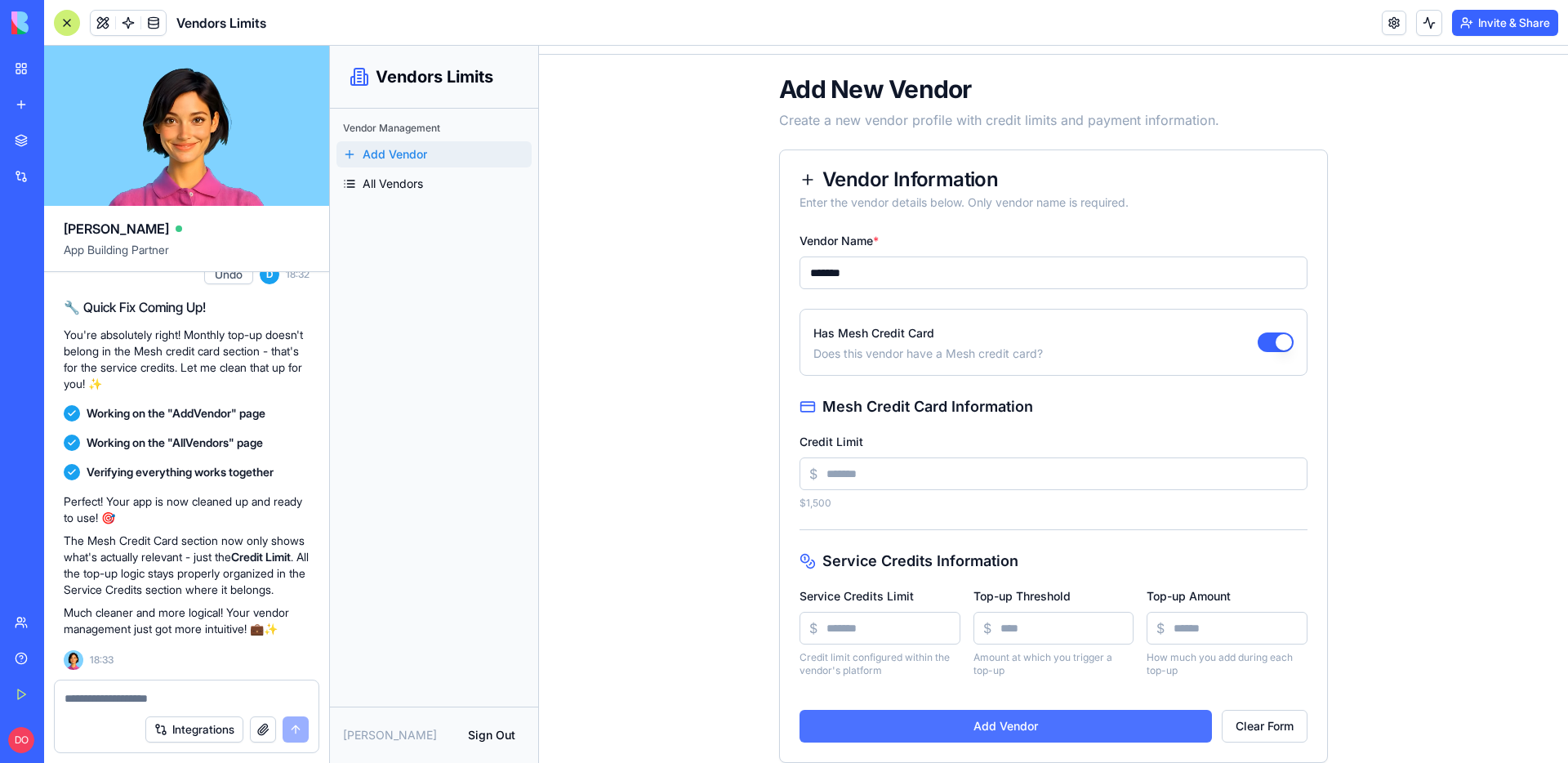
type input "****"
click at [1013, 729] on button "Add Vendor" at bounding box center [1005, 725] width 412 height 33
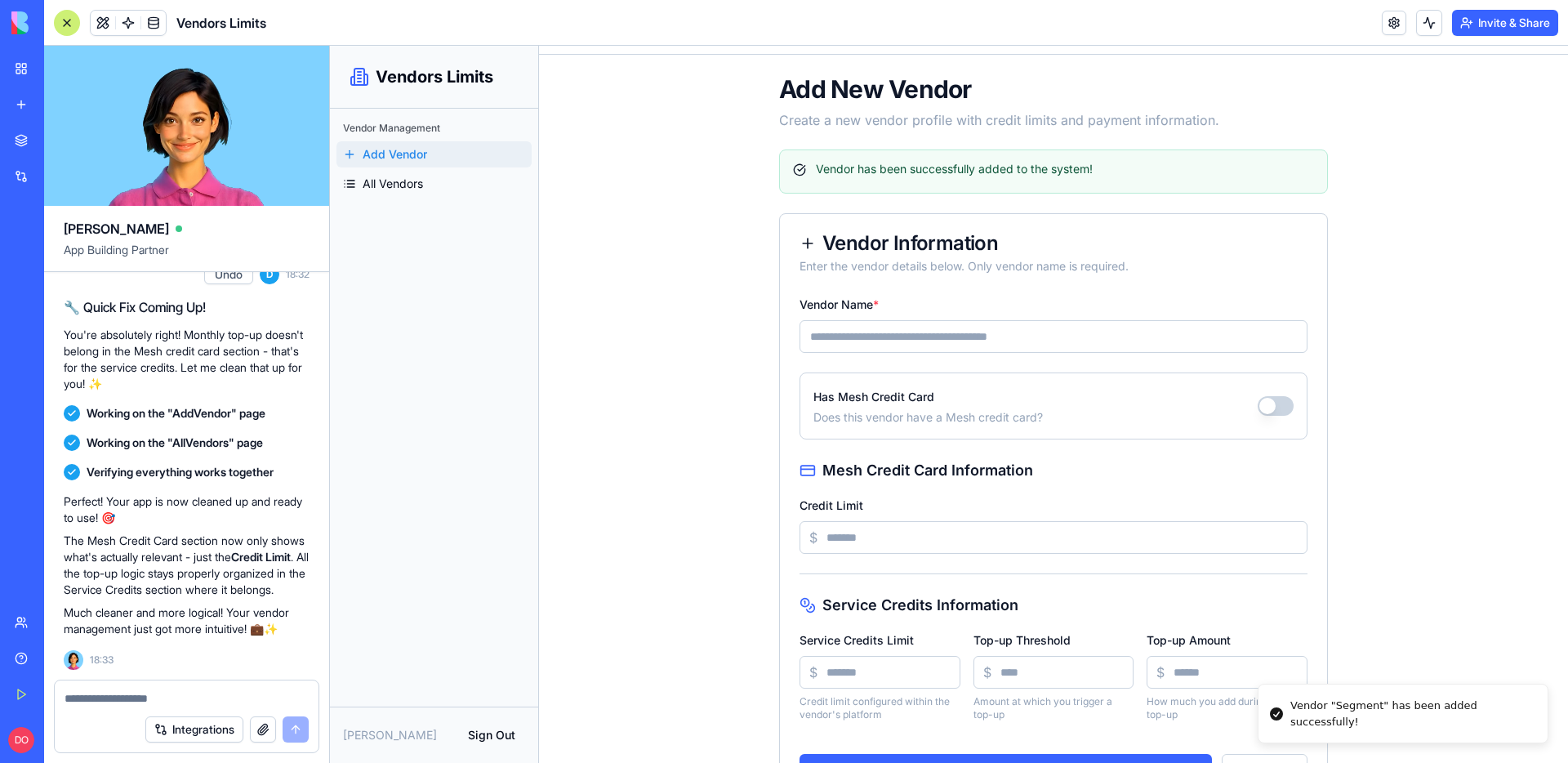
click at [894, 333] on input "Vendor Name *" at bounding box center [1053, 336] width 508 height 33
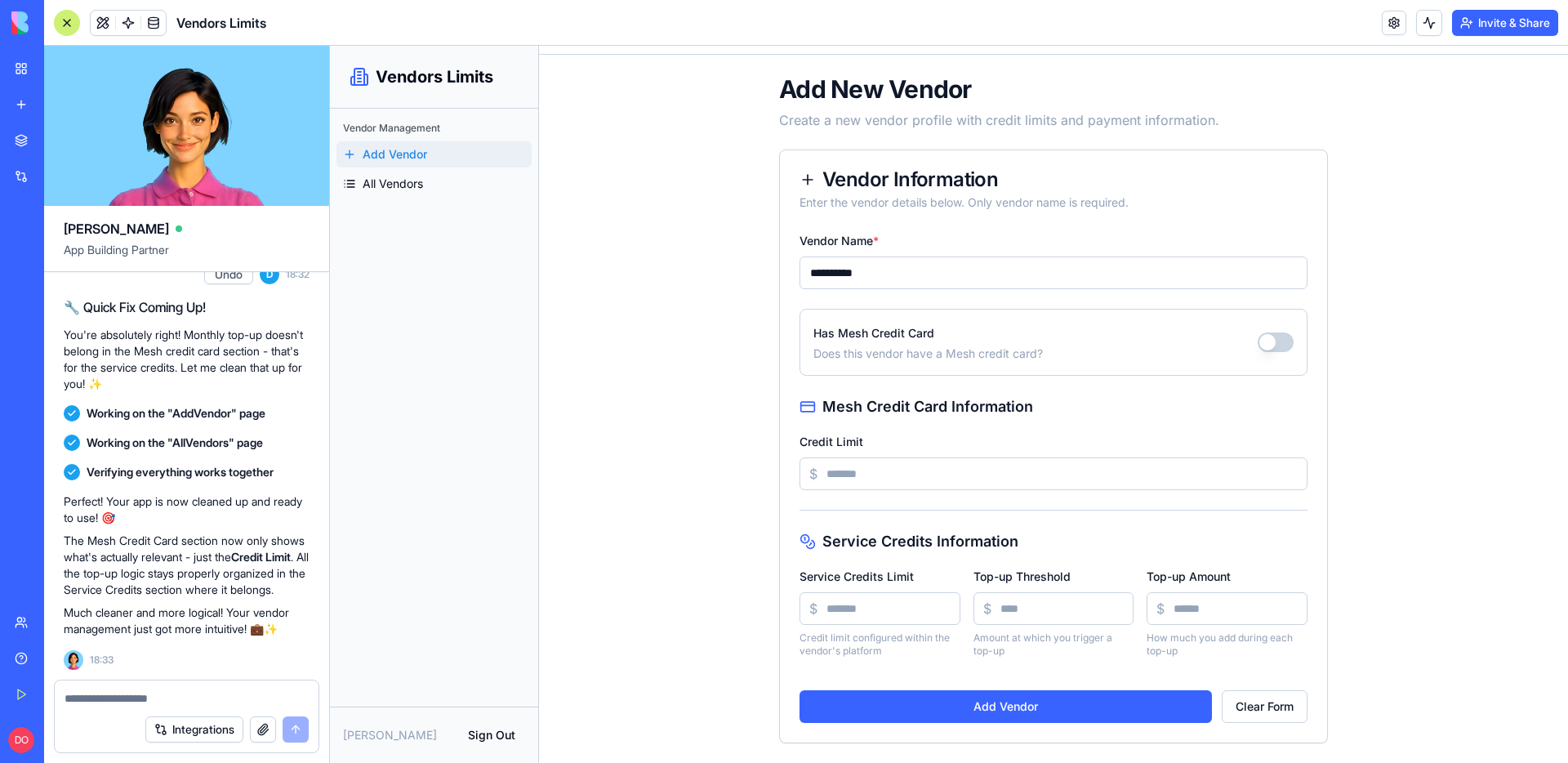
type input "**********"
click at [851, 473] on input "Credit Limit" at bounding box center [1053, 473] width 508 height 33
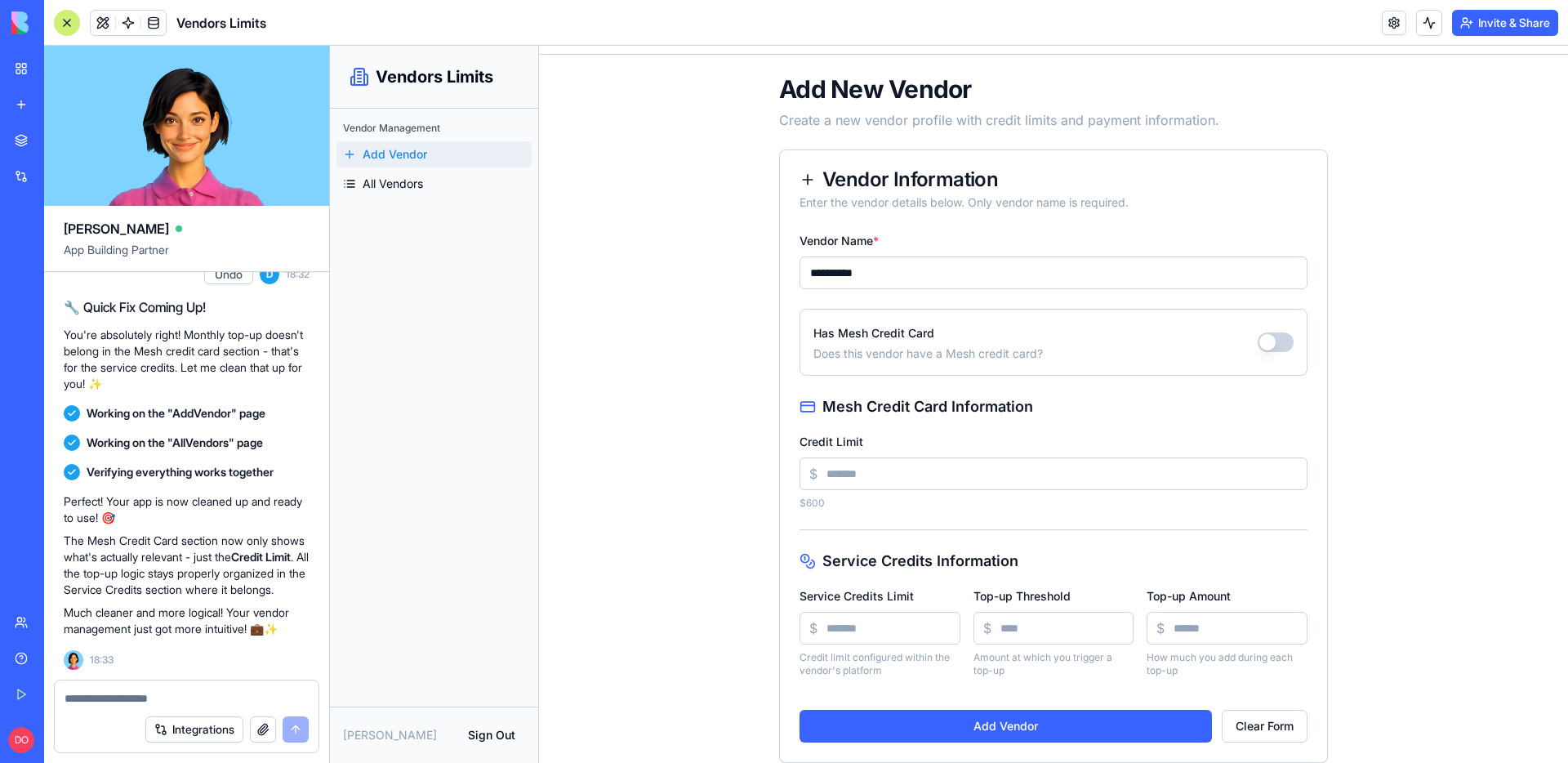
scroll to position [60, 0]
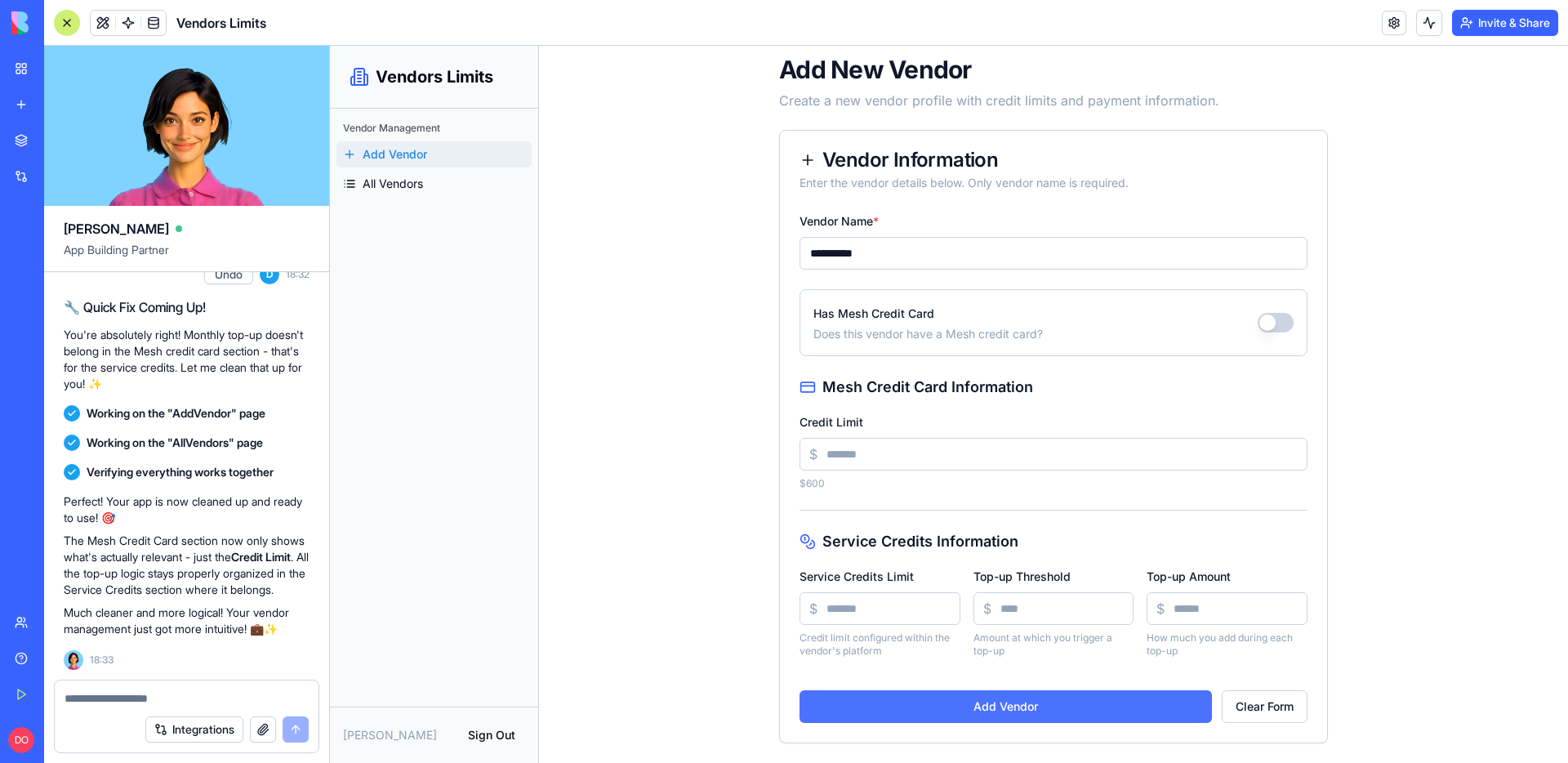
type input "***"
click at [980, 705] on button "Add Vendor" at bounding box center [1005, 706] width 412 height 33
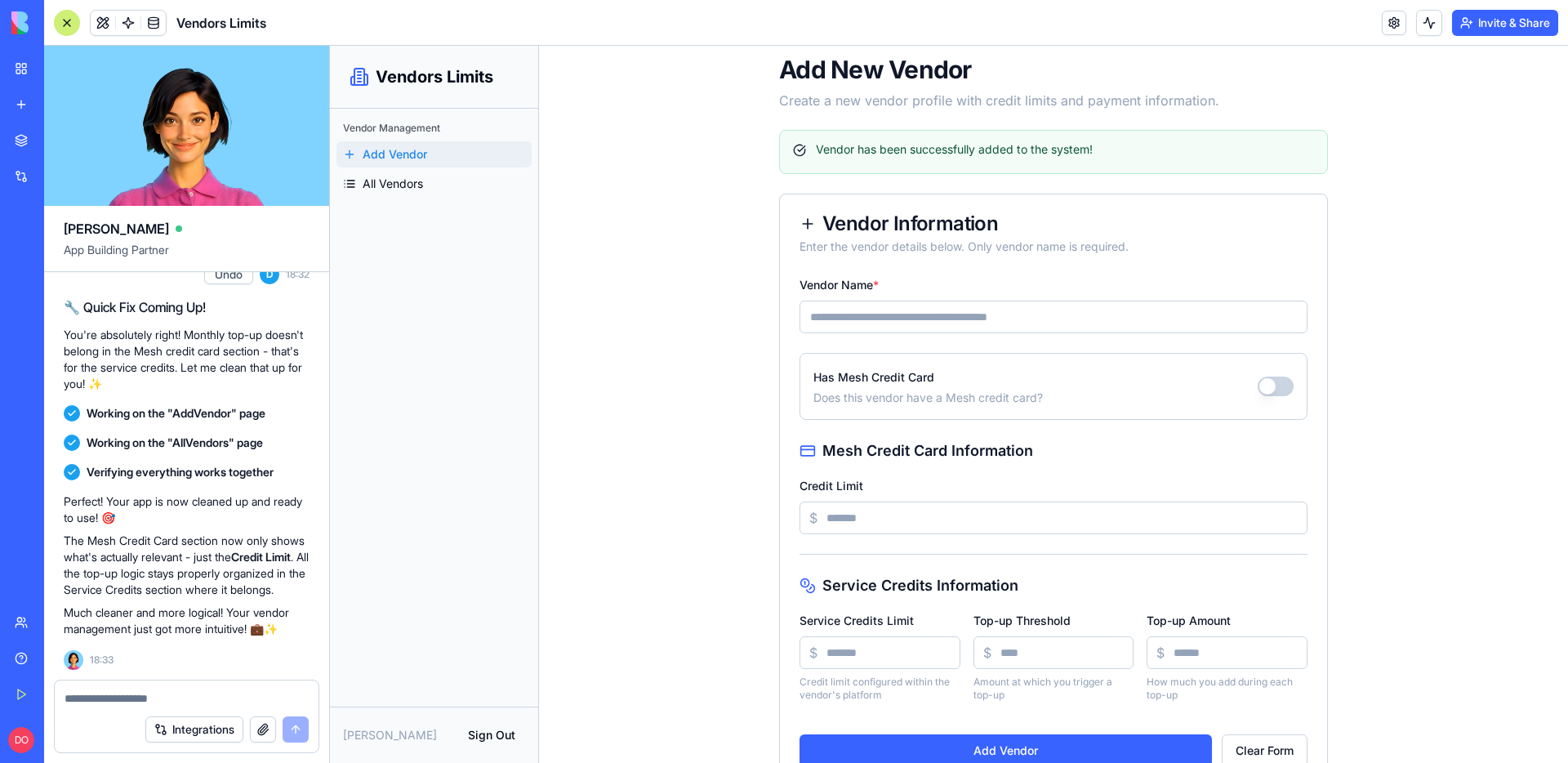
scroll to position [41, 0]
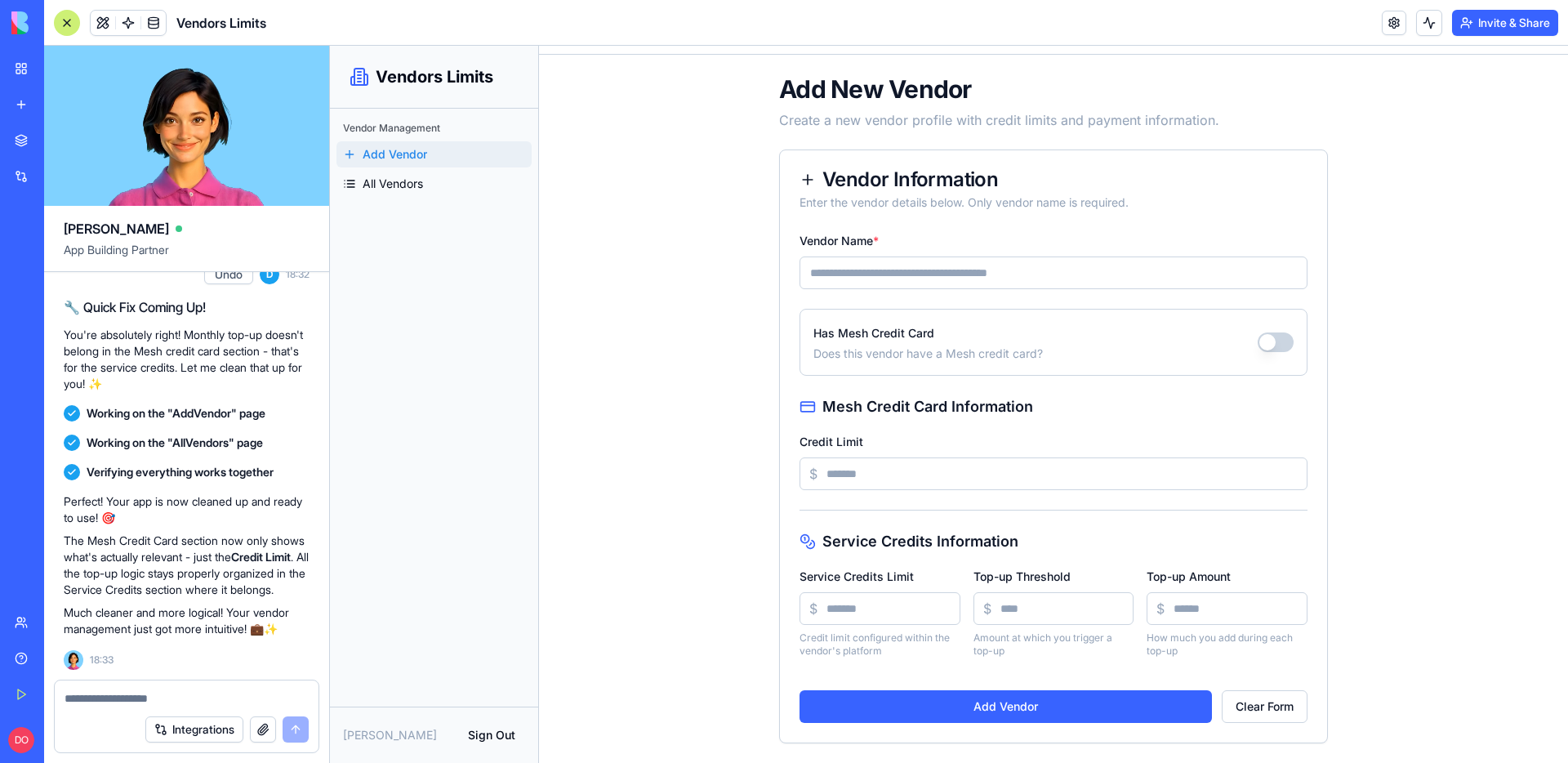
click at [877, 273] on input "Vendor Name *" at bounding box center [1053, 272] width 508 height 33
type input "******"
click at [1280, 338] on button "Has Mesh Credit Card" at bounding box center [1275, 342] width 36 height 19
click at [983, 463] on input "Credit Limit" at bounding box center [1053, 473] width 508 height 33
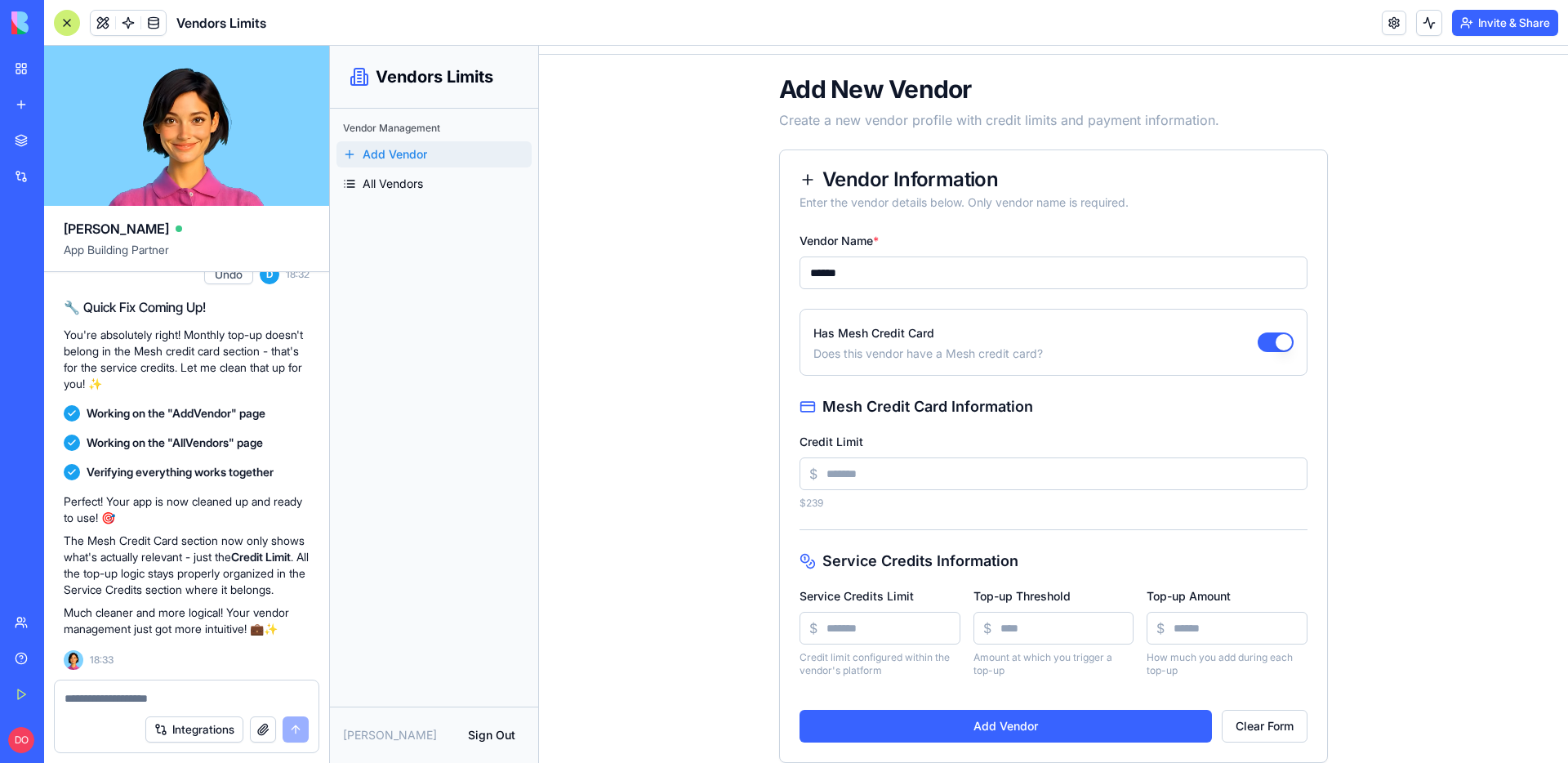
type input "*"
type input "**"
click at [1428, 491] on div "Add New Vendor Create a new vendor profile with credit limits and payment infor…" at bounding box center [1053, 418] width 1029 height 728
click at [1041, 720] on button "Add Vendor" at bounding box center [1005, 725] width 412 height 33
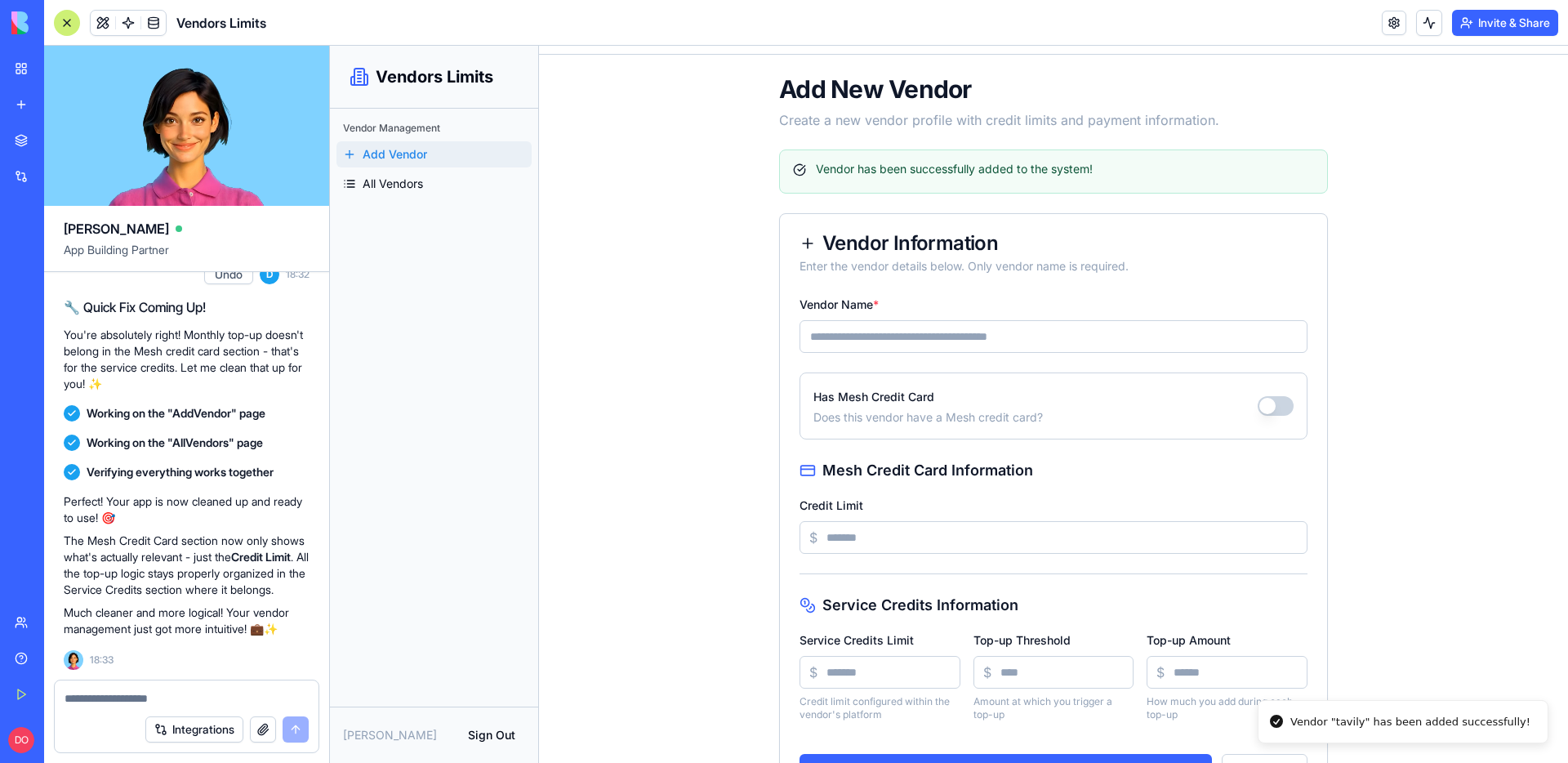
click at [870, 332] on input "Vendor Name *" at bounding box center [1053, 336] width 508 height 33
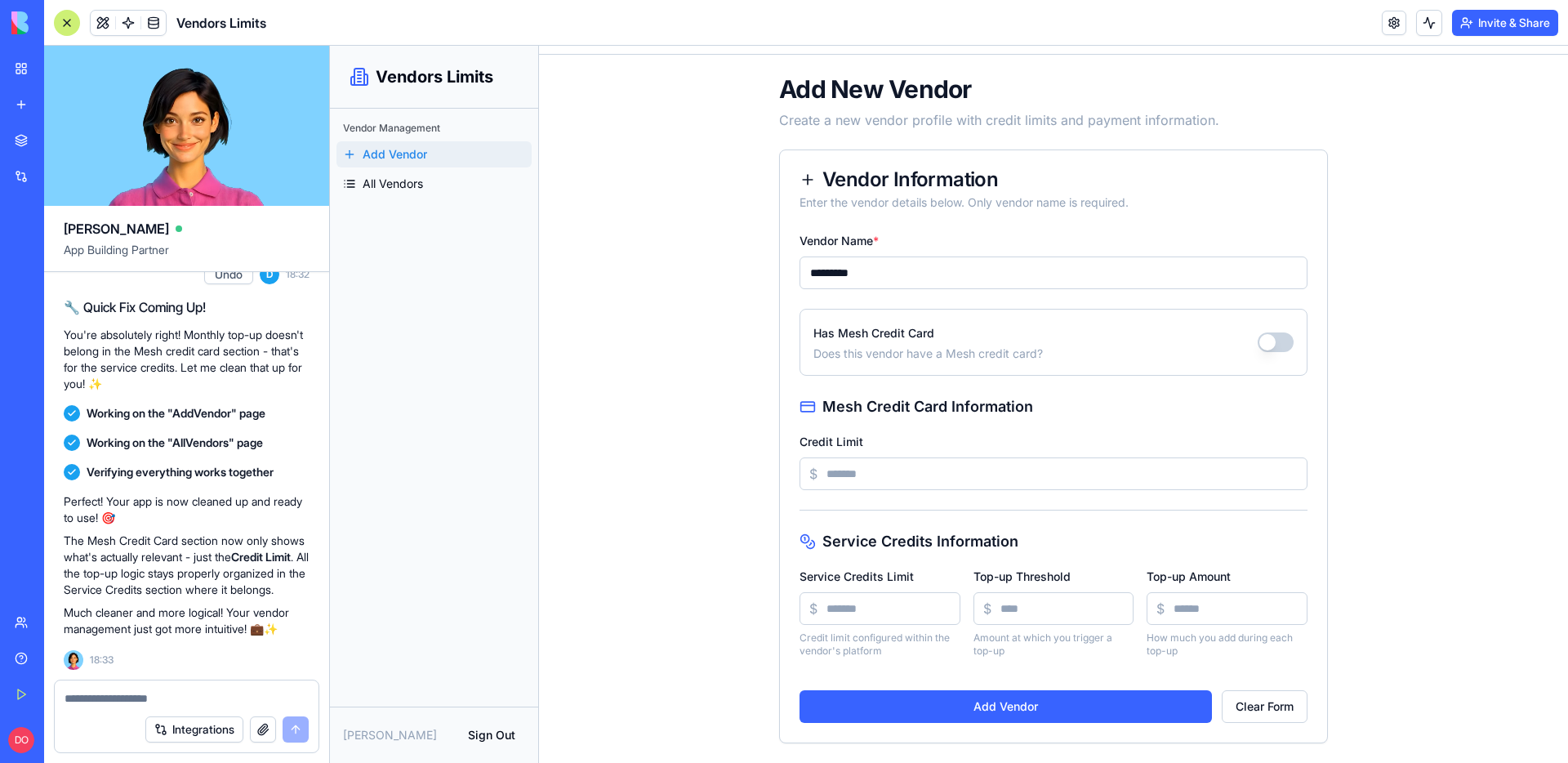
type input "*********"
click at [1280, 354] on div "Has Mesh Credit Card Does this vendor have a Mesh credit card?" at bounding box center [1053, 342] width 508 height 67
click at [1274, 349] on button "Has Mesh Credit Card" at bounding box center [1275, 342] width 36 height 19
click at [1053, 462] on input "Credit Limit" at bounding box center [1053, 473] width 508 height 33
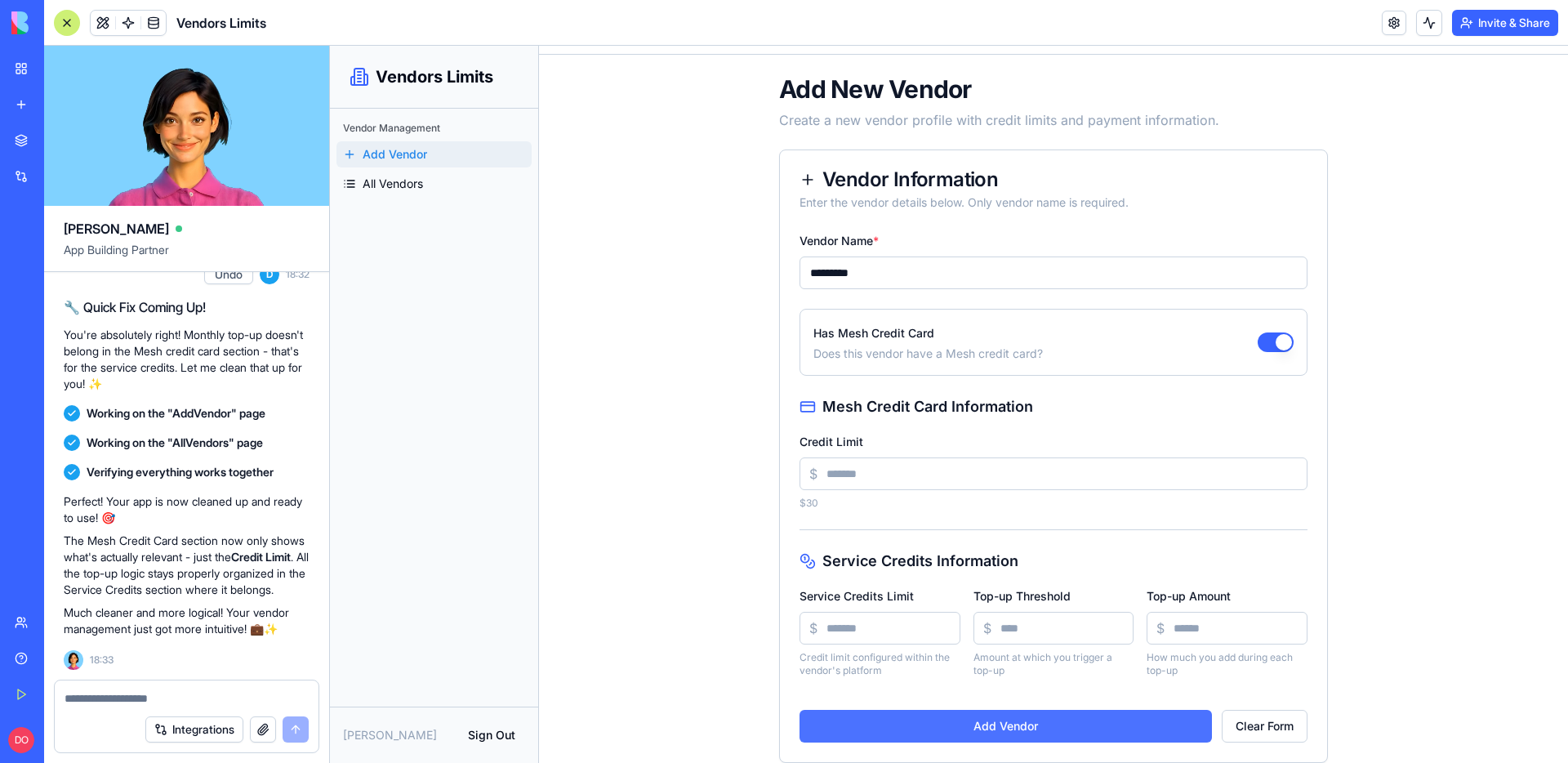
type input "**"
click at [1010, 718] on button "Add Vendor" at bounding box center [1005, 725] width 412 height 33
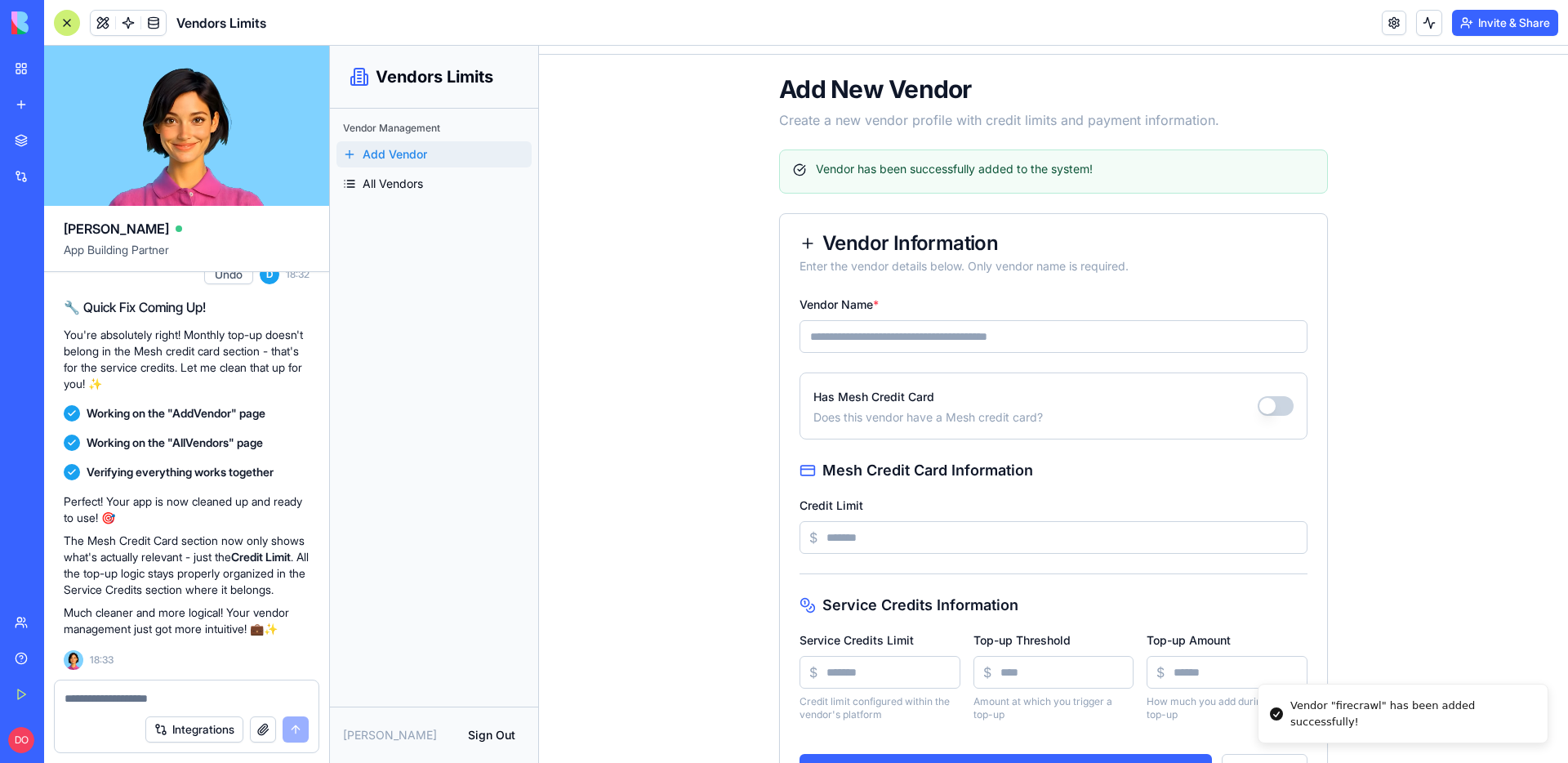
click at [629, 247] on div "Add New Vendor Create a new vendor profile with credit limits and payment infor…" at bounding box center [1053, 440] width 1029 height 771
click at [461, 191] on link "All Vendors" at bounding box center [435, 183] width 196 height 26
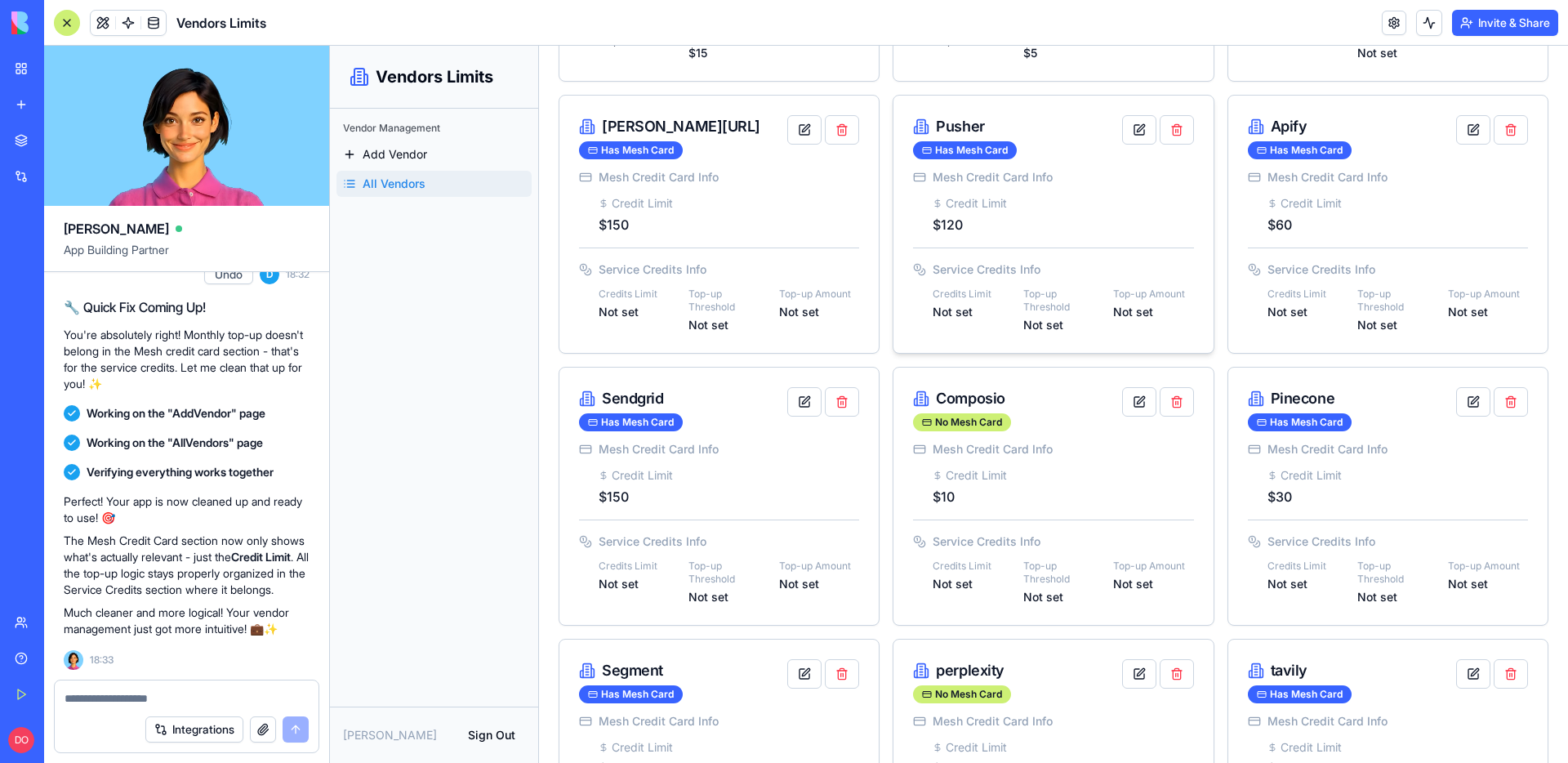
scroll to position [463, 0]
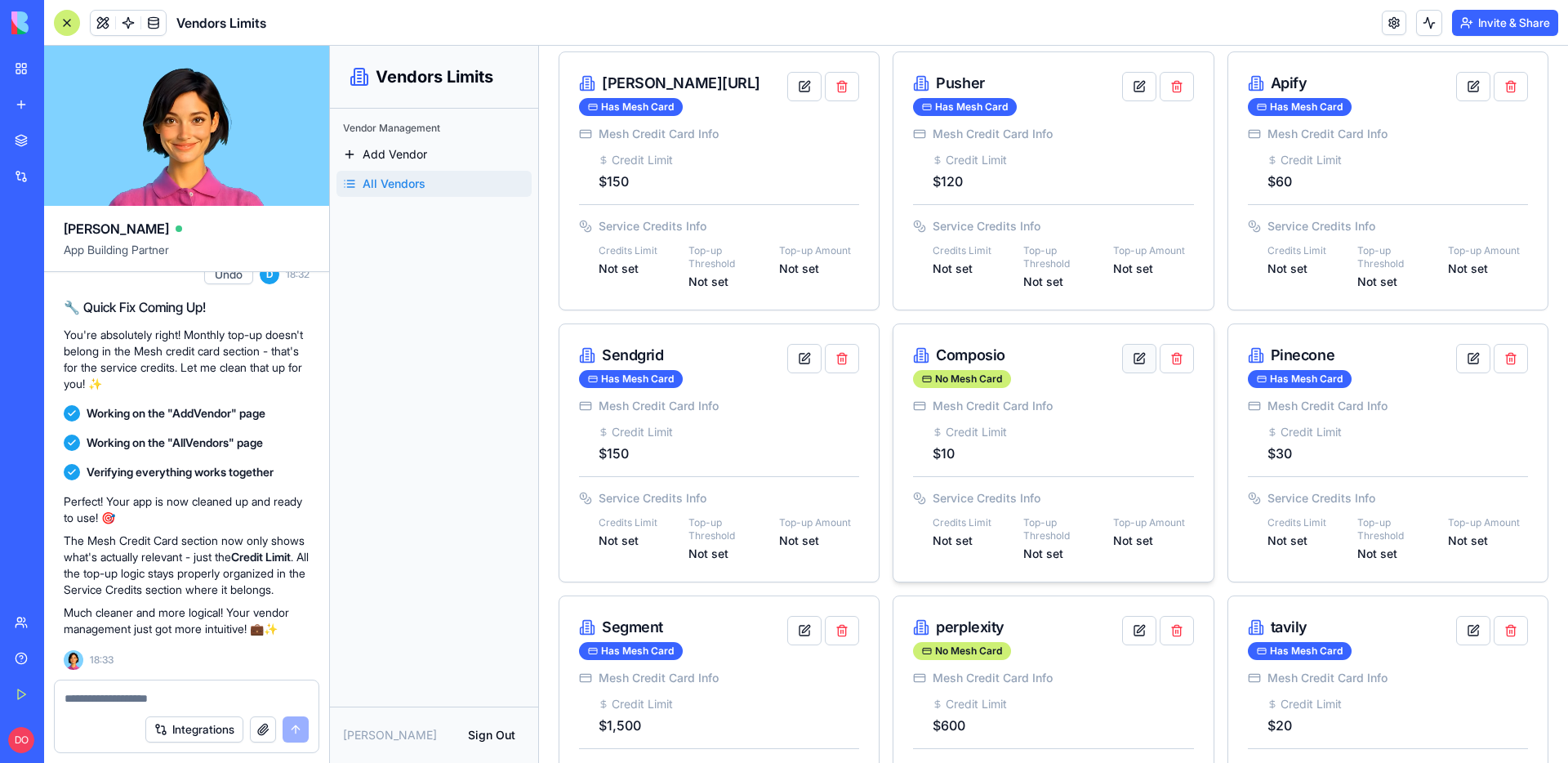
click at [1124, 364] on button "button" at bounding box center [1138, 358] width 34 height 29
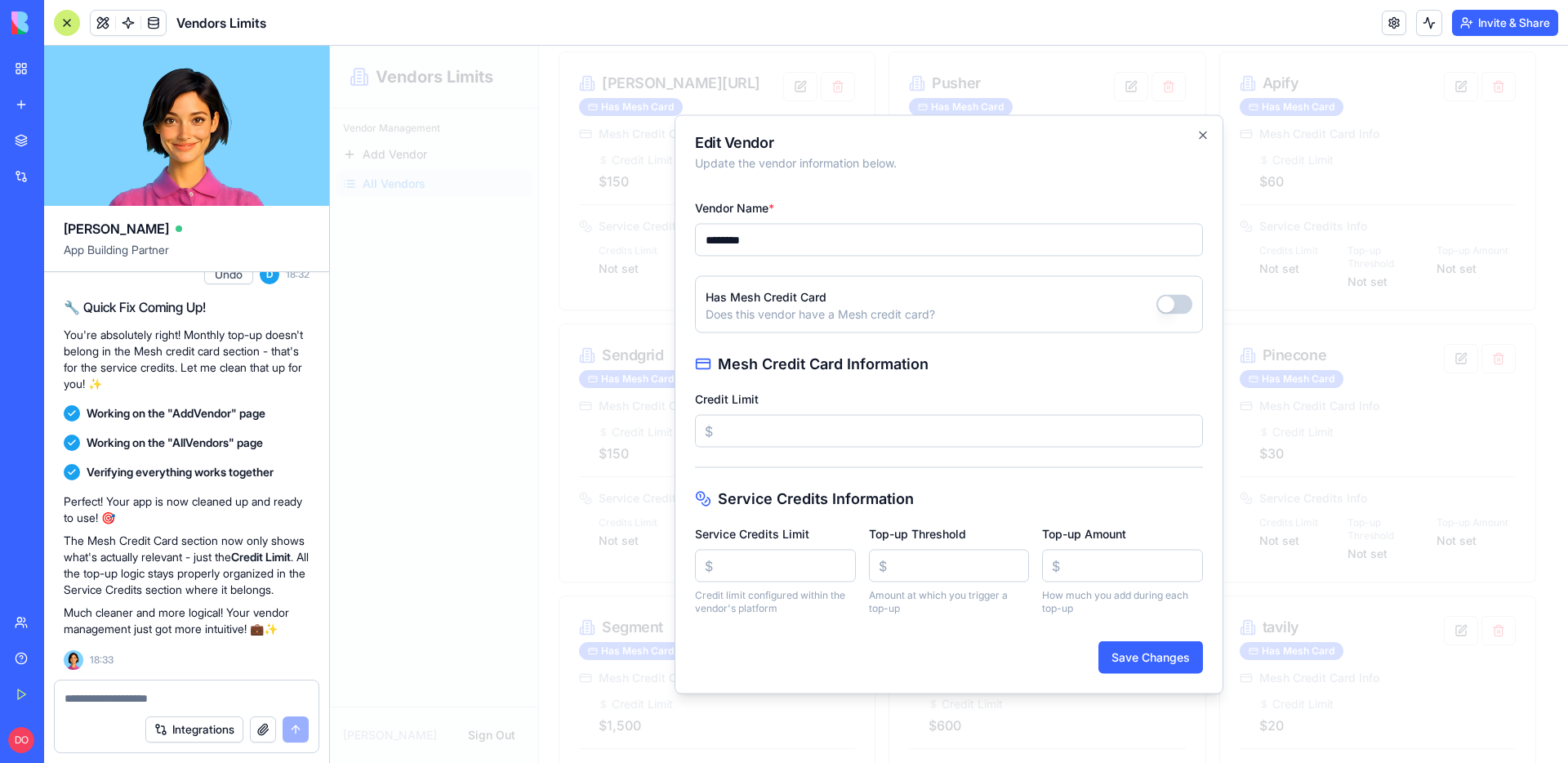
click at [1186, 298] on button "button" at bounding box center [1173, 304] width 36 height 19
click at [1155, 653] on button "Save Changes" at bounding box center [1150, 657] width 104 height 33
click at [1255, 564] on div at bounding box center [949, 404] width 1238 height 717
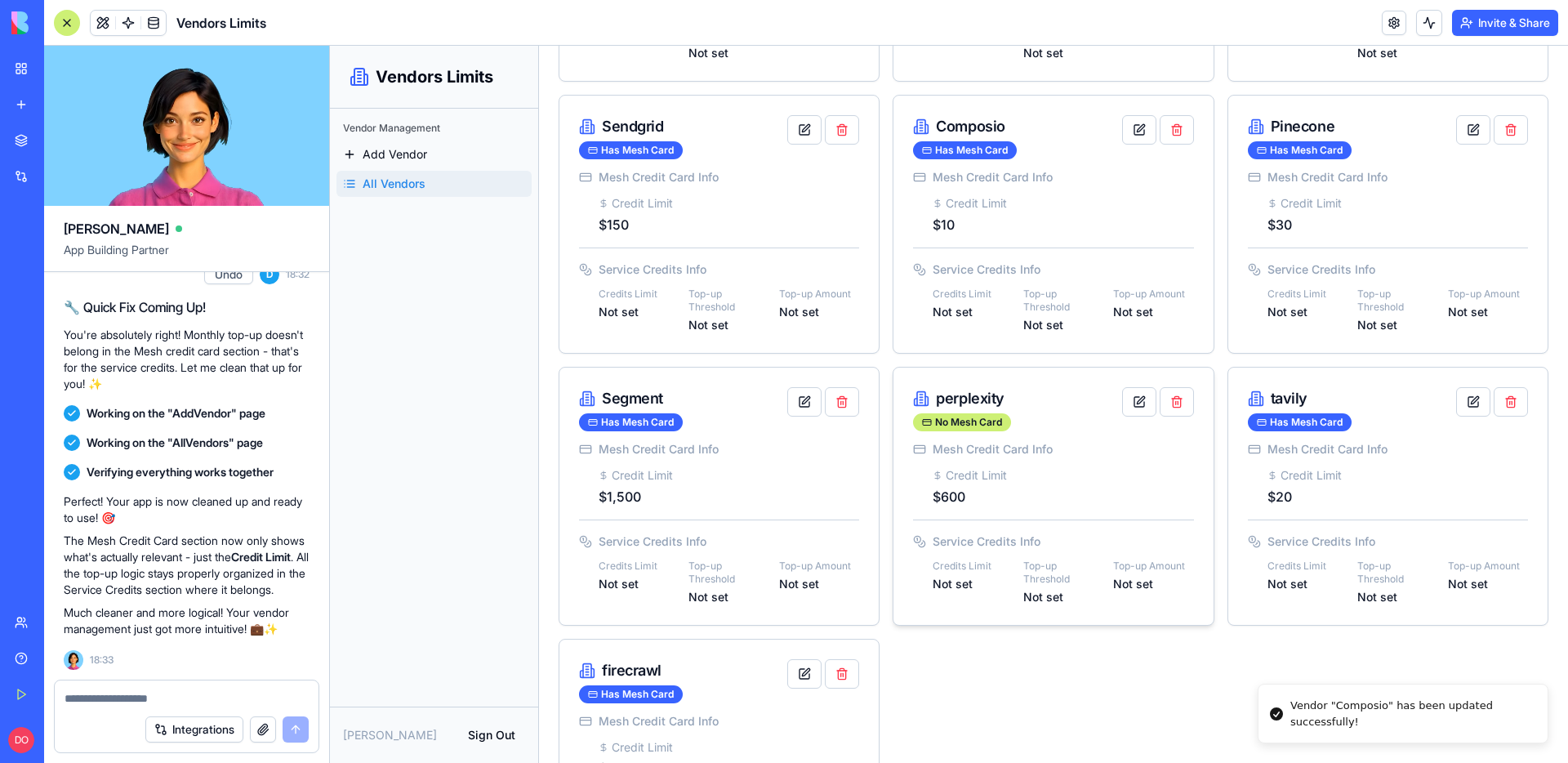
scroll to position [745, 0]
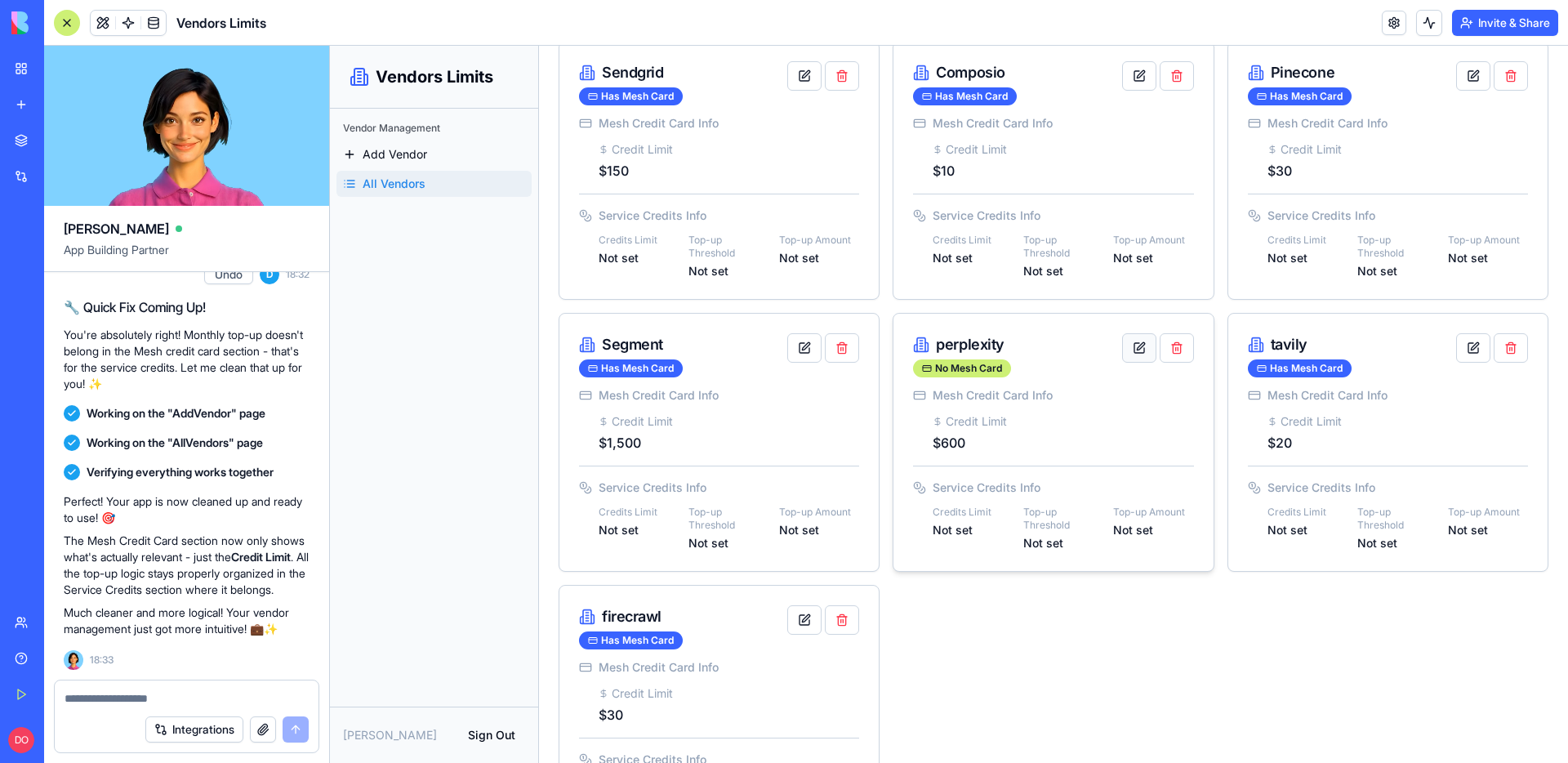
click at [1122, 353] on button "button" at bounding box center [1138, 348] width 34 height 29
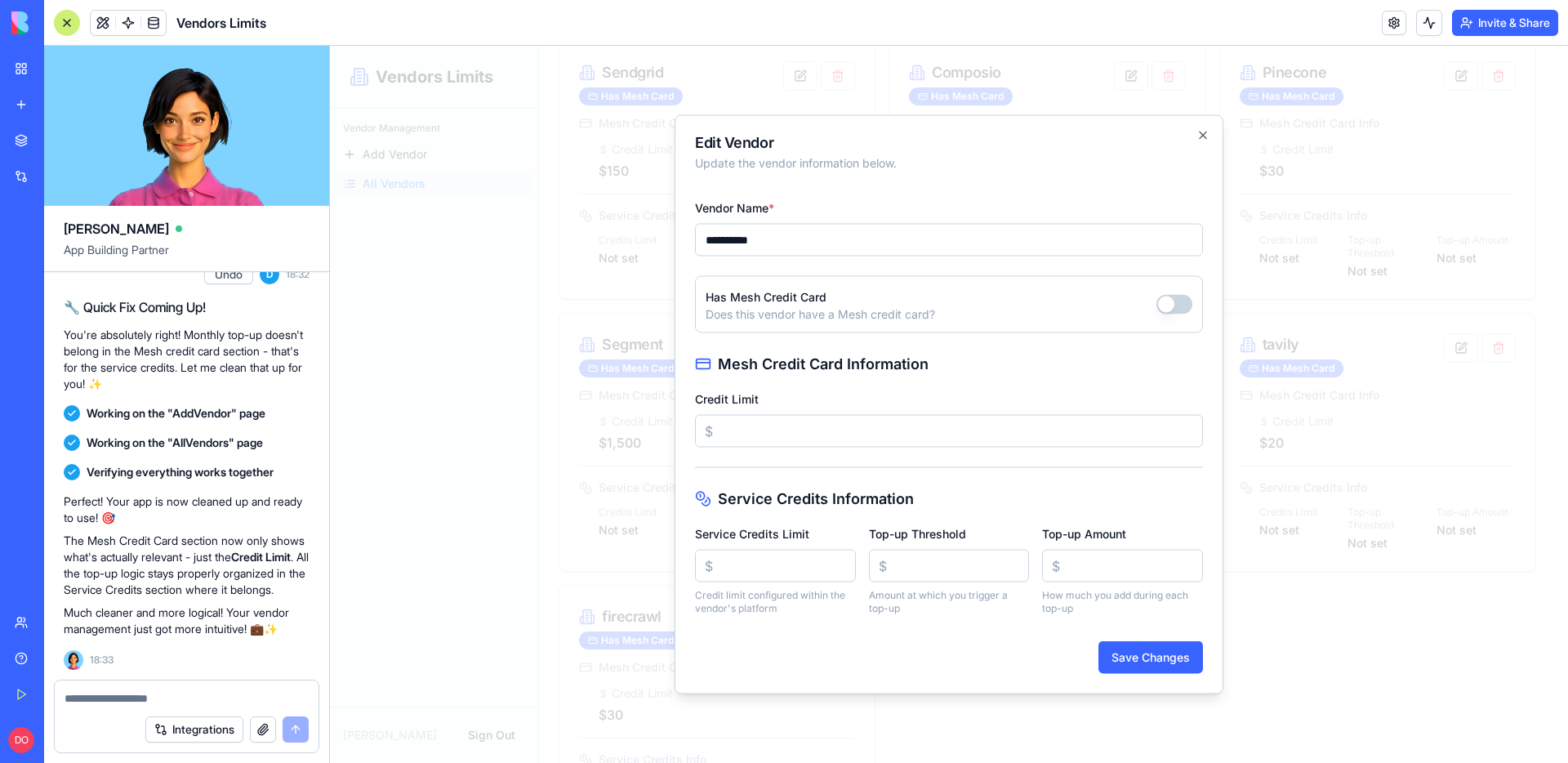
click at [1152, 321] on div "Has Mesh Credit Card Does this vendor have a Mesh credit card?" at bounding box center [949, 304] width 508 height 57
click at [1172, 308] on button "button" at bounding box center [1173, 304] width 36 height 19
click at [1163, 653] on button "Save Changes" at bounding box center [1150, 657] width 104 height 33
click at [1037, 724] on div at bounding box center [949, 404] width 1238 height 717
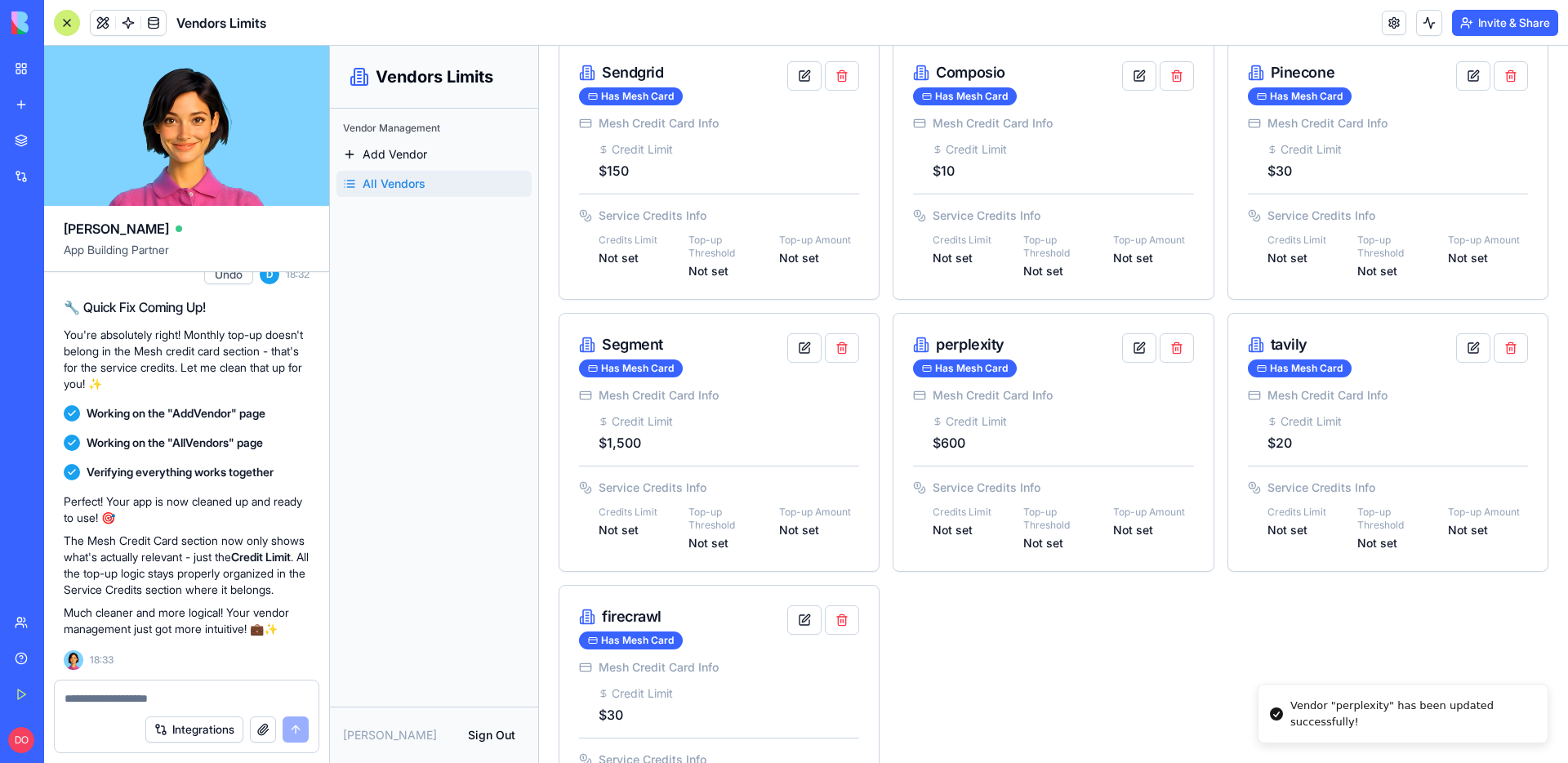
click at [174, 684] on div at bounding box center [186, 693] width 264 height 26
click at [173, 690] on textarea at bounding box center [186, 699] width 244 height 17
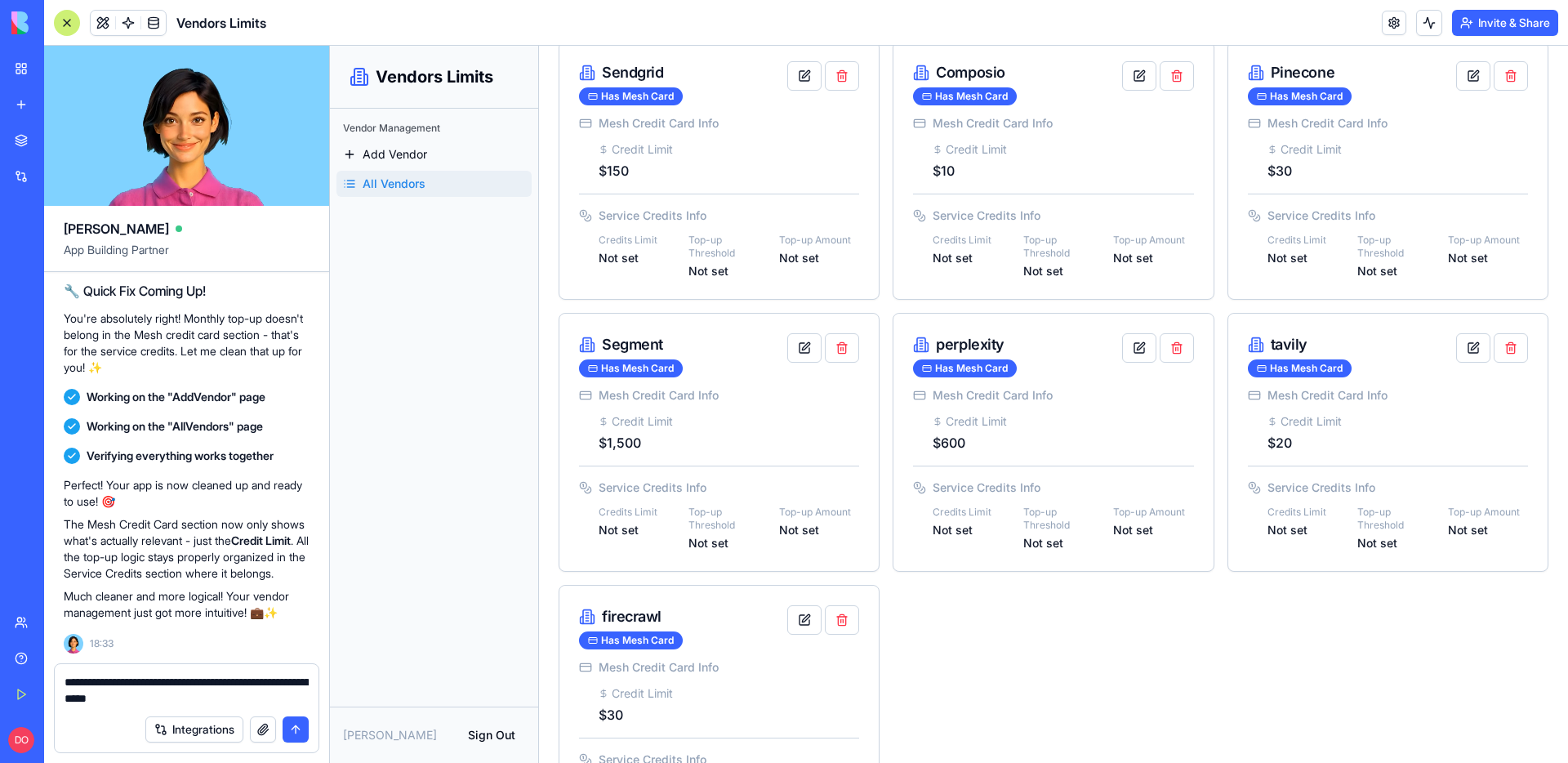
type textarea "**********"
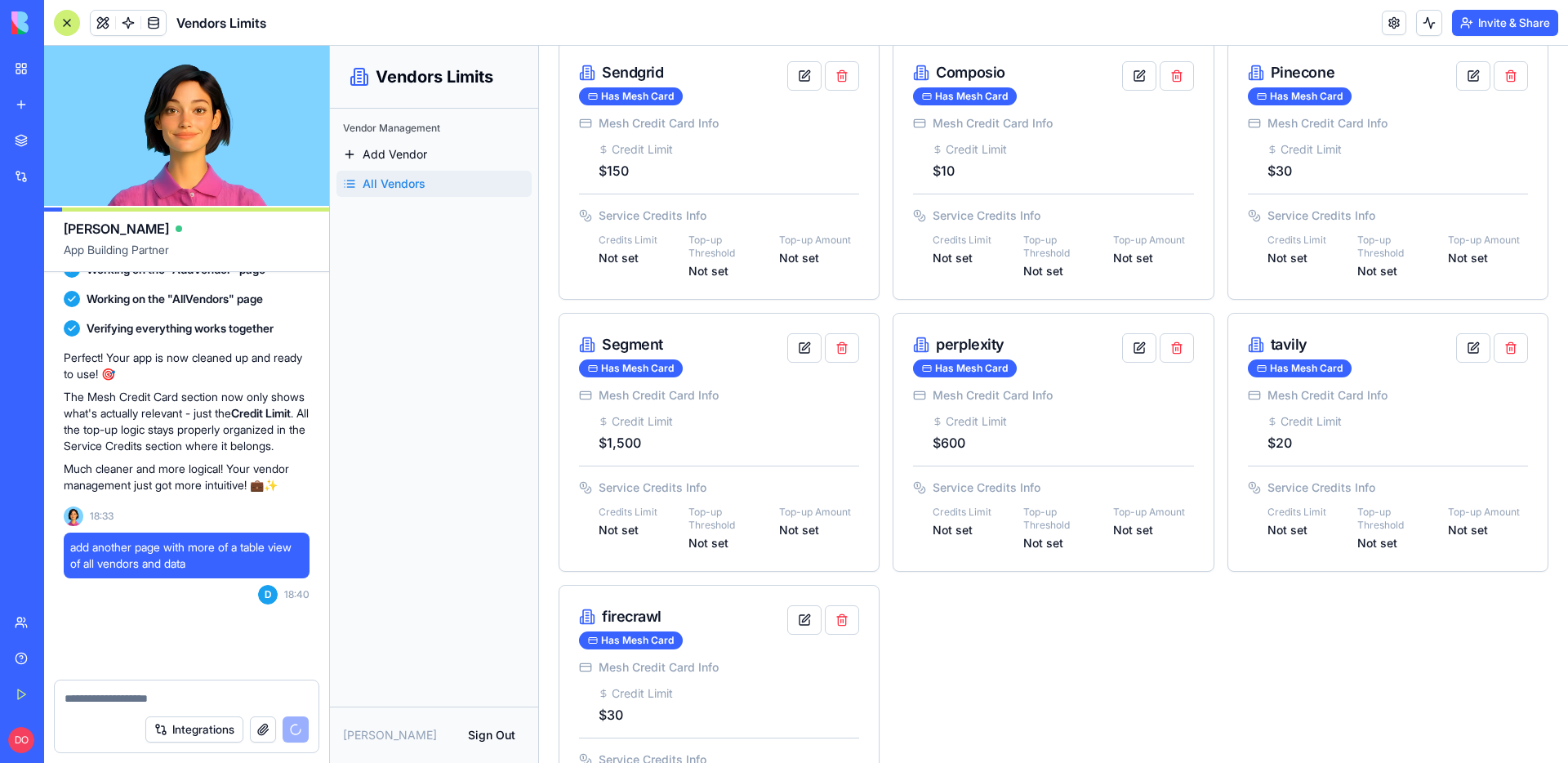
scroll to position [1800, 0]
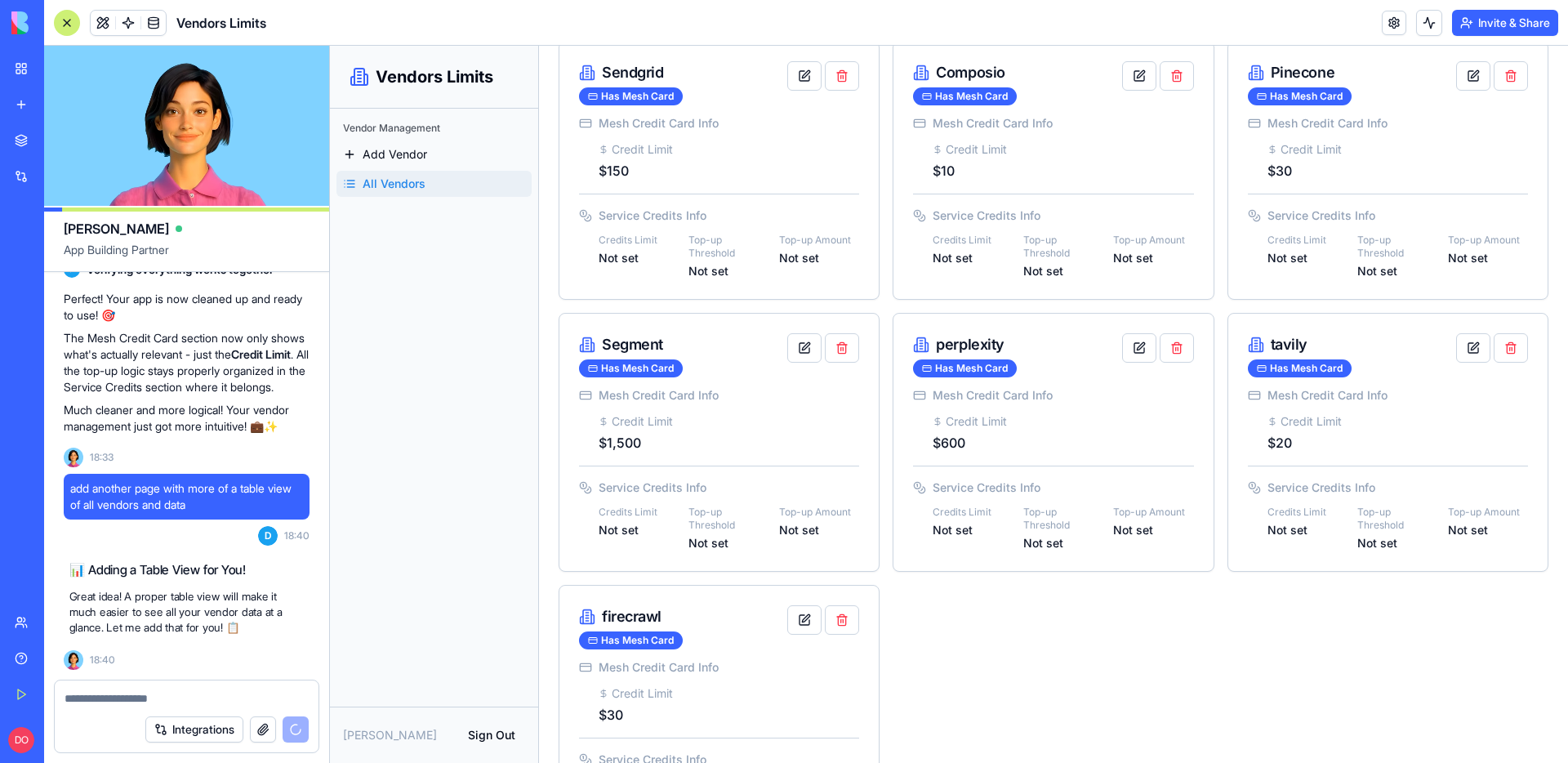
click at [960, 687] on div "Anthropic Has Mesh Card Mesh Credit Card Info Credit Limit $8,000 Service Credi…" at bounding box center [1053, 170] width 990 height 1346
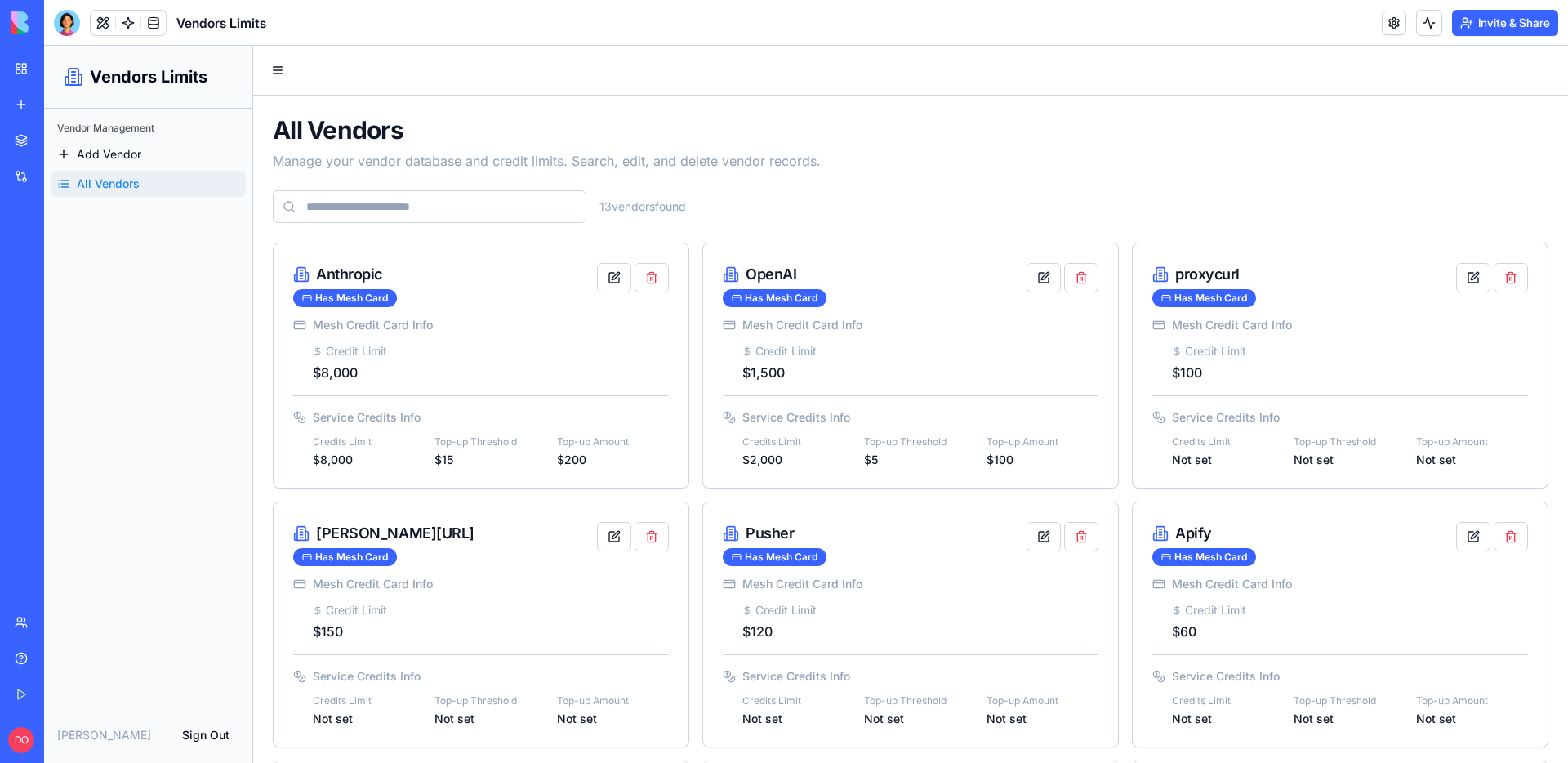
click at [960, 191] on div "13 vendor s found" at bounding box center [910, 206] width 1275 height 33
click at [954, 160] on p "Manage your vendor database and credit limits. Search, edit, and delete vendor …" at bounding box center [910, 160] width 1275 height 19
click at [133, 148] on span "Add Vendor" at bounding box center [109, 155] width 64 height 17
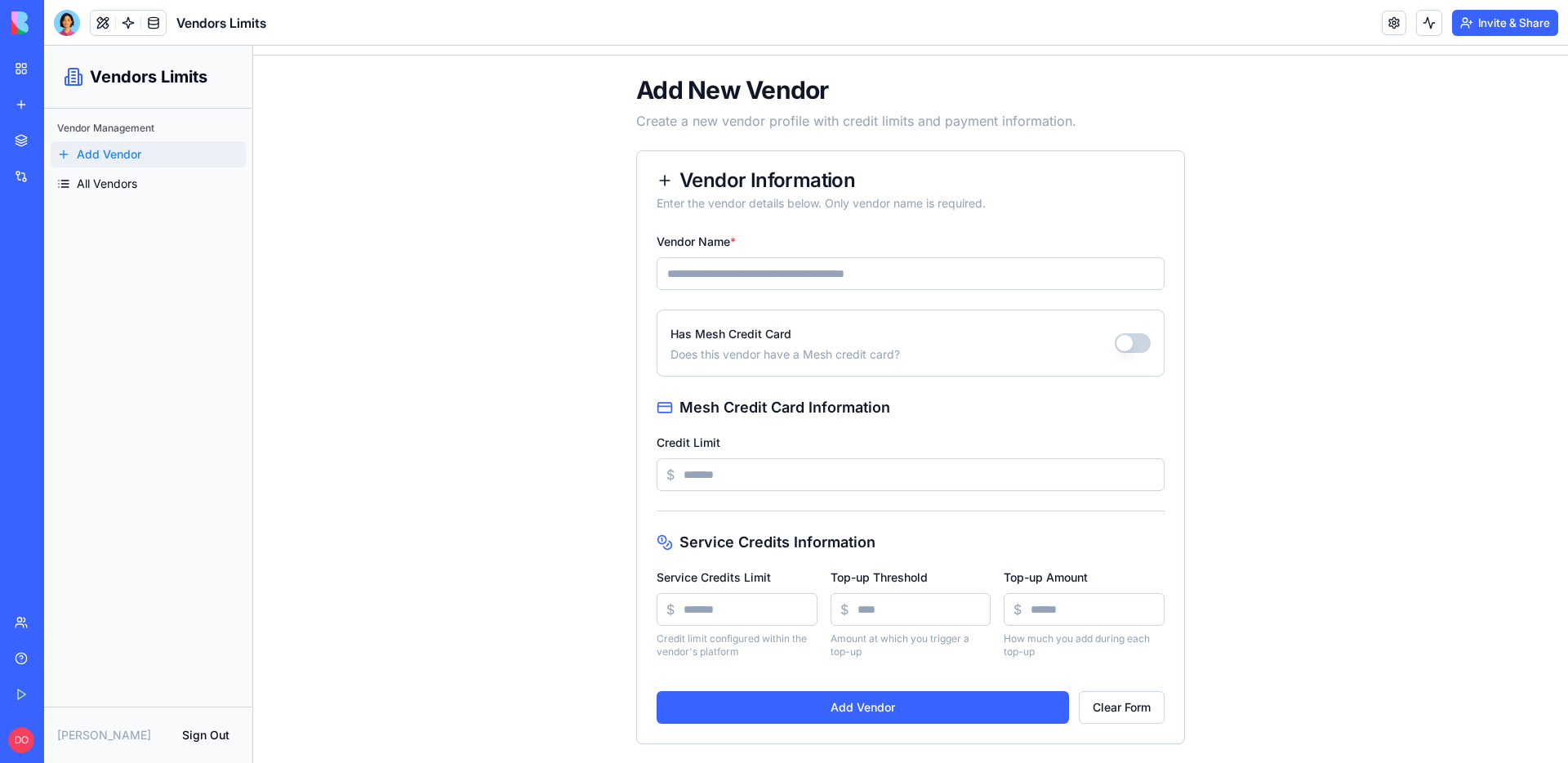
scroll to position [41, 0]
click at [113, 186] on span "All Vendors" at bounding box center [107, 184] width 60 height 17
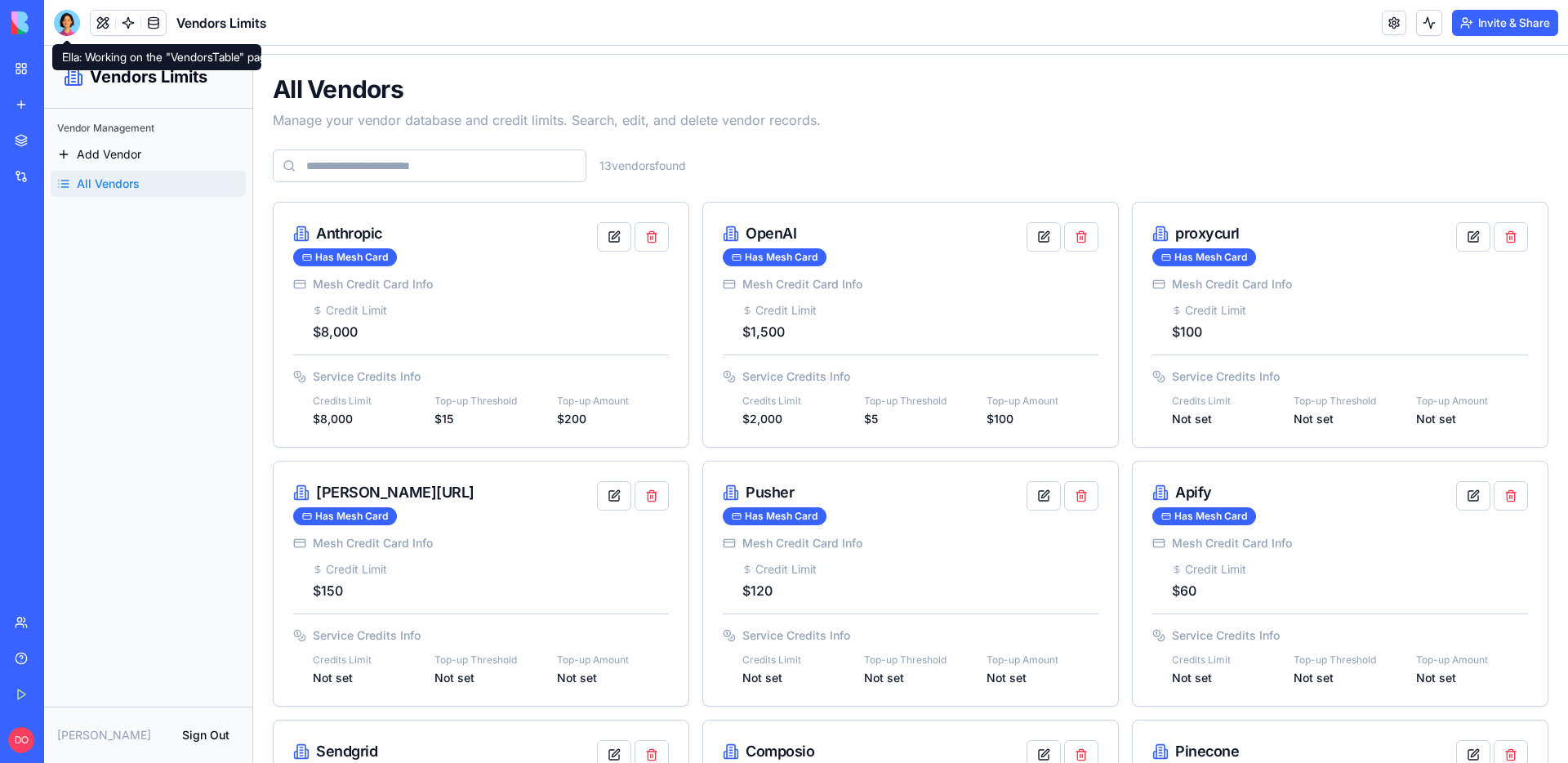
click at [69, 31] on div at bounding box center [66, 23] width 26 height 26
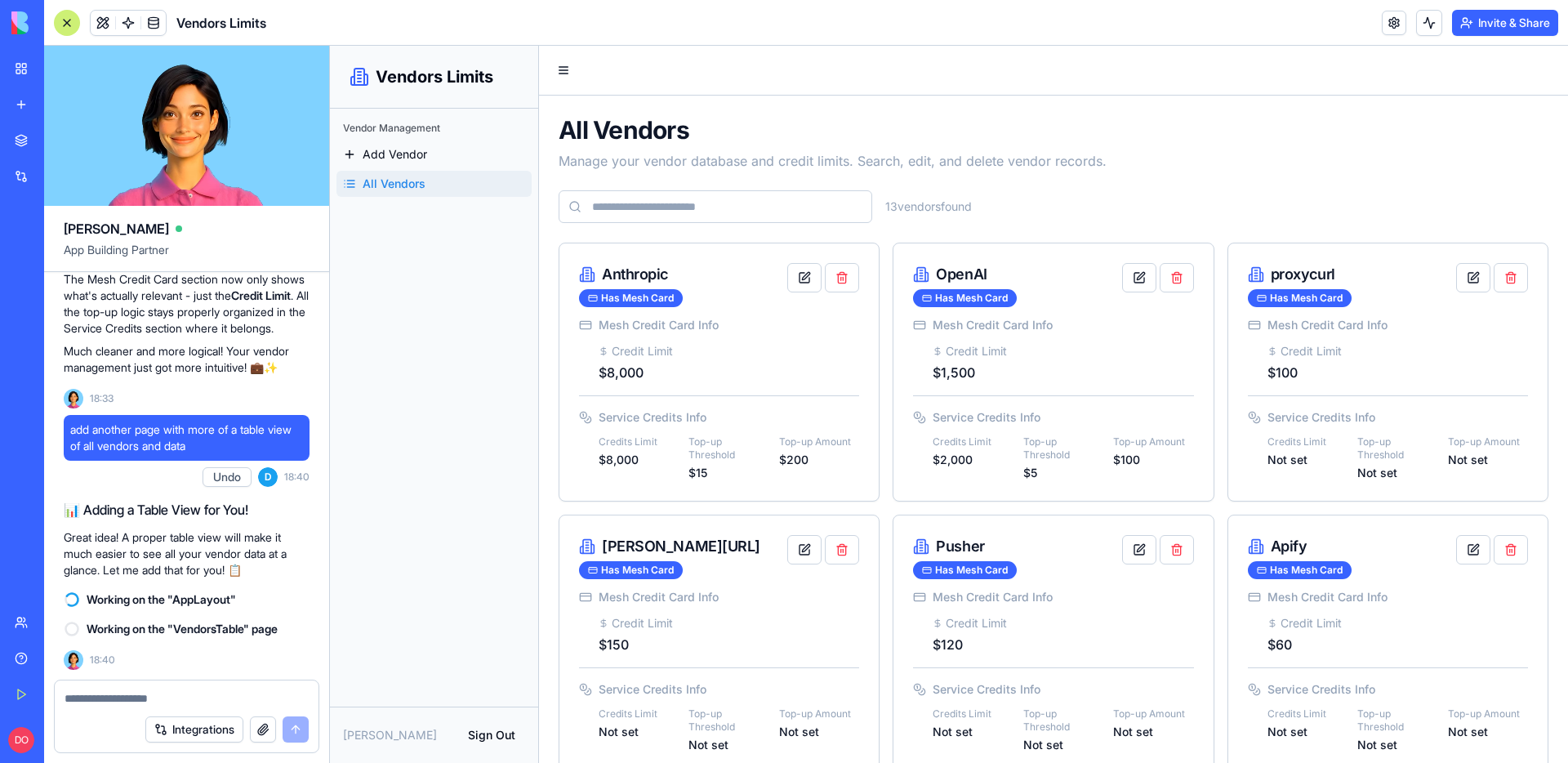
click at [1191, 168] on p "Manage your vendor database and credit limits. Search, edit, and delete vendor …" at bounding box center [1053, 160] width 990 height 19
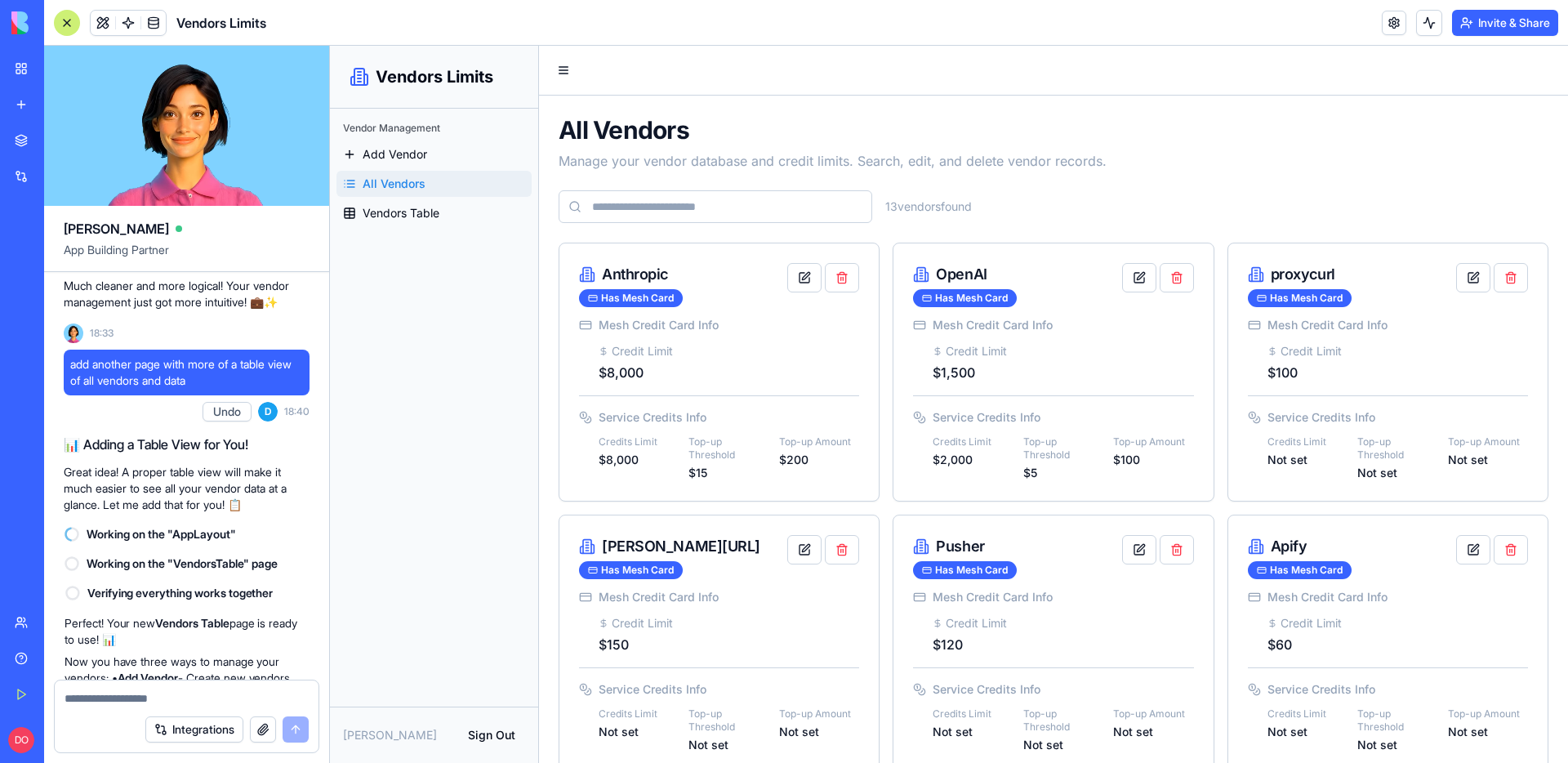
scroll to position [2127, 0]
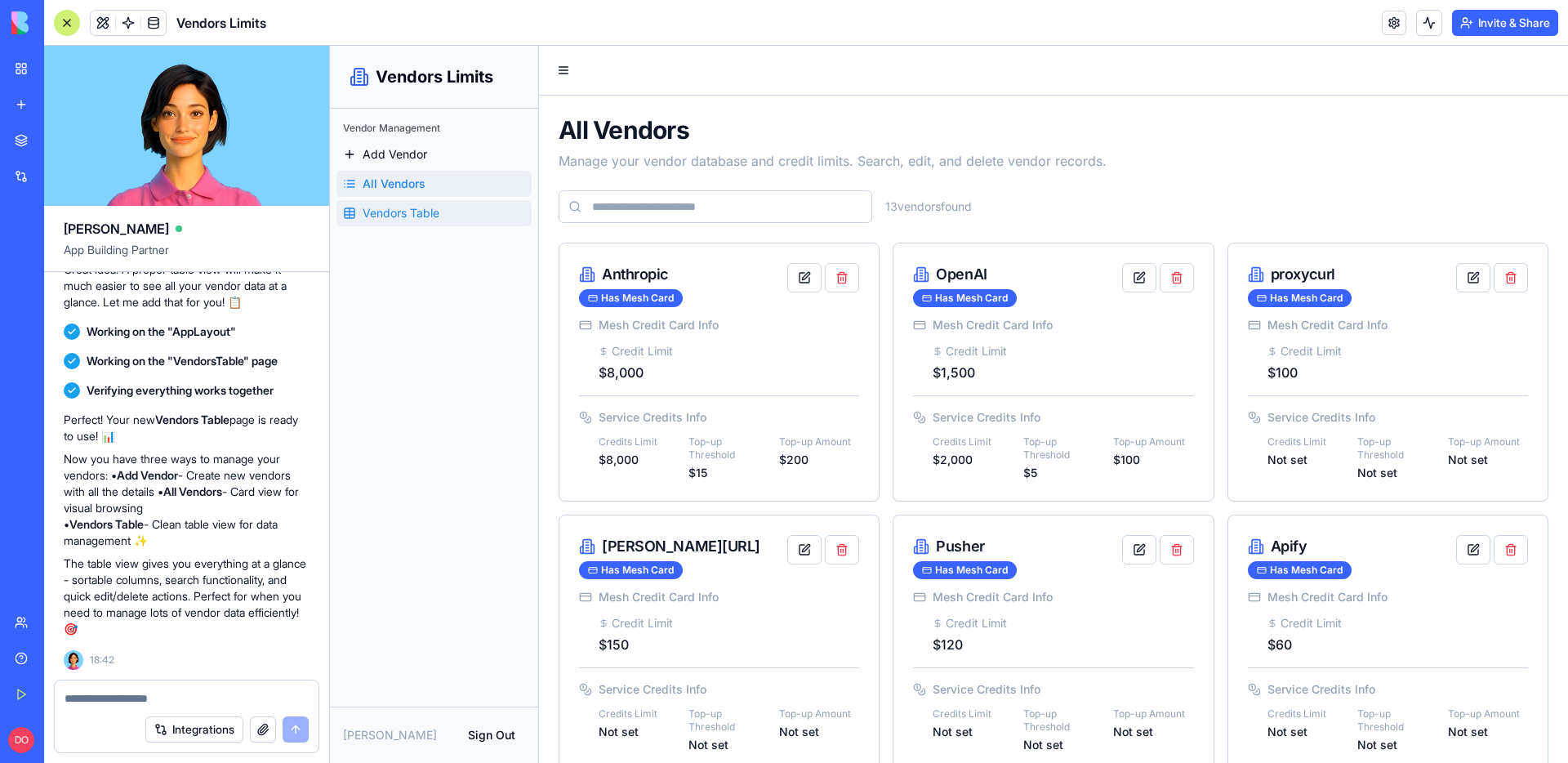
click at [417, 212] on span "Vendors Table" at bounding box center [401, 213] width 77 height 17
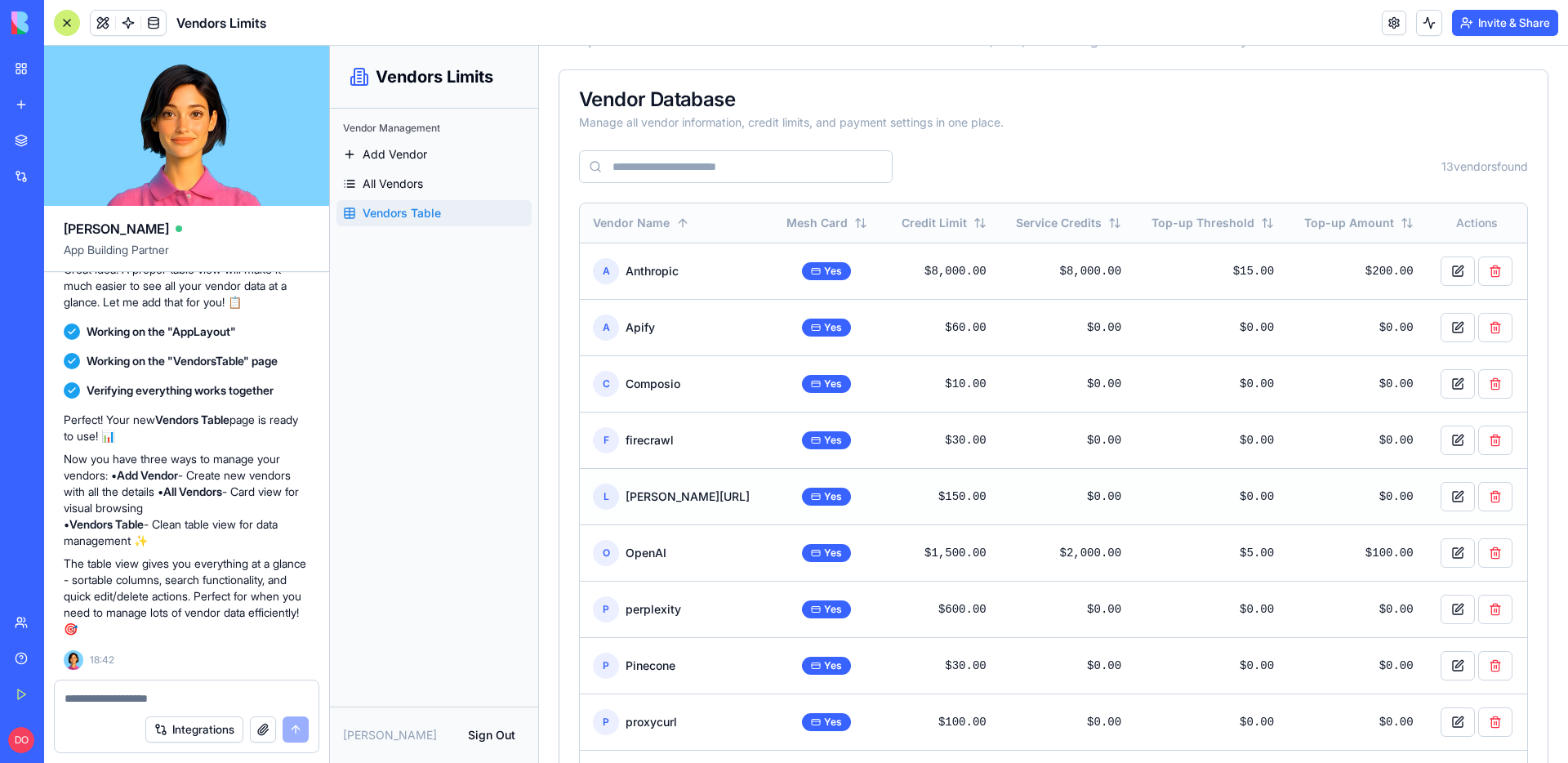
scroll to position [98, 0]
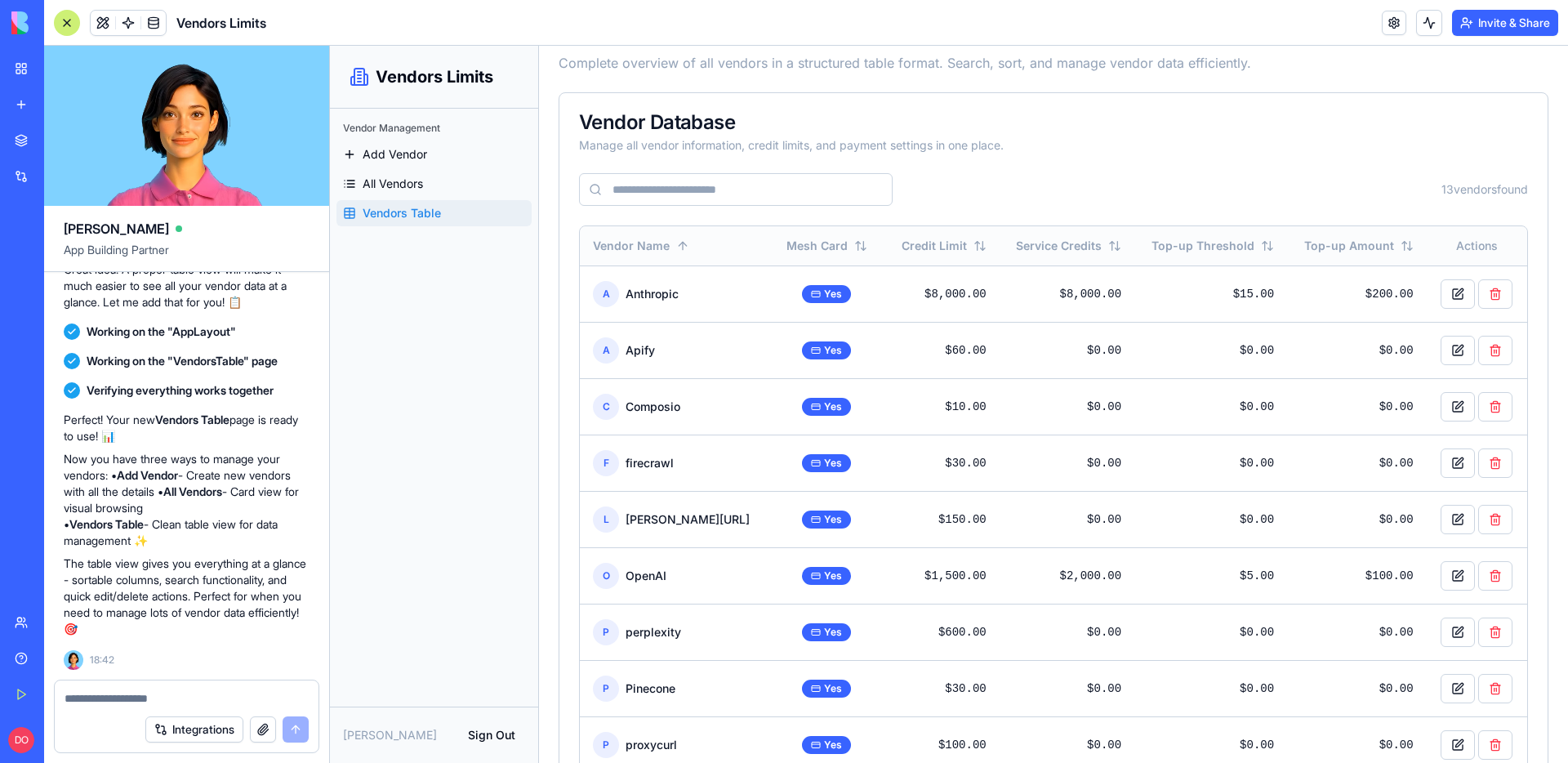
click at [160, 694] on textarea at bounding box center [186, 699] width 244 height 17
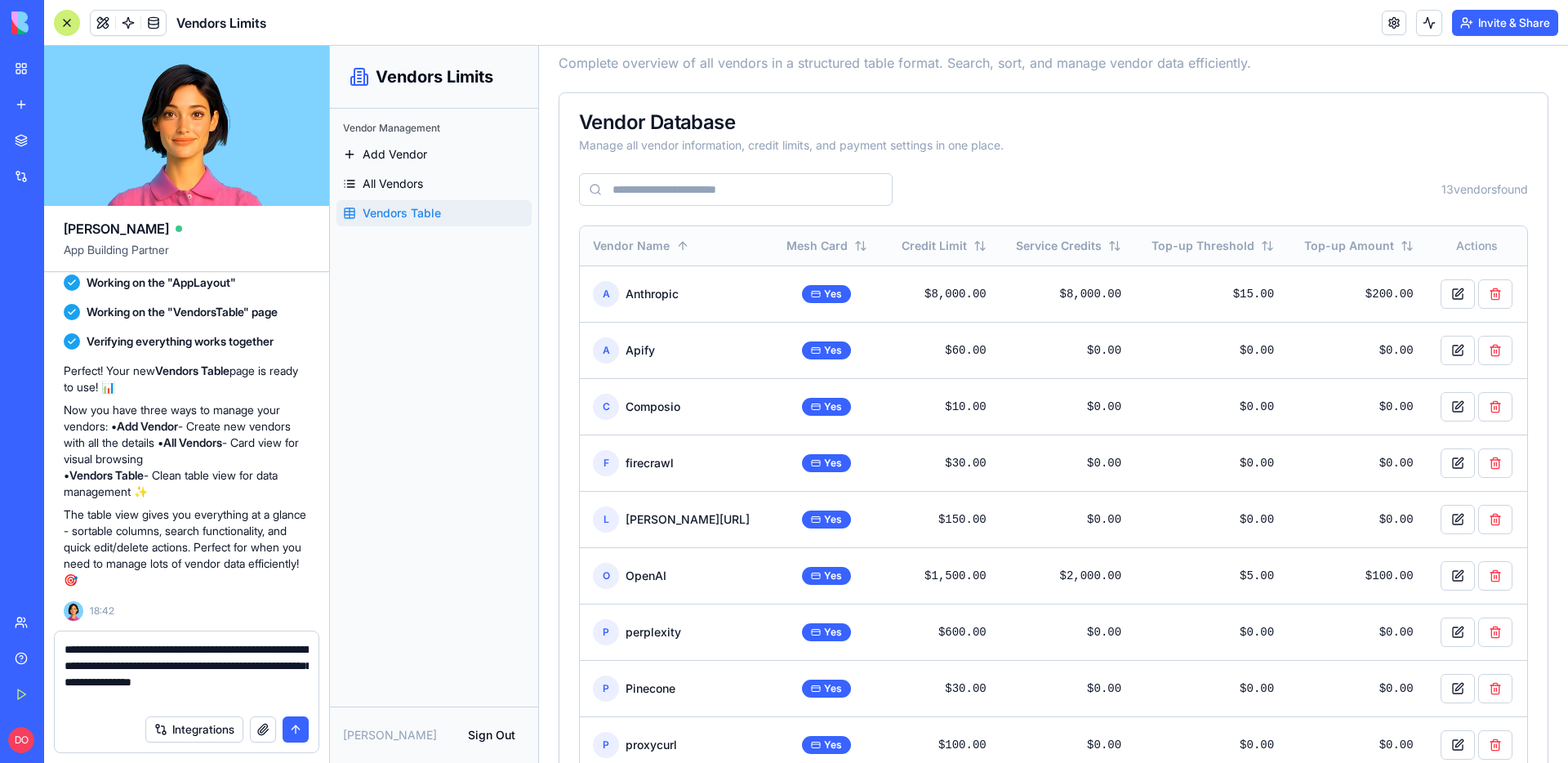
type textarea "**********"
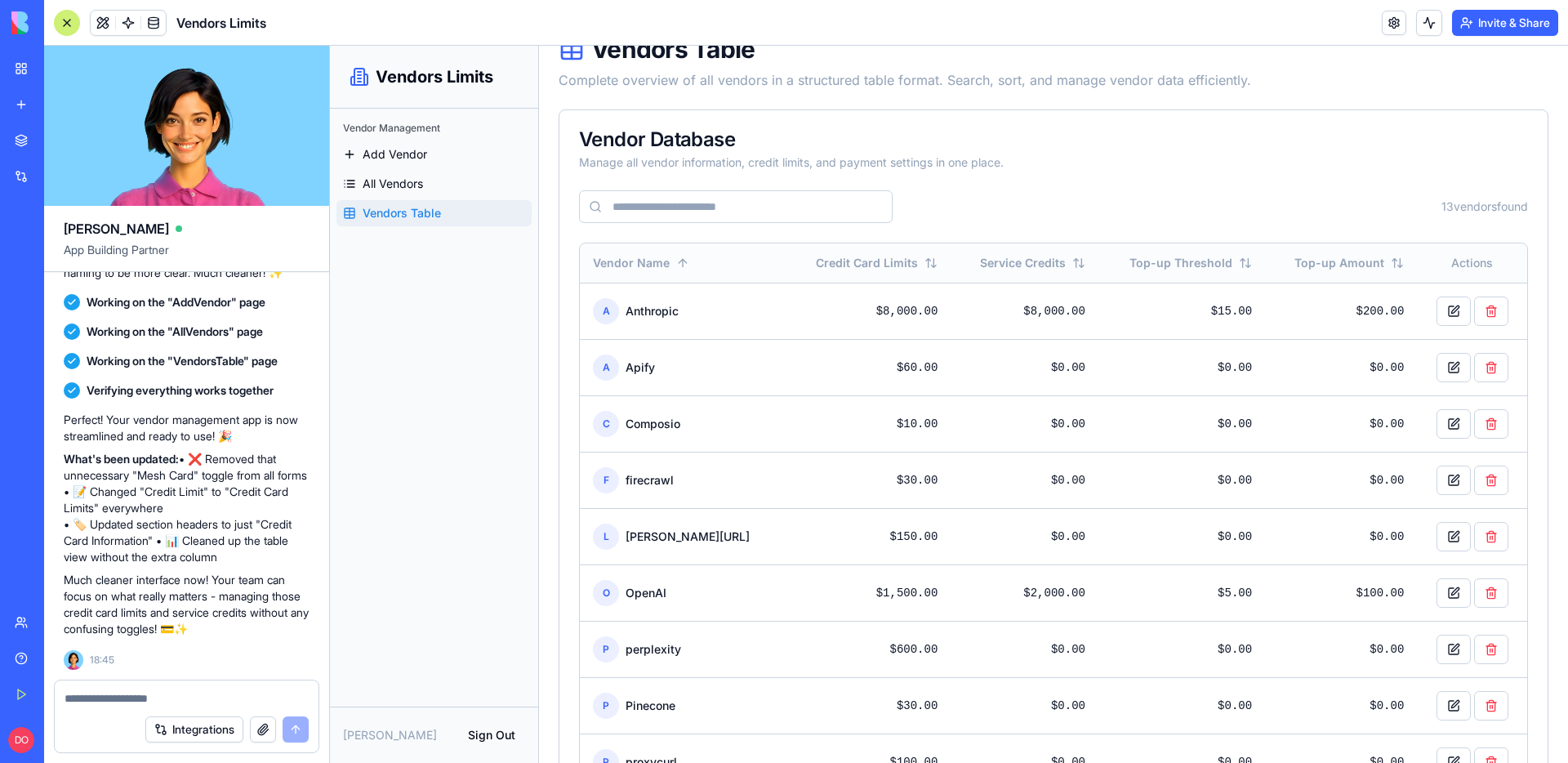
scroll to position [84, 0]
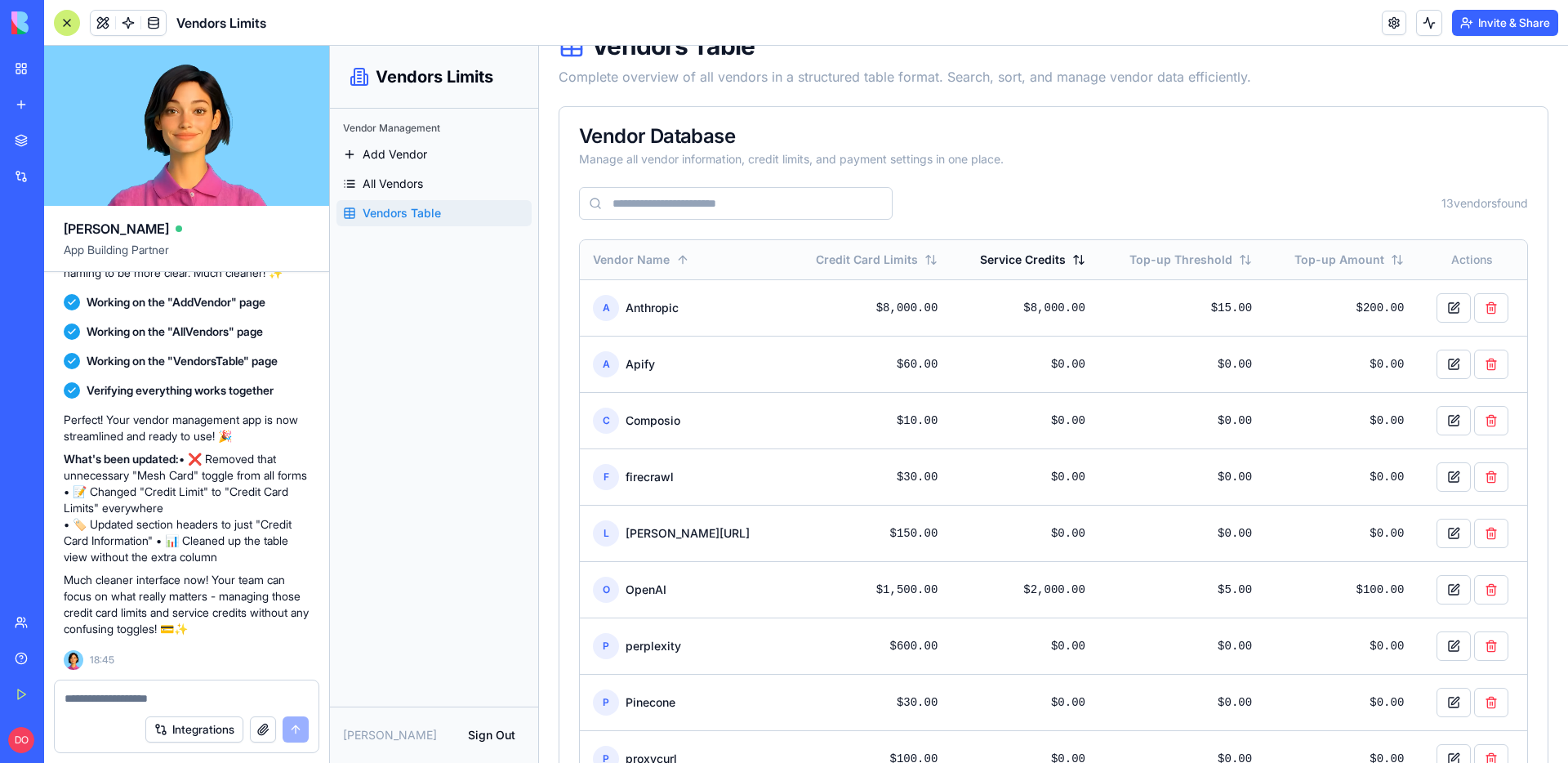
click at [981, 262] on button "Service Credits" at bounding box center [1032, 260] width 105 height 17
click at [899, 262] on button "Credit Card Limits" at bounding box center [877, 260] width 122 height 17
click at [644, 257] on button "Vendor Name" at bounding box center [640, 260] width 96 height 17
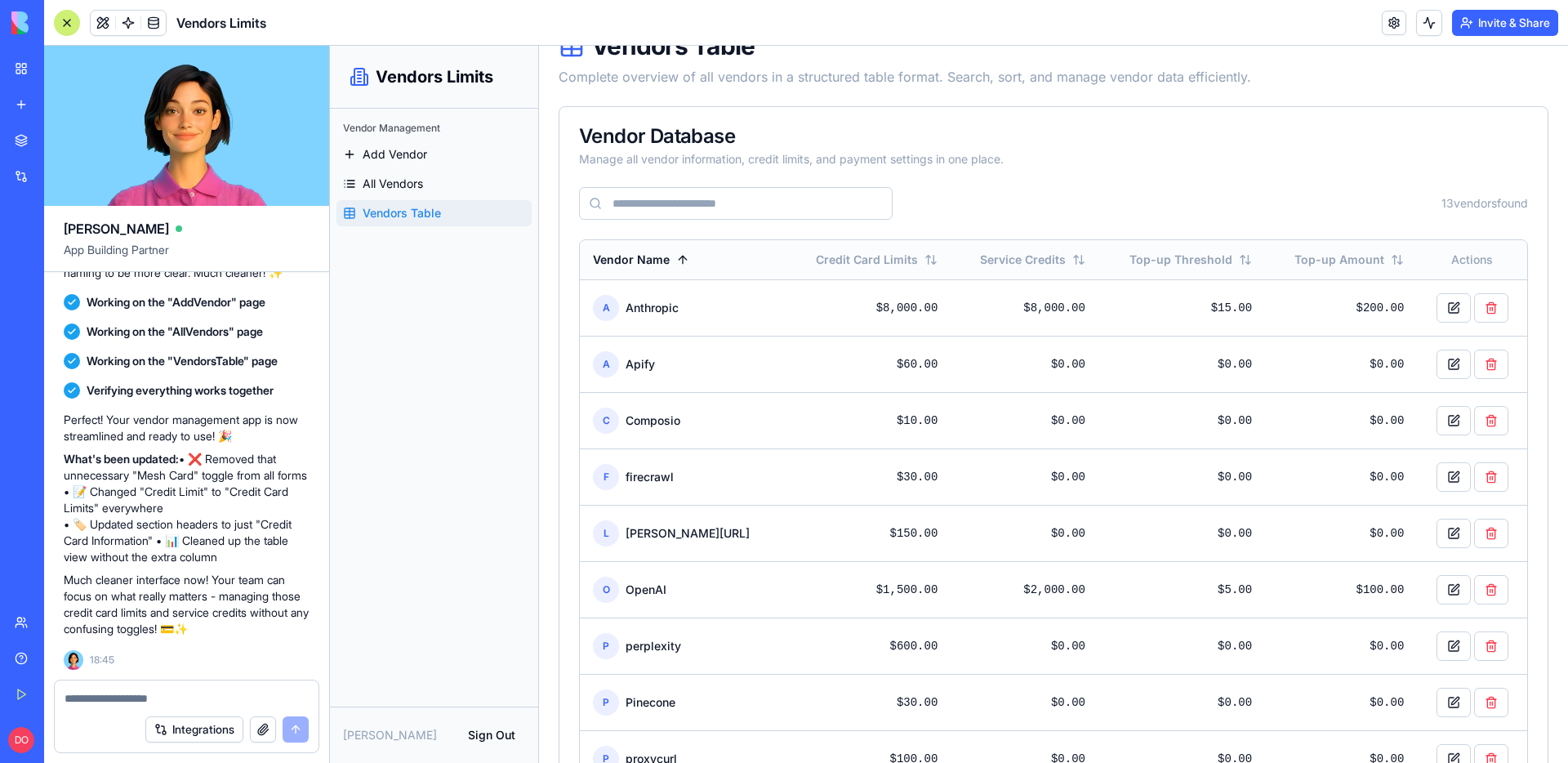
click at [644, 257] on button "Vendor Name" at bounding box center [640, 260] width 96 height 17
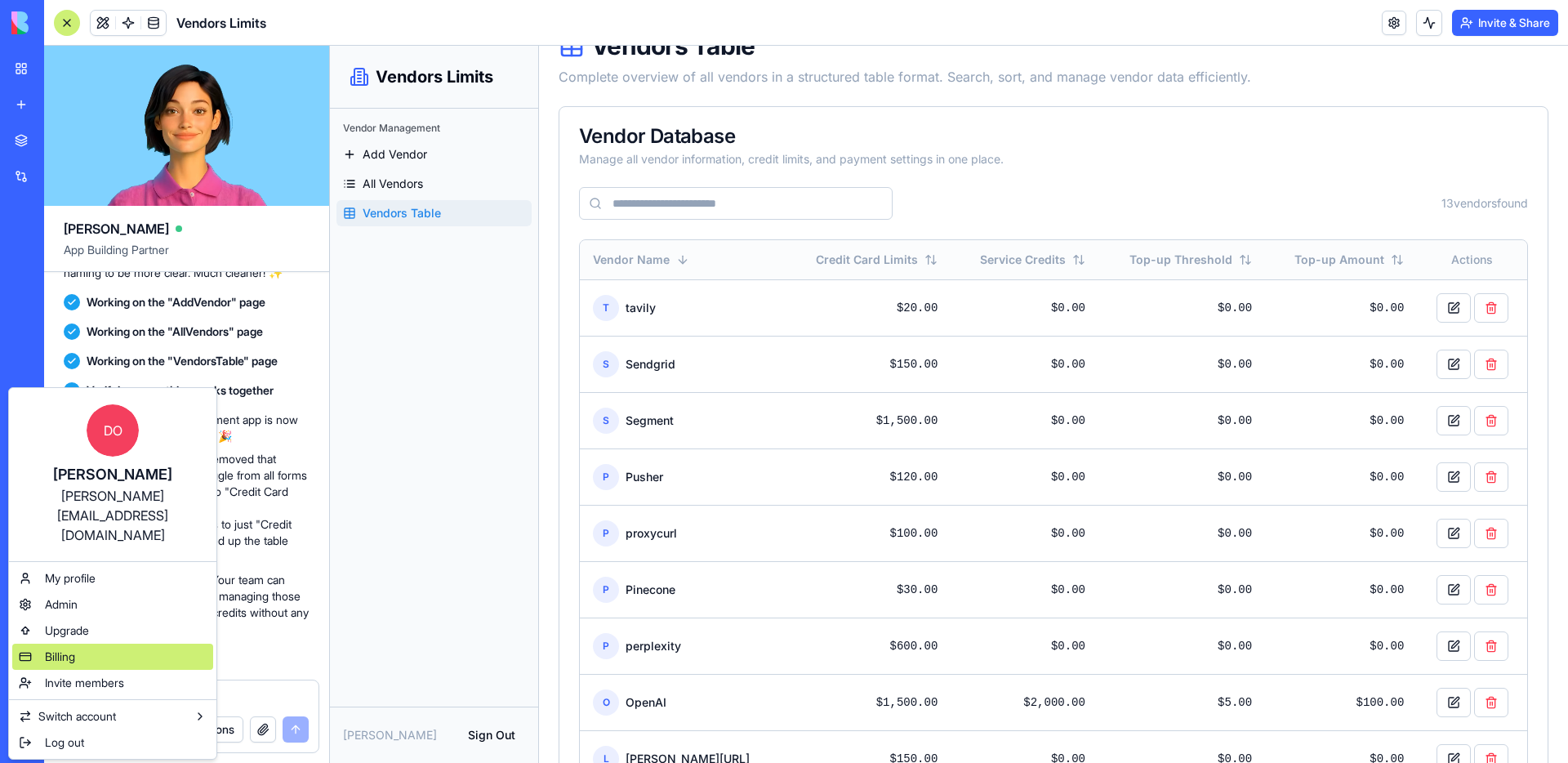
click at [86, 643] on div "Billing" at bounding box center [113, 656] width 201 height 26
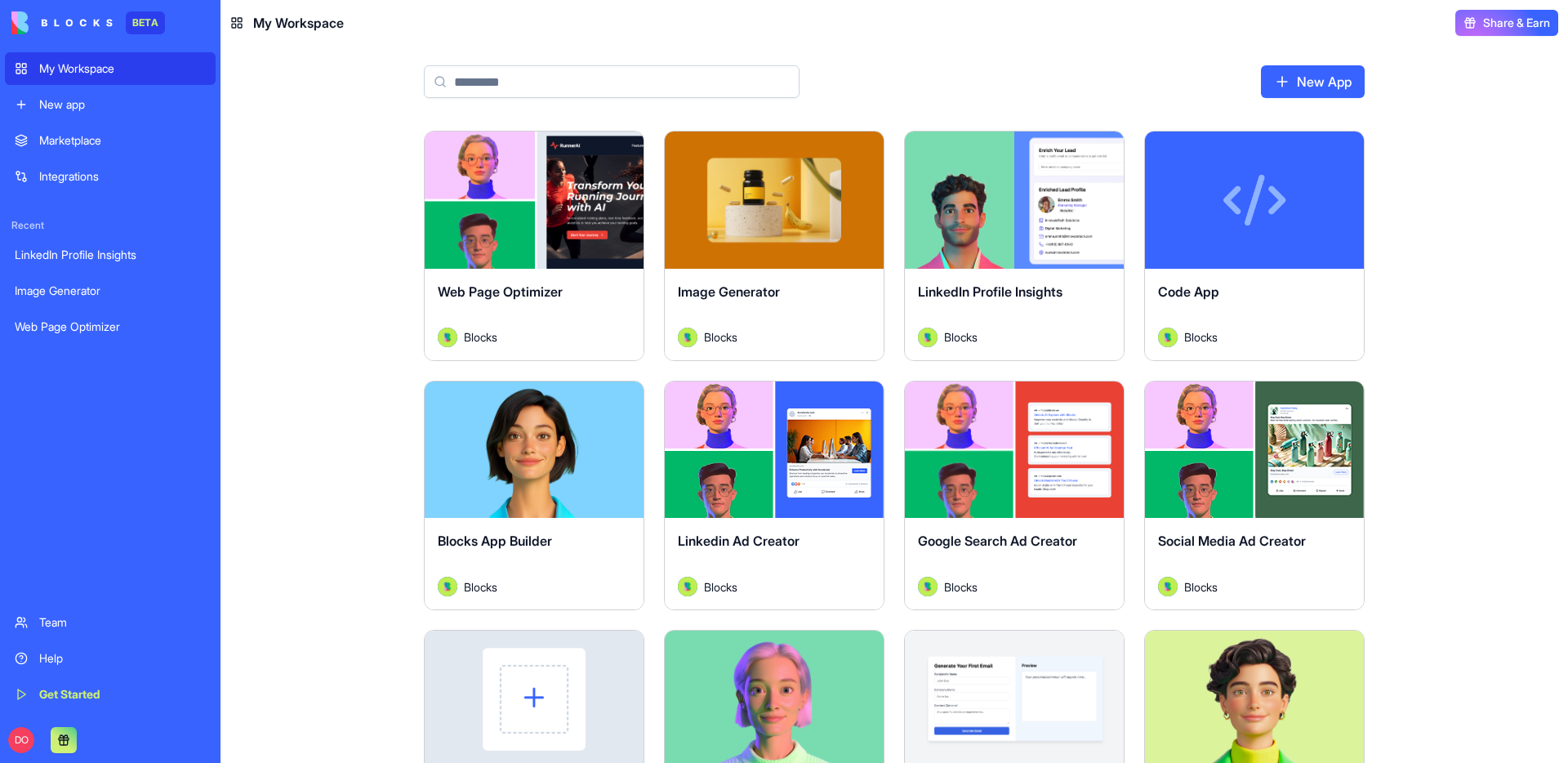
click at [681, 89] on input at bounding box center [611, 81] width 375 height 33
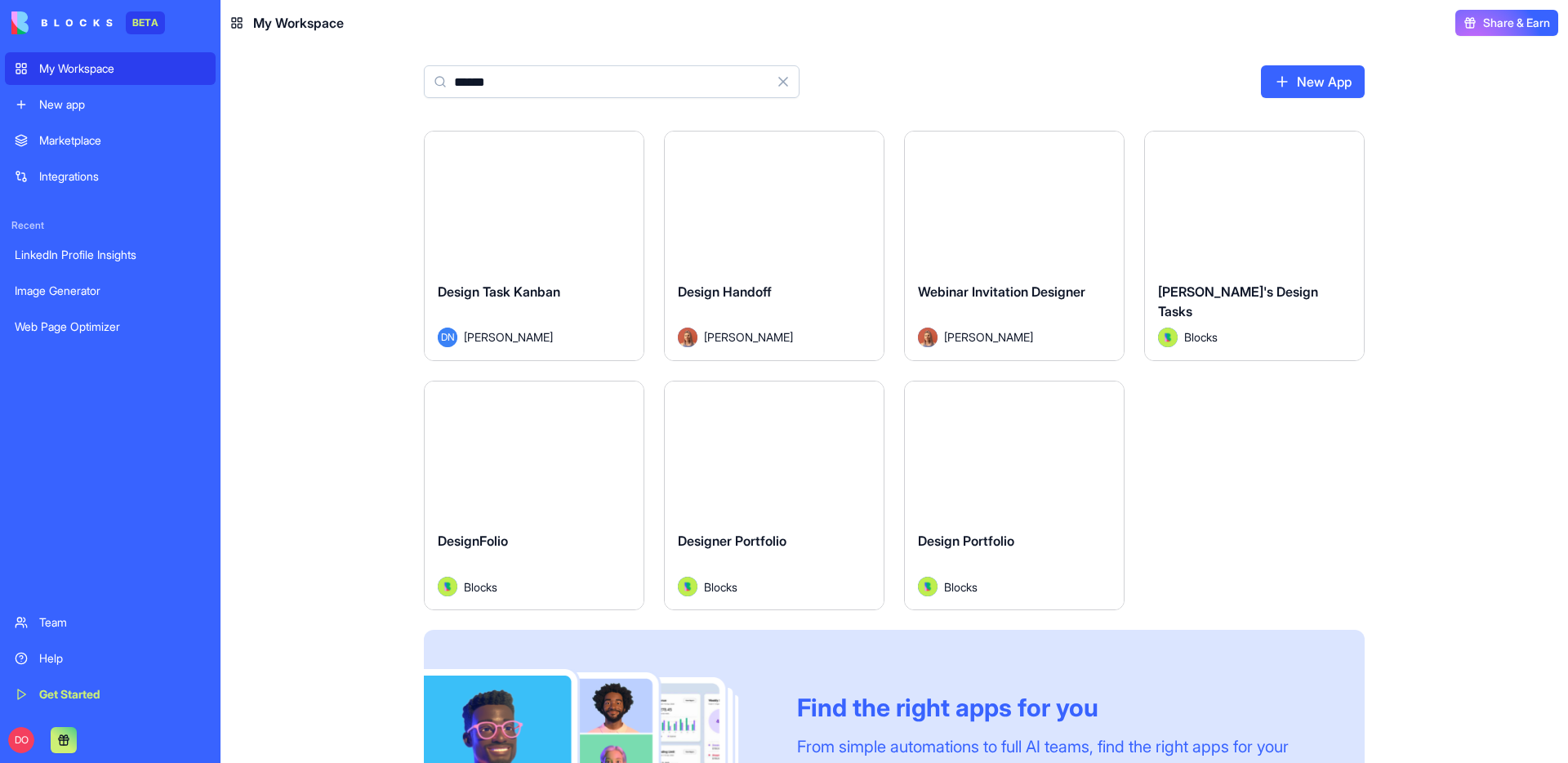
type input "******"
click at [797, 212] on button "Launch" at bounding box center [774, 200] width 123 height 33
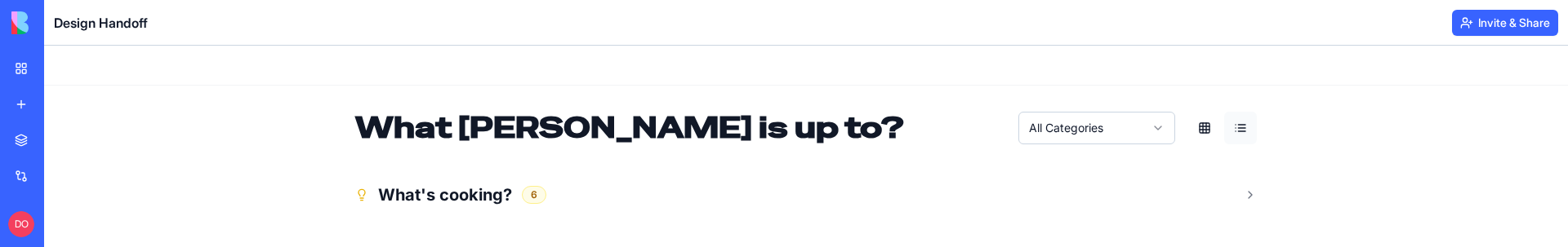
click at [872, 127] on div "What Marina is up to? All Categories" at bounding box center [806, 128] width 902 height 33
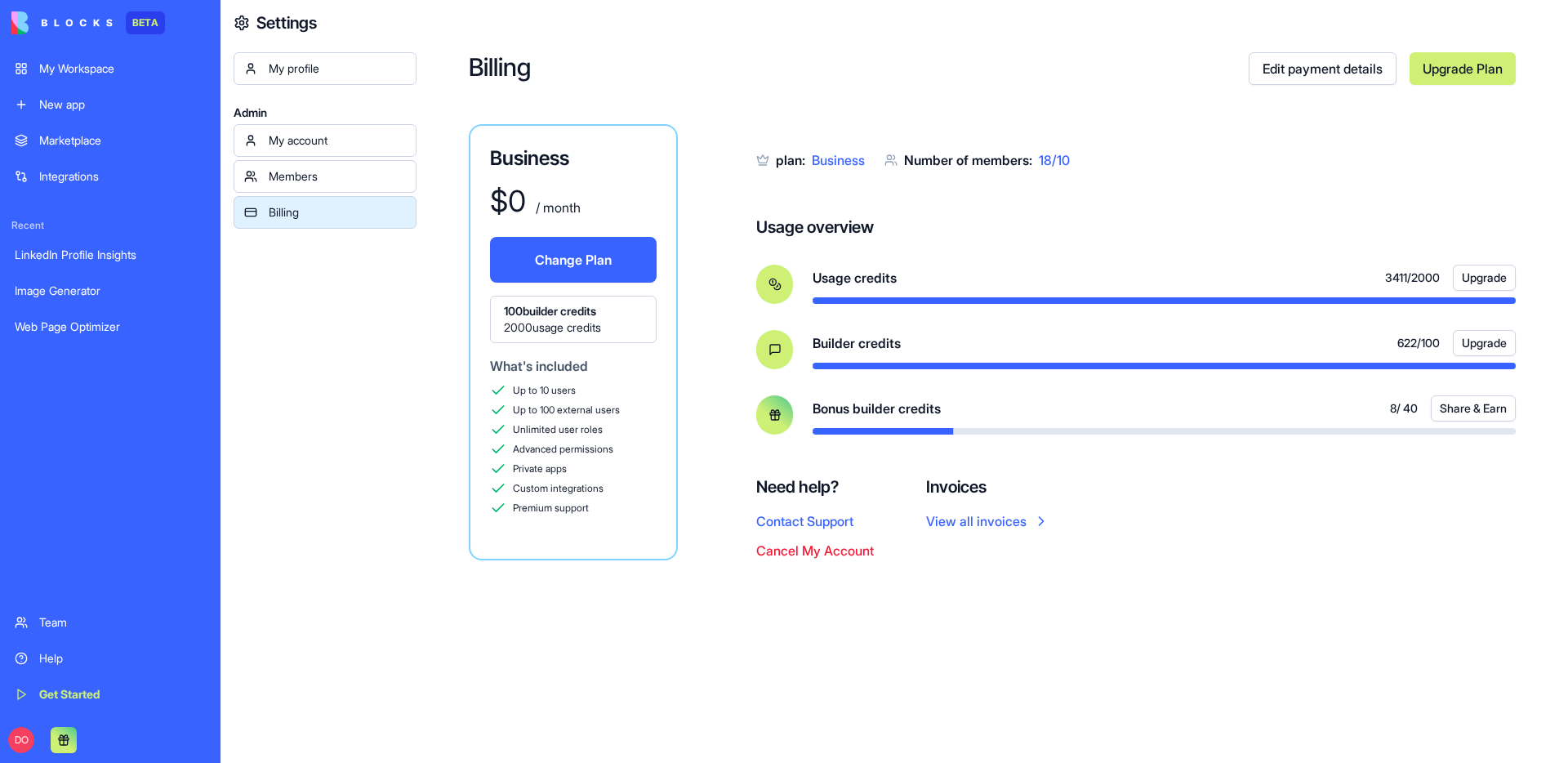
click at [1095, 89] on div "Billing Edit payment details Upgrade Plan Business $ 0 / month Change Plan 100 …" at bounding box center [992, 381] width 1152 height 763
drag, startPoint x: 1383, startPoint y: 409, endPoint x: 1379, endPoint y: 435, distance: 26.3
click at [1413, 411] on span "8 / 40" at bounding box center [1403, 409] width 28 height 17
click at [1176, 588] on div "Billing Edit payment details Upgrade Plan Business $ 0 / month Change Plan 100 …" at bounding box center [992, 381] width 1152 height 763
click at [848, 98] on div "Billing Edit payment details Upgrade Plan Business $ 0 / month Change Plan 100 …" at bounding box center [992, 381] width 1152 height 763
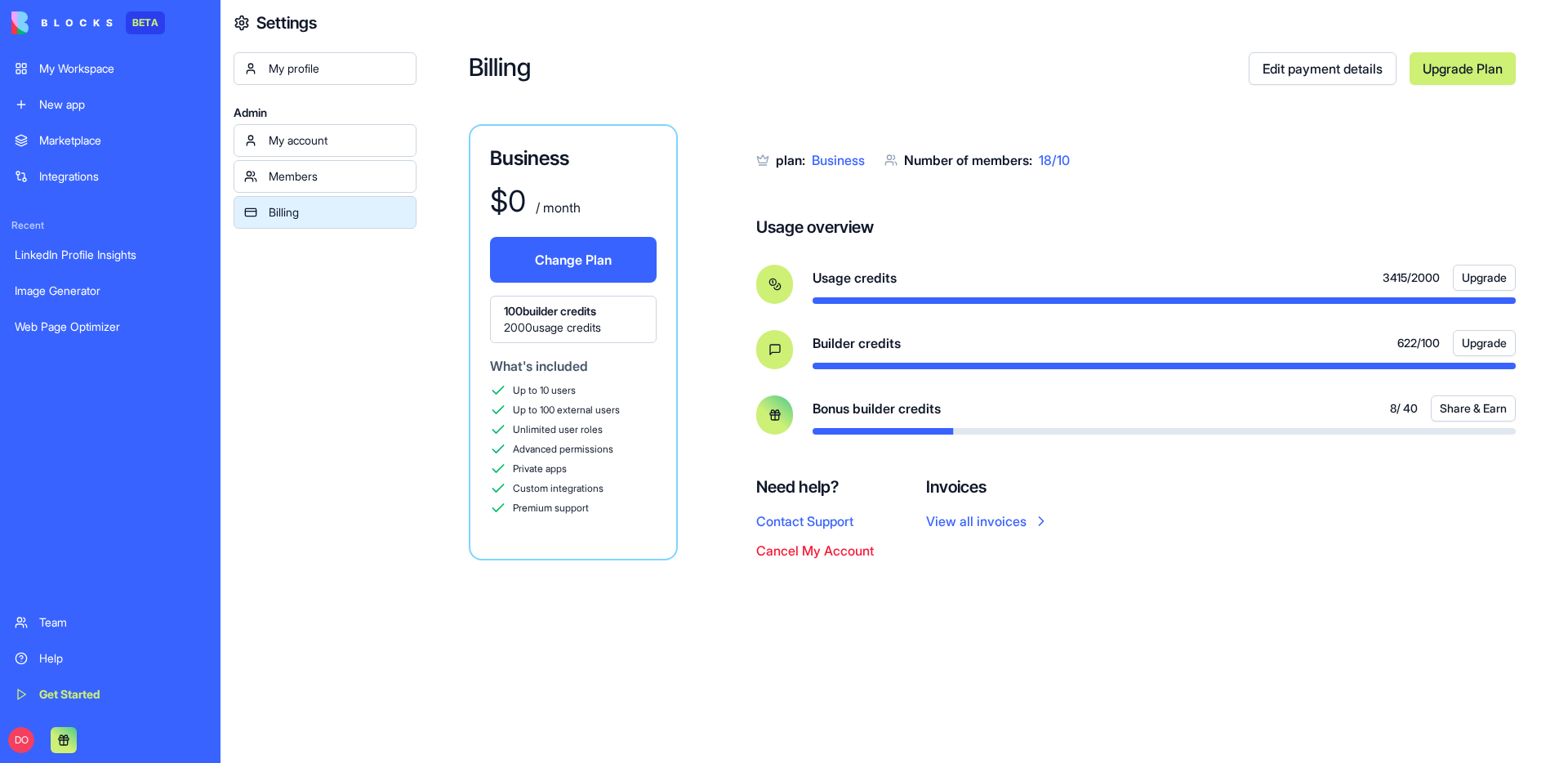
click at [112, 76] on div "My Workspace" at bounding box center [122, 69] width 166 height 17
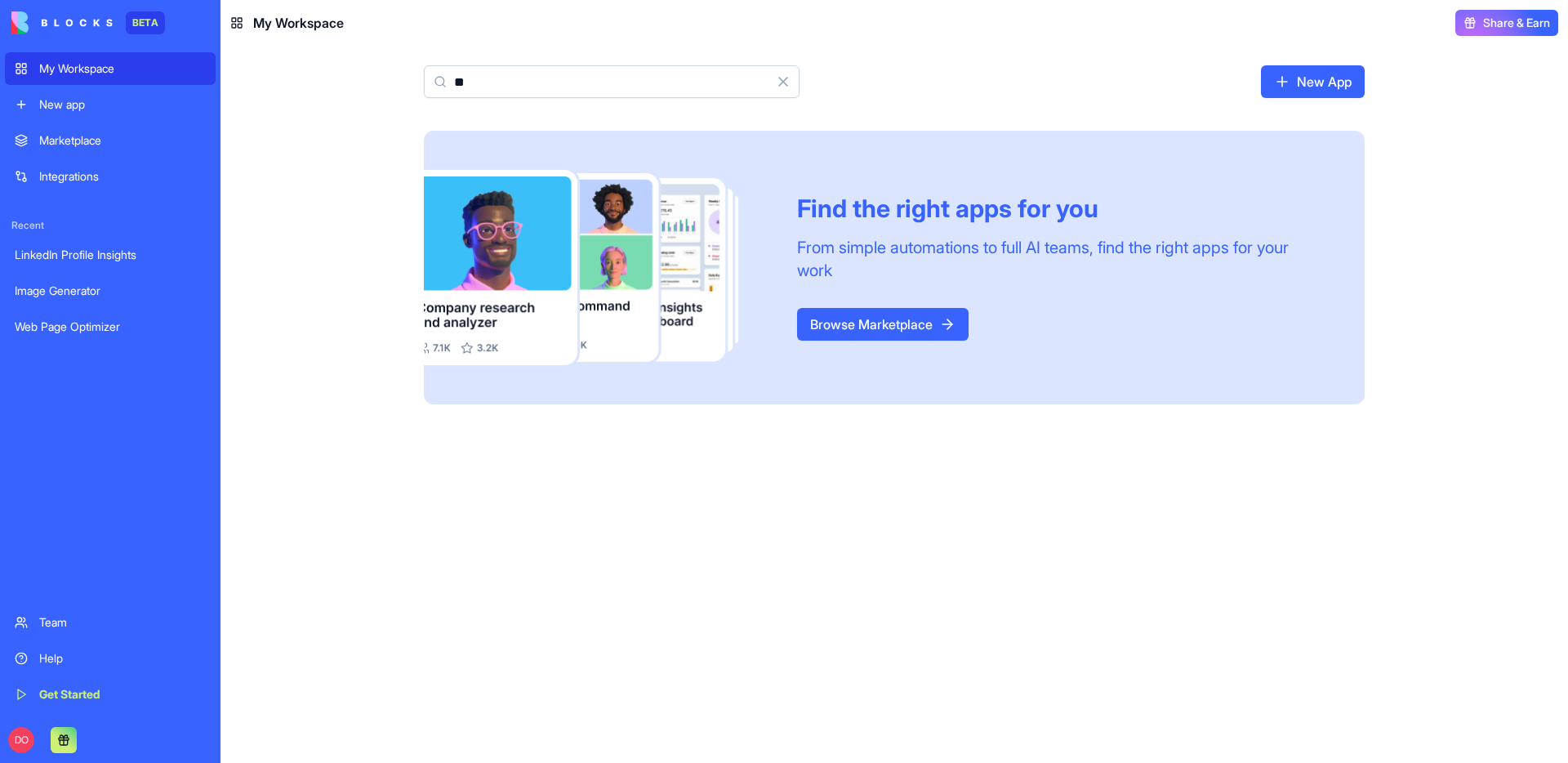
type input "*"
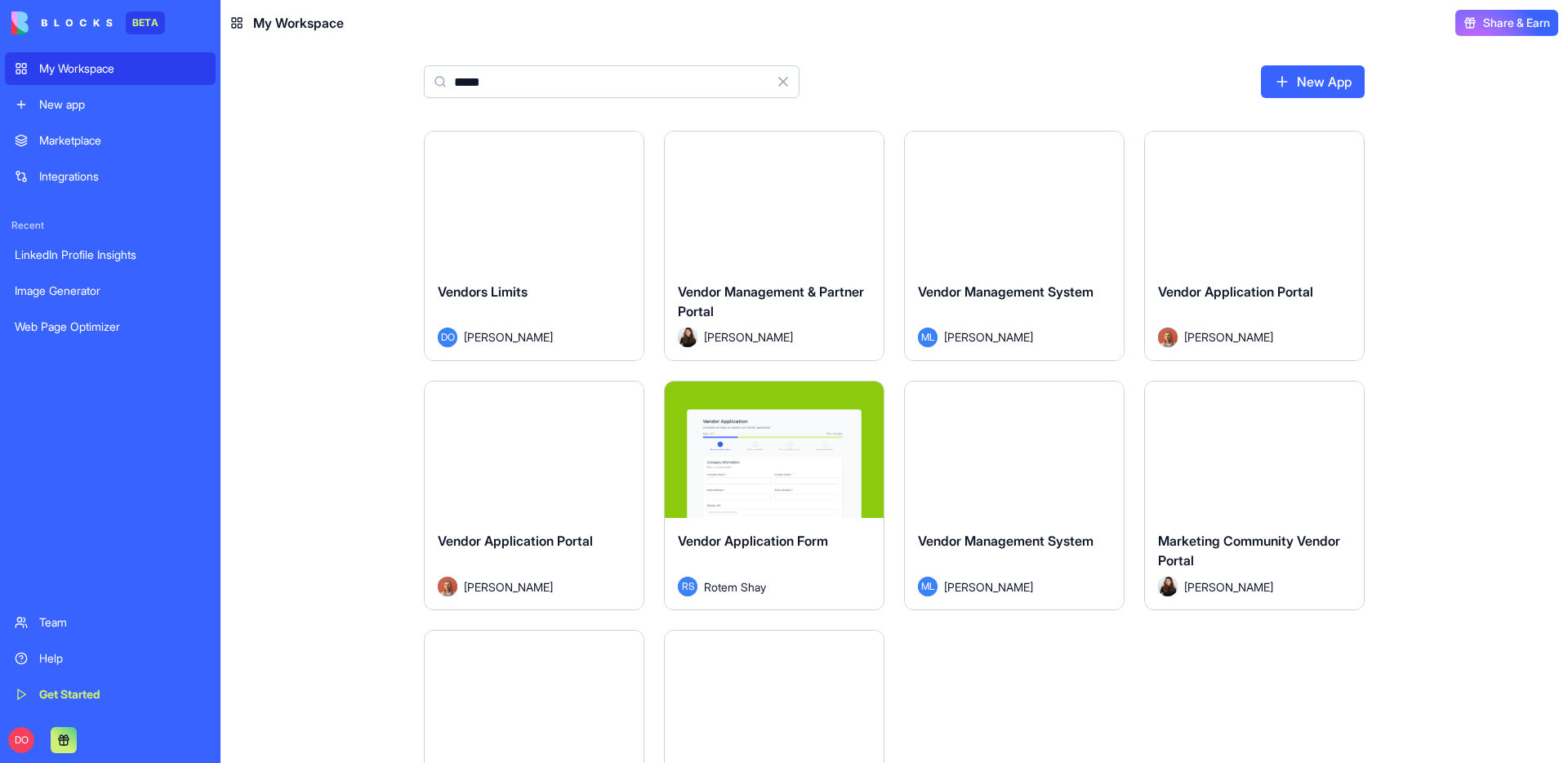
type input "*****"
click at [547, 203] on button "Launch" at bounding box center [534, 200] width 123 height 33
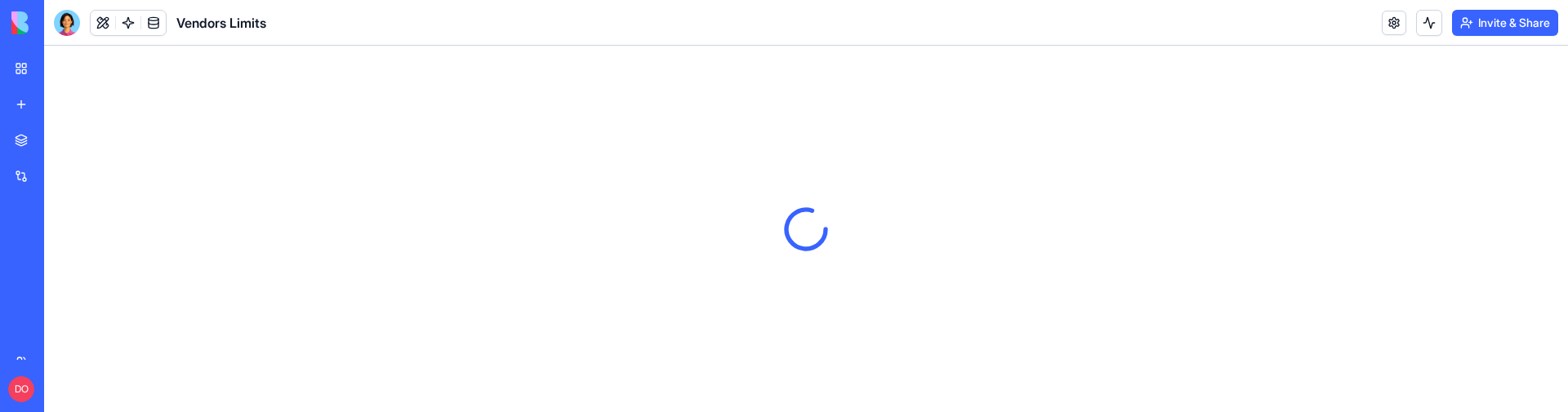
click at [718, 232] on div at bounding box center [806, 229] width 1524 height 367
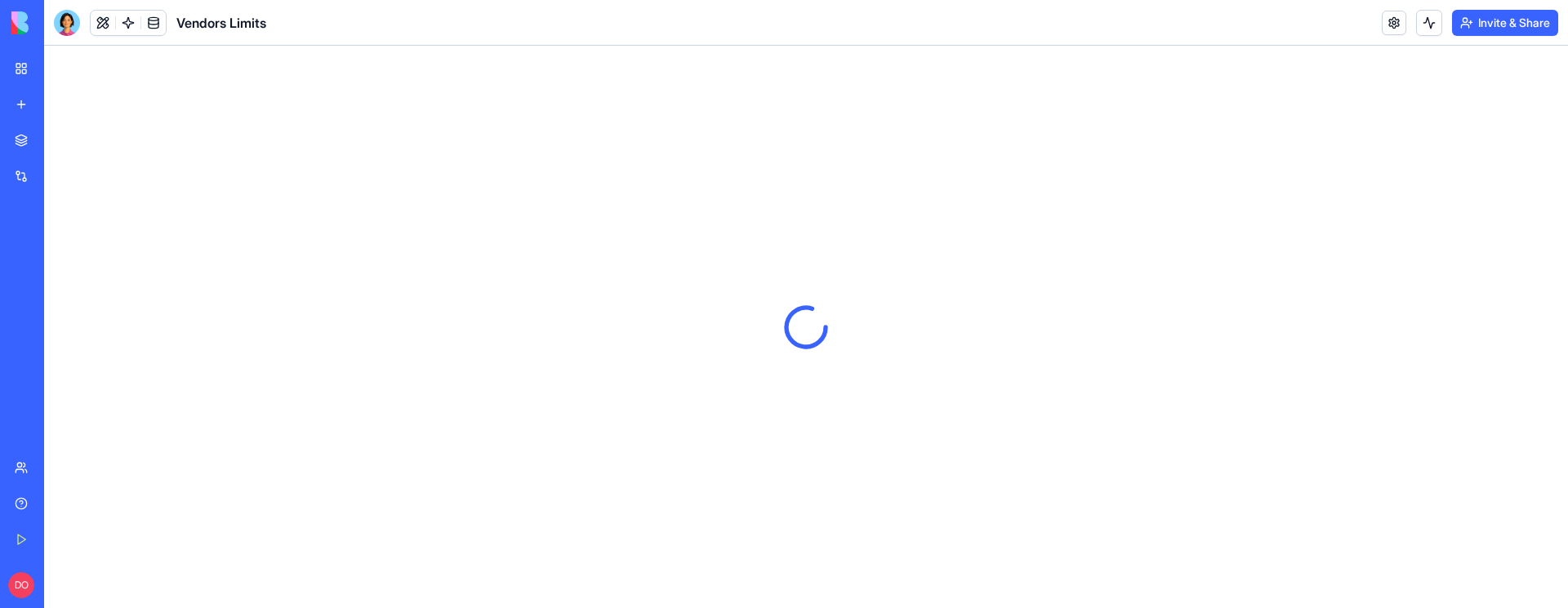
click at [31, 63] on link "My Workspace" at bounding box center [38, 68] width 65 height 33
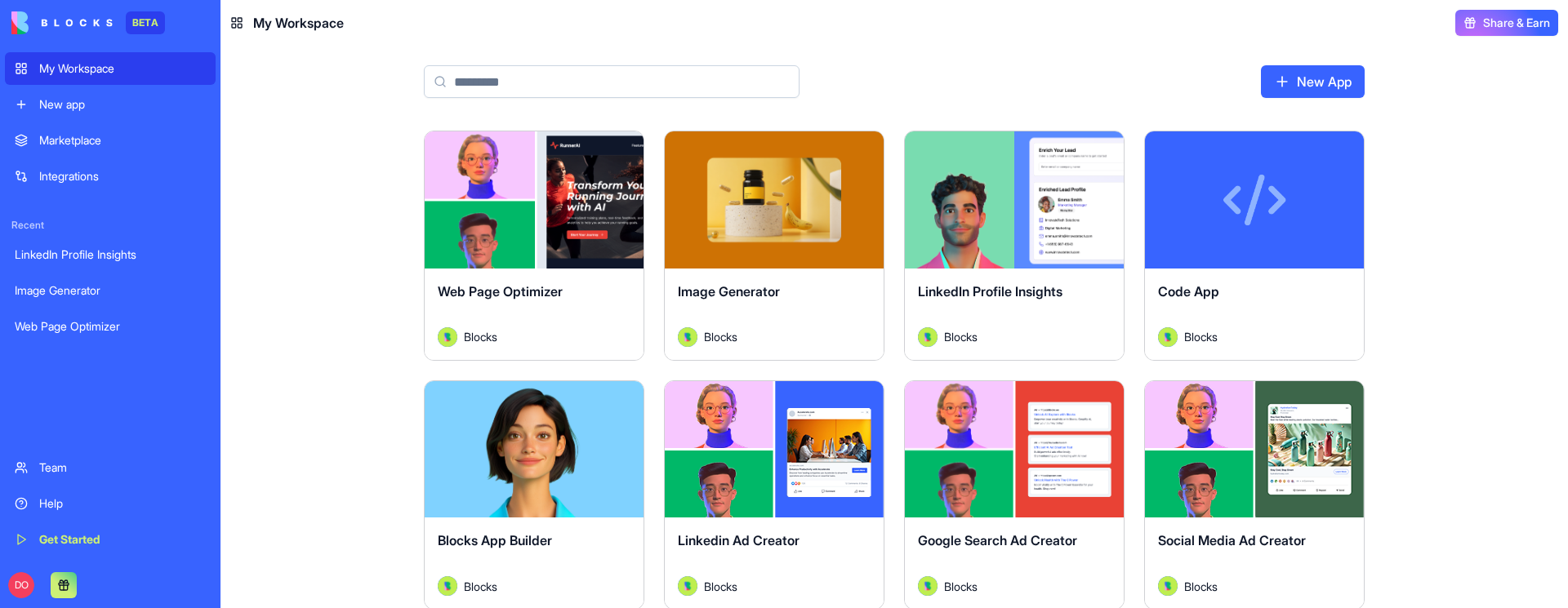
scroll to position [3, 0]
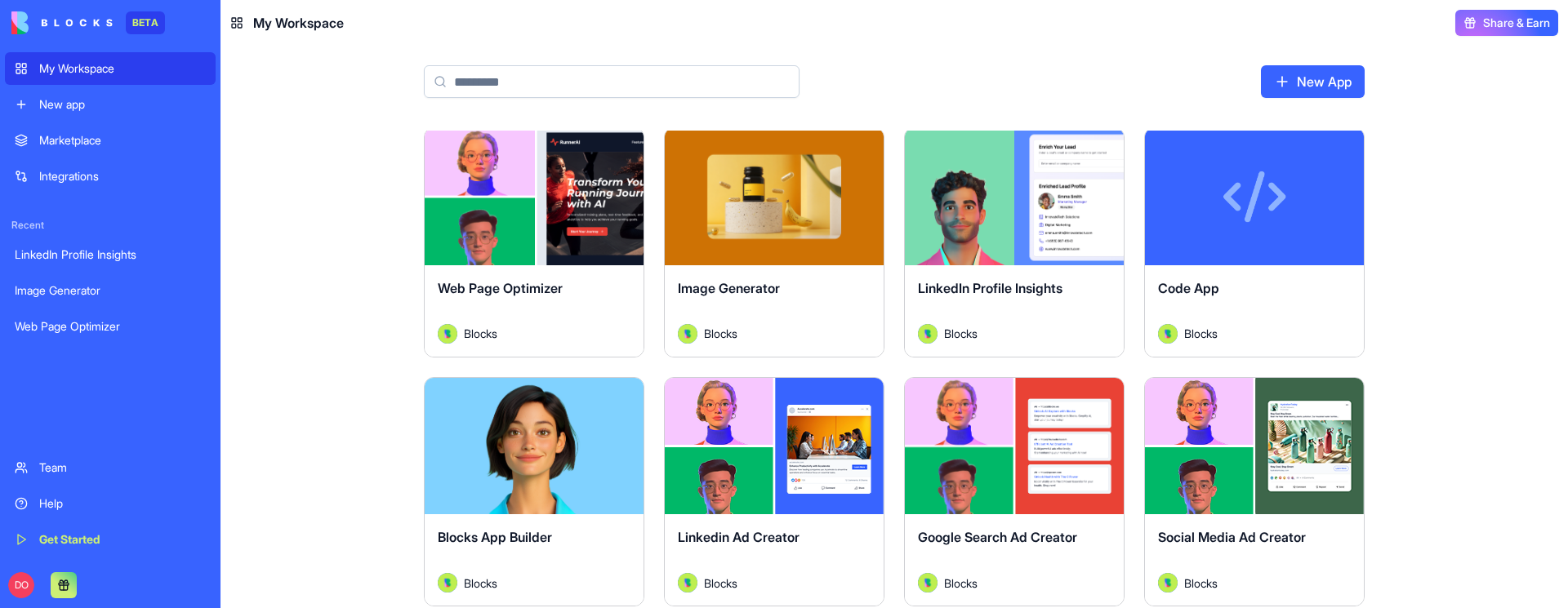
click at [799, 184] on button "Launch" at bounding box center [774, 196] width 123 height 33
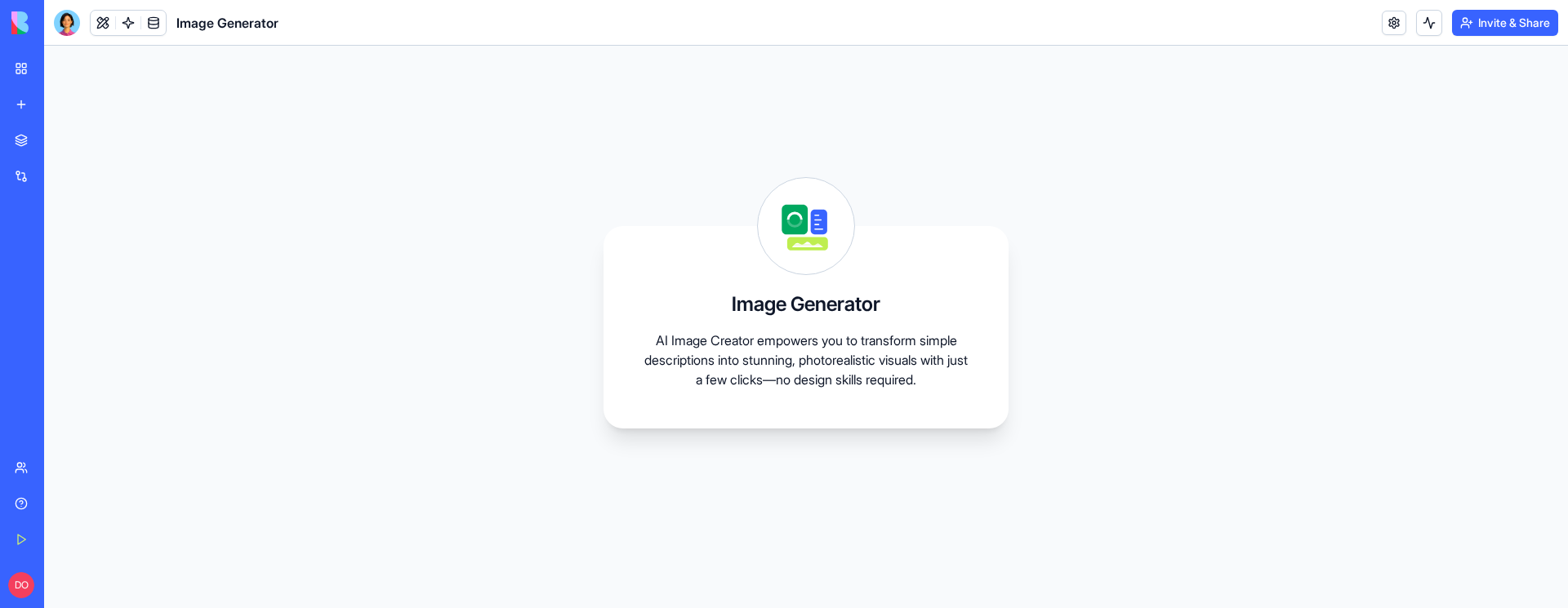
click at [60, 73] on div "My Workspace" at bounding box center [49, 68] width 21 height 17
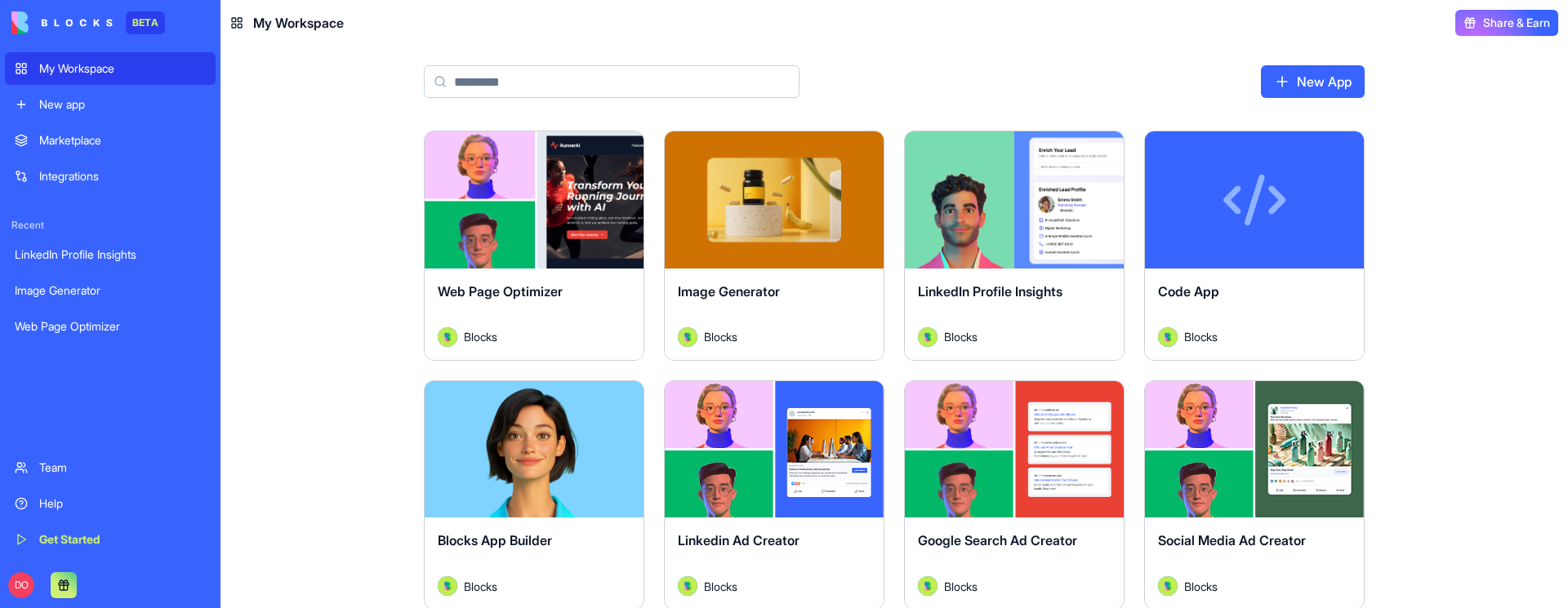
click at [548, 85] on input at bounding box center [611, 81] width 375 height 33
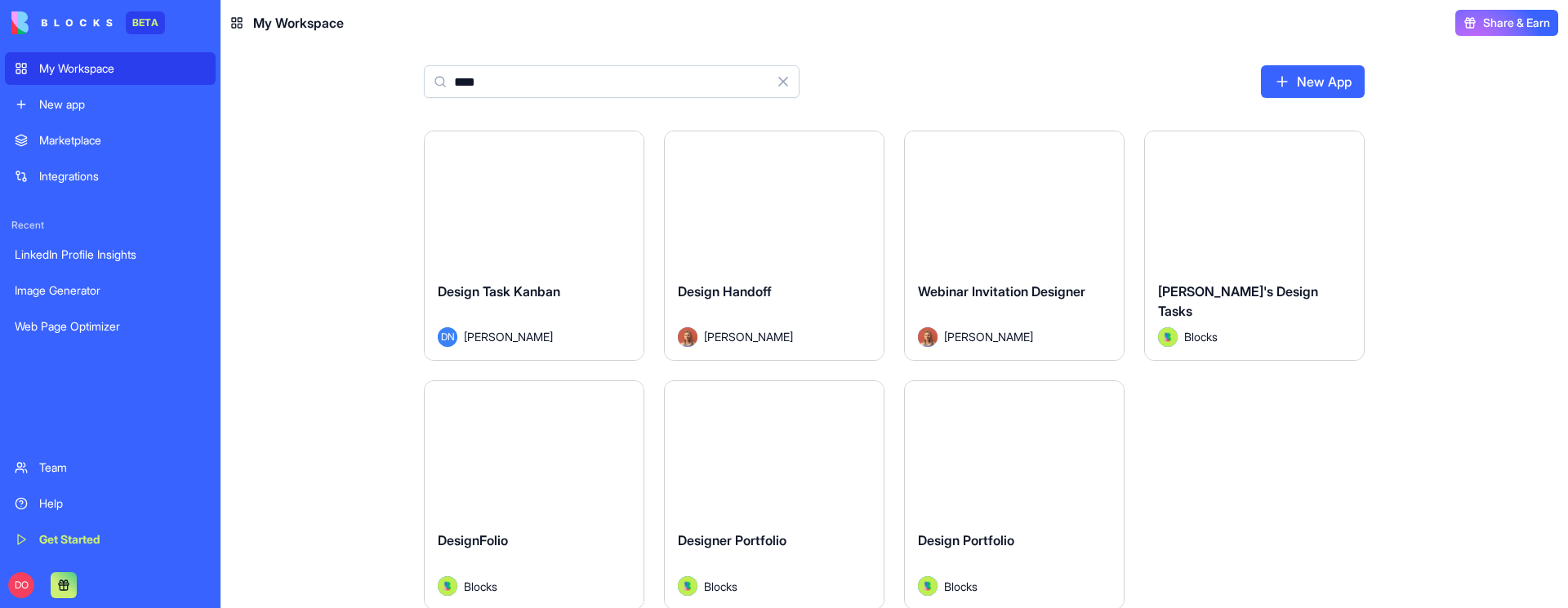
type input "****"
click at [783, 187] on button "Launch" at bounding box center [774, 200] width 123 height 33
